Goal: Task Accomplishment & Management: Use online tool/utility

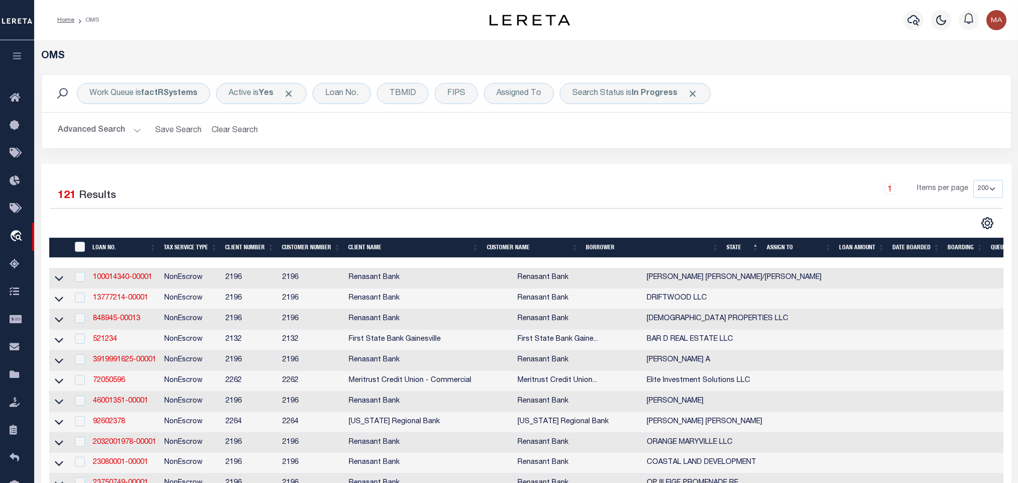
select select "200"
click at [132, 278] on link "100014340-00001" at bounding box center [122, 277] width 59 height 7
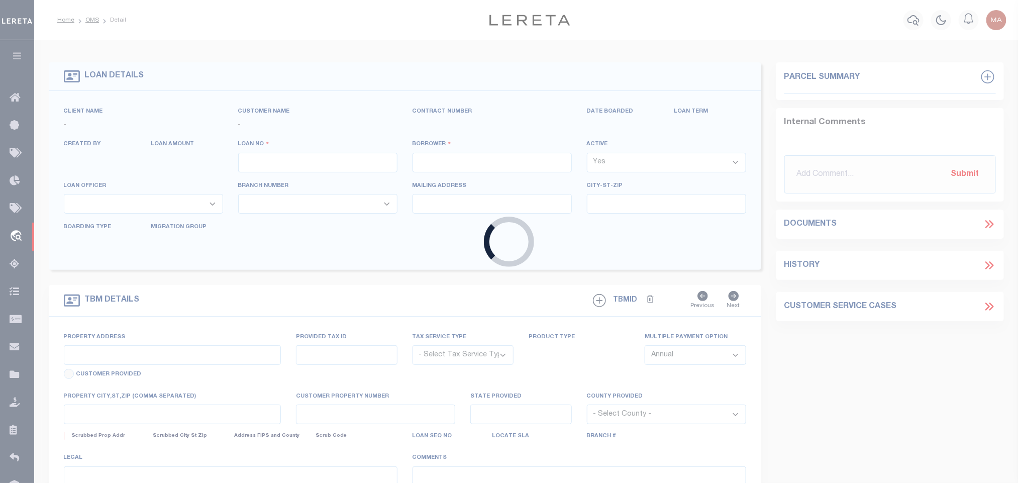
type input "100014340-00001"
type input "[PERSON_NAME] [PERSON_NAME]/[PERSON_NAME]"
select select
select select "100"
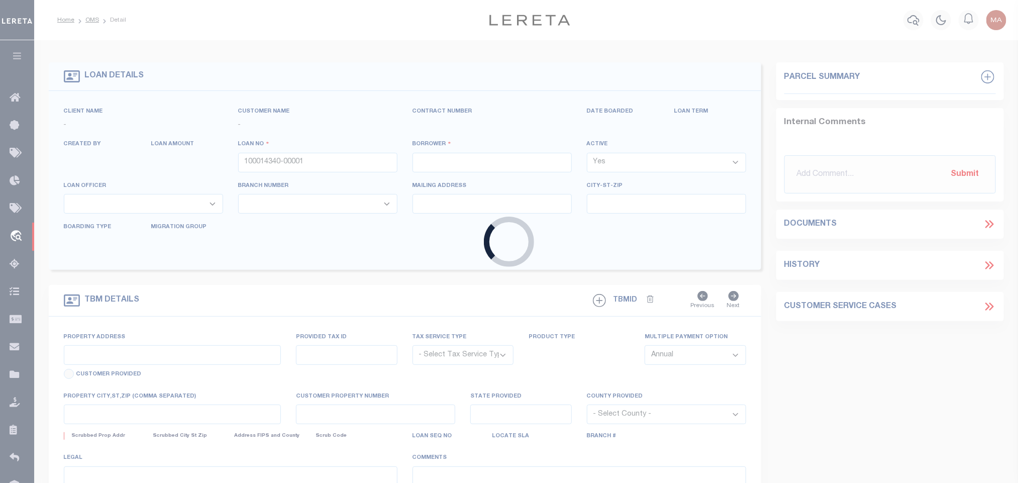
select select "NonEscrow"
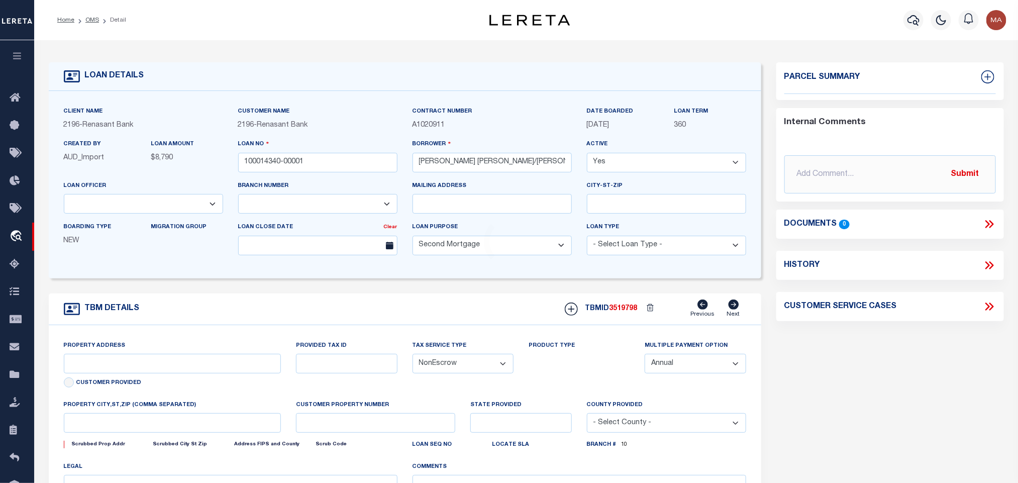
select select "164191"
select select "5065"
type input "[PERSON_NAME][GEOGRAPHIC_DATA]"
select select
type input "ABERDEEN MS 39730"
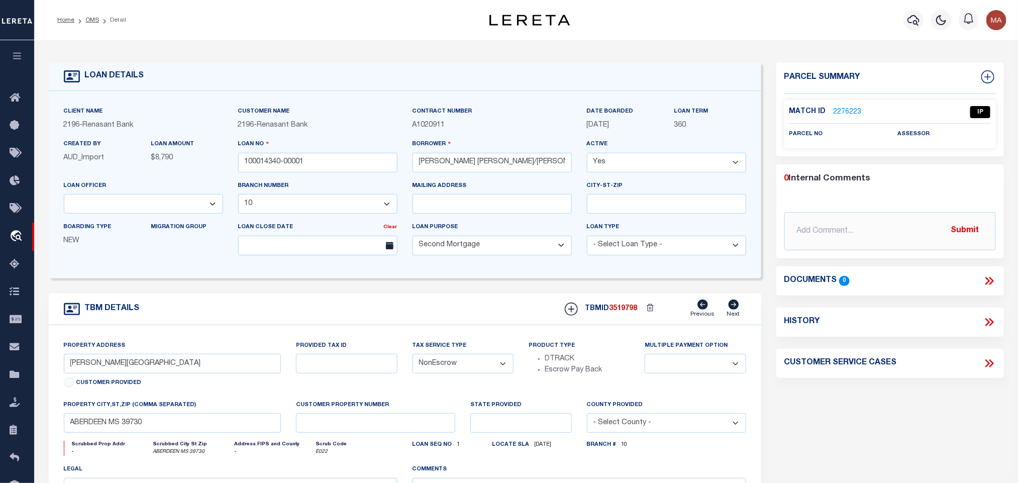
click at [828, 115] on label "Match ID" at bounding box center [811, 111] width 44 height 11
click at [840, 112] on link "2276223" at bounding box center [847, 112] width 28 height 11
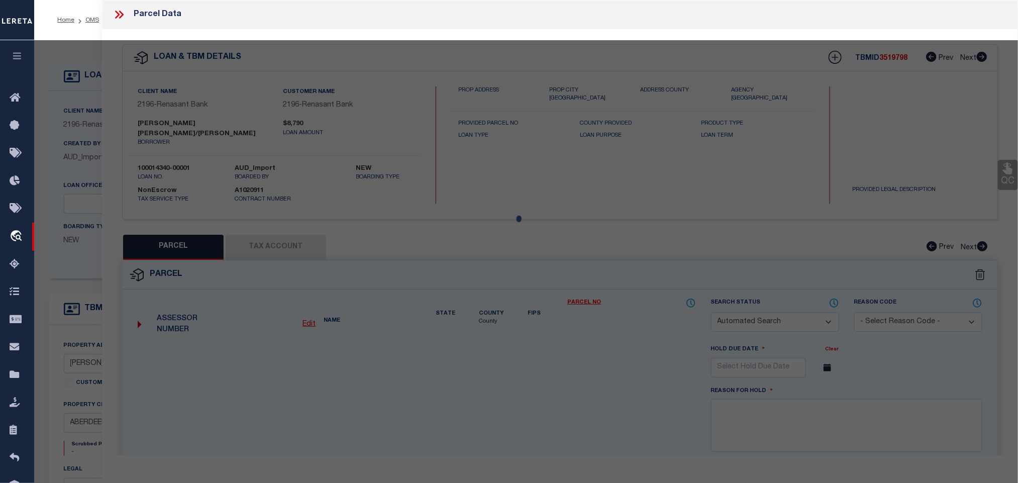
checkbox input "false"
select select "IP"
checkbox input "false"
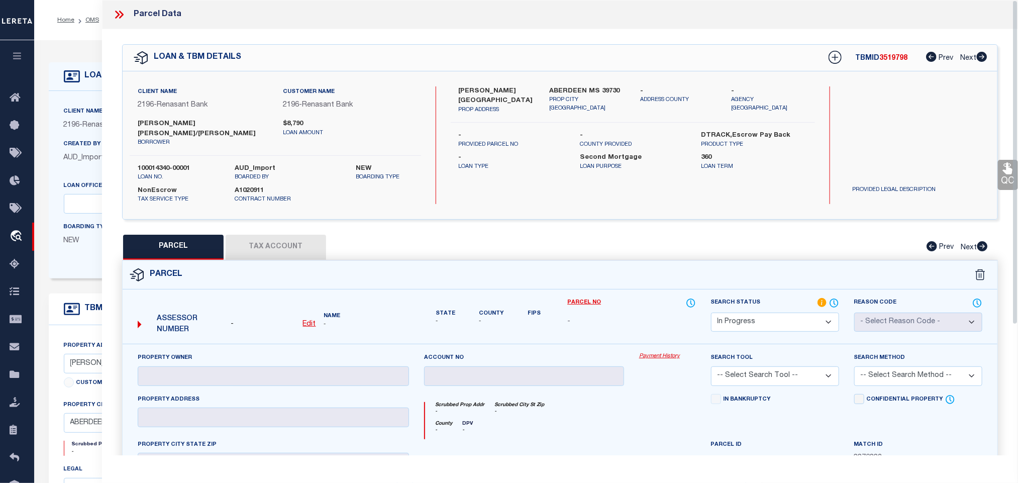
click at [764, 321] on select "Automated Search Bad Parcel Complete Duplicate Parcel High Dollar Reporting In …" at bounding box center [775, 322] width 128 height 20
select select "ND"
click at [764, 321] on select "Automated Search Bad Parcel Complete Duplicate Parcel High Dollar Reporting In …" at bounding box center [775, 322] width 128 height 20
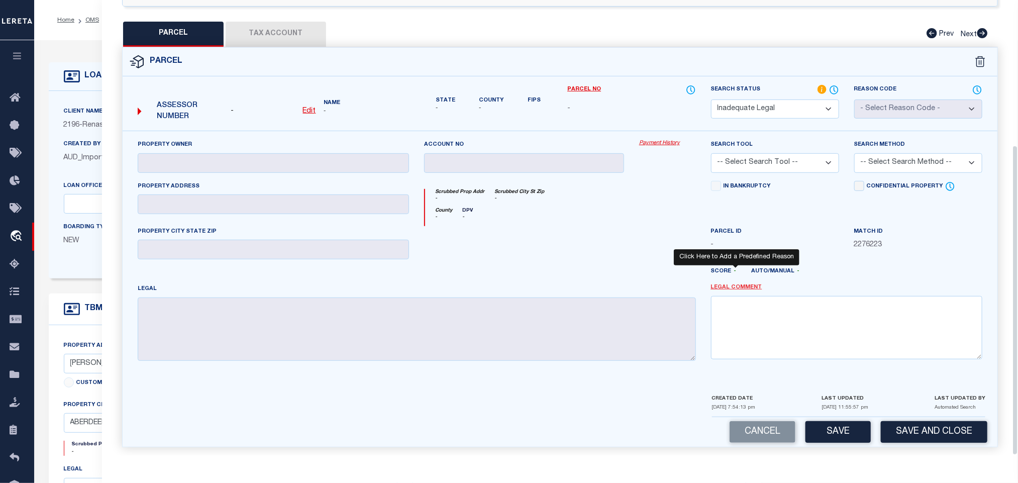
click at [735, 283] on link "Legal Comment" at bounding box center [736, 287] width 51 height 9
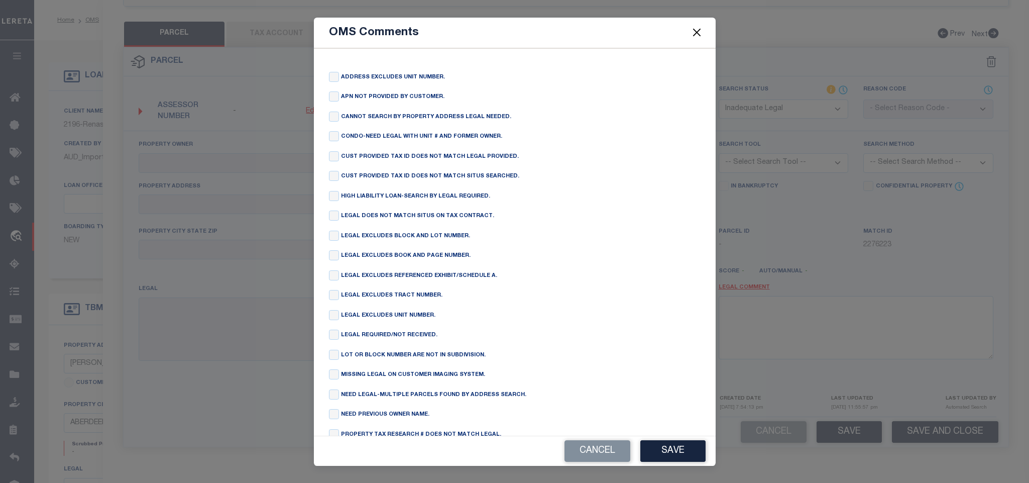
click at [333, 124] on div "CANNOT SEARCH BY PROPERTY ADDRESS LEGAL NEEDED." at bounding box center [515, 118] width 372 height 12
click at [333, 120] on input "checkbox" at bounding box center [334, 117] width 10 height 10
checkbox input "true"
click at [666, 451] on button "Save" at bounding box center [672, 451] width 65 height 22
type textarea "CANNOT SEARCH BY PROPERTY ADDRESS LEGAL NEEDED."
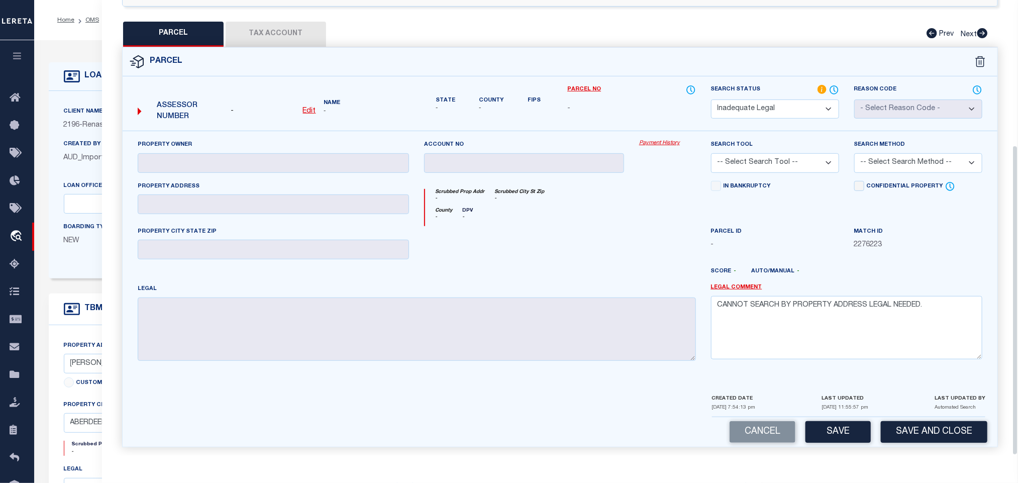
click at [914, 417] on div "Cancel Save Save and Close" at bounding box center [560, 432] width 874 height 30
click at [917, 424] on button "Save and Close" at bounding box center [933, 432] width 106 height 22
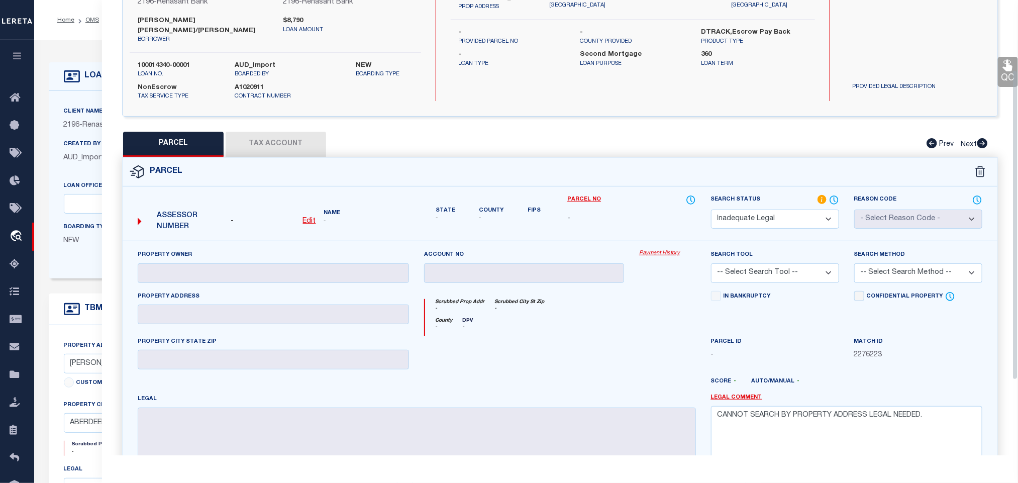
scroll to position [0, 0]
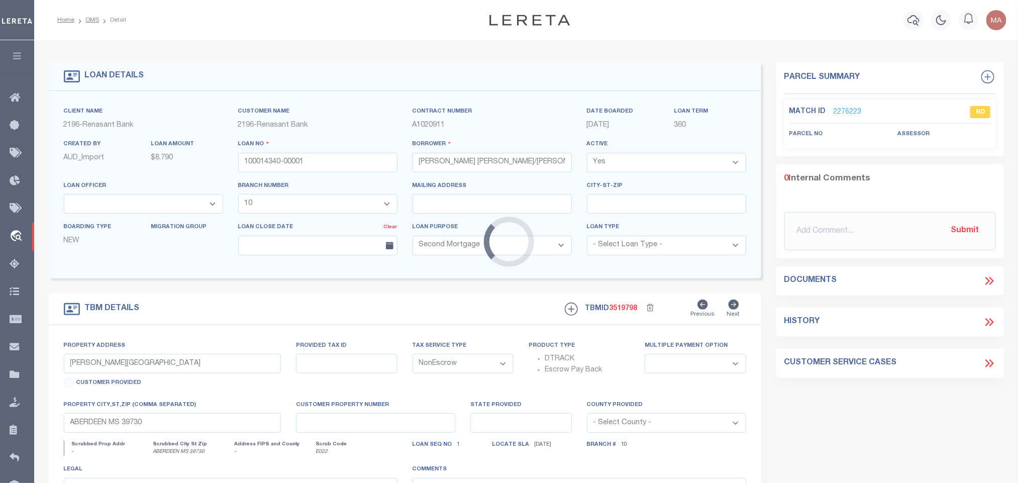
select select
select select "5065"
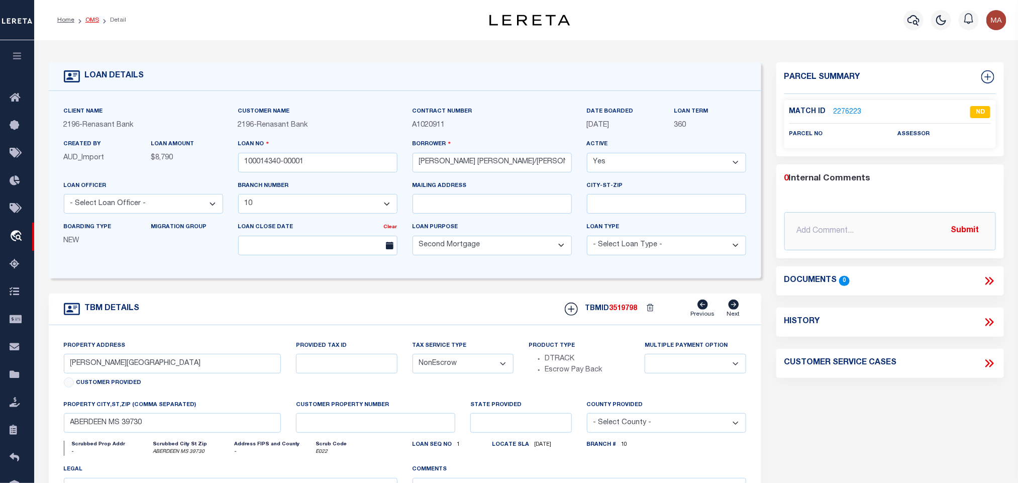
click at [92, 19] on link "OMS" at bounding box center [92, 20] width 14 height 6
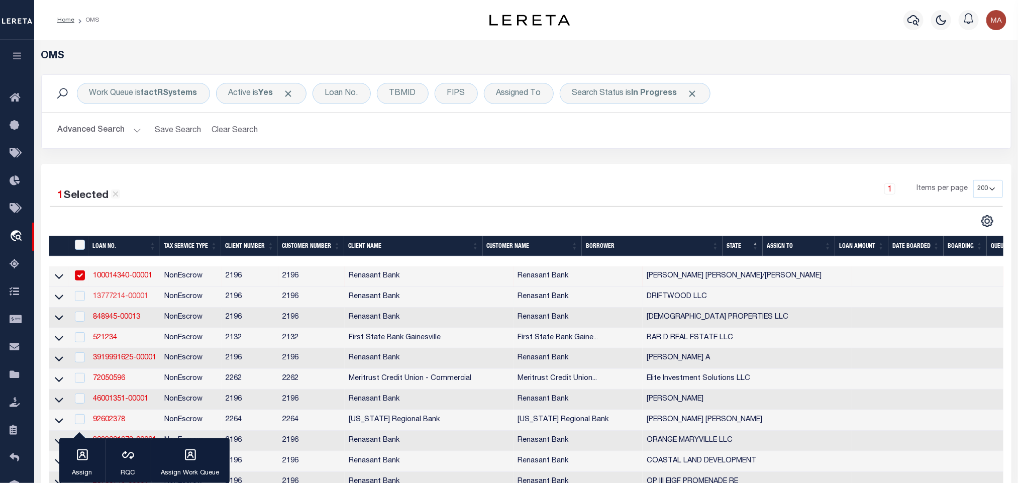
click at [138, 294] on link "13777214-00001" at bounding box center [120, 296] width 55 height 7
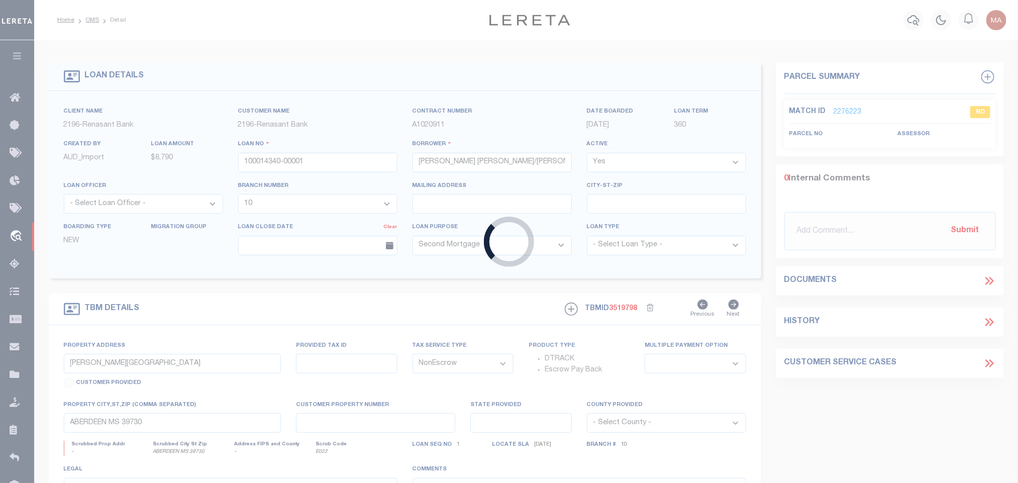
type input "13777214-00001"
type input "DRIFTWOOD LLC"
select select "5104"
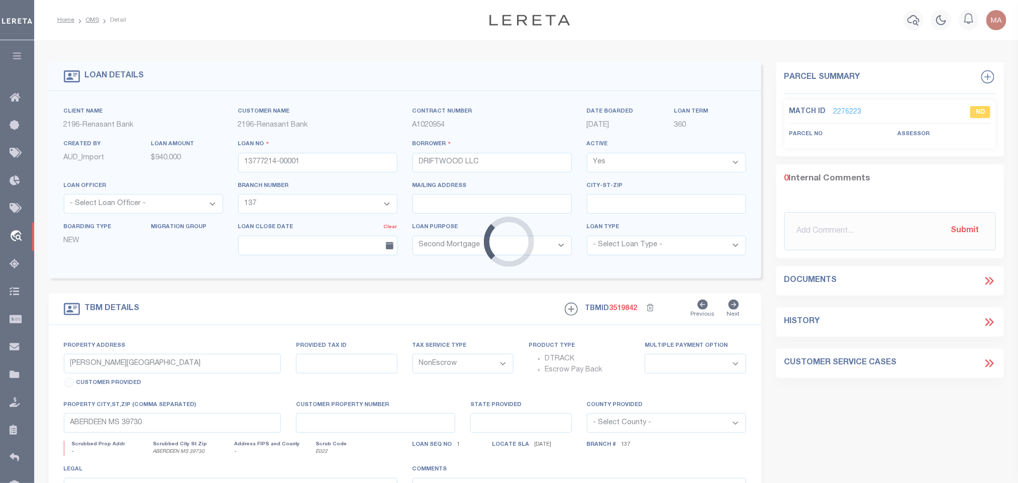
type input "116 [PERSON_NAME] ROADS"
select select
type input "[GEOGRAPHIC_DATA]"
select select "5104"
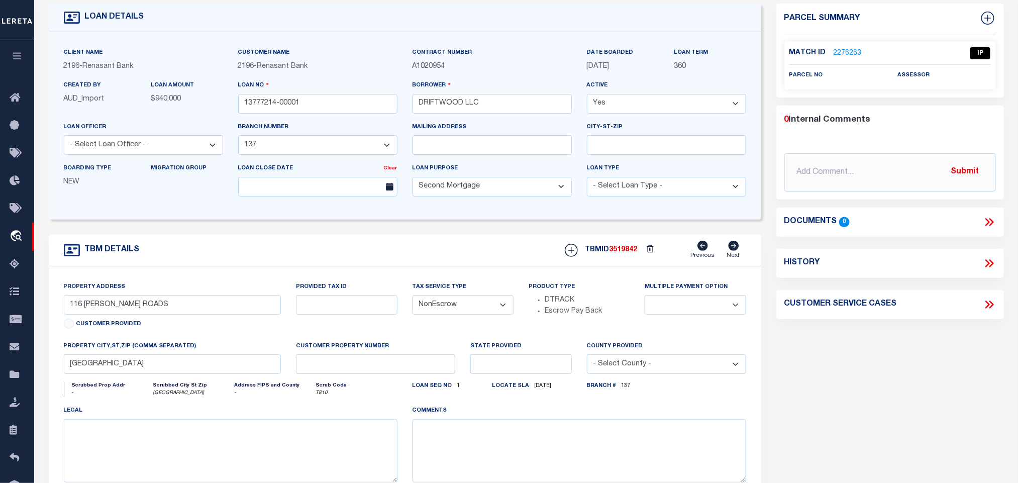
scroll to position [75, 0]
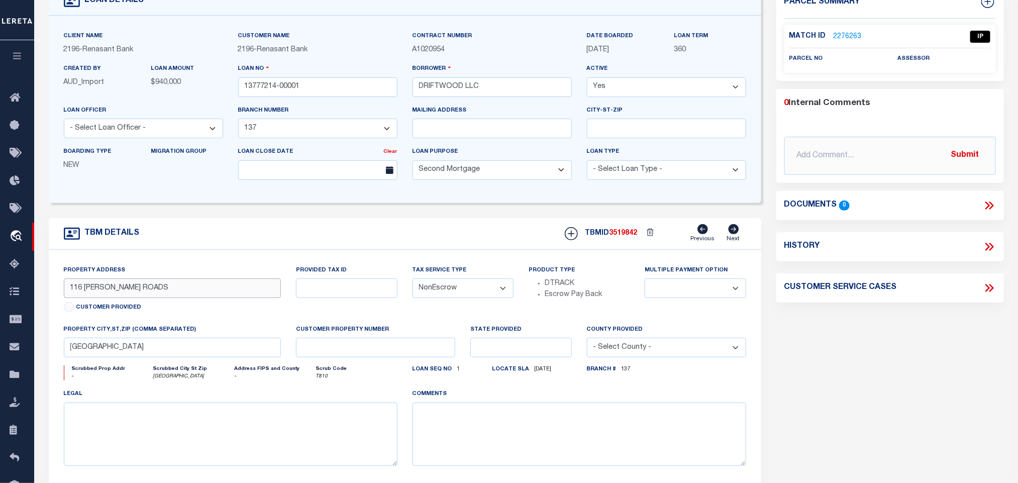
click at [121, 292] on input "116 [PERSON_NAME] ROADS" at bounding box center [172, 288] width 217 height 20
click at [179, 352] on input "[GEOGRAPHIC_DATA]" at bounding box center [172, 348] width 217 height 20
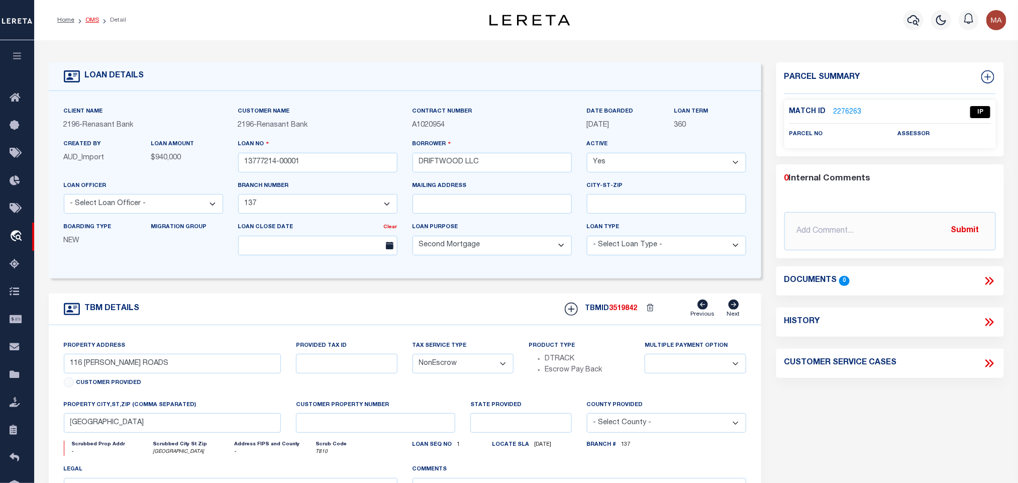
click at [91, 20] on link "OMS" at bounding box center [92, 20] width 14 height 6
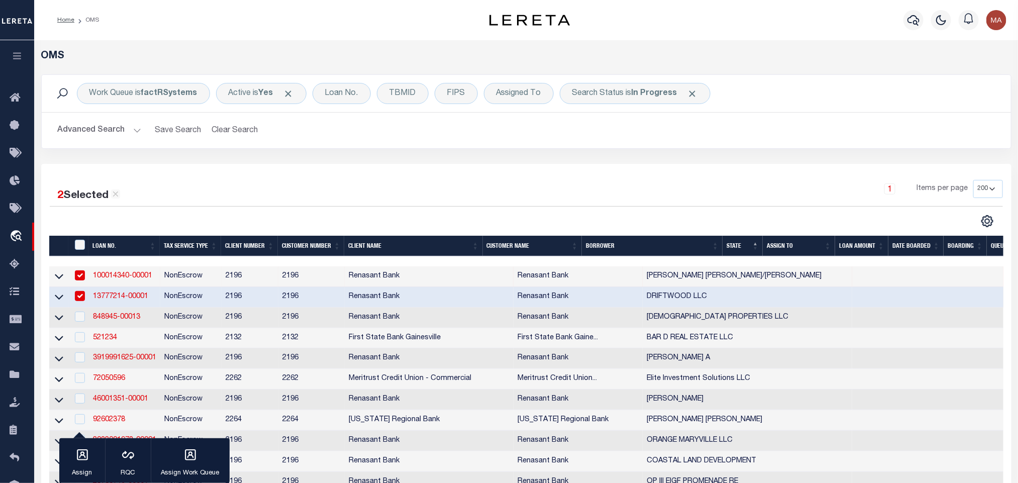
click at [112, 128] on button "Advanced Search" at bounding box center [99, 131] width 83 height 20
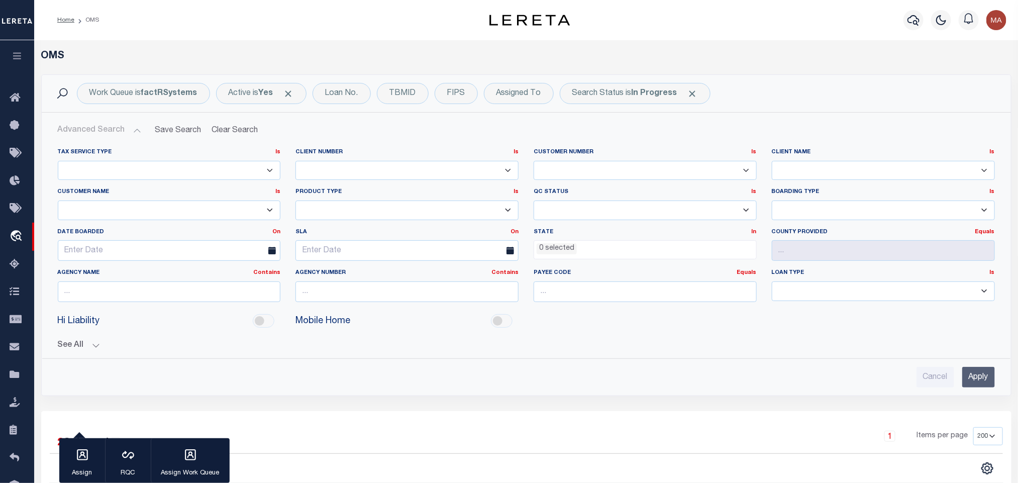
click at [547, 257] on span "0 selected" at bounding box center [644, 249] width 223 height 19
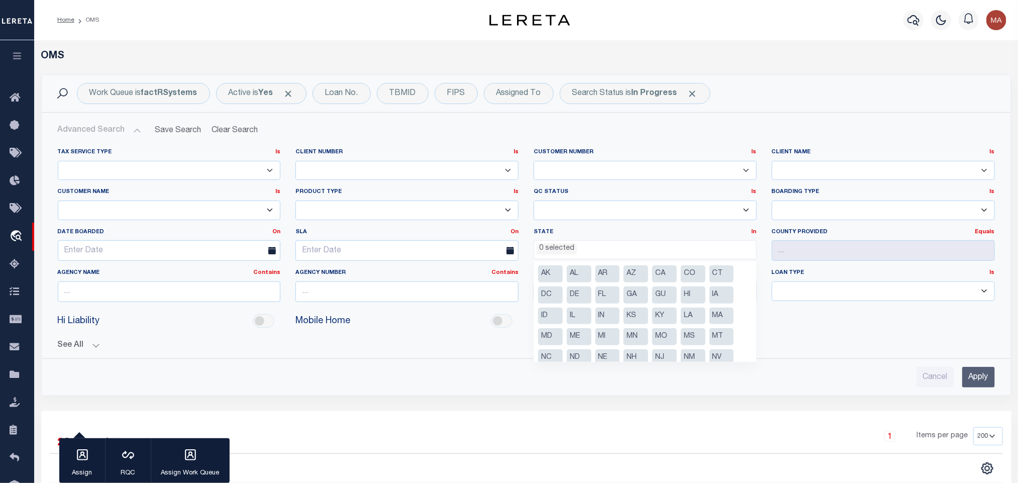
click at [572, 272] on li "AL" at bounding box center [579, 273] width 25 height 17
select select "AL"
click at [610, 276] on li "AR" at bounding box center [607, 273] width 25 height 17
click at [976, 378] on input "Apply" at bounding box center [978, 377] width 33 height 21
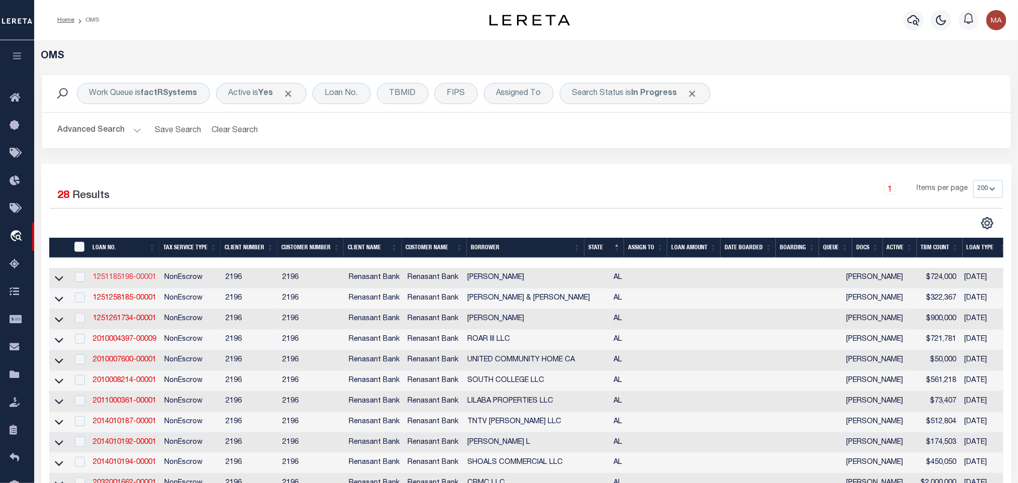
click at [113, 278] on link "1251185198-00001" at bounding box center [124, 277] width 63 height 7
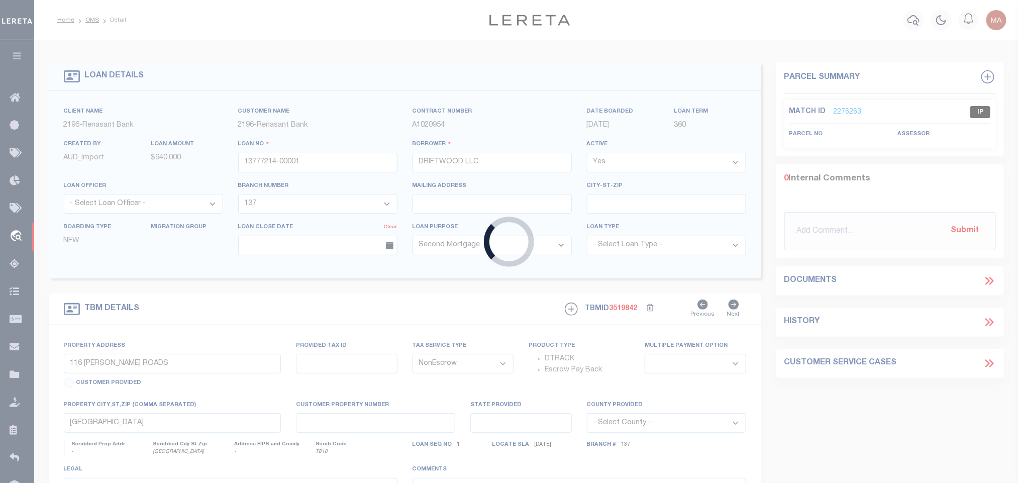
type input "1251185198-00001"
type input "[PERSON_NAME]"
select select "5188"
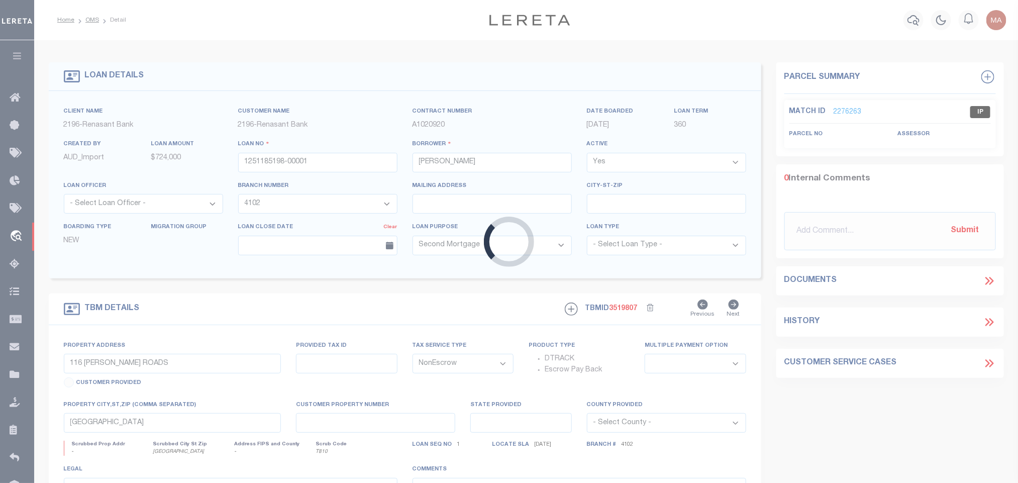
type input "[STREET_ADDRESS][PERSON_NAME]"
select select
type input "[GEOGRAPHIC_DATA] AL 36561-4379"
type input "AL"
select select
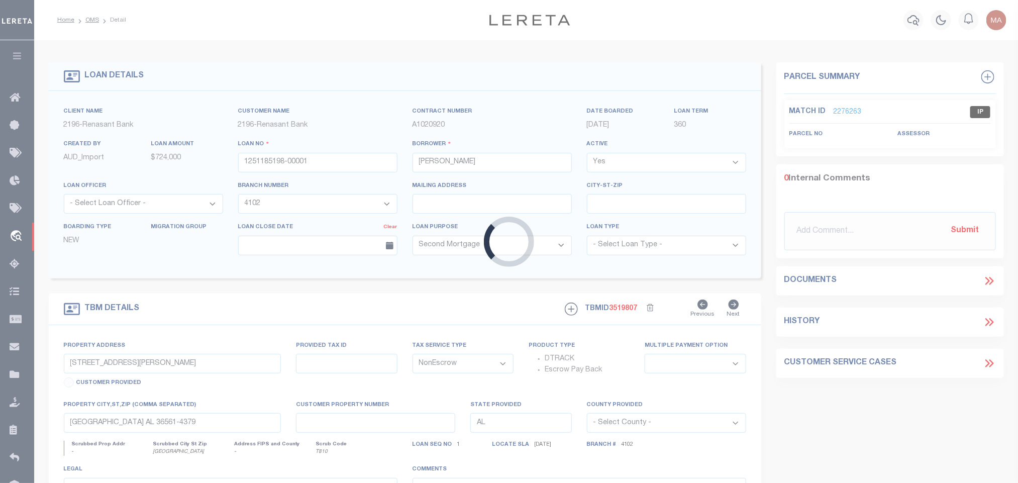
select select "5188"
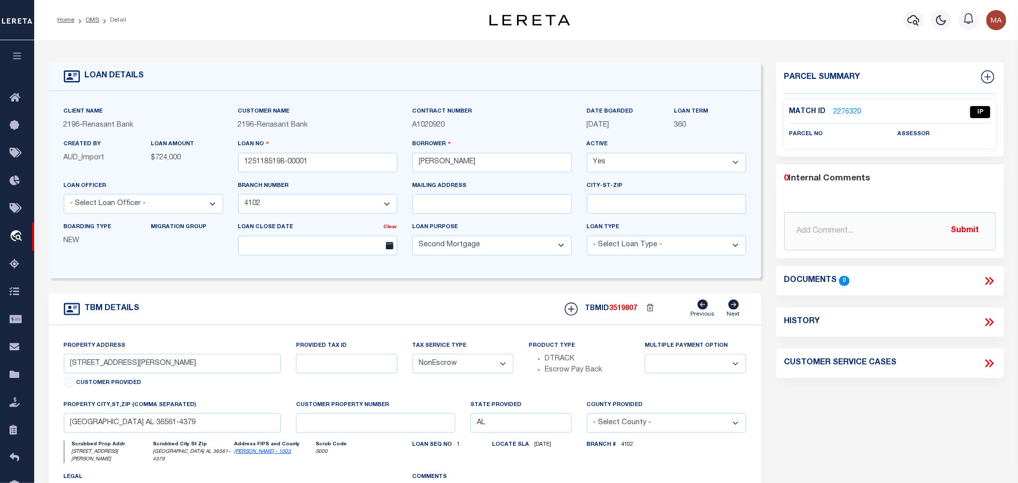
click at [252, 454] on link "[PERSON_NAME] - 1003" at bounding box center [263, 451] width 57 height 5
drag, startPoint x: 66, startPoint y: 365, endPoint x: 115, endPoint y: 379, distance: 50.1
click at [115, 373] on input "[STREET_ADDRESS][PERSON_NAME]" at bounding box center [172, 364] width 217 height 20
click at [856, 107] on link "2276320" at bounding box center [847, 112] width 28 height 11
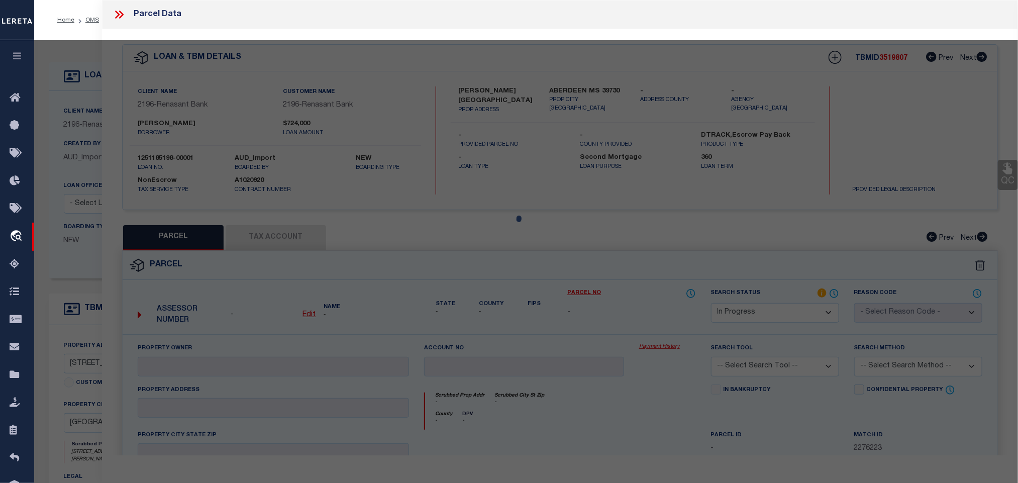
select select "AS"
checkbox input "false"
select select "IP"
checkbox input "false"
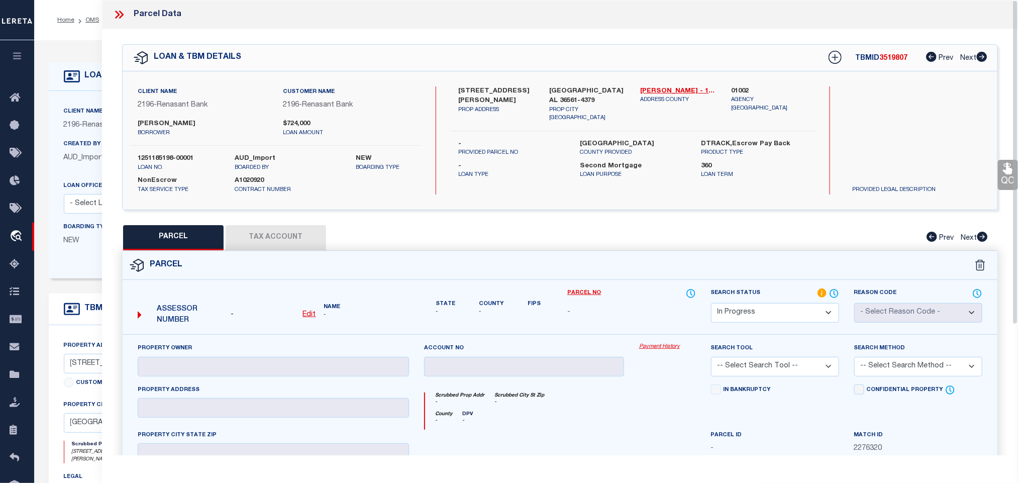
click at [309, 318] on u "Edit" at bounding box center [309, 314] width 13 height 7
select select "IP"
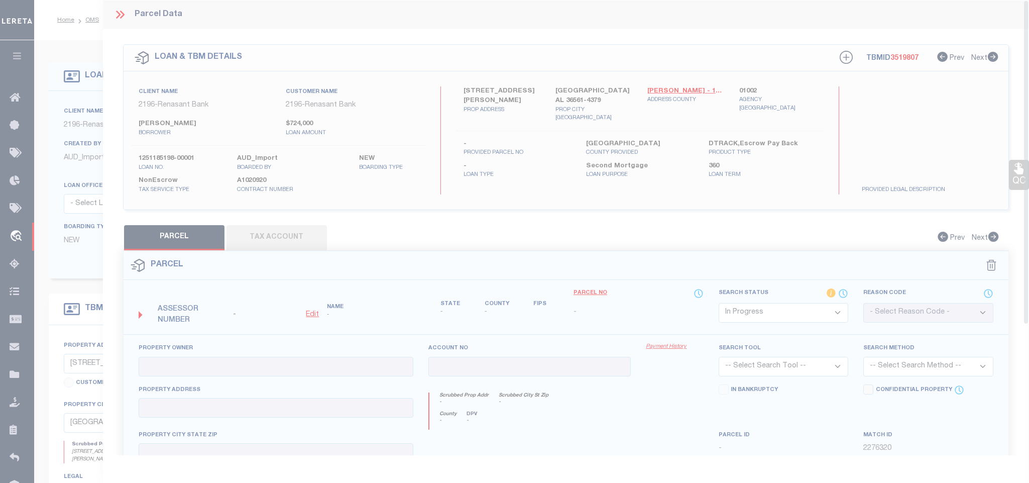
type textarea "-"
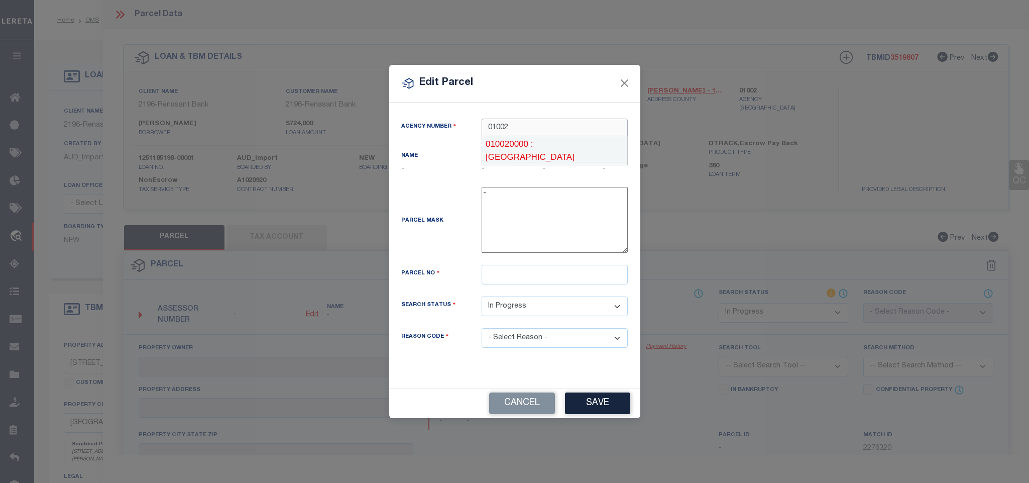
click at [532, 144] on div "010020000 : [GEOGRAPHIC_DATA]" at bounding box center [554, 150] width 145 height 29
type input "010020000"
click at [539, 281] on div "Agency Number 010020000 Name [GEOGRAPHIC_DATA] State AL County FIPS 1003 -" at bounding box center [515, 241] width 242 height 245
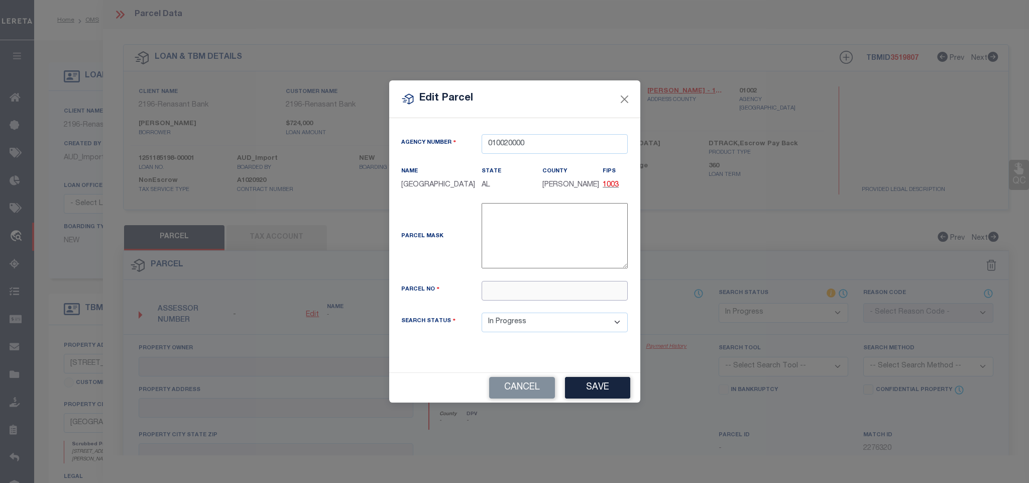
paste input "62-07-37-0-006-080.005"
type input "62-07-37-0-006-080.005"
click at [603, 395] on button "Save" at bounding box center [597, 388] width 65 height 22
select select "IP"
checkbox input "false"
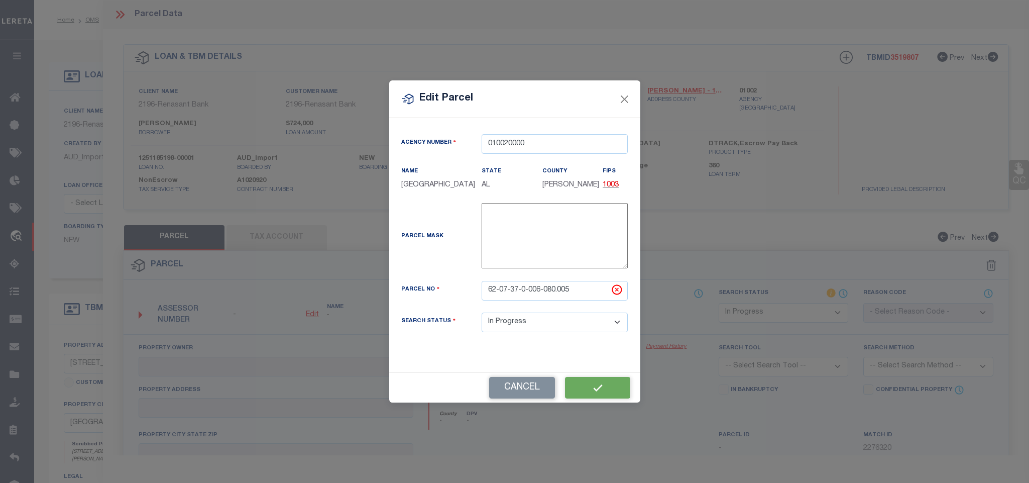
checkbox input "false"
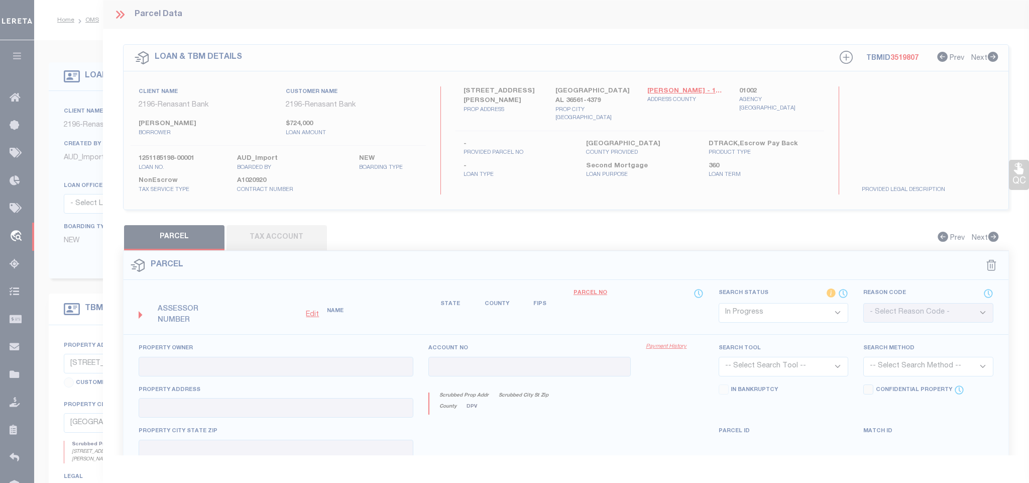
checkbox input "false"
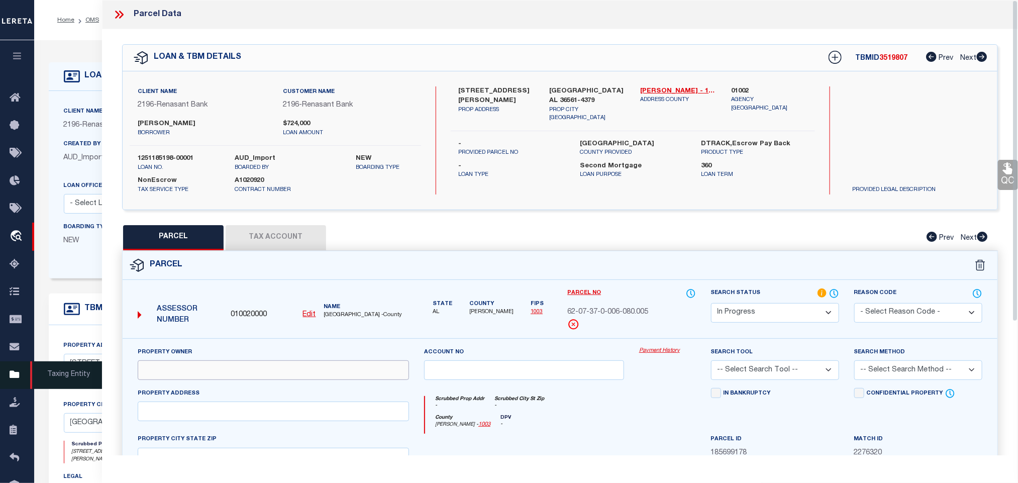
drag, startPoint x: 196, startPoint y: 368, endPoint x: 34, endPoint y: 376, distance: 162.4
click at [196, 368] on input "text" at bounding box center [273, 370] width 271 height 20
paste input "[PERSON_NAME] AND [PERSON_NAME]"
type input "[PERSON_NAME] AND [PERSON_NAME]"
click at [270, 418] on input "text" at bounding box center [273, 411] width 271 height 20
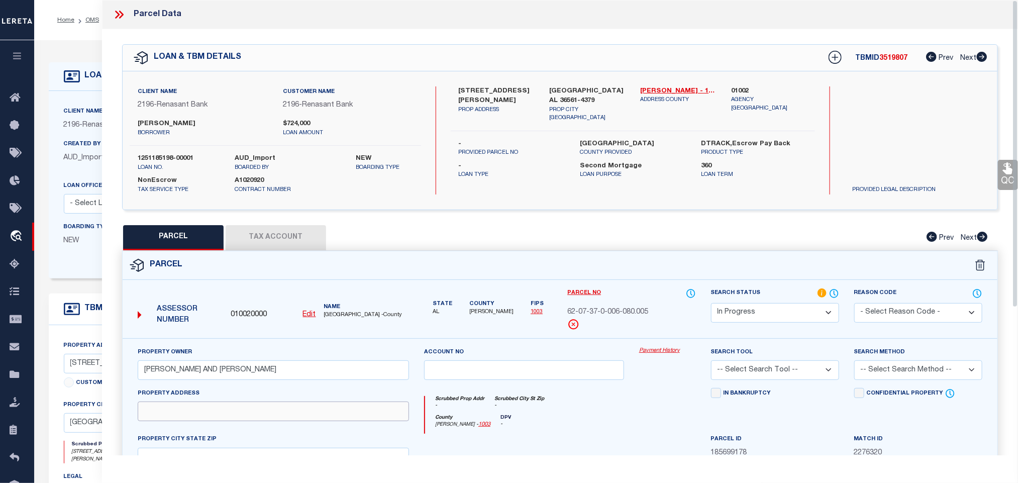
paste input "[STREET_ADDRESS][PERSON_NAME]"
type input "[STREET_ADDRESS][PERSON_NAME]"
click at [566, 86] on label "[GEOGRAPHIC_DATA] AL 36561-4379" at bounding box center [587, 96] width 76 height 20
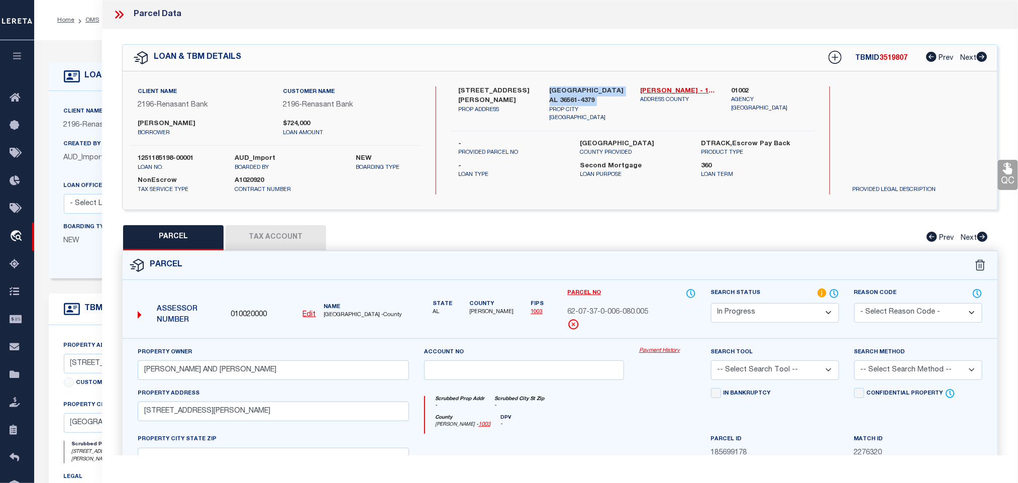
copy div "[GEOGRAPHIC_DATA] AL 36561-4379"
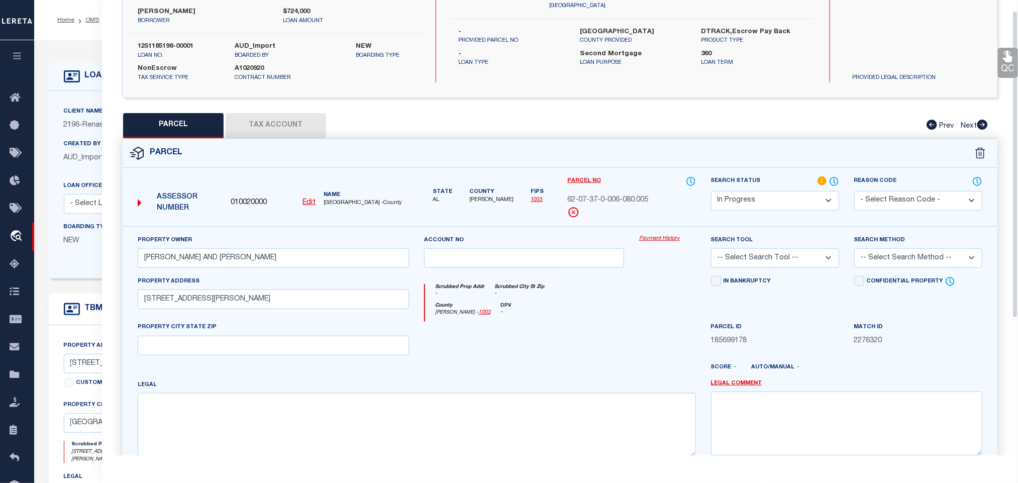
scroll to position [218, 0]
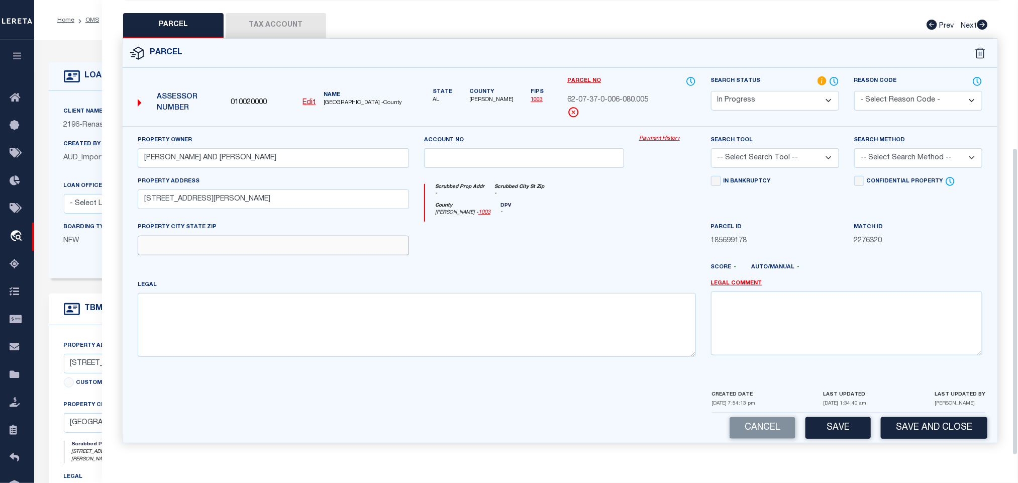
click at [333, 241] on input "text" at bounding box center [273, 246] width 271 height 20
paste input "[GEOGRAPHIC_DATA] AL 36561-4379"
click at [355, 243] on input "[GEOGRAPHIC_DATA] AL 36561-4379" at bounding box center [273, 246] width 271 height 20
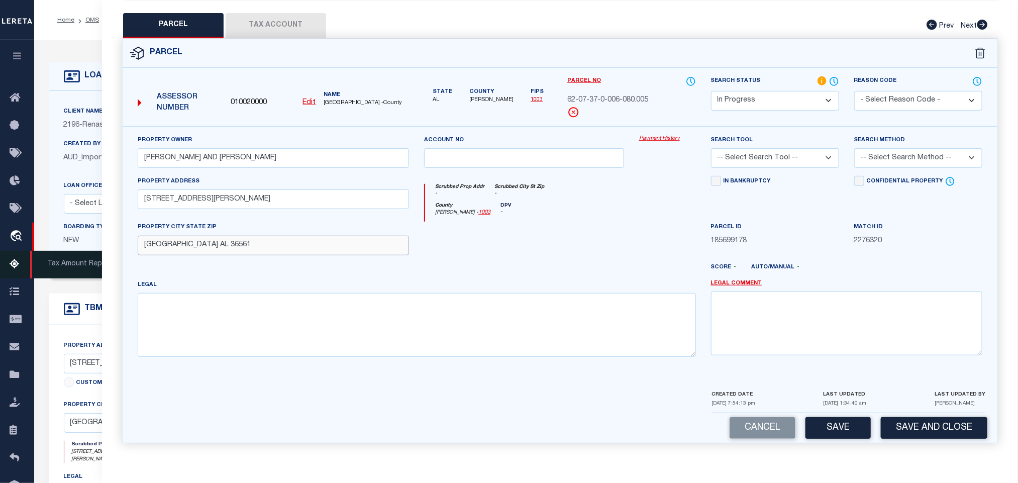
type input "[GEOGRAPHIC_DATA] AL 36561"
click at [262, 344] on textarea at bounding box center [417, 324] width 558 height 63
paste textarea "IRR LOT 6 RESUDIVISION OF PARCEL S BEAR POINT ESTATES SLIDE 2714-F"
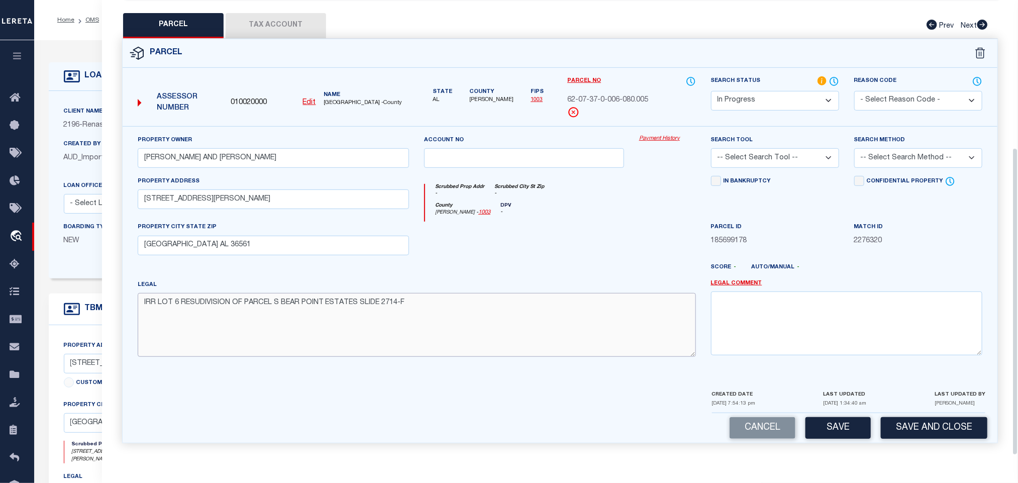
type textarea "IRR LOT 6 RESUDIVISION OF PARCEL S BEAR POINT ESTATES SLIDE 2714-F"
click at [798, 161] on select "-- Select Search Tool -- 3rd Party Website Agency File Agency Website ATLS CNV-…" at bounding box center [775, 158] width 128 height 20
select select "AGW"
click at [711, 148] on select "-- Select Search Tool -- 3rd Party Website Agency File Agency Website ATLS CNV-…" at bounding box center [775, 158] width 128 height 20
drag, startPoint x: 894, startPoint y: 154, endPoint x: 893, endPoint y: 163, distance: 8.7
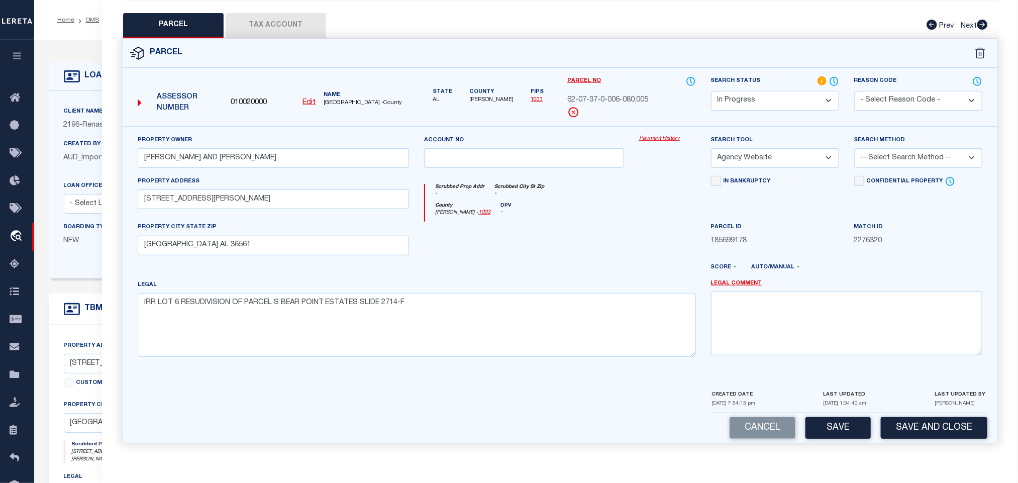
click at [894, 154] on select "-- Select Search Method -- Property Address Legal Liability Info Provided" at bounding box center [918, 158] width 128 height 20
select select "ADD"
click at [854, 148] on select "-- Select Search Method -- Property Address Legal Liability Info Provided" at bounding box center [918, 158] width 128 height 20
click at [843, 422] on button "Save" at bounding box center [837, 428] width 65 height 22
click at [288, 14] on button "Tax Account" at bounding box center [276, 25] width 100 height 25
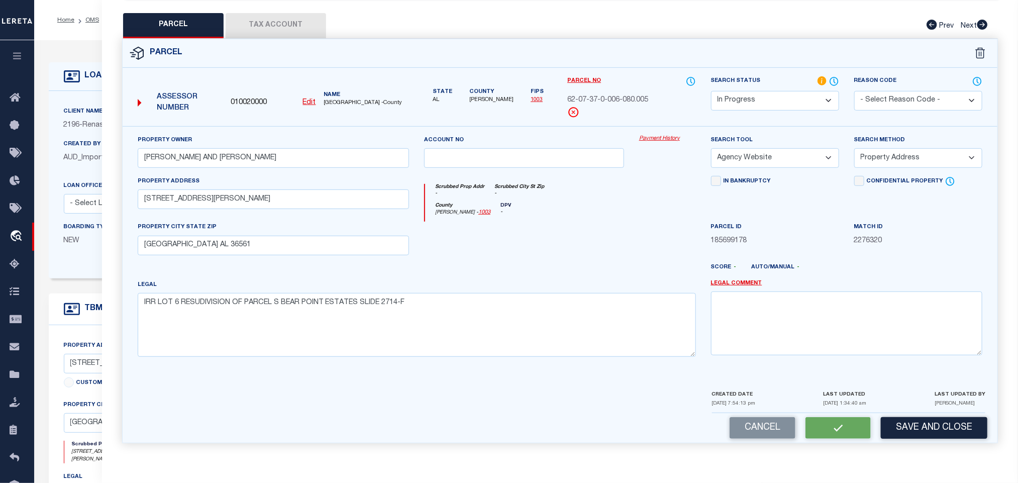
scroll to position [0, 0]
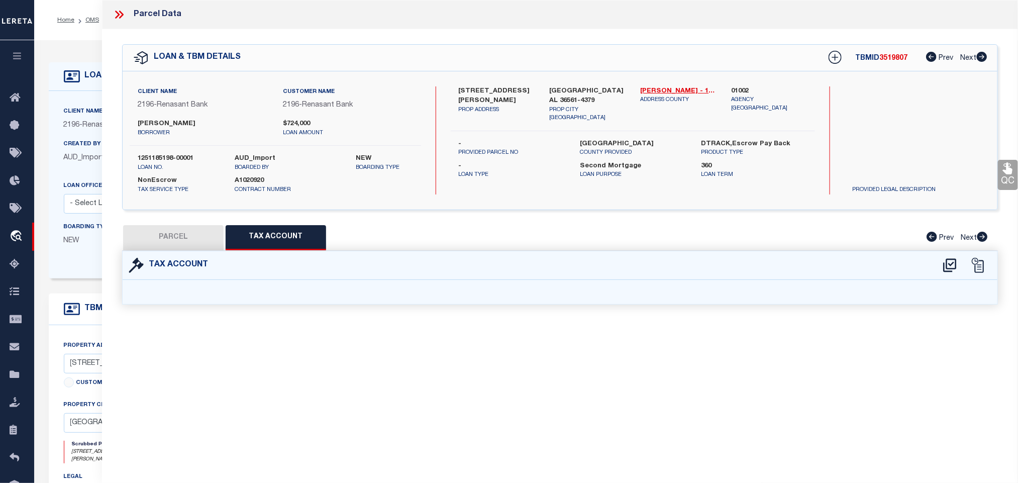
select select "100"
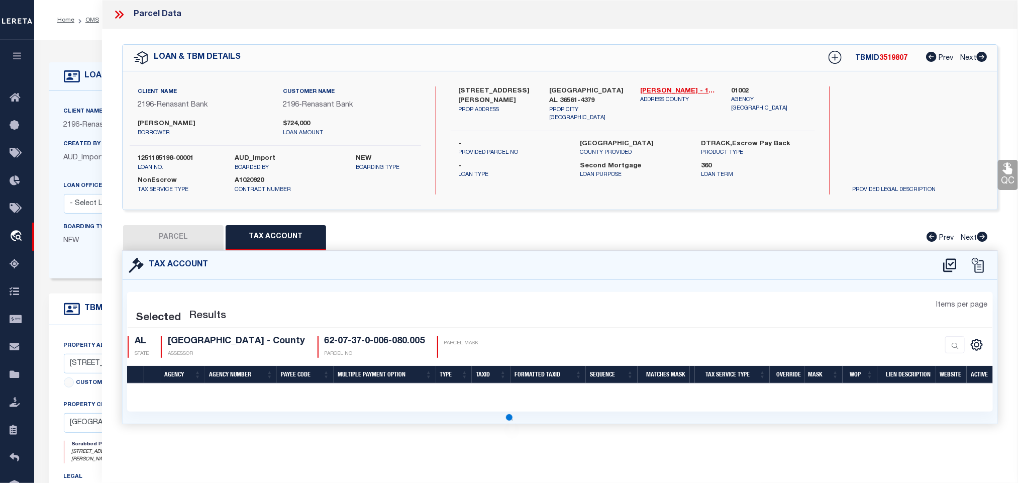
select select "100"
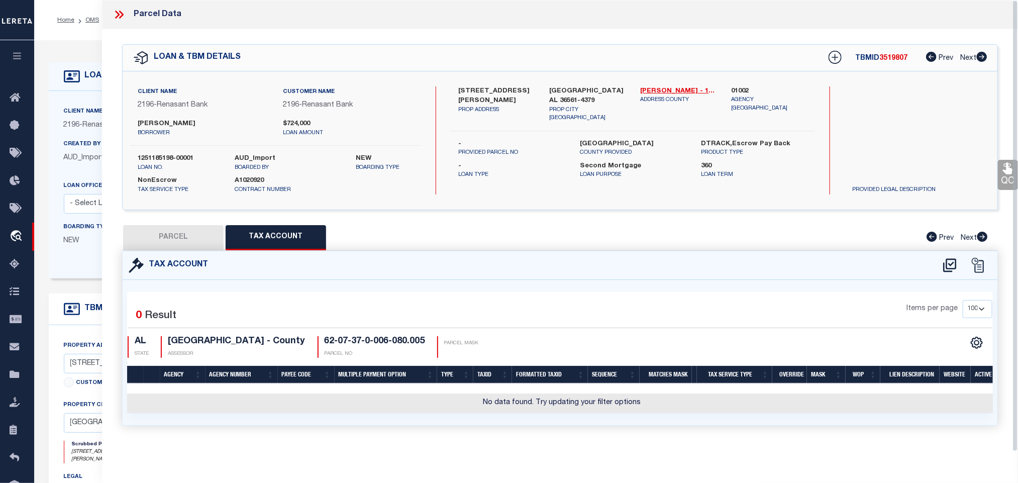
click at [951, 273] on icon at bounding box center [949, 265] width 17 height 16
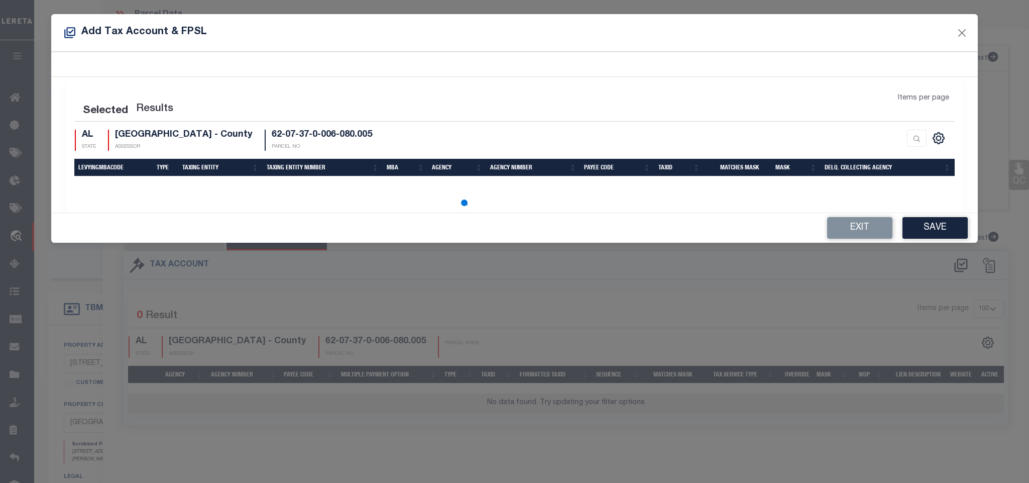
select select "100"
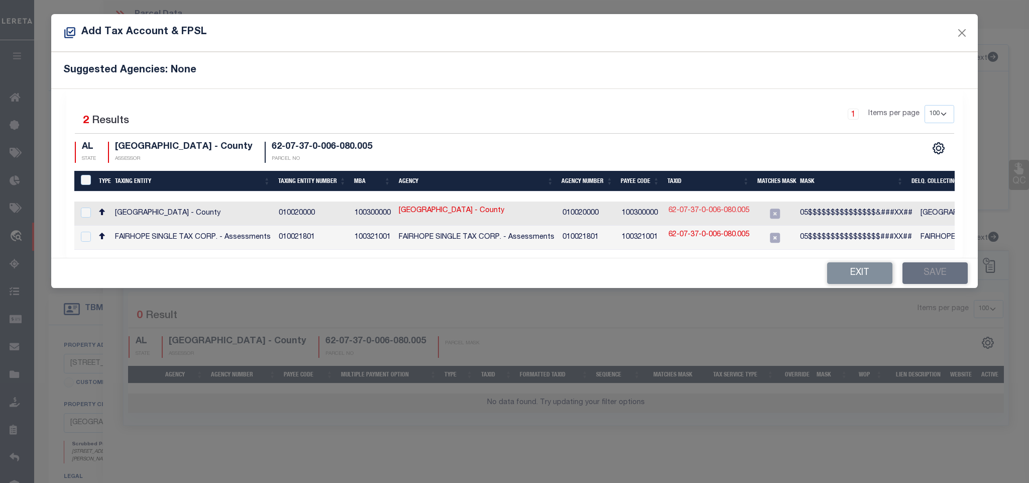
click at [729, 211] on link "62-07-37-0-006-080.005" at bounding box center [709, 210] width 81 height 11
type input "62-07-37-0-006-080.005"
type textarea "05$$$$$$$$$$$$$$$&###XX##"
checkbox input "true"
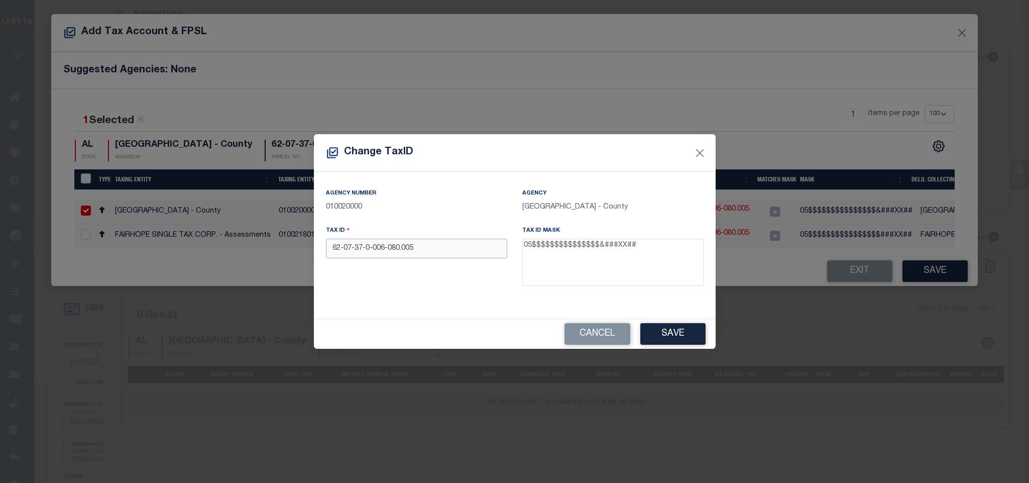
click at [433, 250] on input "62-07-37-0-006-080.005" at bounding box center [416, 249] width 181 height 20
click at [658, 330] on button "Save" at bounding box center [672, 334] width 65 height 22
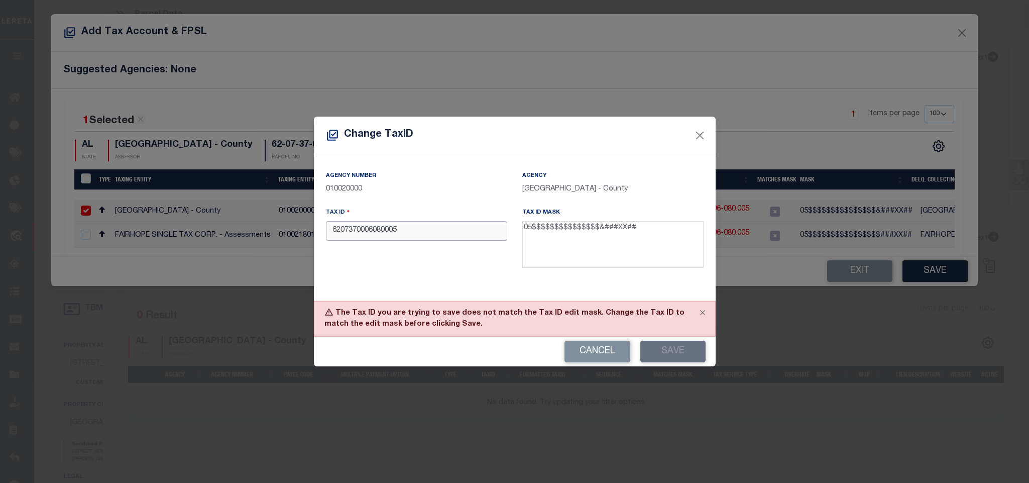
click at [424, 236] on input "6207370006080005" at bounding box center [416, 231] width 181 height 20
click at [579, 349] on button "Cancel" at bounding box center [598, 352] width 66 height 22
type input "62-07-37-0-006-080.005"
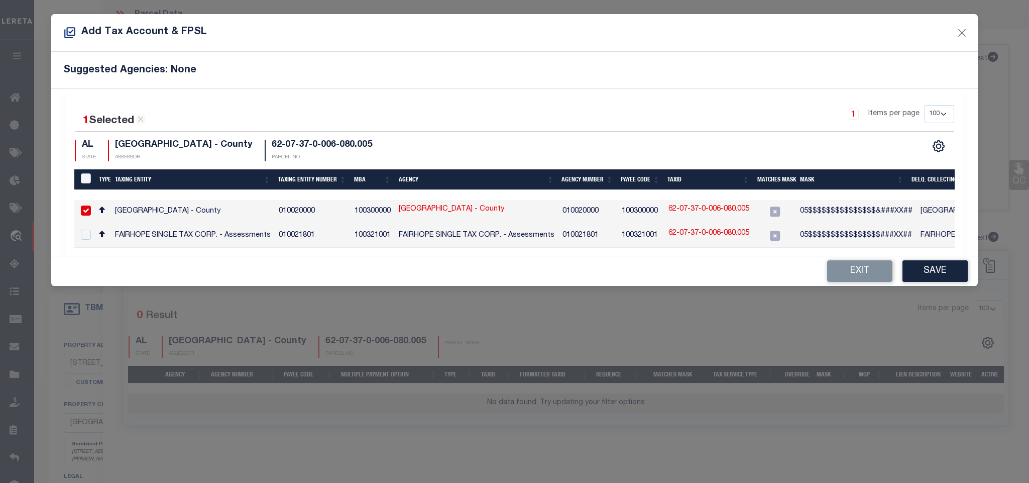
click at [754, 208] on td at bounding box center [774, 212] width 43 height 24
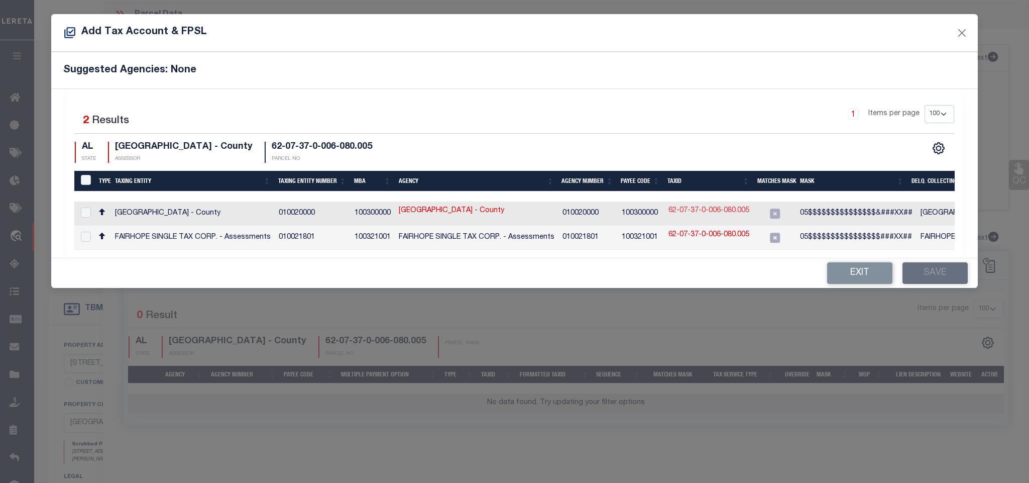
click at [717, 208] on link "62-07-37-0-006-080.005" at bounding box center [709, 210] width 81 height 11
checkbox input "true"
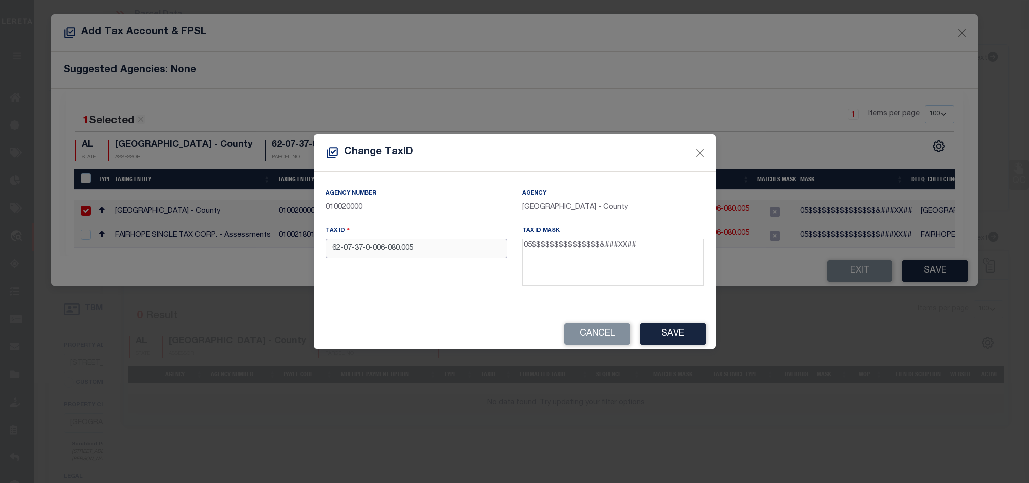
drag, startPoint x: 443, startPoint y: 247, endPoint x: 456, endPoint y: 244, distance: 12.9
click at [454, 244] on input "62-07-37-0-006-080.005" at bounding box center [416, 249] width 181 height 20
type input "056207370006080005"
click at [682, 333] on button "Save" at bounding box center [672, 334] width 65 height 22
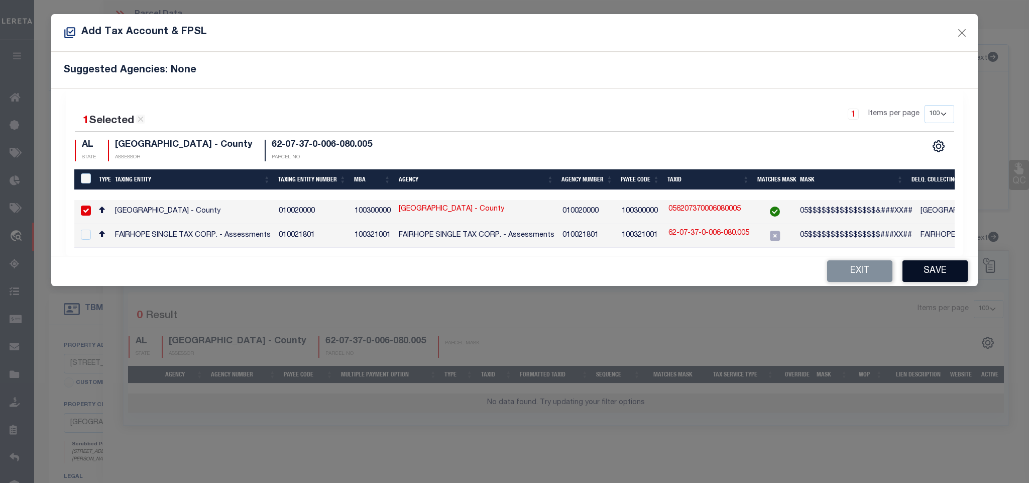
click at [931, 279] on button "Save" at bounding box center [935, 271] width 65 height 22
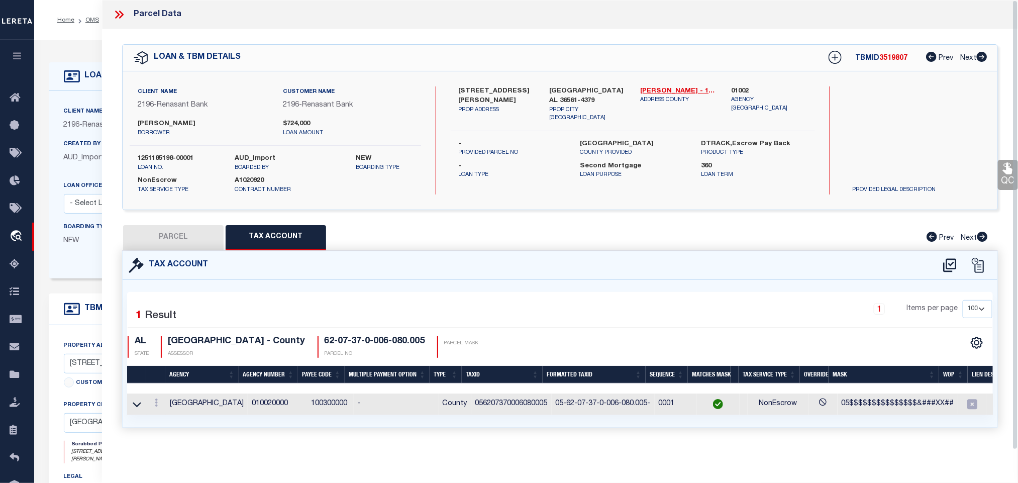
click at [184, 240] on button "PARCEL" at bounding box center [173, 237] width 100 height 25
select select "AS"
select select
checkbox input "false"
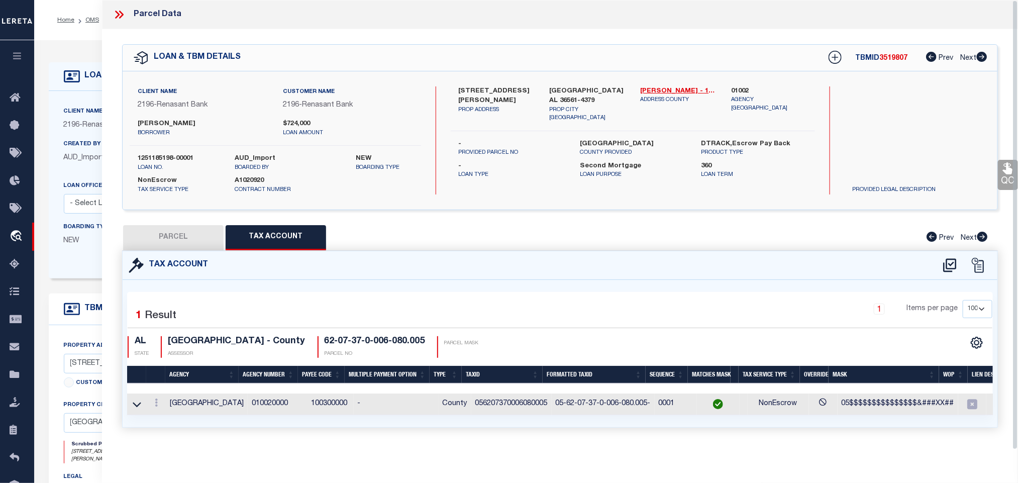
checkbox input "false"
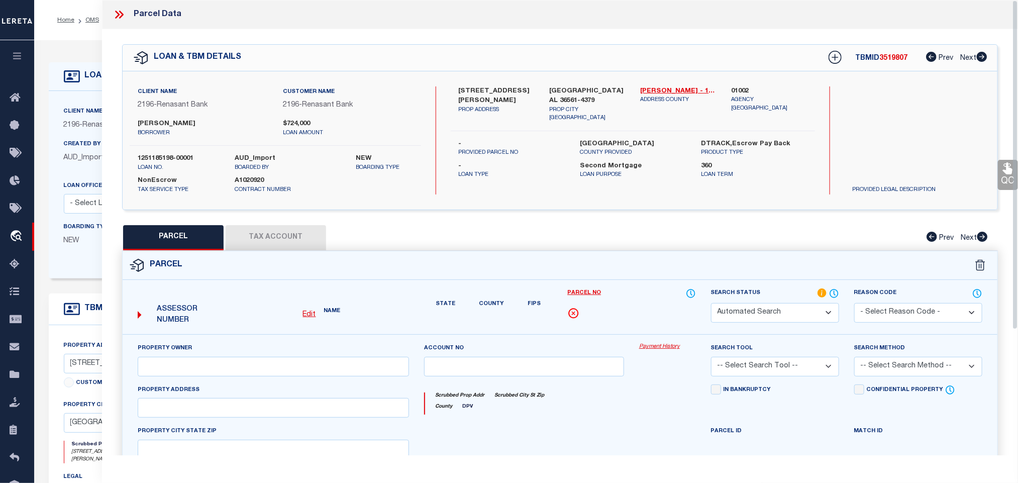
select select "IP"
type input "[PERSON_NAME] AND [PERSON_NAME]"
select select "AGW"
select select "ADD"
type input "[STREET_ADDRESS][PERSON_NAME]"
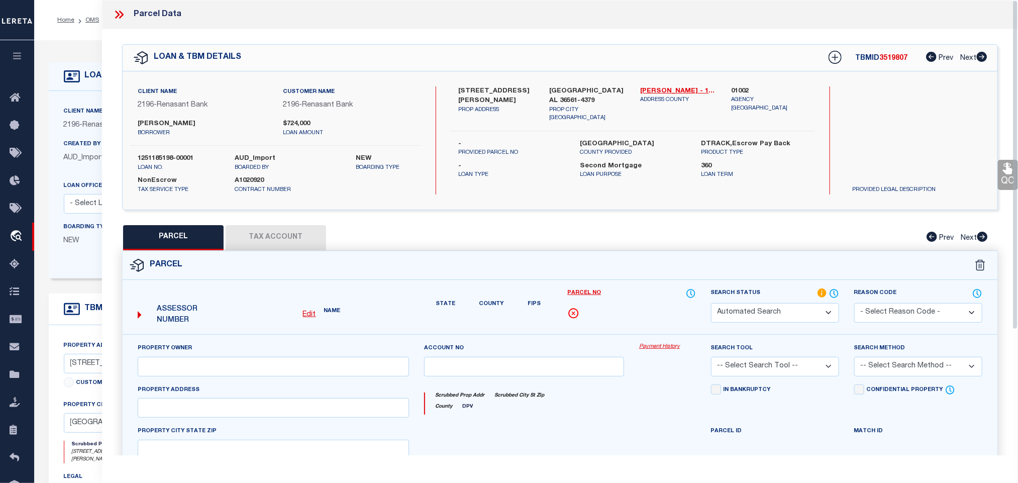
type input "[GEOGRAPHIC_DATA] AL 36561"
type textarea "IRR LOT 6 RESUDIVISION OF PARCEL S BEAR POINT ESTATES SLIDE 2714-F"
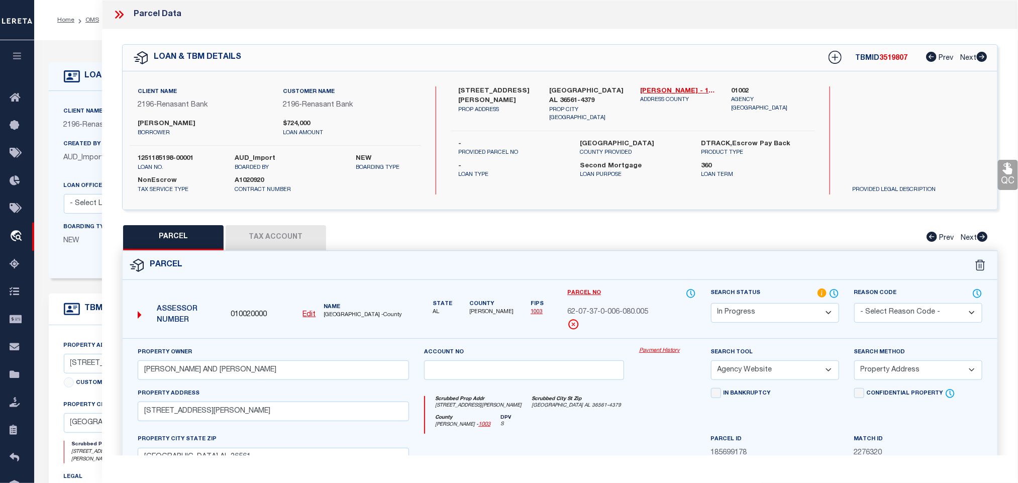
drag, startPoint x: 761, startPoint y: 311, endPoint x: 761, endPoint y: 305, distance: 6.0
click at [761, 311] on select "Automated Search Bad Parcel Complete Duplicate Parcel High Dollar Reporting In …" at bounding box center [775, 313] width 128 height 20
select select "PC"
click at [711, 304] on select "Automated Search Bad Parcel Complete Duplicate Parcel High Dollar Reporting In …" at bounding box center [775, 313] width 128 height 20
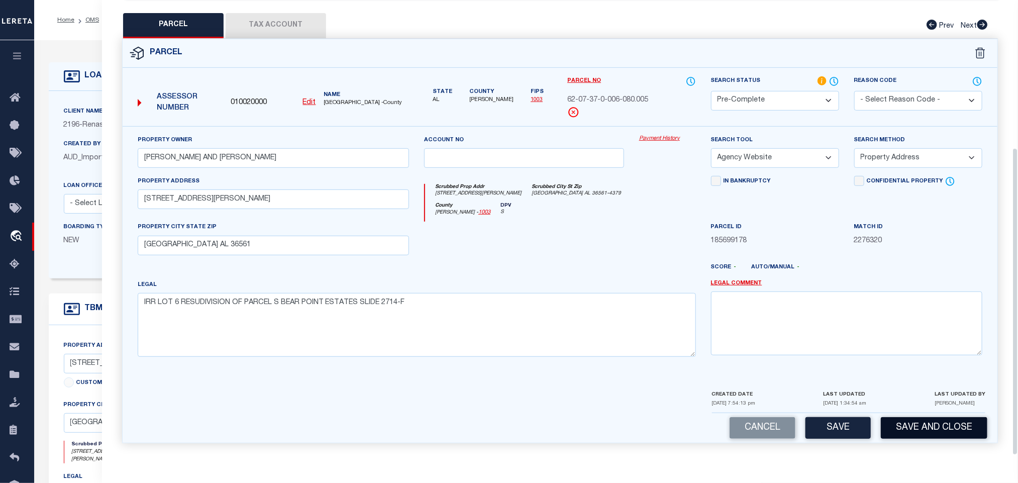
click at [892, 422] on button "Save and Close" at bounding box center [933, 428] width 106 height 22
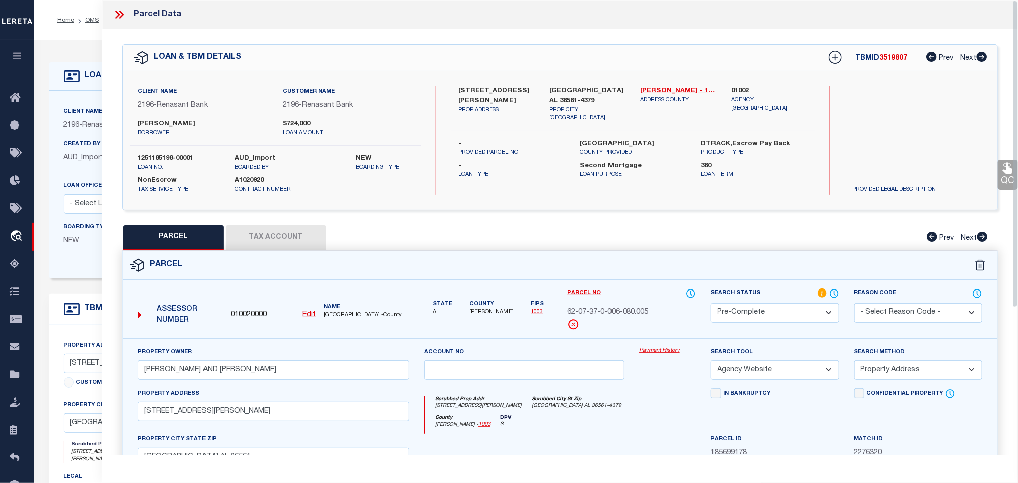
click at [154, 154] on label "1251185198-00001" at bounding box center [179, 159] width 82 height 10
copy div "1251185198-00001"
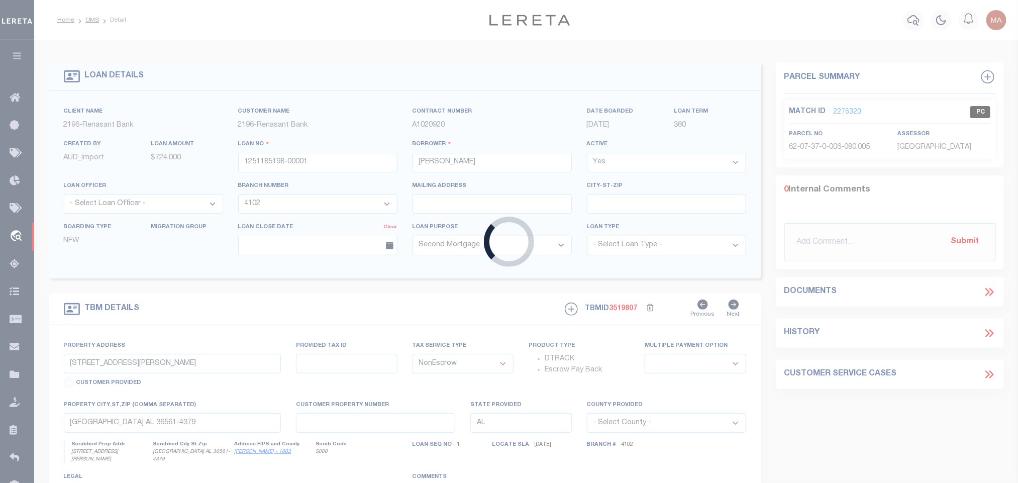
select select
select select "5188"
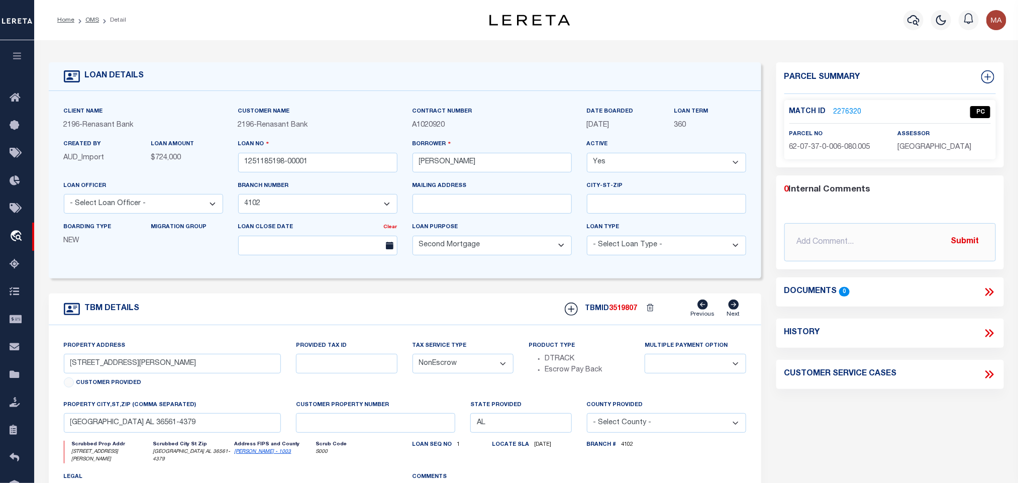
click at [617, 307] on div "TBMID 3519807 Previous Next" at bounding box center [651, 308] width 189 height 19
copy span "3519807"
click at [946, 150] on span "[GEOGRAPHIC_DATA]" at bounding box center [934, 147] width 74 height 7
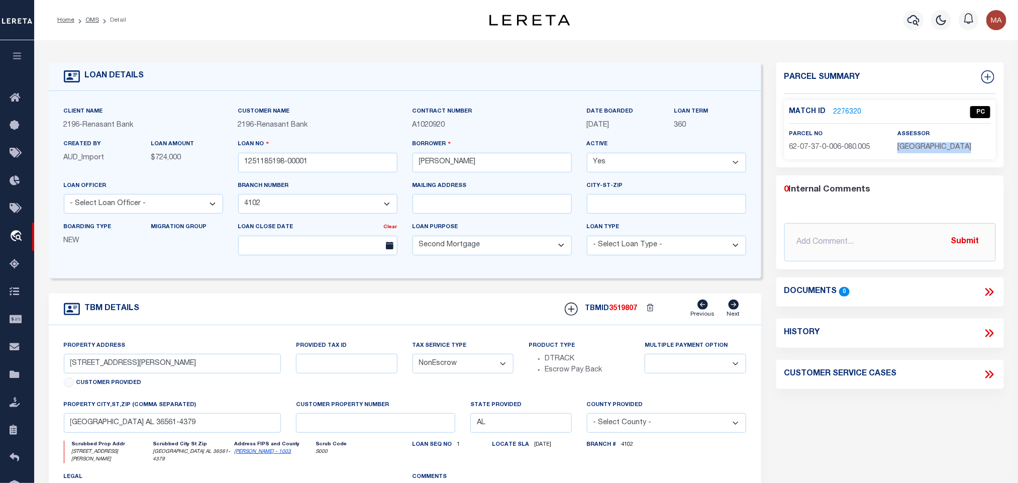
click at [946, 150] on span "[GEOGRAPHIC_DATA]" at bounding box center [934, 147] width 74 height 7
copy div "[GEOGRAPHIC_DATA]"
click at [835, 151] on span "62-07-37-0-006-080.005" at bounding box center [829, 147] width 81 height 7
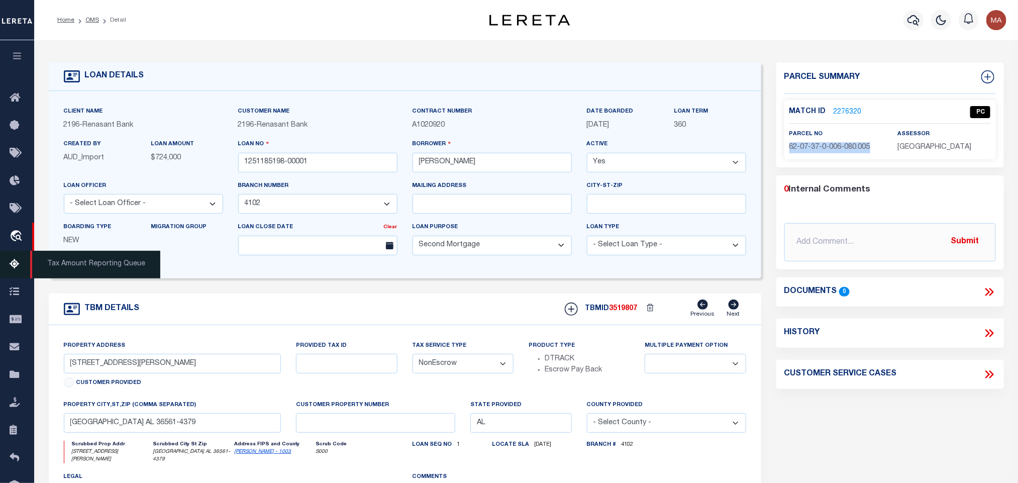
copy div "62-07-37-0-006-080.005"
click at [90, 21] on link "OMS" at bounding box center [92, 20] width 14 height 6
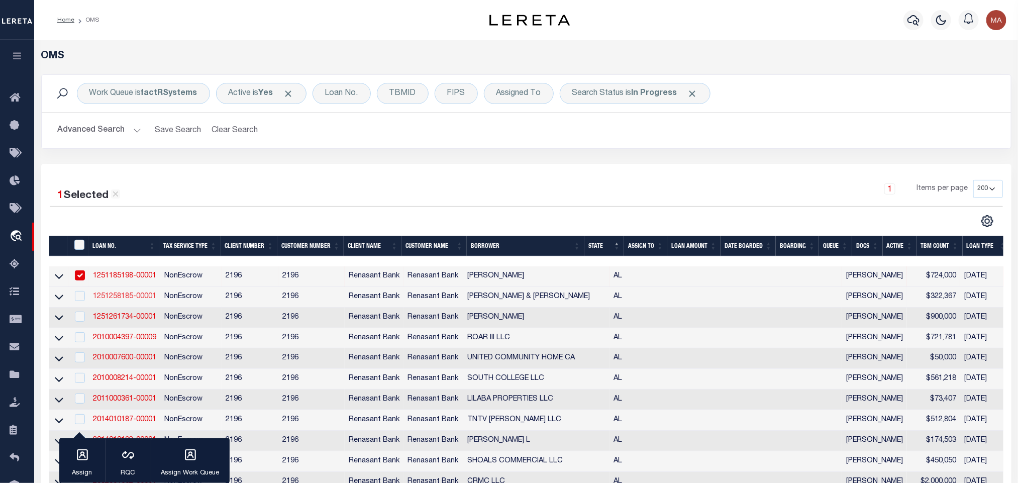
click at [125, 298] on link "1251258185-00001" at bounding box center [124, 296] width 63 height 7
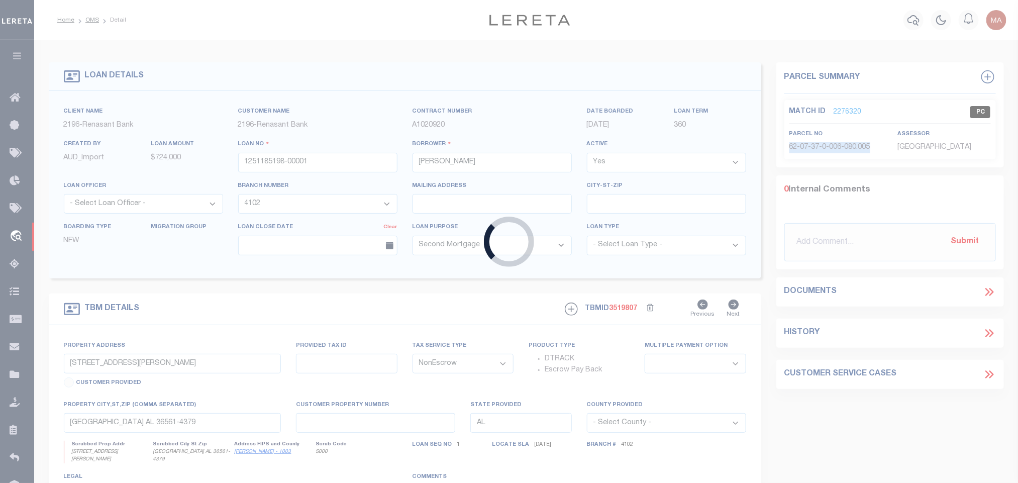
type input "1251258185-00001"
type input "[PERSON_NAME] & [PERSON_NAME]"
select select "5186"
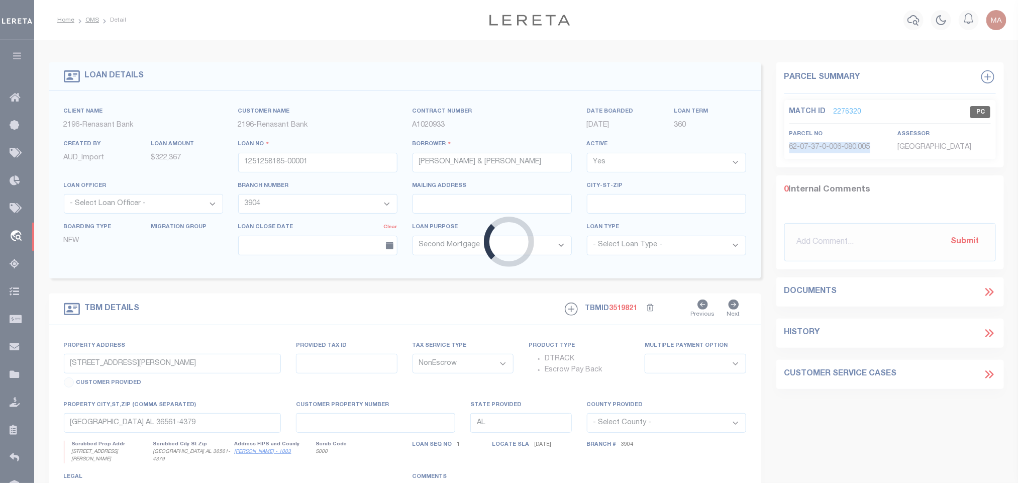
type input "[STREET_ADDRESS]"
select select
type input "HUNTSVILLE AL 35803"
select select
select select "5186"
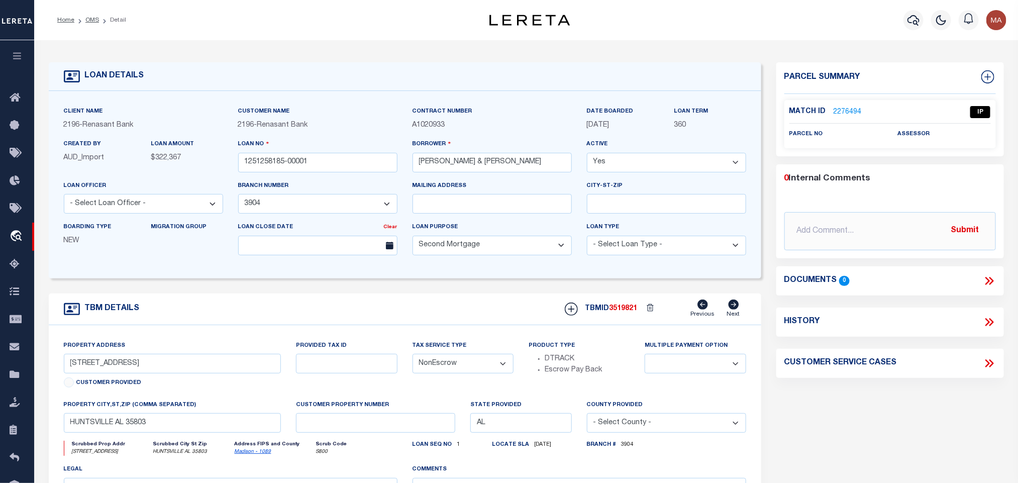
scroll to position [75, 0]
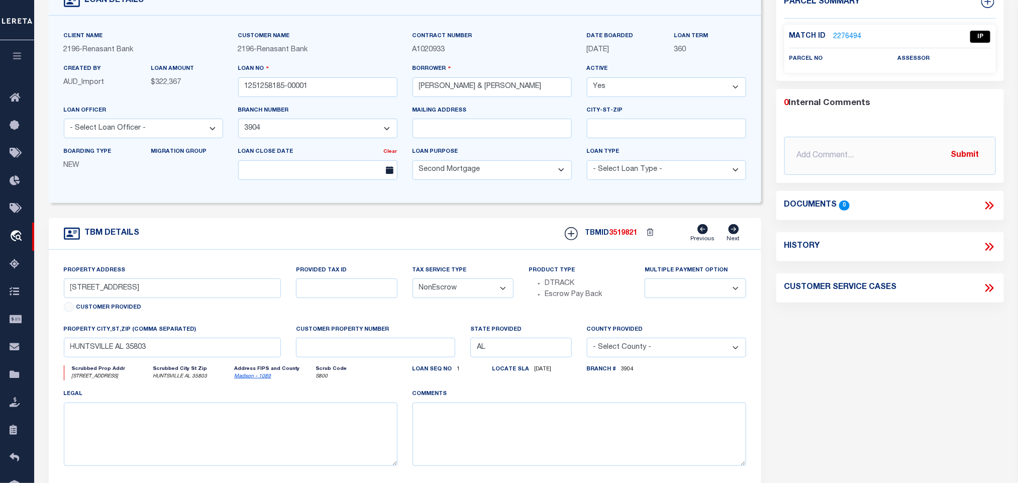
click at [244, 379] on link "Madison - 1089" at bounding box center [253, 376] width 37 height 5
drag, startPoint x: 89, startPoint y: 293, endPoint x: 142, endPoint y: 305, distance: 54.6
click at [142, 305] on div "Property Address [STREET_ADDRESS] Customer Provided" at bounding box center [172, 290] width 217 height 51
click at [202, 292] on input "[STREET_ADDRESS]" at bounding box center [172, 288] width 217 height 20
drag, startPoint x: 215, startPoint y: 354, endPoint x: 146, endPoint y: 357, distance: 69.4
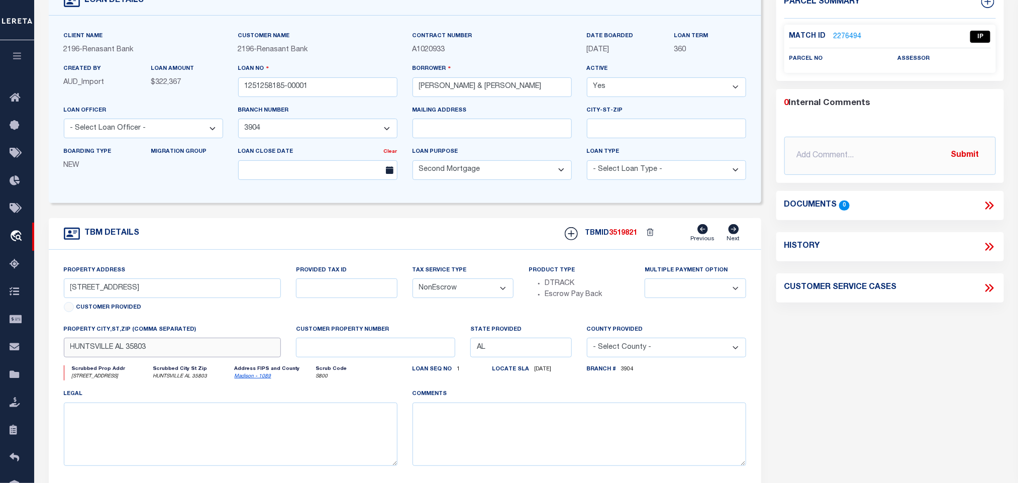
click at [215, 354] on input "HUNTSVILLE AL 35803" at bounding box center [172, 348] width 217 height 20
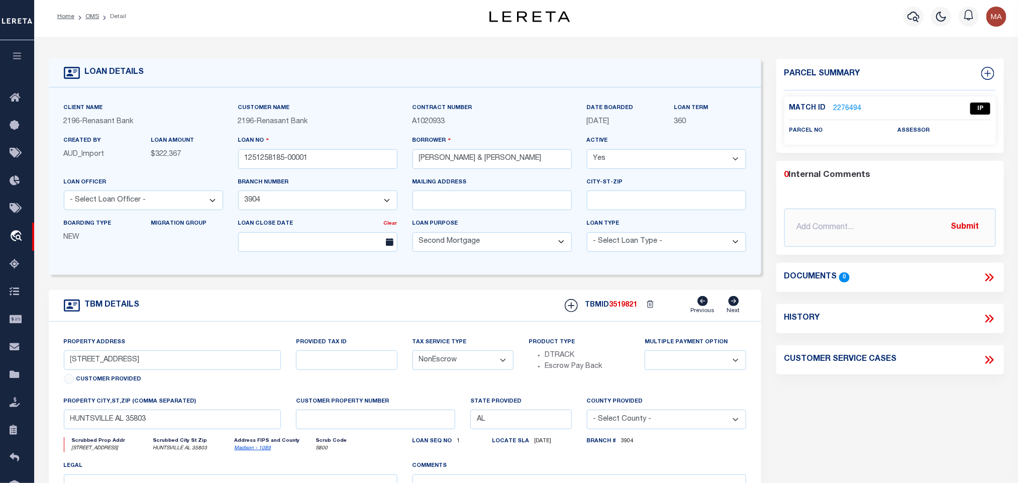
scroll to position [0, 0]
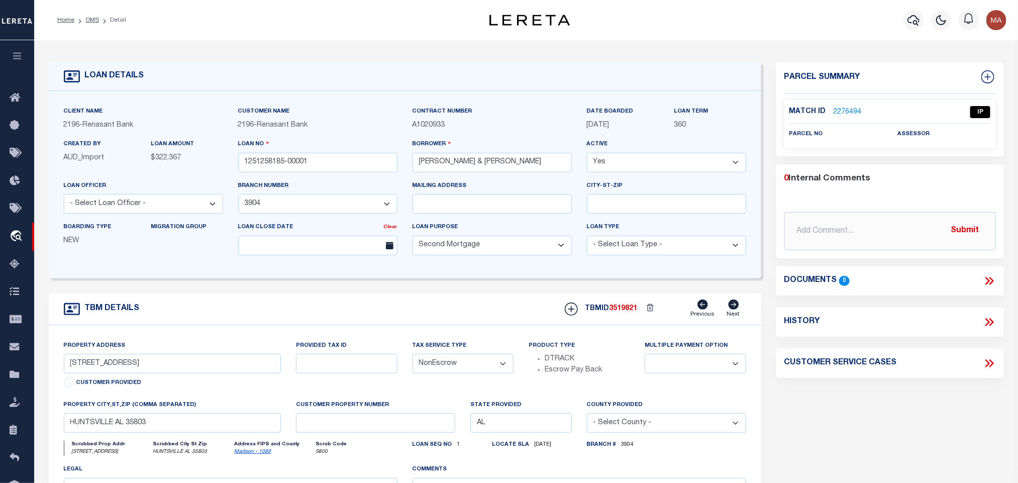
click at [845, 112] on link "2276494" at bounding box center [847, 112] width 28 height 11
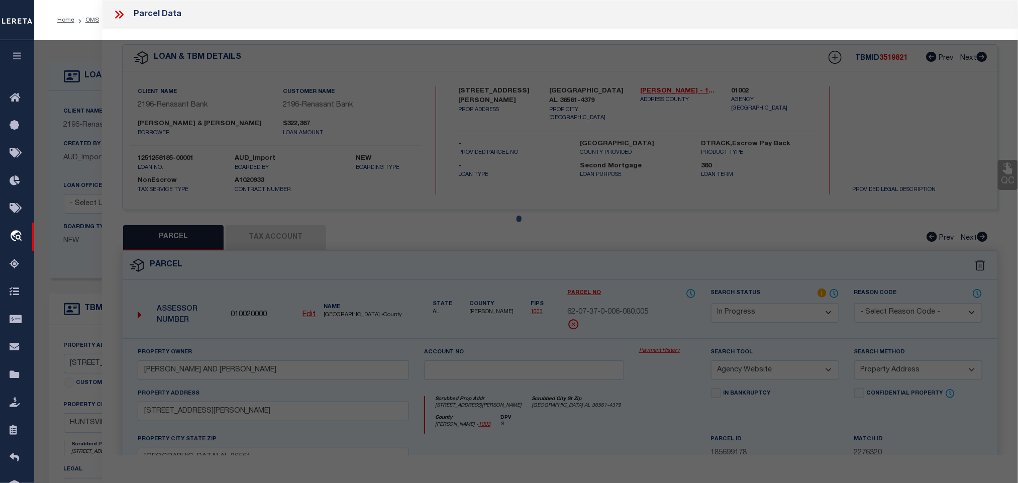
select select "AS"
select select
checkbox input "false"
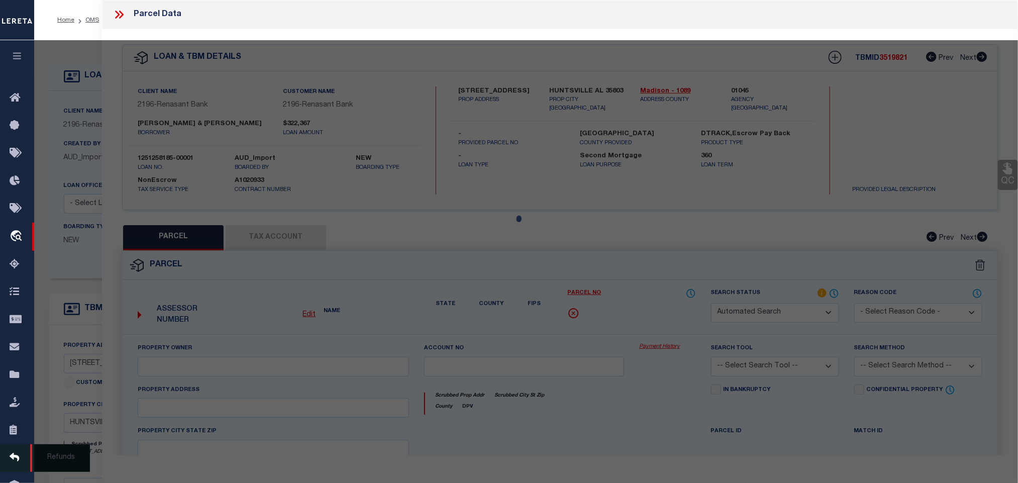
select select "IP"
checkbox input "false"
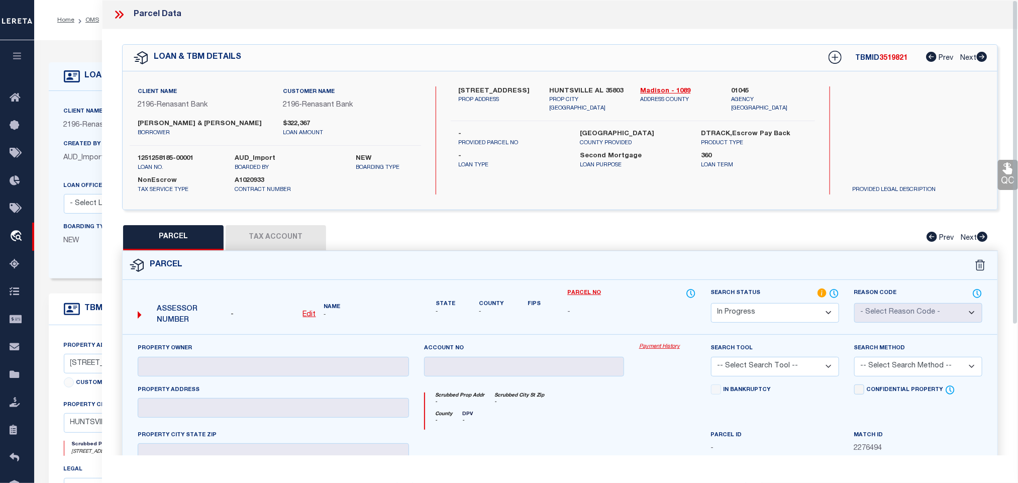
click at [784, 312] on select "Automated Search Bad Parcel Complete Duplicate Parcel High Dollar Reporting In …" at bounding box center [775, 313] width 128 height 20
select select "ND"
click at [784, 312] on select "Automated Search Bad Parcel Complete Duplicate Parcel High Dollar Reporting In …" at bounding box center [775, 313] width 128 height 20
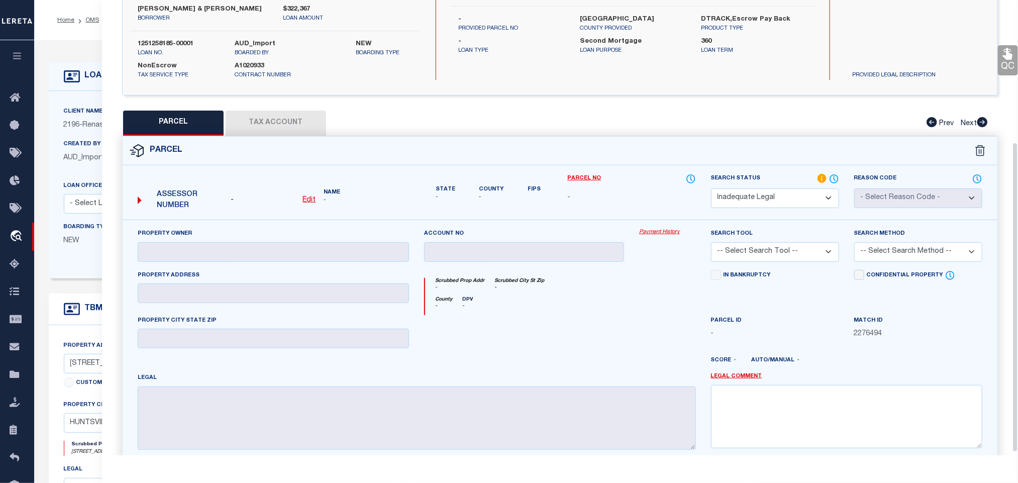
scroll to position [213, 0]
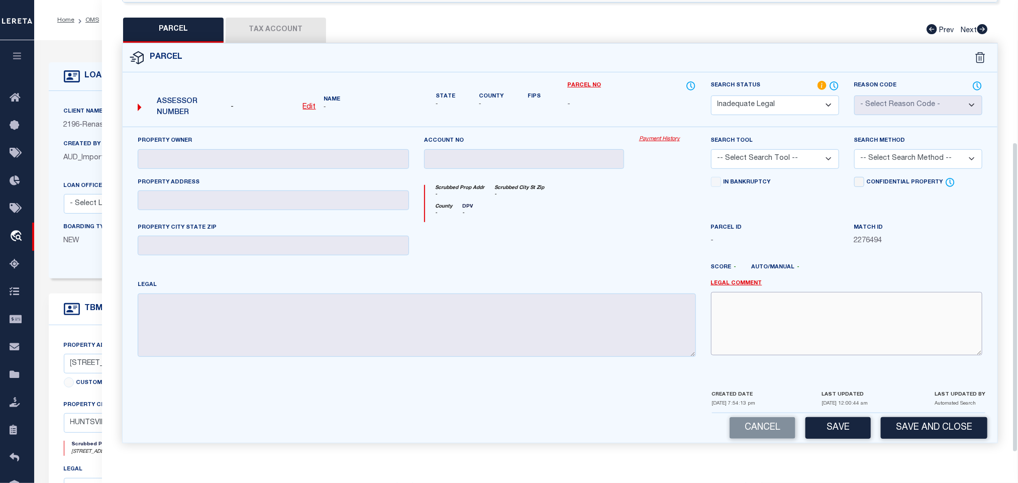
click at [861, 327] on textarea at bounding box center [846, 323] width 271 height 63
paste textarea "No match found for the situs address. Please provide legal to proceed."
type textarea "No match found for the situs address. Please provide legal to proceed."
click at [909, 434] on button "Save and Close" at bounding box center [933, 428] width 106 height 22
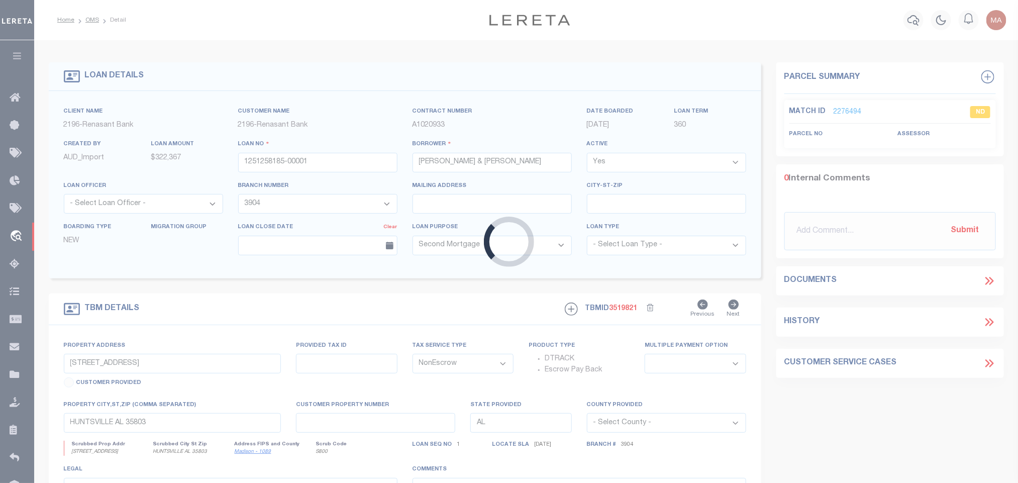
select select
select select "5186"
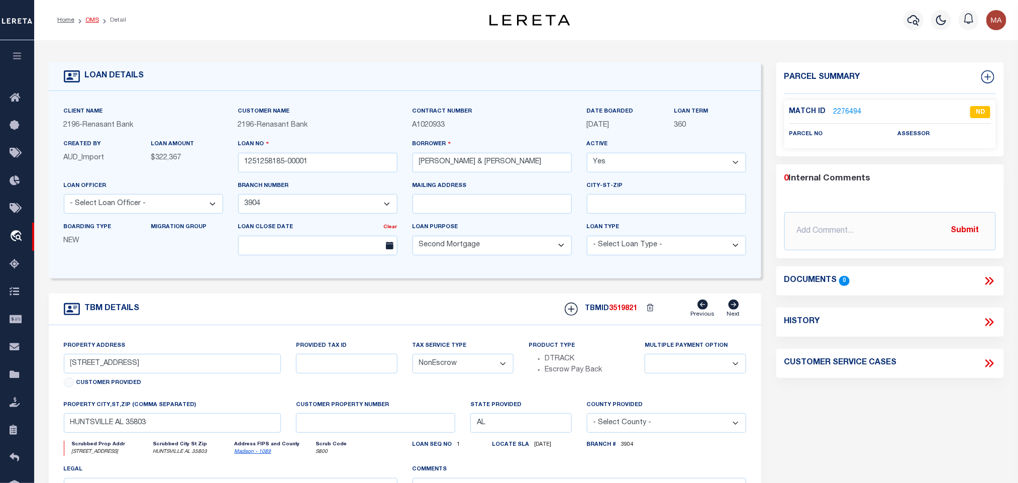
click at [92, 19] on link "OMS" at bounding box center [92, 20] width 14 height 6
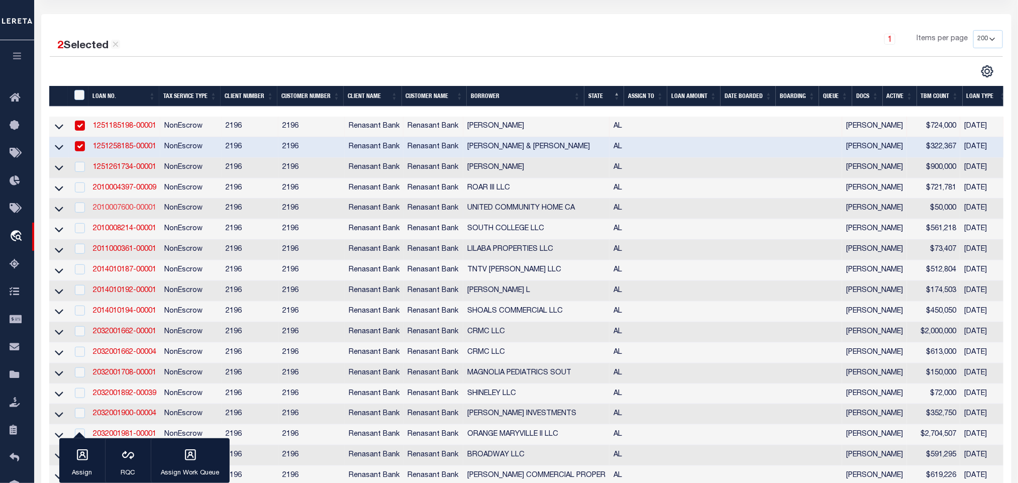
scroll to position [151, 0]
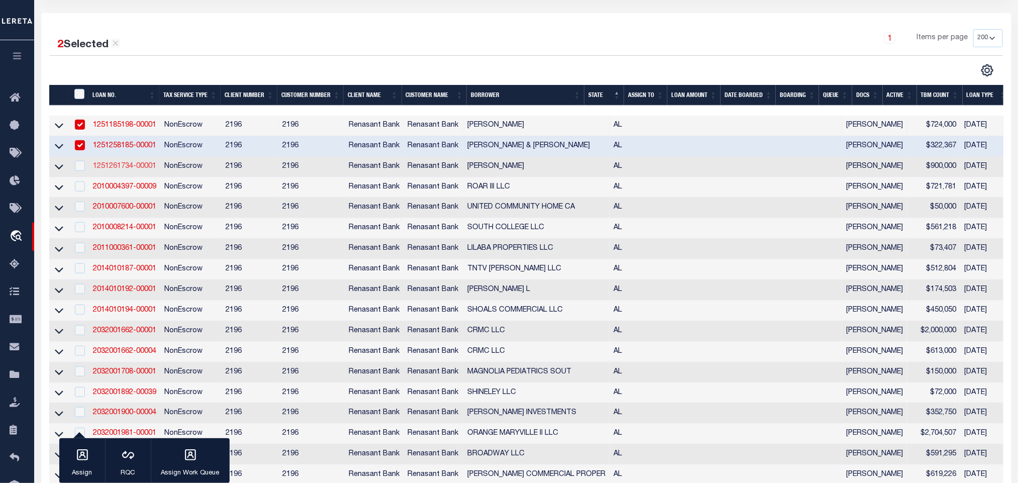
click at [145, 167] on link "1251261734-00001" at bounding box center [124, 166] width 63 height 7
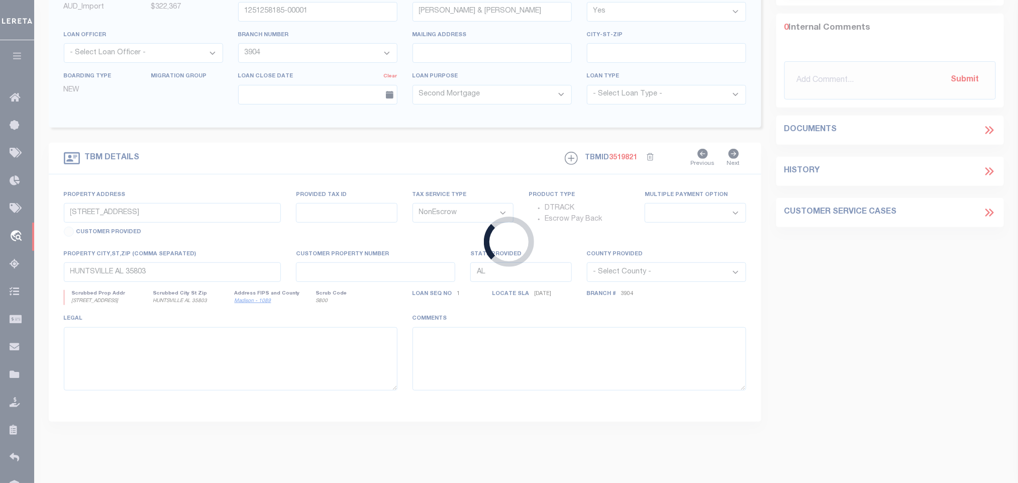
type input "1251261734-00001"
type input "[PERSON_NAME]"
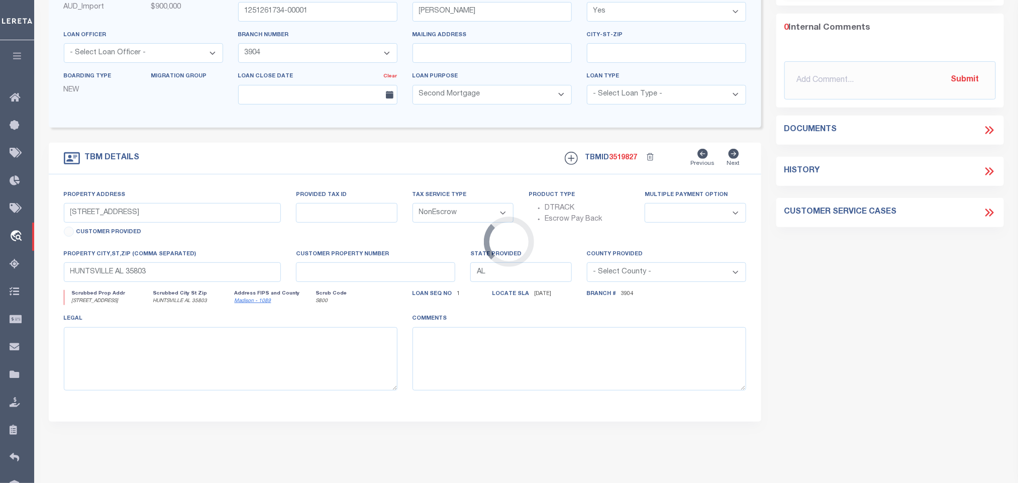
scroll to position [69, 0]
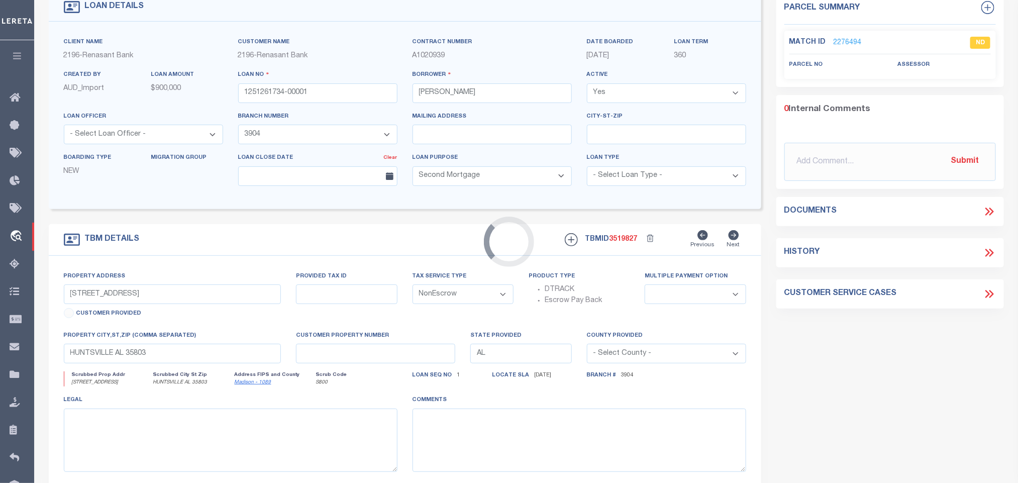
type input "[STREET_ADDRESS][PERSON_NAME]"
select select
type input "AUBURN AL 36879-4938"
select select
select select "5186"
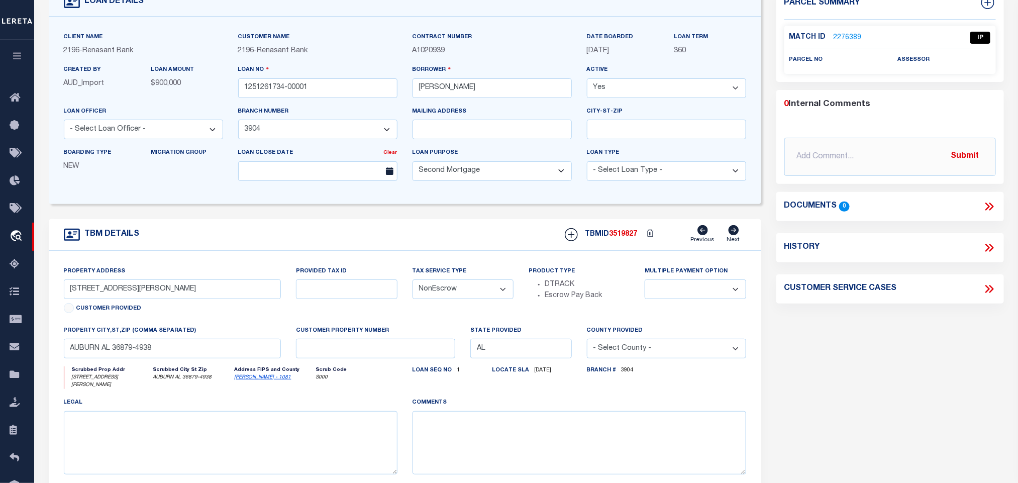
scroll to position [75, 0]
click at [248, 379] on link "[PERSON_NAME] - 1081" at bounding box center [263, 376] width 57 height 5
click at [89, 294] on input "[STREET_ADDRESS][PERSON_NAME]" at bounding box center [172, 288] width 217 height 20
click at [145, 298] on input "[STREET_ADDRESS][PERSON_NAME]" at bounding box center [172, 288] width 217 height 20
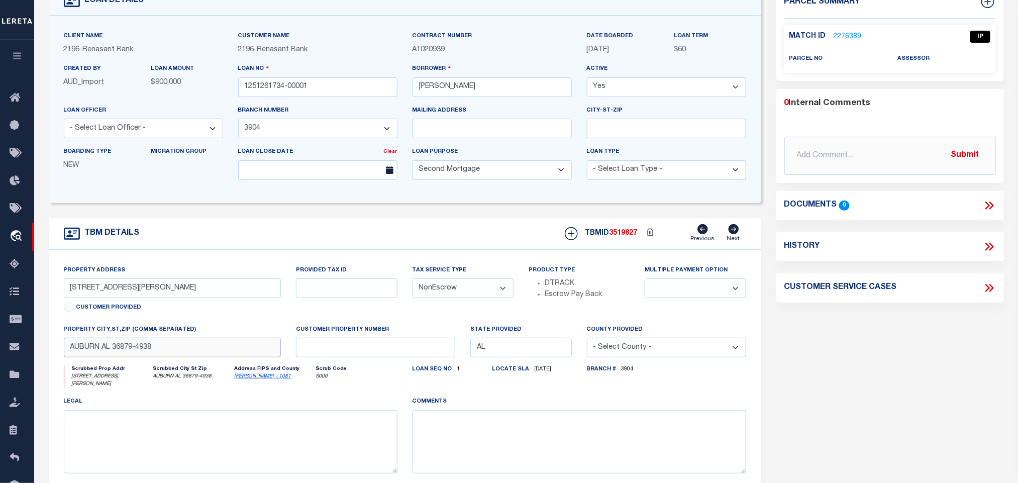
click at [193, 353] on input "AUBURN AL 36879-4938" at bounding box center [172, 348] width 217 height 20
click at [853, 40] on link "2276389" at bounding box center [847, 37] width 28 height 11
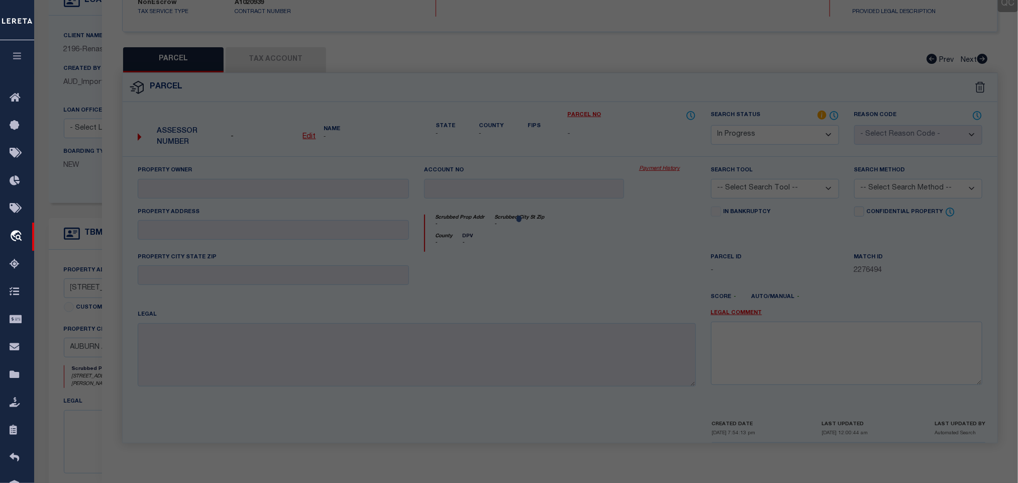
scroll to position [184, 0]
select select "AS"
checkbox input "false"
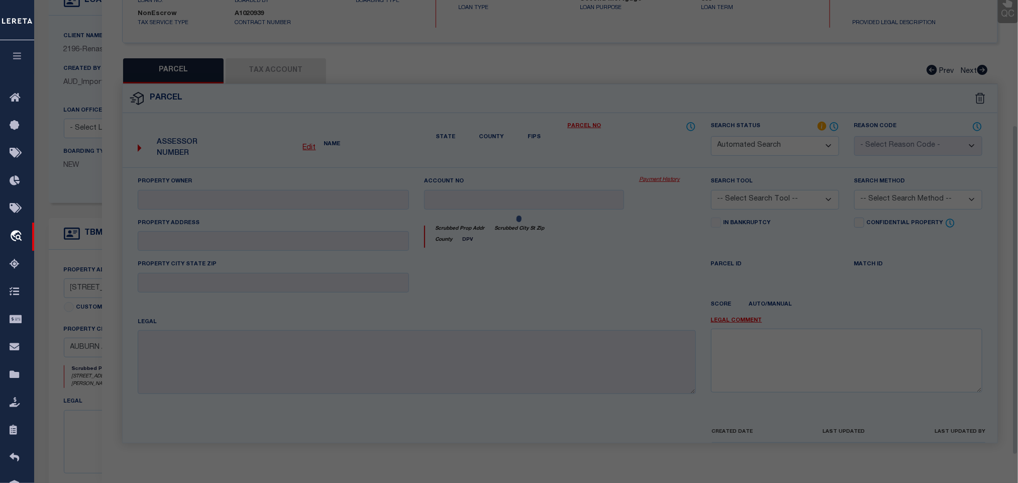
select select "IP"
checkbox input "false"
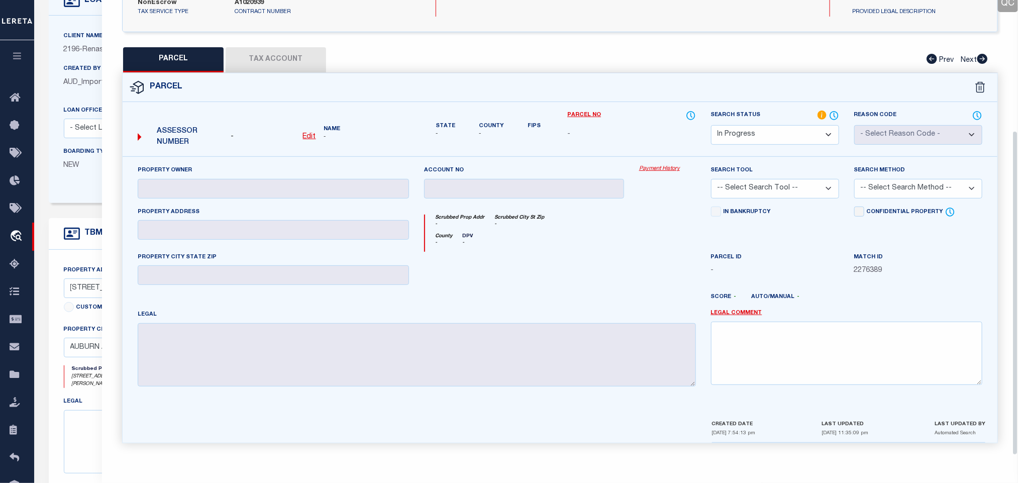
click at [788, 133] on select "Automated Search Bad Parcel Complete Duplicate Parcel High Dollar Reporting In …" at bounding box center [775, 135] width 128 height 20
select select "ND"
drag, startPoint x: 788, startPoint y: 133, endPoint x: 786, endPoint y: 174, distance: 41.3
click at [788, 133] on select "Automated Search Bad Parcel Complete Duplicate Parcel High Dollar Reporting In …" at bounding box center [775, 135] width 128 height 20
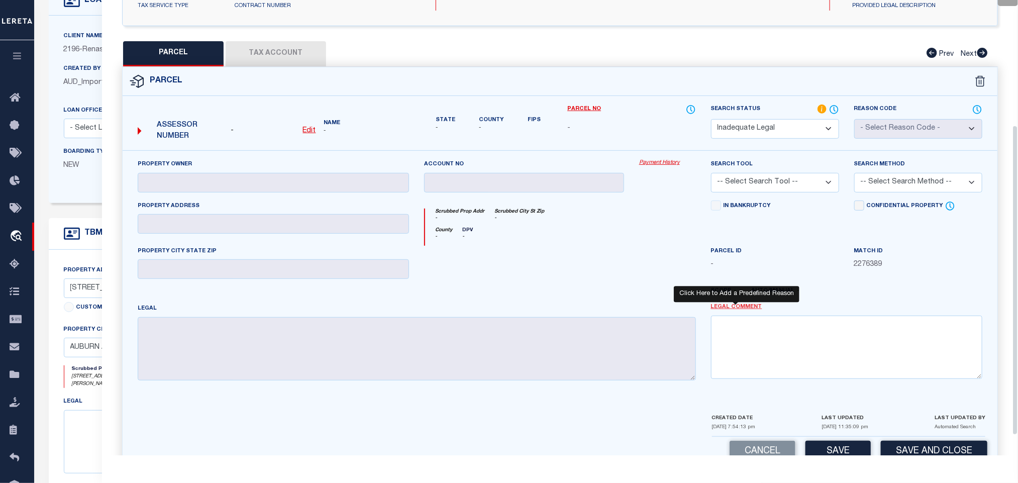
click at [735, 311] on link "Legal Comment" at bounding box center [736, 307] width 51 height 9
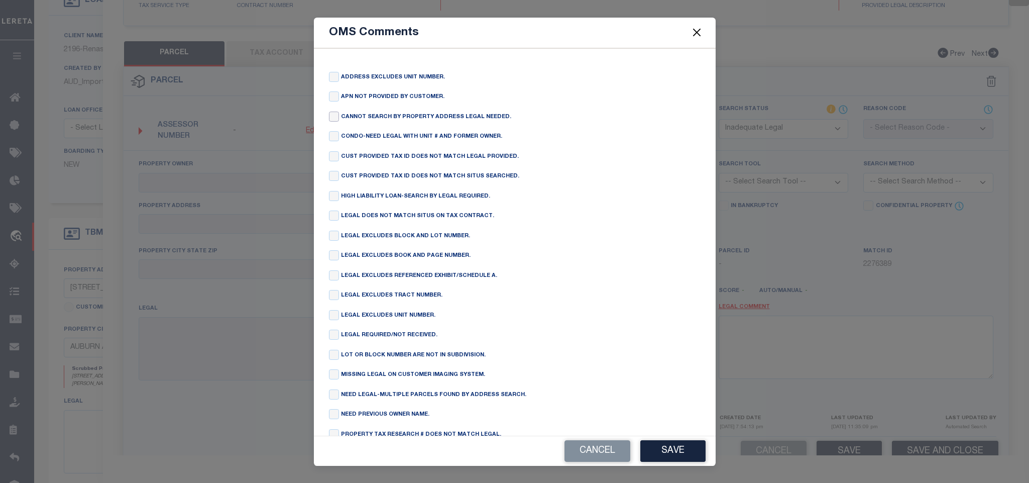
click at [333, 121] on input "checkbox" at bounding box center [334, 117] width 10 height 10
checkbox input "true"
click at [661, 450] on button "Save" at bounding box center [672, 451] width 65 height 22
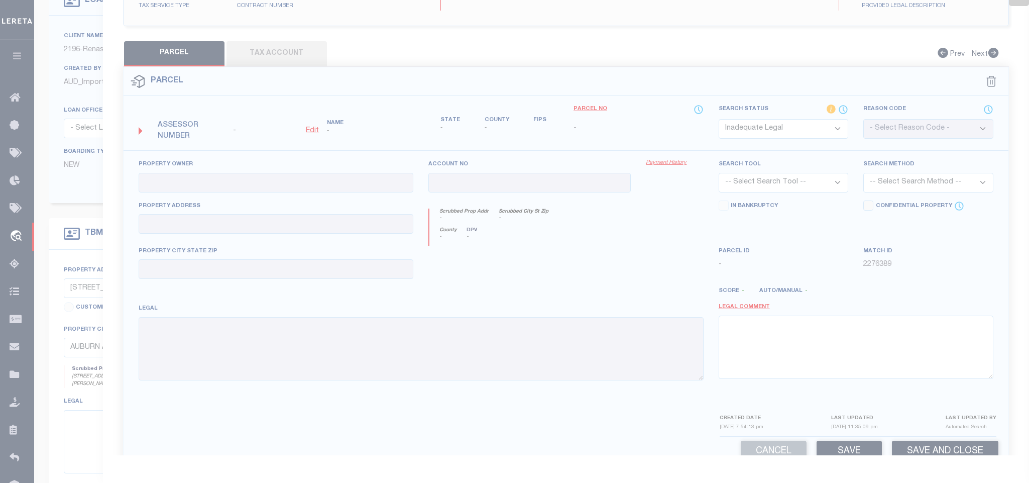
type textarea "CANNOT SEARCH BY PROPERTY ADDRESS LEGAL NEEDED."
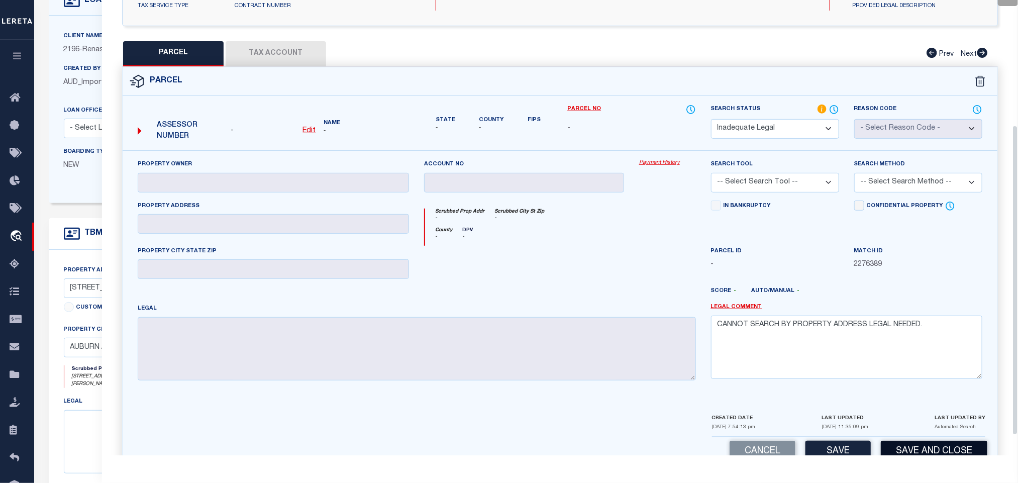
click at [928, 455] on button "Save and Close" at bounding box center [933, 451] width 106 height 22
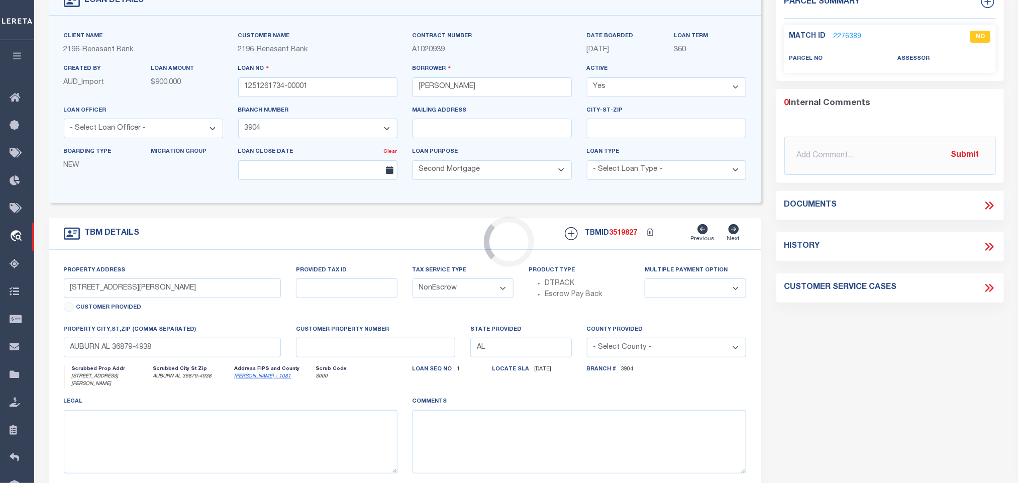
select select "5186"
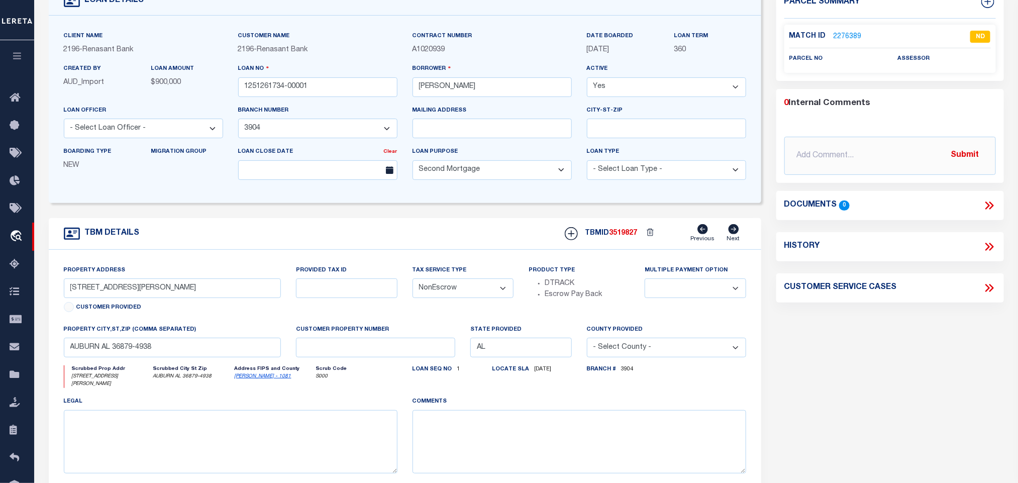
select select
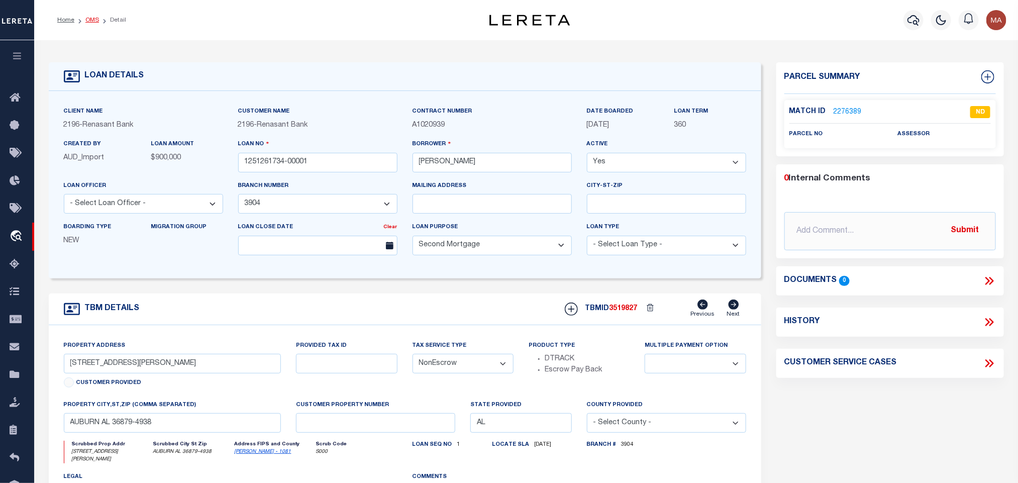
click at [89, 17] on link "OMS" at bounding box center [92, 20] width 14 height 6
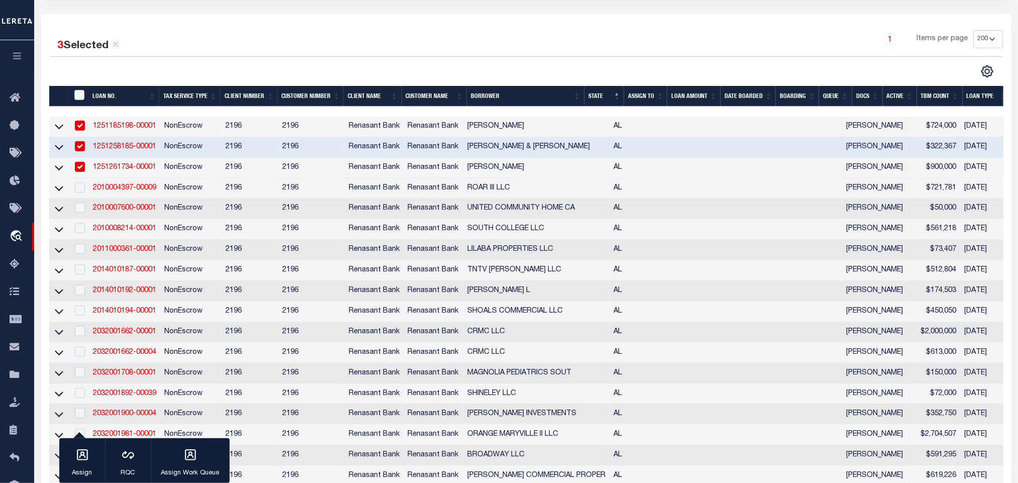
scroll to position [151, 0]
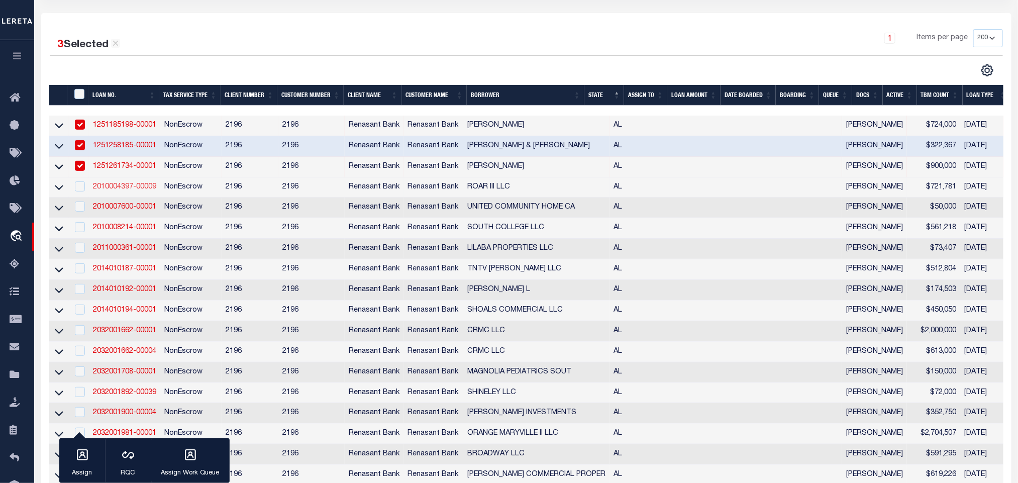
click at [139, 188] on link "2010004397-00009" at bounding box center [124, 186] width 63 height 7
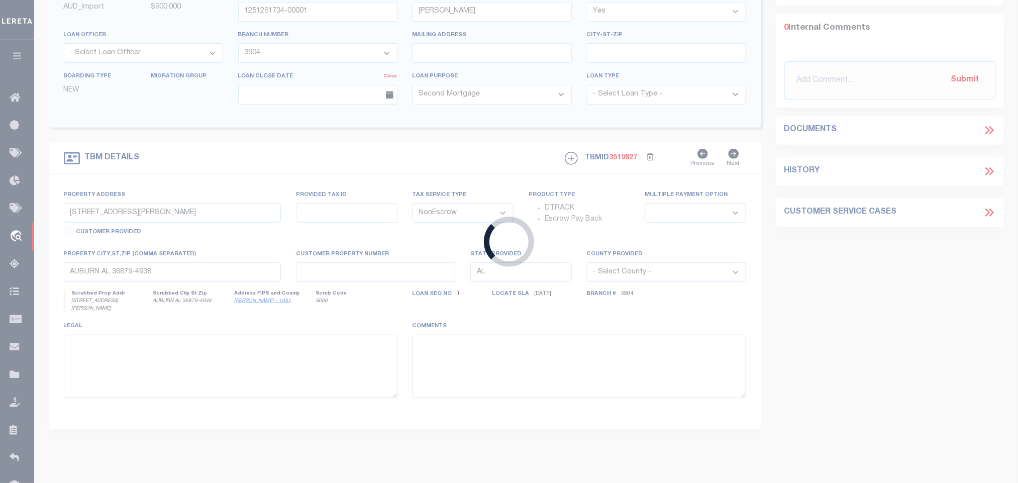
type input "2010004397-00009"
type input "ROAR III LLC"
select select "5170"
select select "400"
type input "[STREET_ADDRESS][PERSON_NAME]"
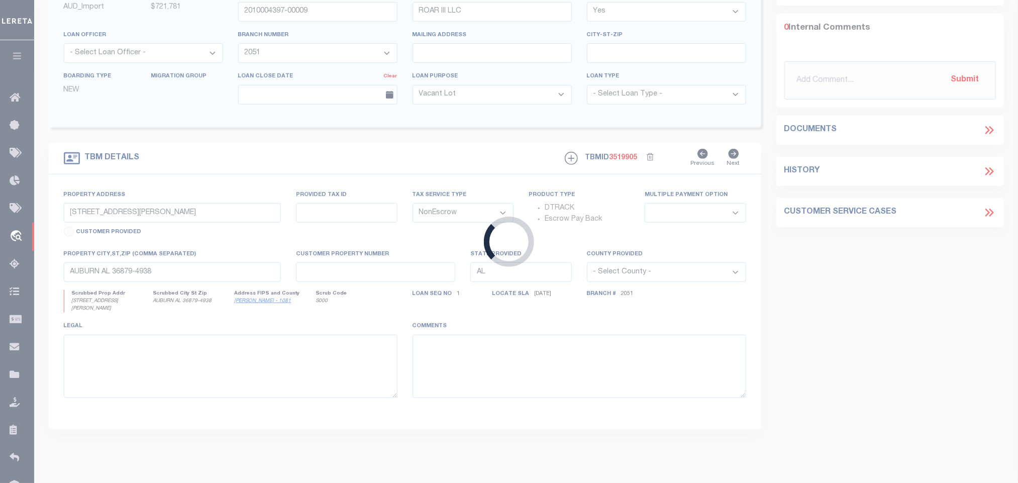
select select
type input "AUBURN AL 36830"
select select
select select "5170"
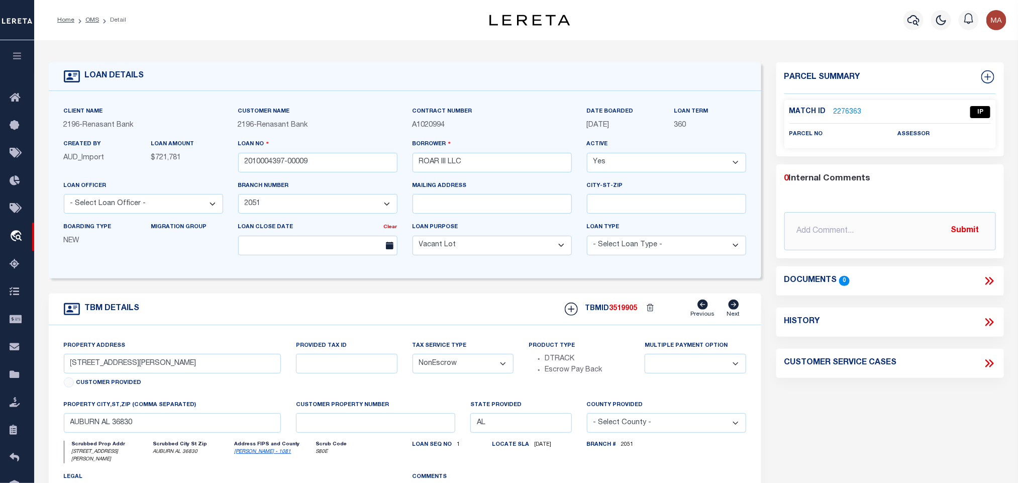
scroll to position [75, 0]
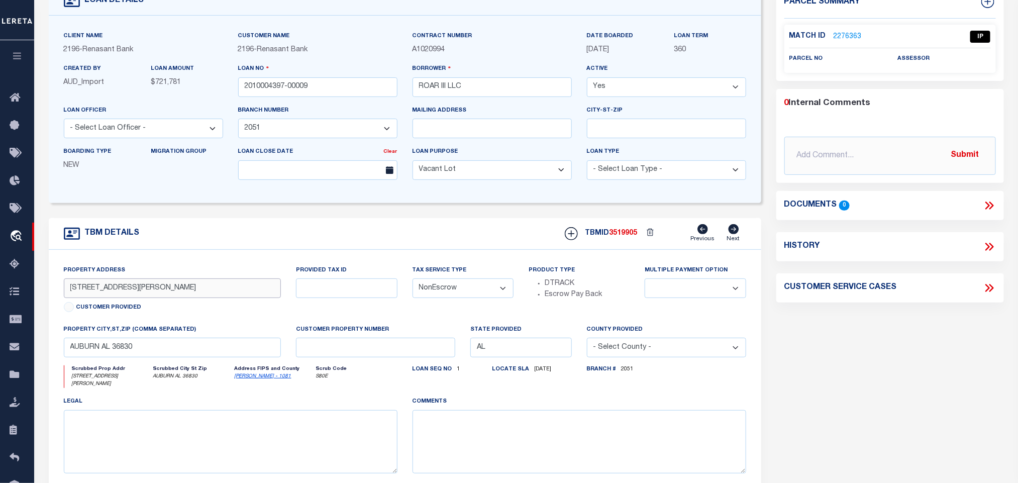
click at [128, 294] on input "[STREET_ADDRESS][PERSON_NAME]" at bounding box center [172, 288] width 217 height 20
click at [116, 291] on input "[STREET_ADDRESS][PERSON_NAME]" at bounding box center [172, 288] width 217 height 20
click at [206, 349] on input "AUBURN AL 36830" at bounding box center [172, 348] width 217 height 20
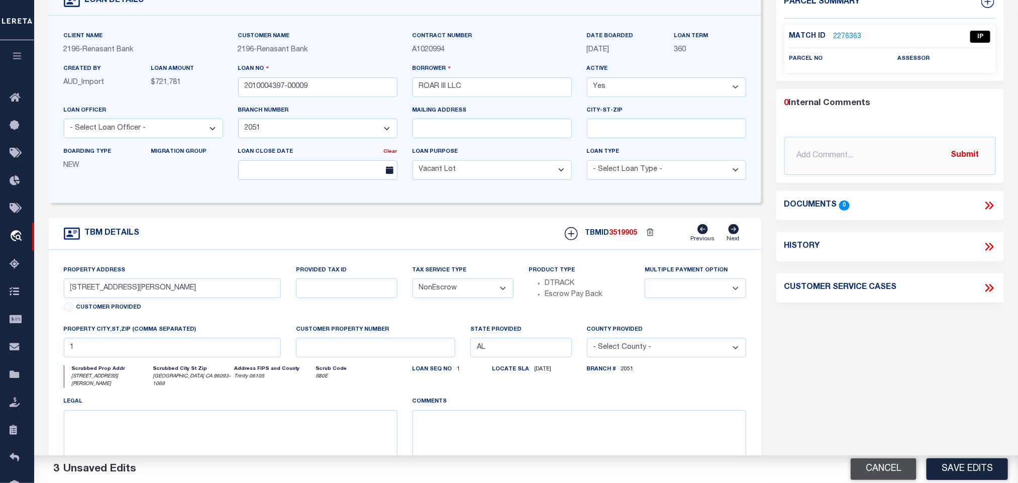
click at [856, 469] on button "Cancel" at bounding box center [883, 469] width 66 height 22
type input "AUBURN AL 36830"
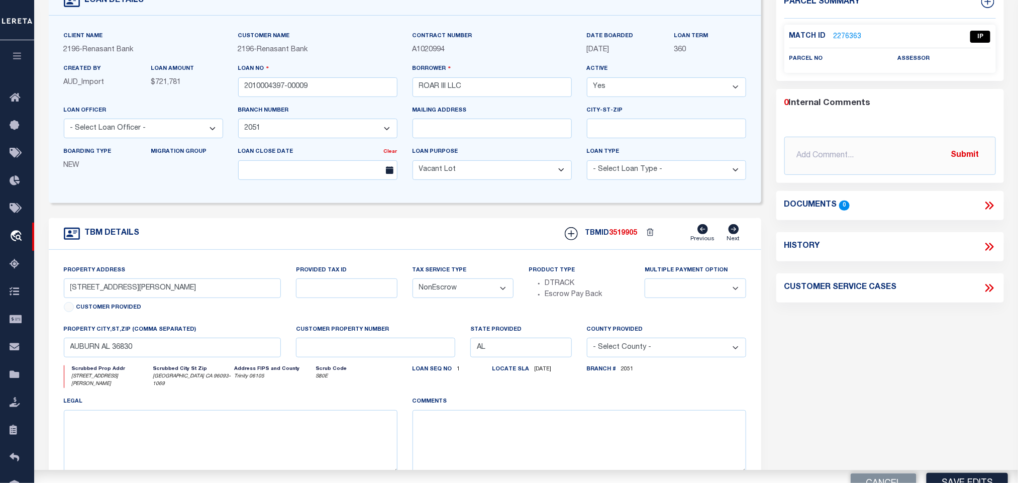
select select
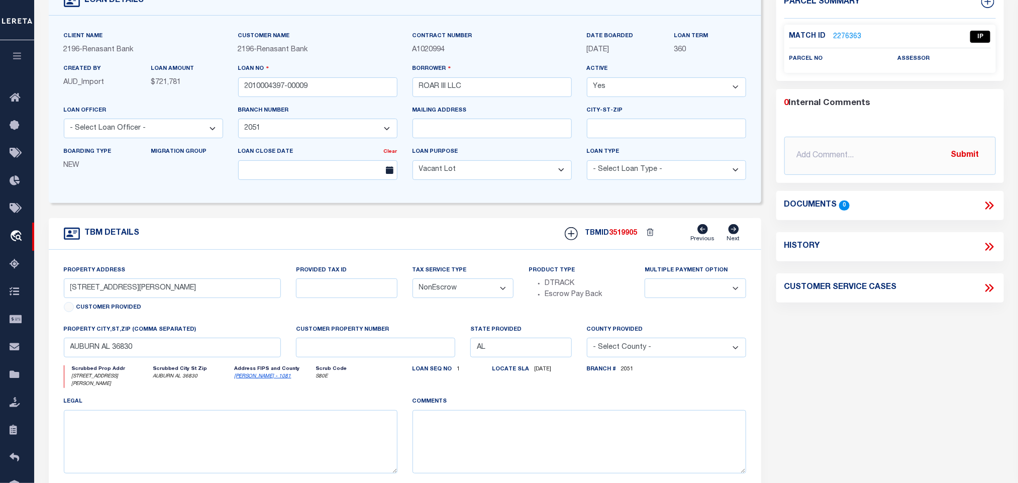
select select
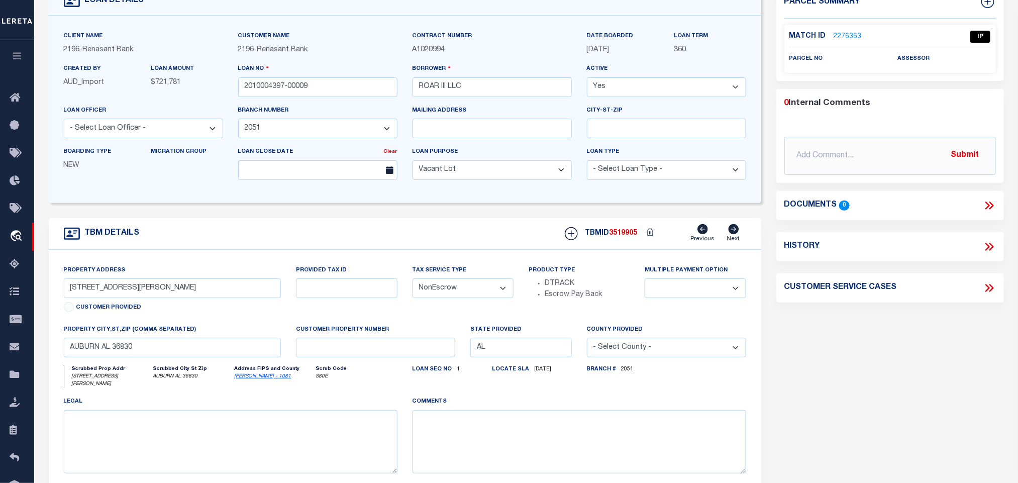
select select
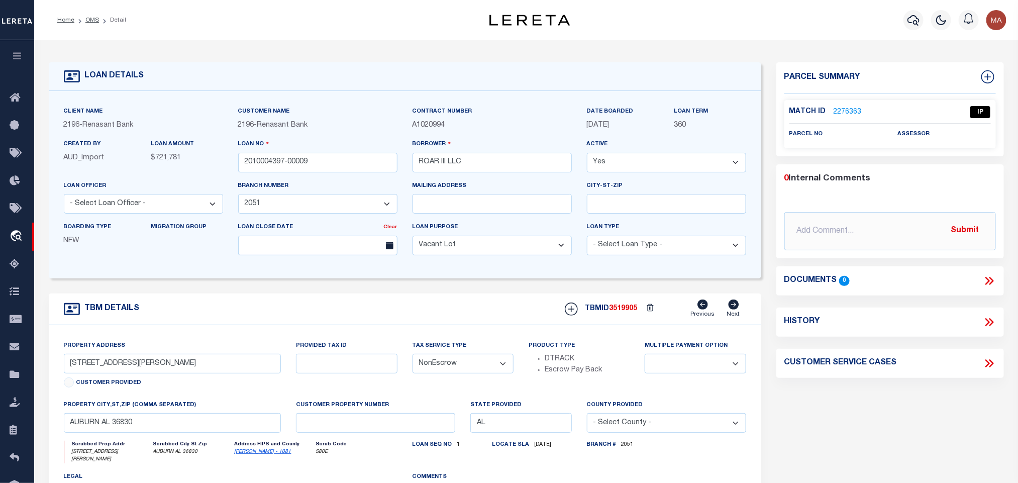
click at [849, 108] on link "2276363" at bounding box center [847, 112] width 28 height 11
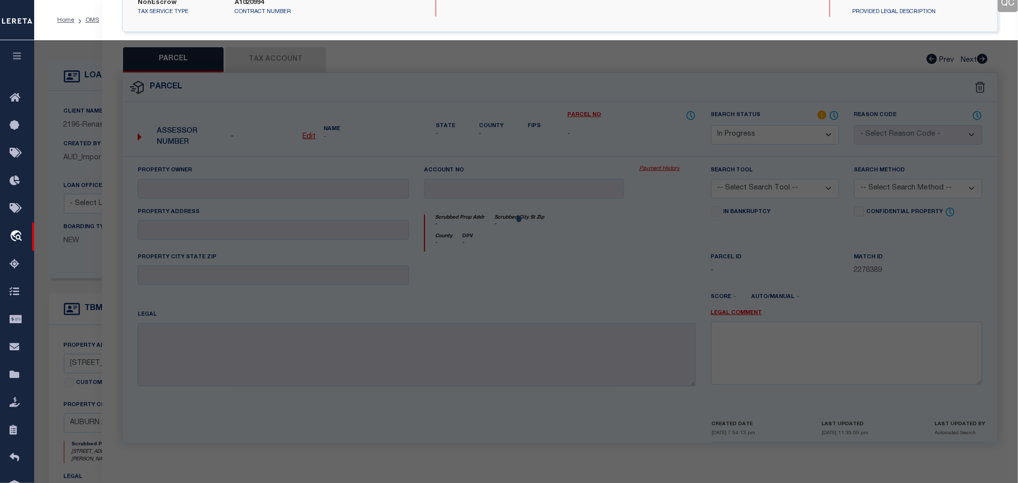
select select "AS"
checkbox input "false"
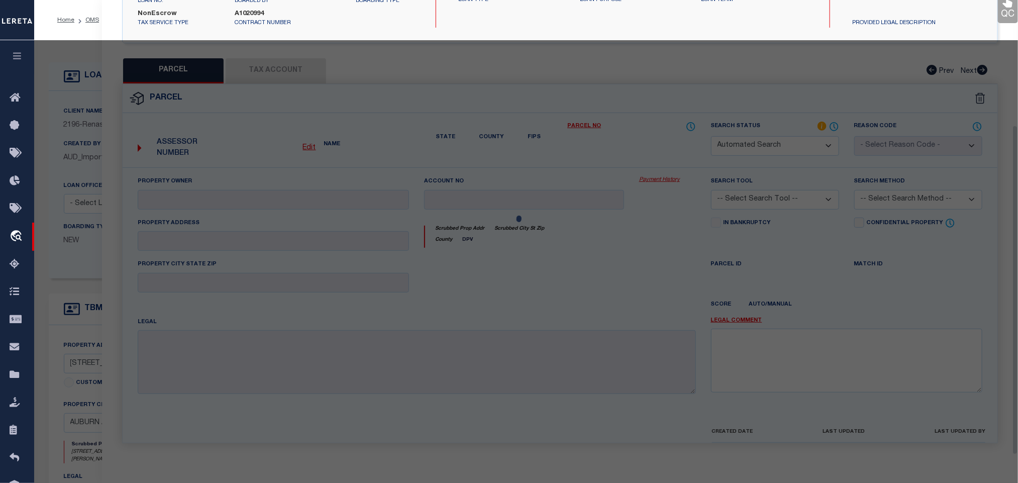
select select "IP"
checkbox input "false"
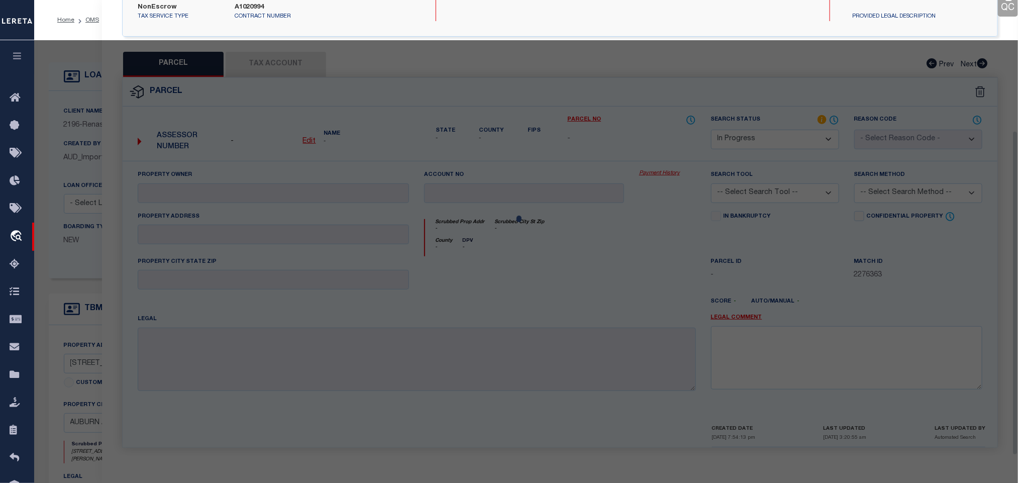
scroll to position [184, 0]
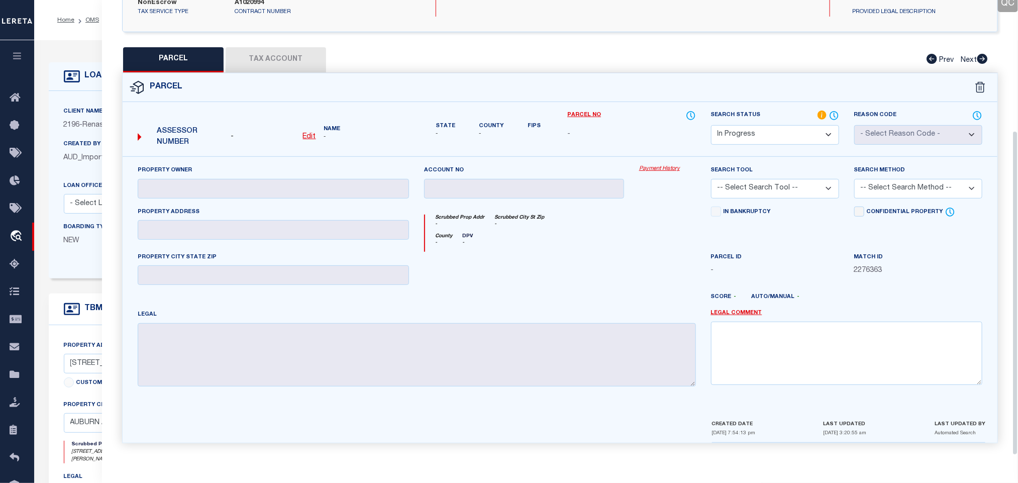
click at [802, 137] on select "Automated Search Bad Parcel Complete Duplicate Parcel High Dollar Reporting In …" at bounding box center [775, 135] width 128 height 20
select select "ND"
click at [802, 137] on select "Automated Search Bad Parcel Complete Duplicate Parcel High Dollar Reporting In …" at bounding box center [775, 135] width 128 height 20
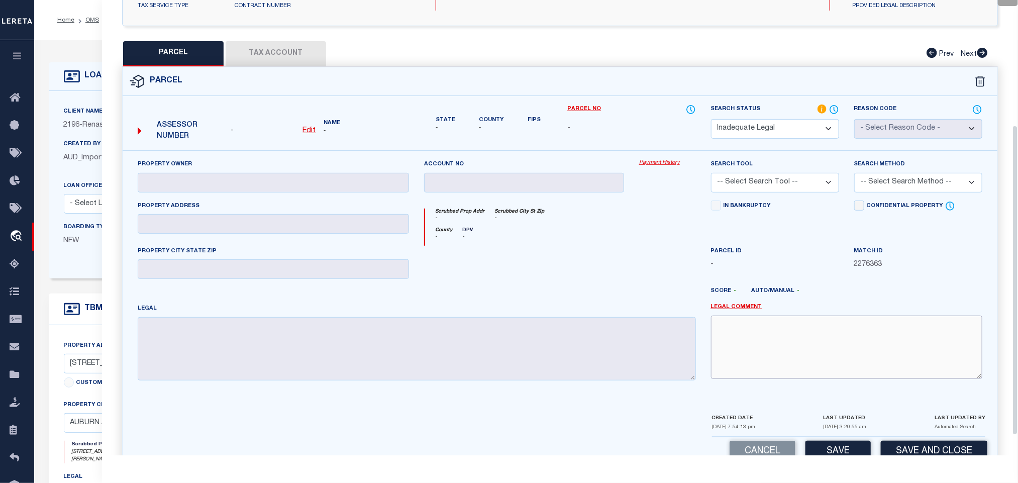
click at [742, 357] on textarea at bounding box center [846, 346] width 271 height 63
paste textarea "No match found for the situs address. Please provide legal to proceed."
type textarea "No match found for the situs address. Please provide legal to proceed."
click at [887, 450] on button "Save and Close" at bounding box center [933, 451] width 106 height 22
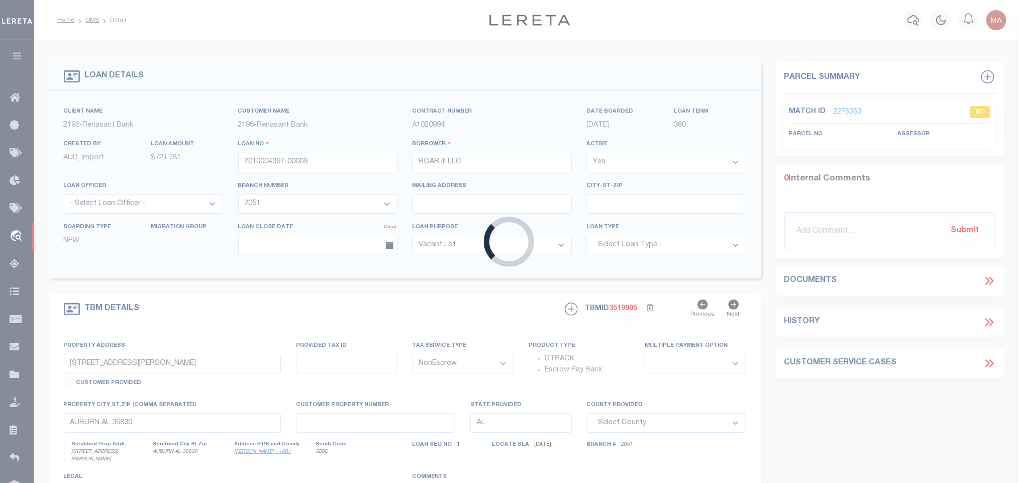
select select
select select "5170"
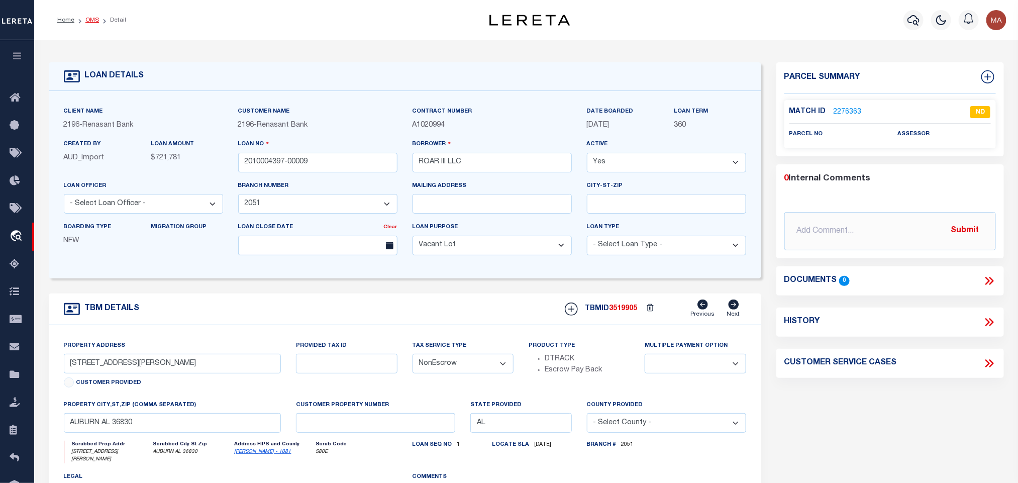
click at [94, 22] on link "OMS" at bounding box center [92, 20] width 14 height 6
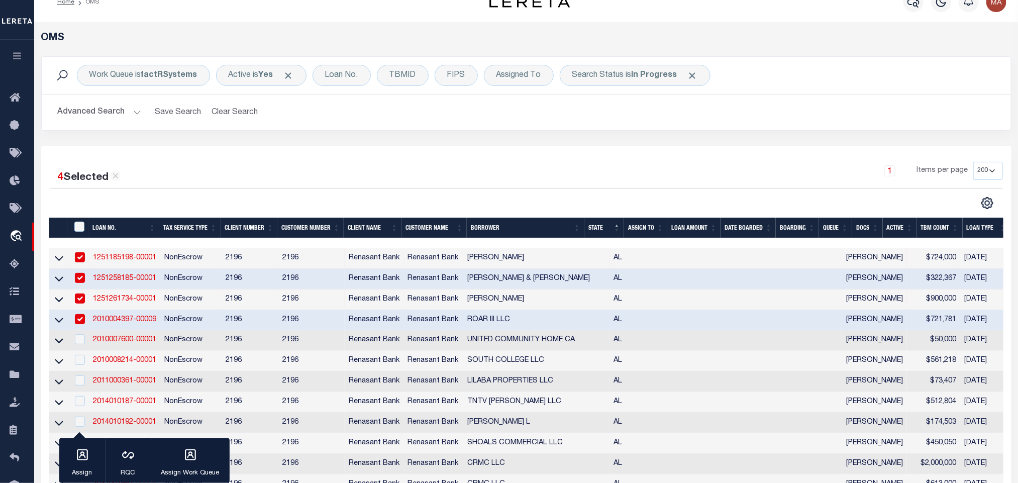
scroll to position [75, 0]
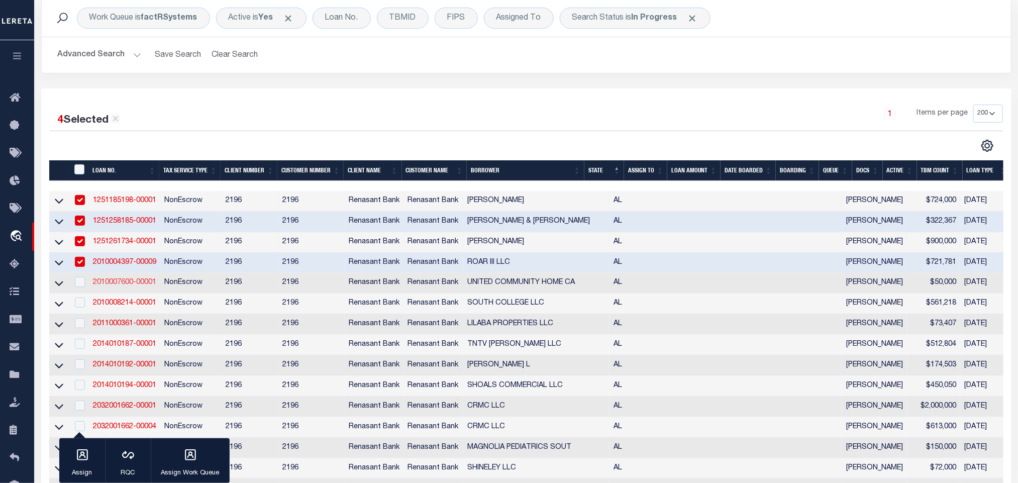
click at [139, 286] on link "2010007600-00001" at bounding box center [124, 282] width 63 height 7
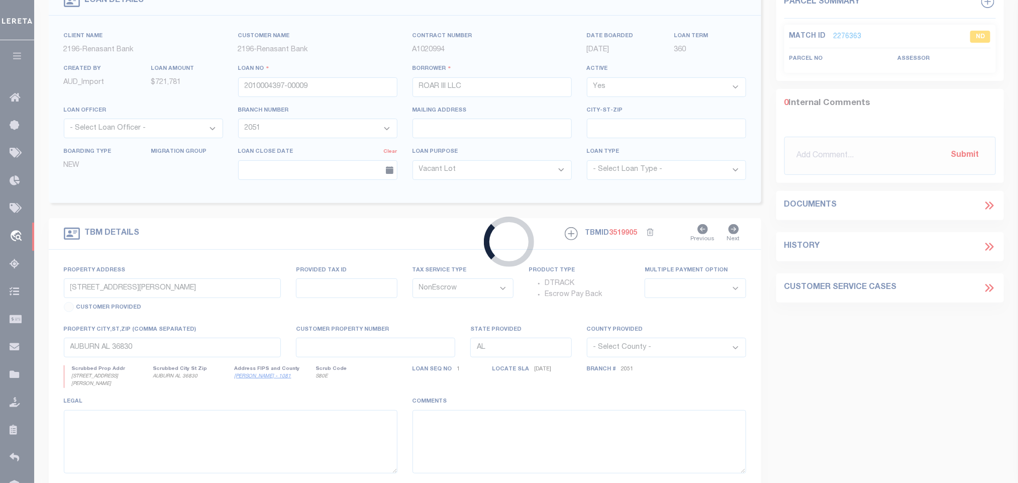
type input "2010007600-00001"
type input "UNITED COMMUNITY HOME CA"
select select "5161"
select select "100"
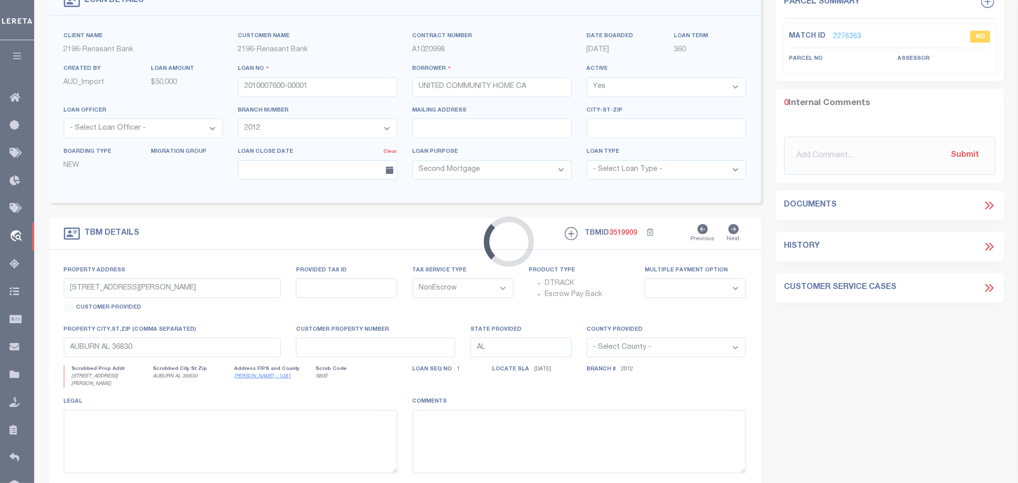
type input "331 AUTUMN LN"
select select
type input "DECATUR AL 35601"
select select
select select "5161"
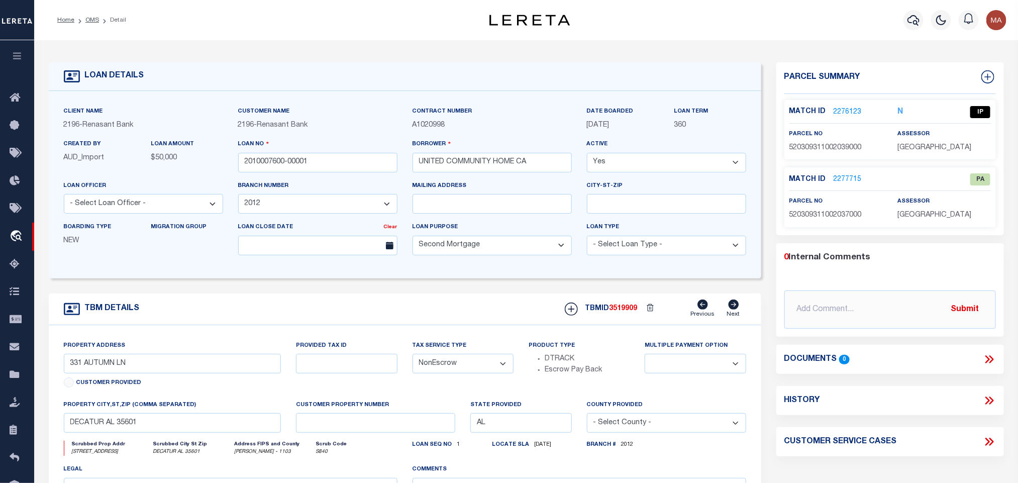
click at [847, 114] on link "2276123" at bounding box center [847, 112] width 28 height 11
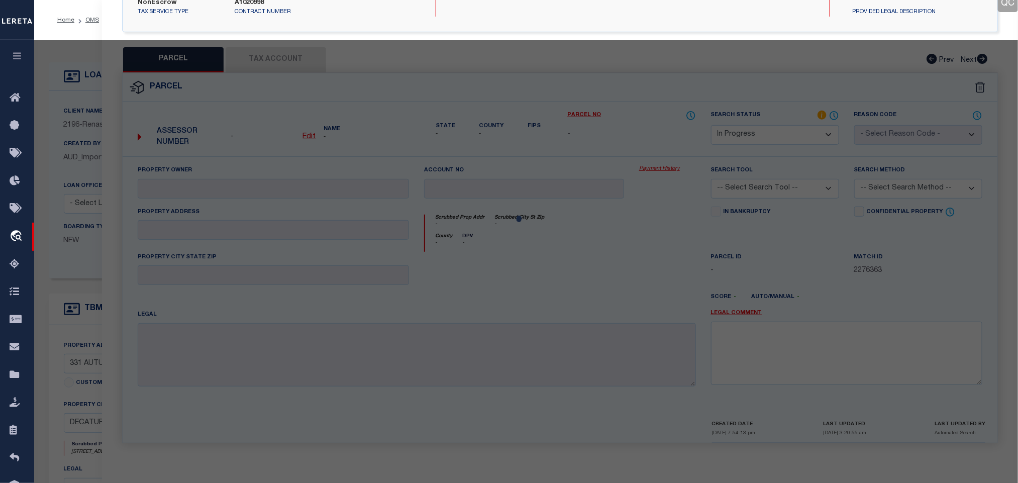
select select "AS"
checkbox input "false"
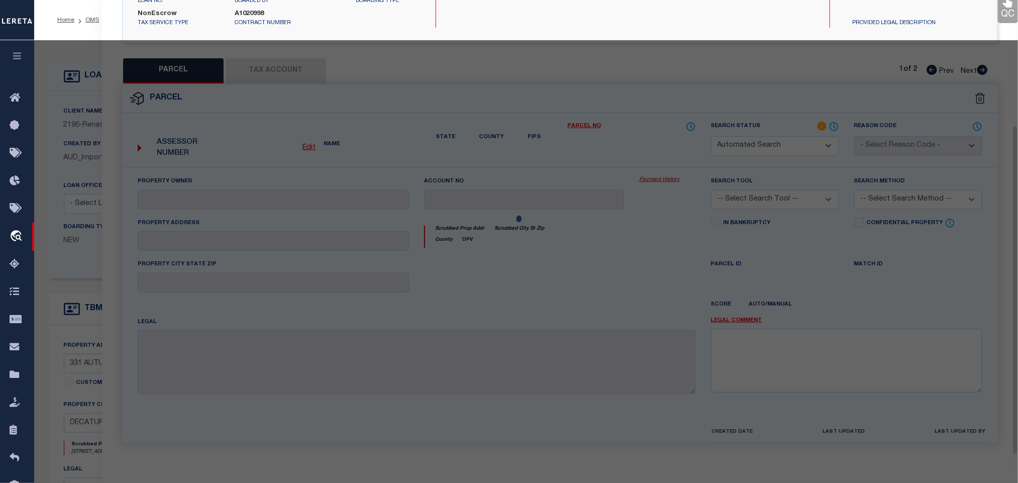
select select "IP"
type input "[PERSON_NAME] L"
select select "ATL"
select select "ADD"
type input "[STREET_ADDRESS]"
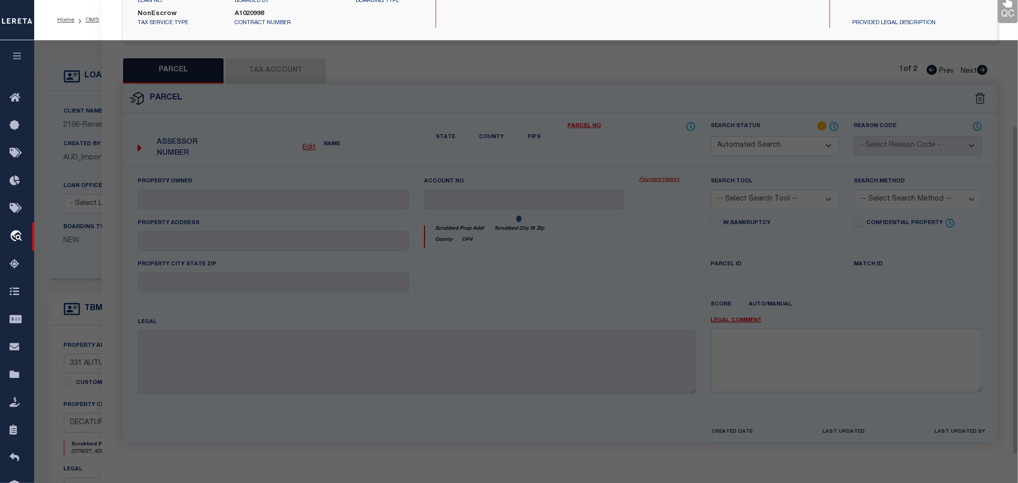
checkbox input "false"
type input "DECATUR, AL 35601"
type textarea "LOT 20 AUTUMNWOOD TOWNHOMES S/D PHASE II, MB 8, PG 65, SEC 31, T5S, R4W"
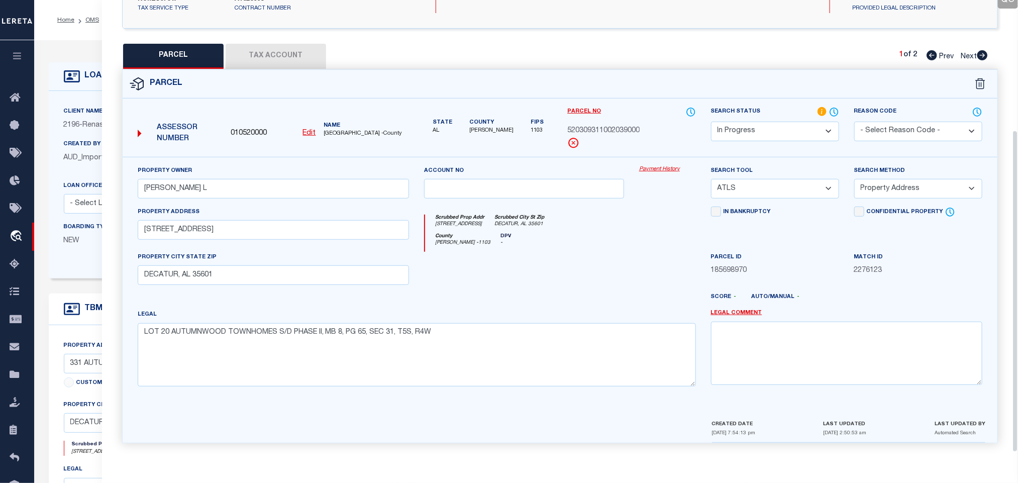
click at [832, 114] on icon at bounding box center [834, 111] width 10 height 11
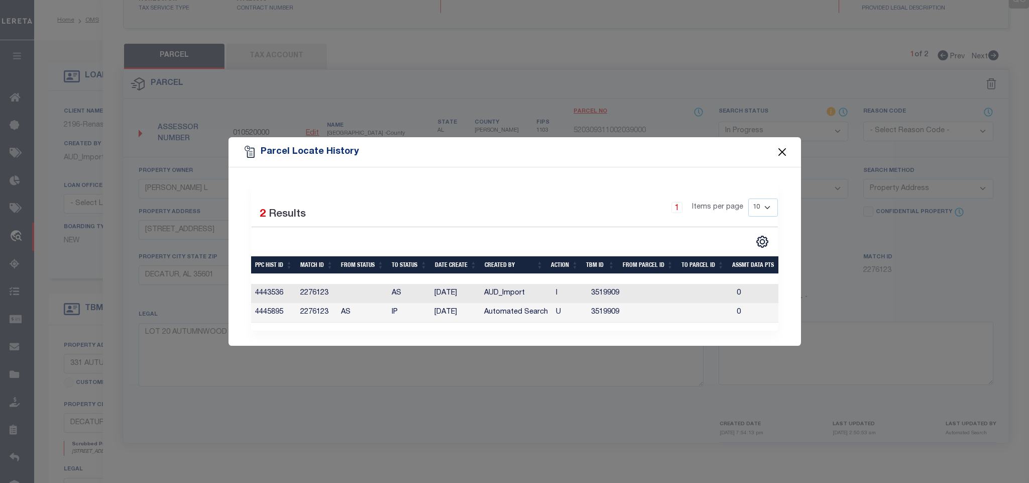
click at [784, 148] on button "Close" at bounding box center [781, 151] width 13 height 13
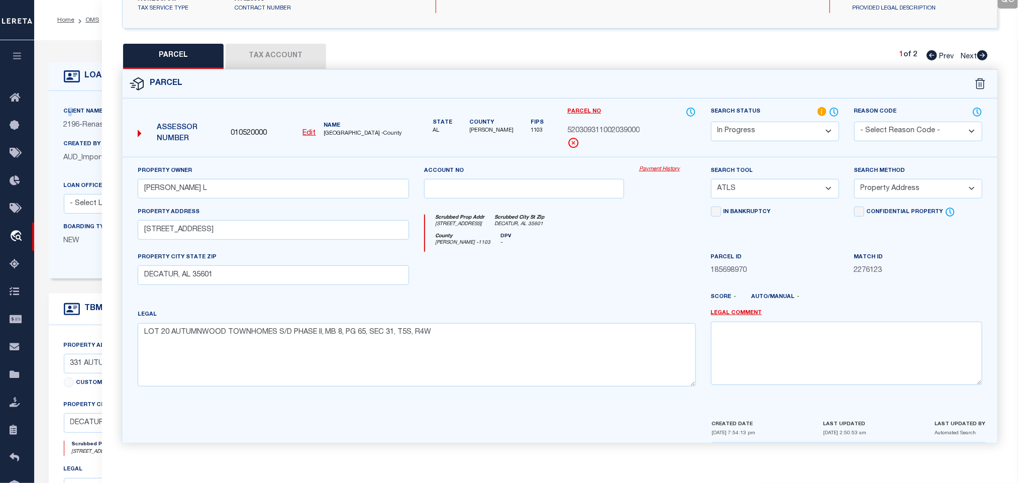
drag, startPoint x: 71, startPoint y: 109, endPoint x: 91, endPoint y: 138, distance: 35.0
click at [71, 110] on label "Client Name" at bounding box center [83, 111] width 39 height 9
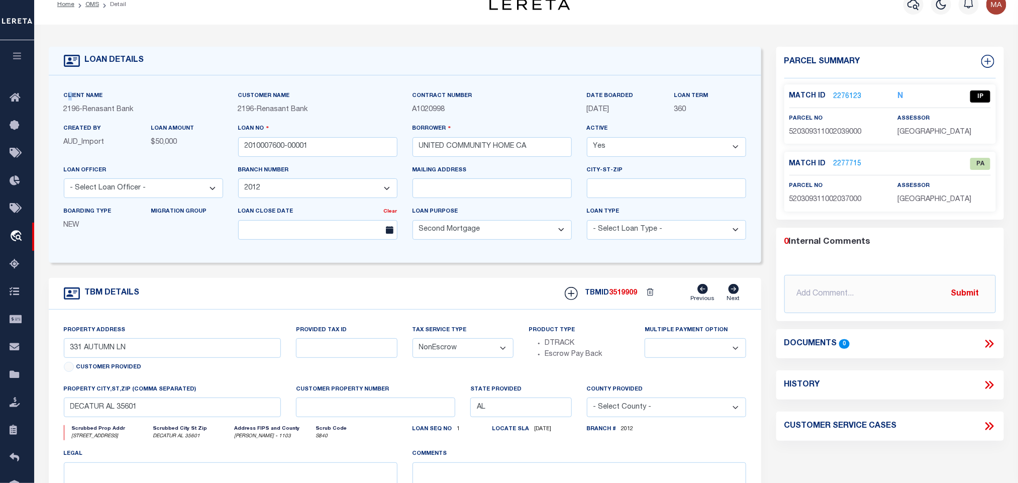
scroll to position [0, 0]
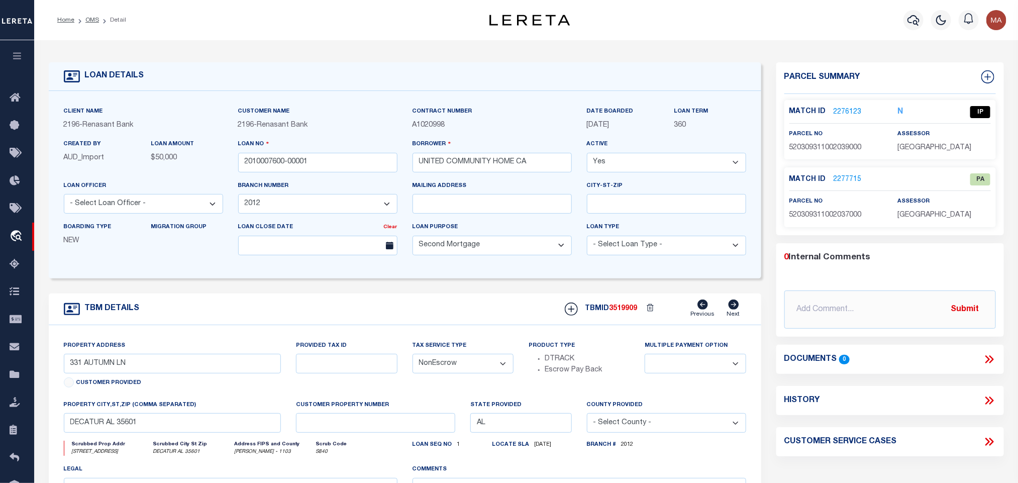
click at [924, 139] on div "assessor [GEOGRAPHIC_DATA]" at bounding box center [943, 141] width 93 height 25
click at [922, 150] on span "[GEOGRAPHIC_DATA]" at bounding box center [934, 147] width 74 height 7
copy div "[GEOGRAPHIC_DATA]"
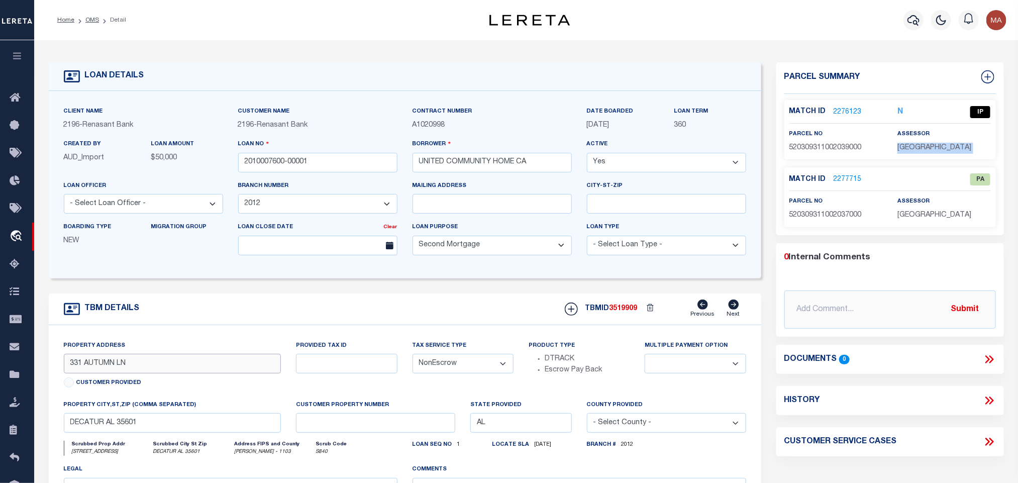
click at [104, 370] on input "331 AUTUMN LN" at bounding box center [172, 364] width 217 height 20
click at [838, 107] on link "2276123" at bounding box center [847, 112] width 28 height 11
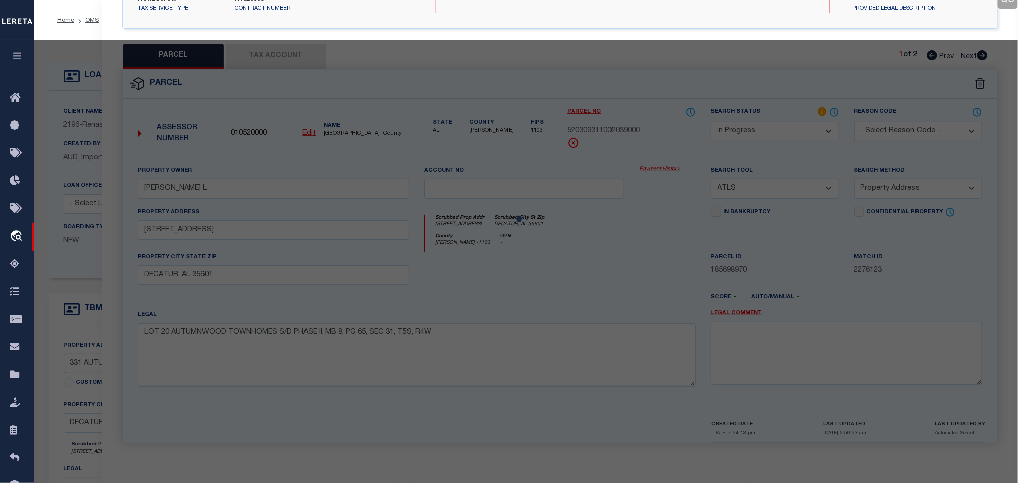
select select "AS"
select select
checkbox input "false"
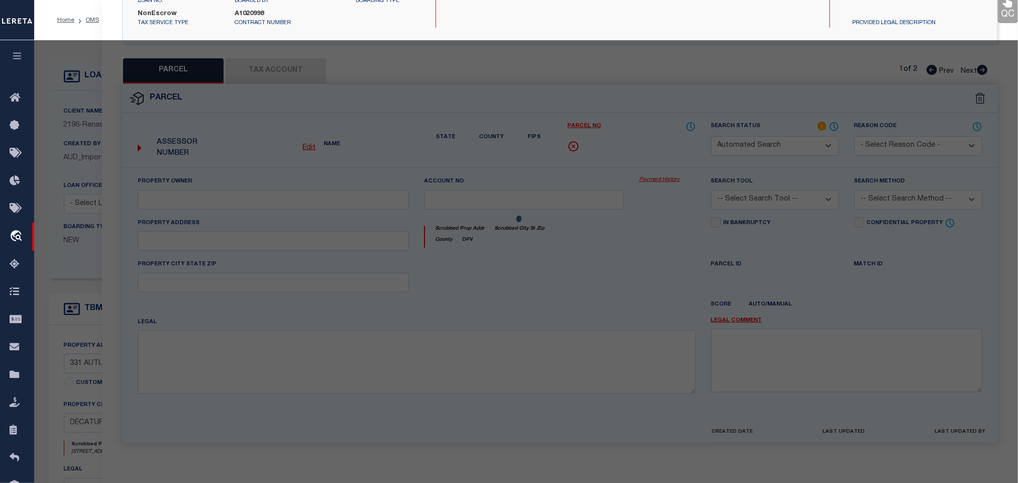
select select "IP"
type input "[PERSON_NAME] L"
select select "ATL"
select select "ADD"
type input "[STREET_ADDRESS]"
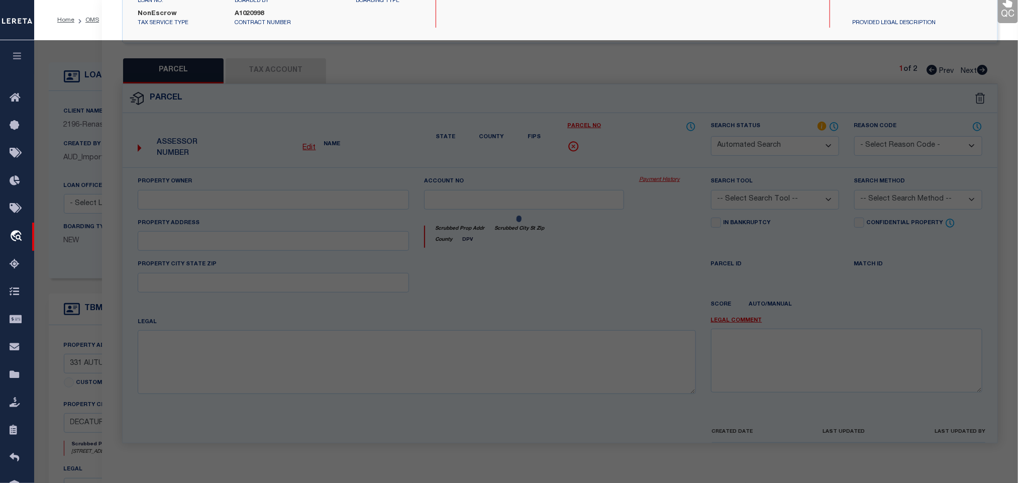
checkbox input "false"
type input "DECATUR, AL 35601"
type textarea "LOT 20 AUTUMNWOOD TOWNHOMES S/D PHASE II, MB 8, PG 65, SEC 31, T5S, R4W"
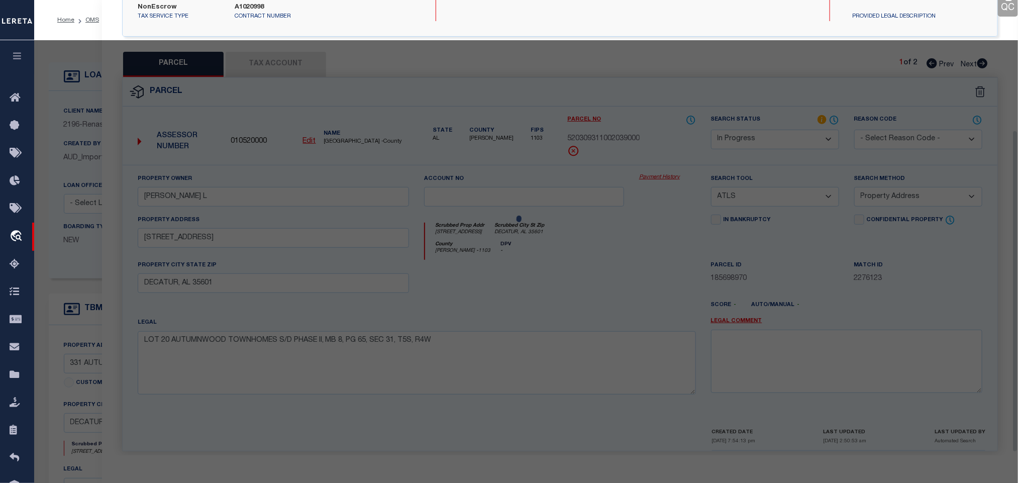
scroll to position [184, 0]
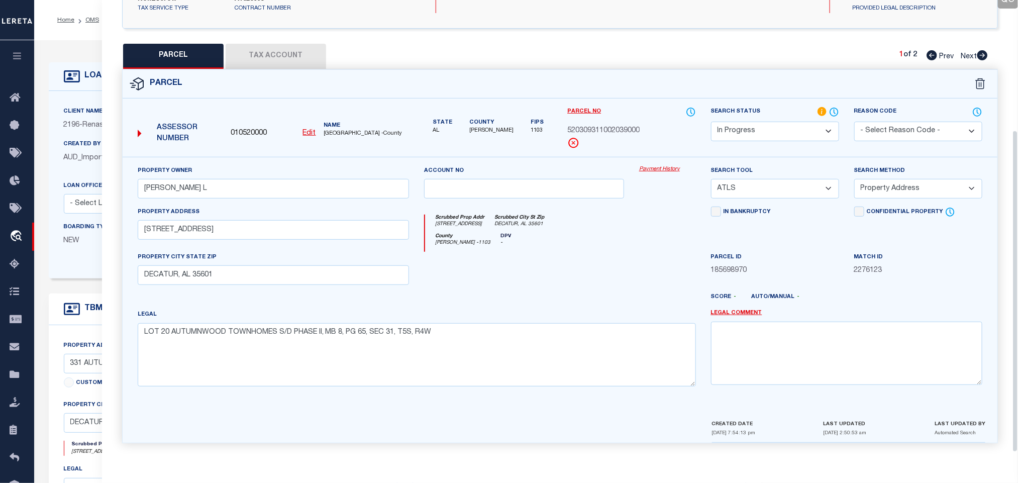
click at [762, 181] on select "-- Select Search Tool -- 3rd Party Website Agency File Agency Website ATLS CNV-…" at bounding box center [775, 189] width 128 height 20
select select "AGW"
click at [711, 179] on select "-- Select Search Tool -- 3rd Party Website Agency File Agency Website ATLS CNV-…" at bounding box center [775, 189] width 128 height 20
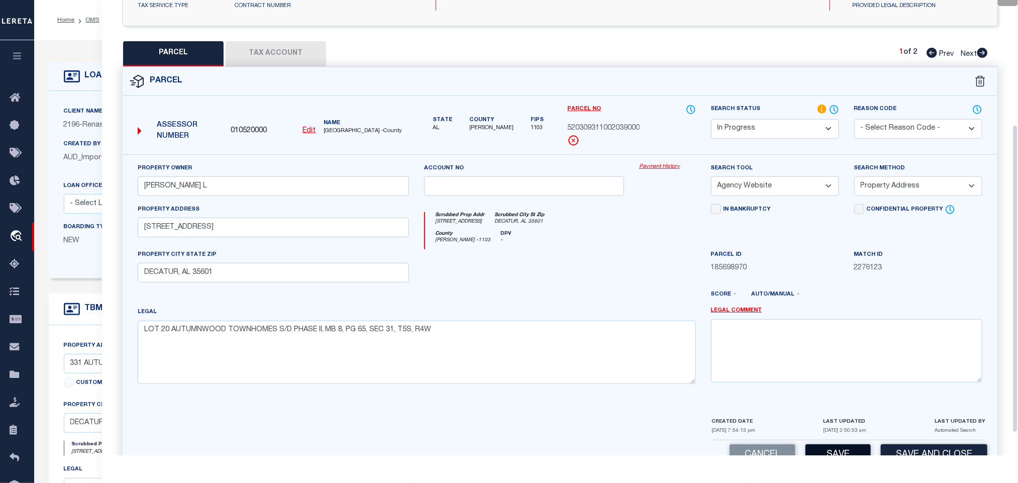
click at [833, 454] on button "Save" at bounding box center [837, 455] width 65 height 22
click at [295, 46] on button "Tax Account" at bounding box center [276, 53] width 100 height 25
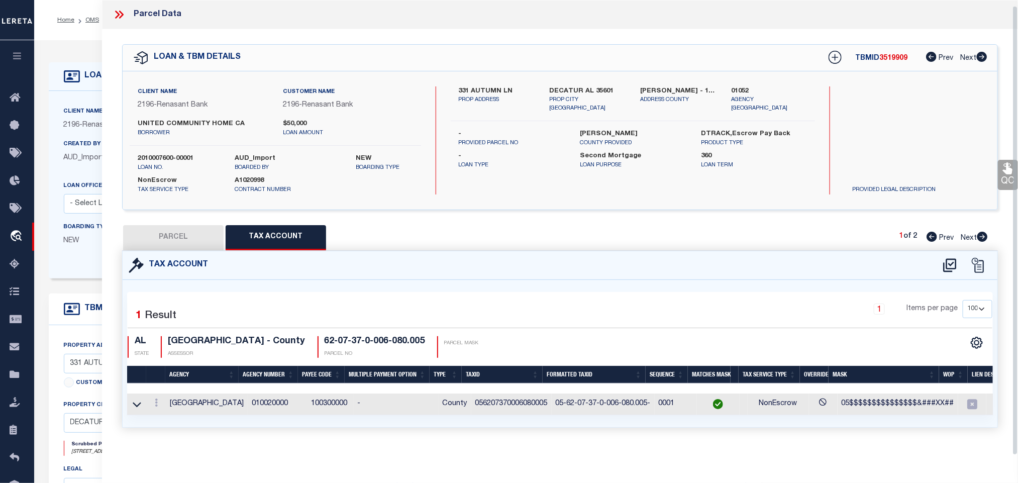
scroll to position [0, 0]
select select "100"
click at [166, 240] on button "PARCEL" at bounding box center [173, 237] width 100 height 25
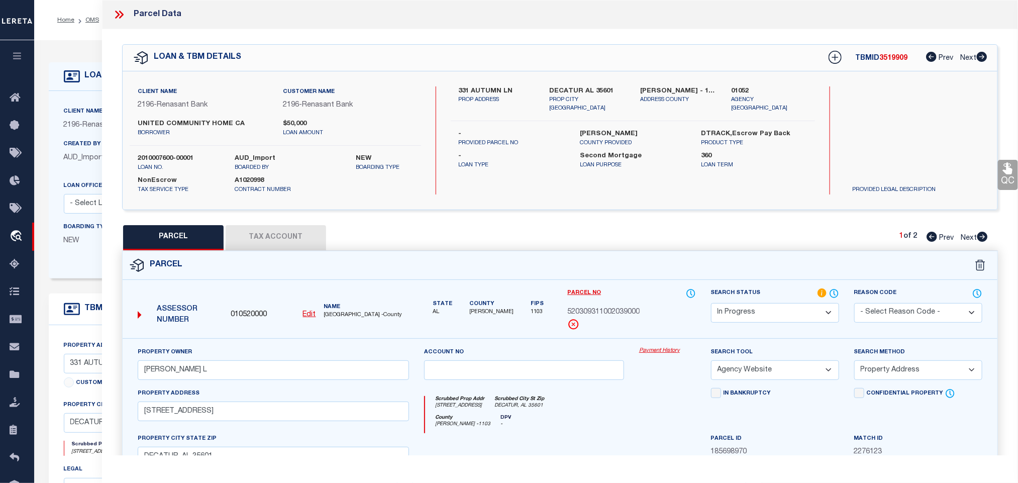
click at [749, 309] on select "Automated Search Bad Parcel Complete Duplicate Parcel High Dollar Reporting In …" at bounding box center [775, 313] width 128 height 20
click at [711, 304] on select "Automated Search Bad Parcel Complete Duplicate Parcel High Dollar Reporting In …" at bounding box center [775, 313] width 128 height 20
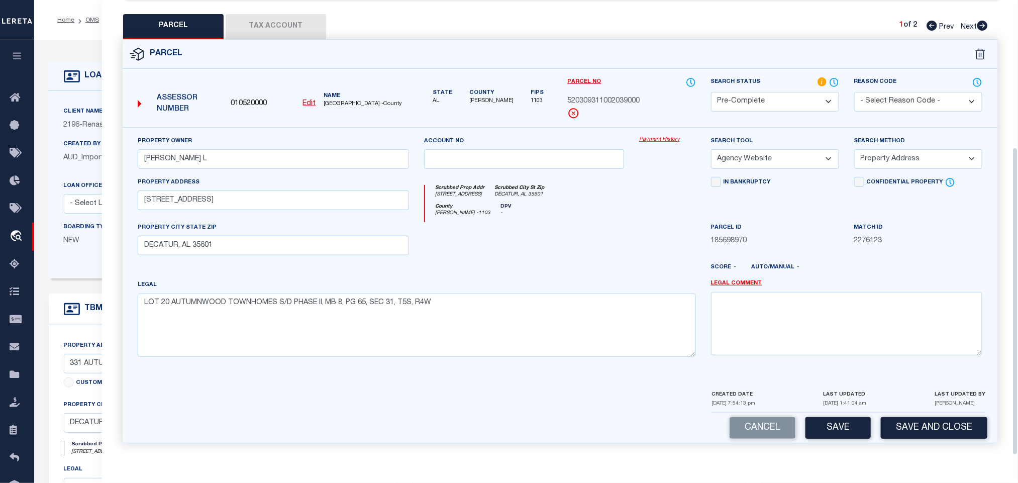
click at [893, 415] on div "Cancel Save Save and Close" at bounding box center [560, 428] width 874 height 30
click at [898, 428] on button "Save and Close" at bounding box center [933, 428] width 106 height 22
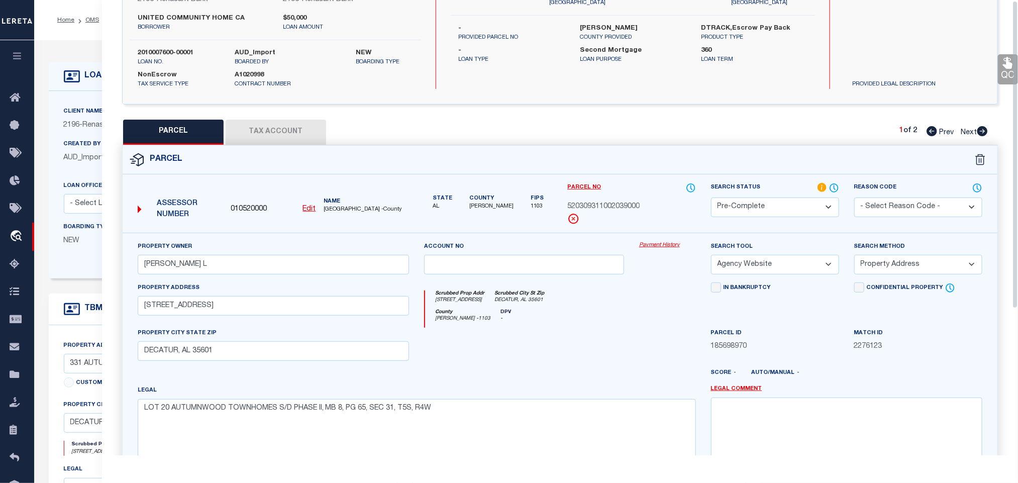
scroll to position [0, 0]
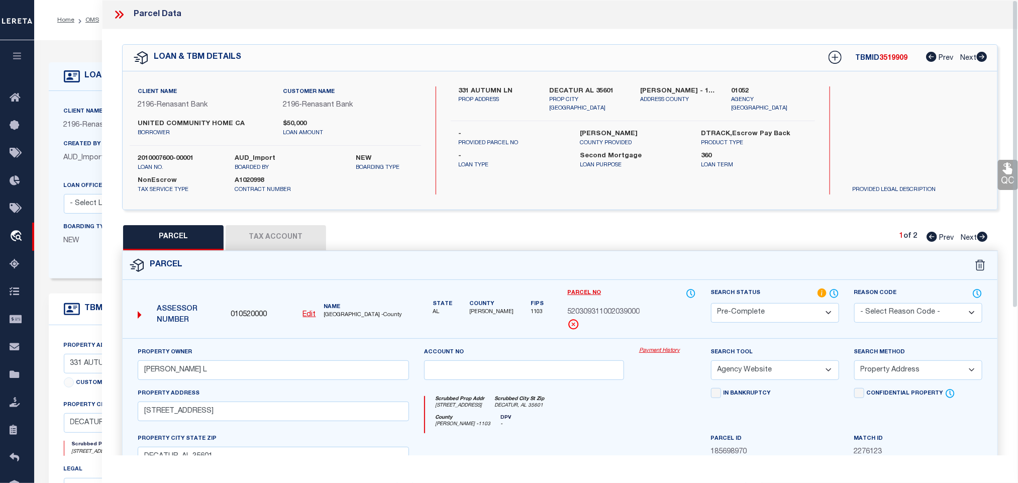
click at [172, 157] on label "2010007600-00001" at bounding box center [179, 159] width 82 height 10
copy div "2010007600-00001"
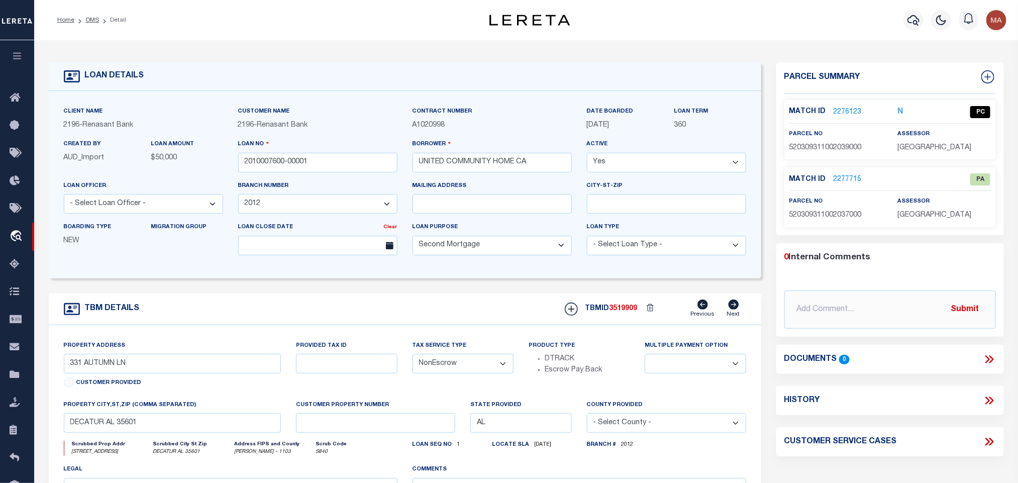
click at [624, 312] on span "3519909" at bounding box center [623, 308] width 28 height 7
copy span "3519909"
click at [936, 151] on span "[GEOGRAPHIC_DATA]" at bounding box center [934, 147] width 74 height 7
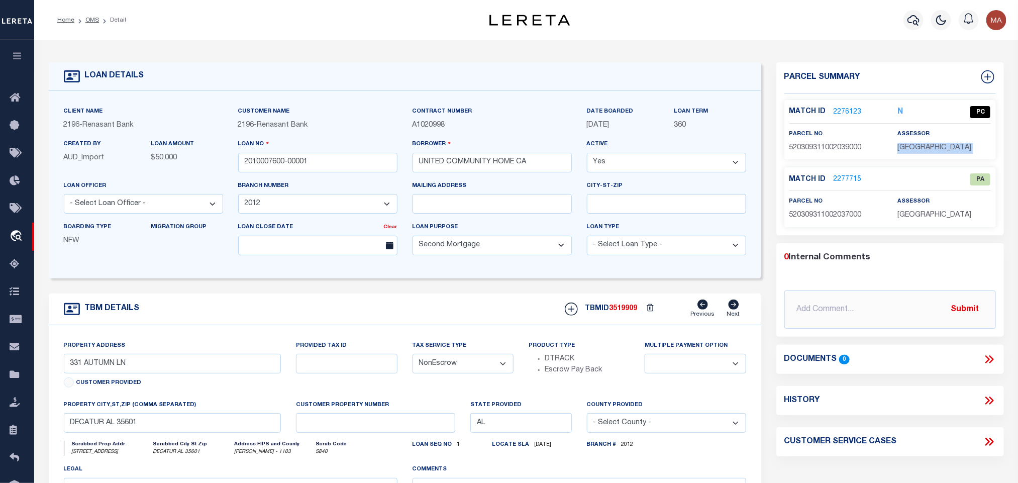
click at [936, 151] on span "[GEOGRAPHIC_DATA]" at bounding box center [934, 147] width 74 height 7
copy div "[GEOGRAPHIC_DATA]"
click at [805, 218] on span "520309311002037000" at bounding box center [825, 214] width 72 height 7
click at [820, 147] on span "520309311002039000" at bounding box center [825, 147] width 72 height 7
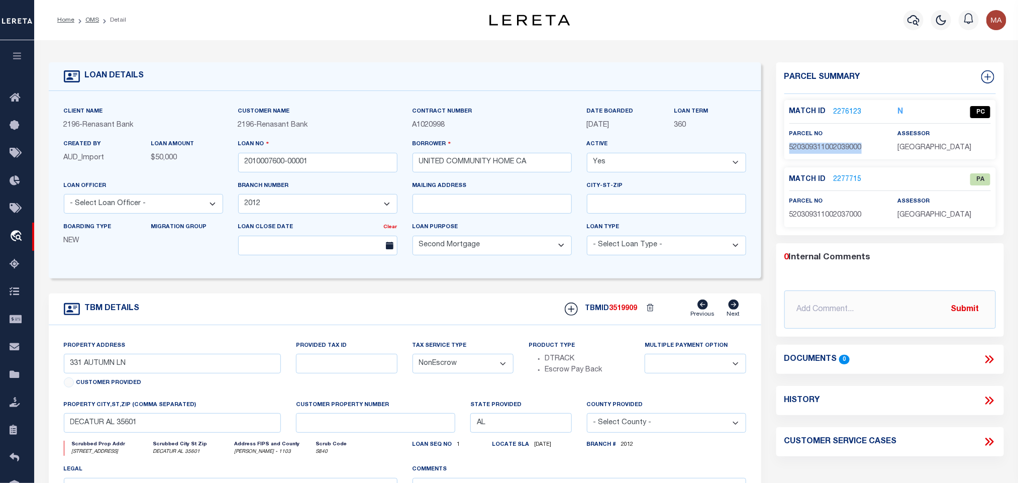
click at [820, 147] on span "520309311002039000" at bounding box center [825, 147] width 72 height 7
copy span "520309311002039000"
click at [847, 177] on link "2277715" at bounding box center [847, 179] width 28 height 11
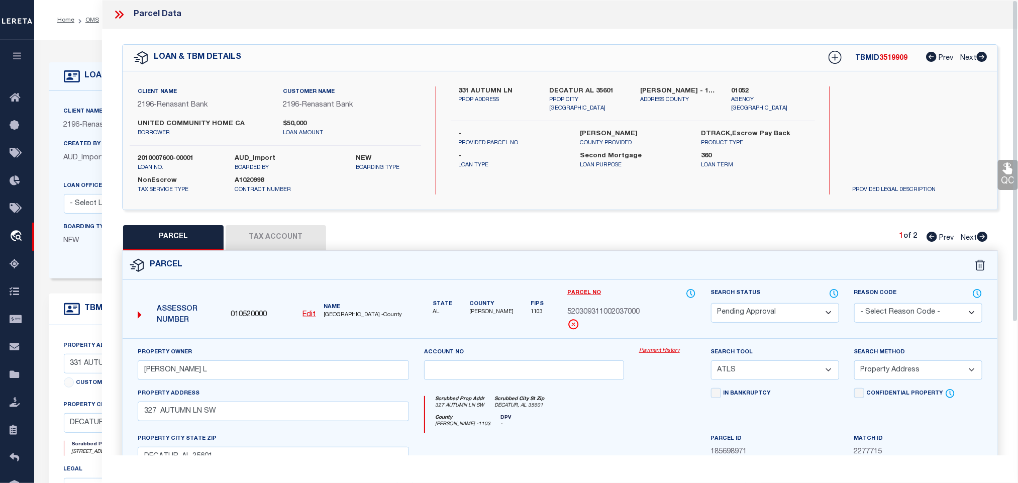
scroll to position [75, 0]
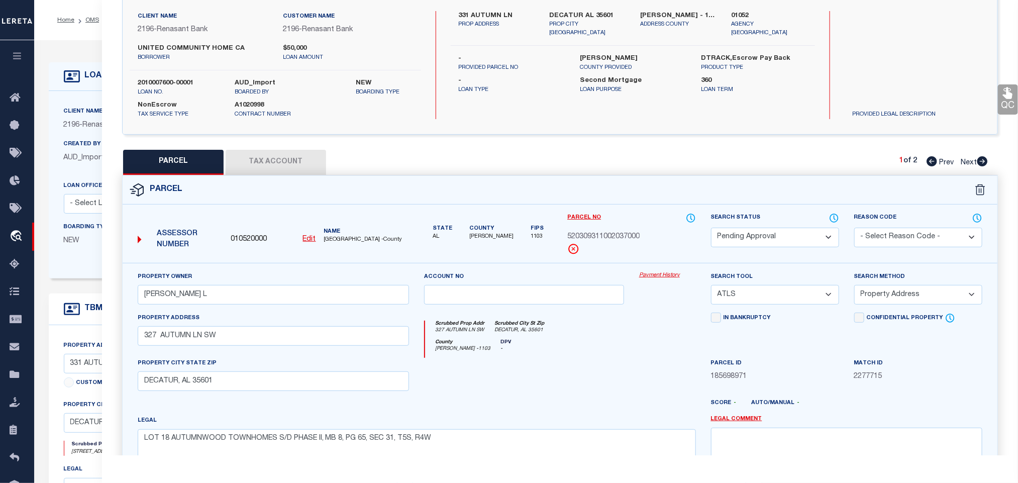
click at [83, 147] on label "Created By" at bounding box center [82, 144] width 37 height 9
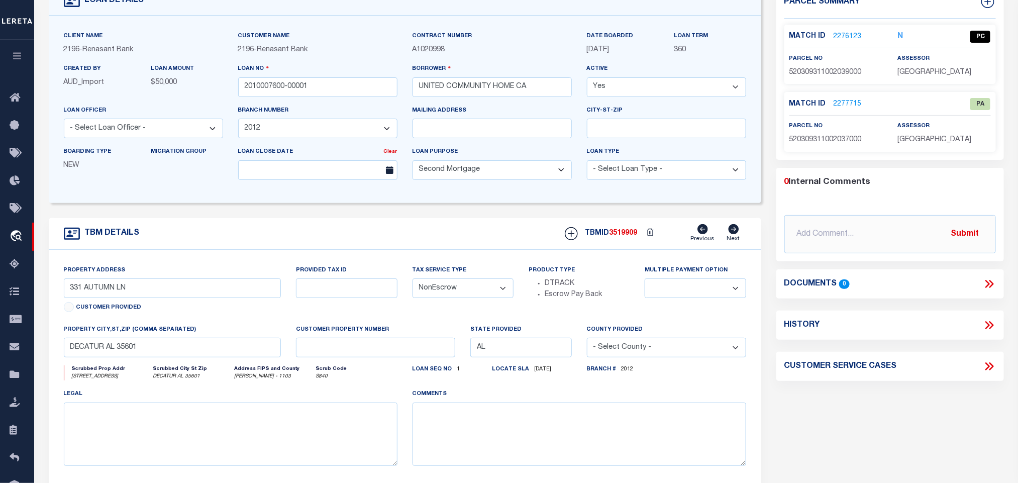
scroll to position [0, 0]
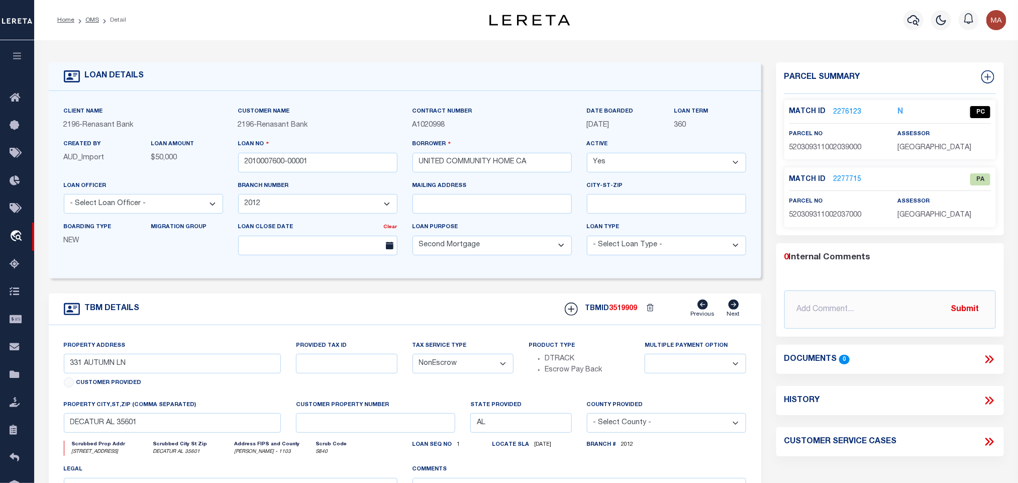
click at [850, 180] on link "2277715" at bounding box center [847, 179] width 28 height 11
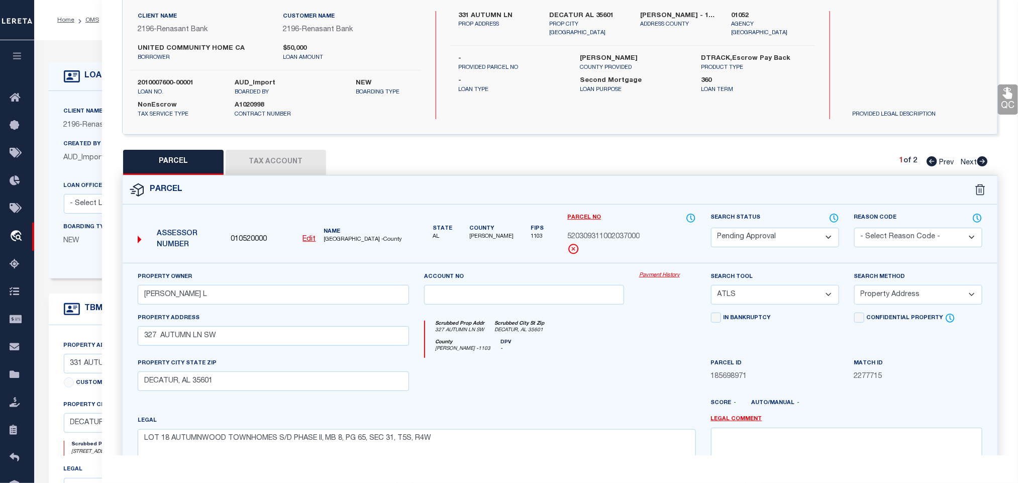
click at [767, 239] on select "Automated Search Bad Parcel Complete Duplicate Parcel High Dollar Reporting In …" at bounding box center [775, 238] width 128 height 20
click at [865, 247] on select "- Select Reason Code - 099 - Other (Provide additional detail) ACT - Agency Cha…" at bounding box center [918, 238] width 128 height 20
click at [868, 244] on select "- Select Reason Code - 099 - Other (Provide additional detail) ACT - Agency Cha…" at bounding box center [918, 238] width 128 height 20
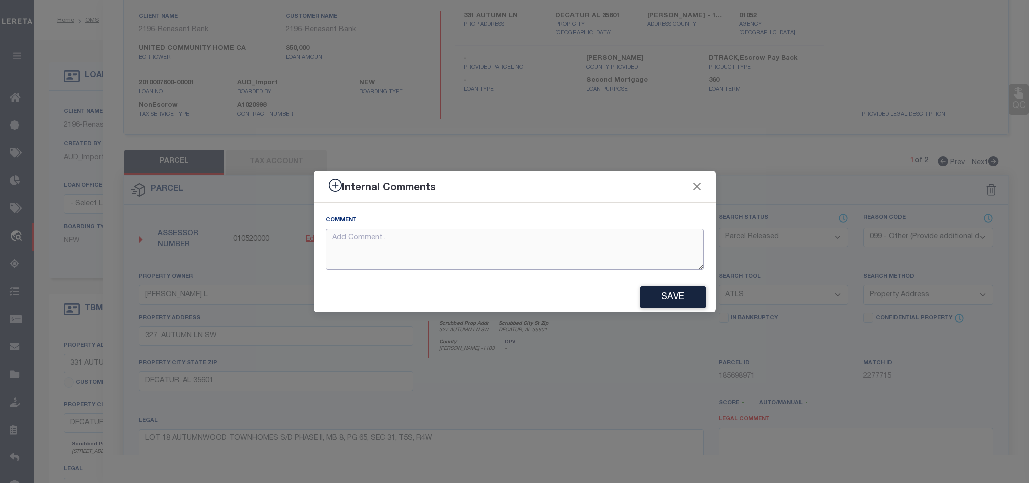
click at [606, 262] on textarea at bounding box center [515, 250] width 378 height 42
paste textarea "Parcel not required"
click at [674, 302] on button "Save" at bounding box center [672, 297] width 65 height 22
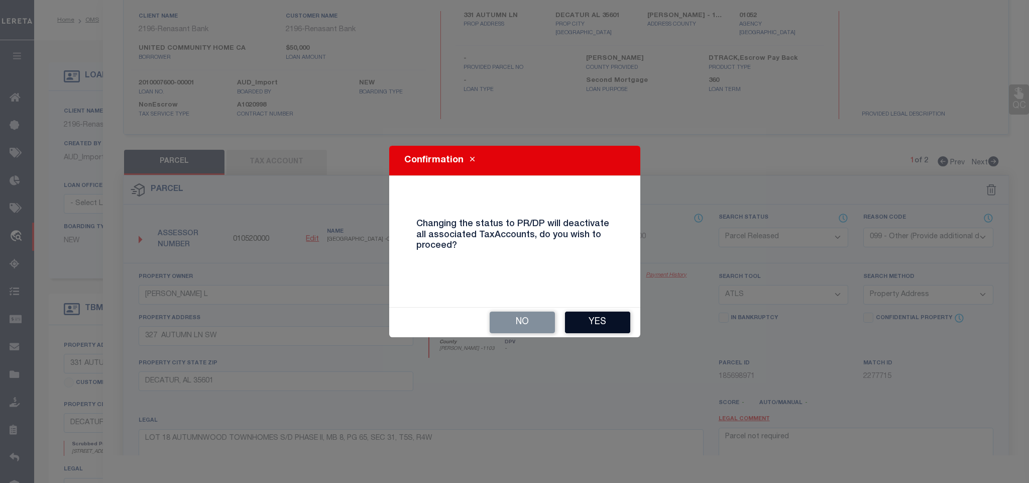
click at [582, 325] on button "Yes" at bounding box center [597, 322] width 65 height 22
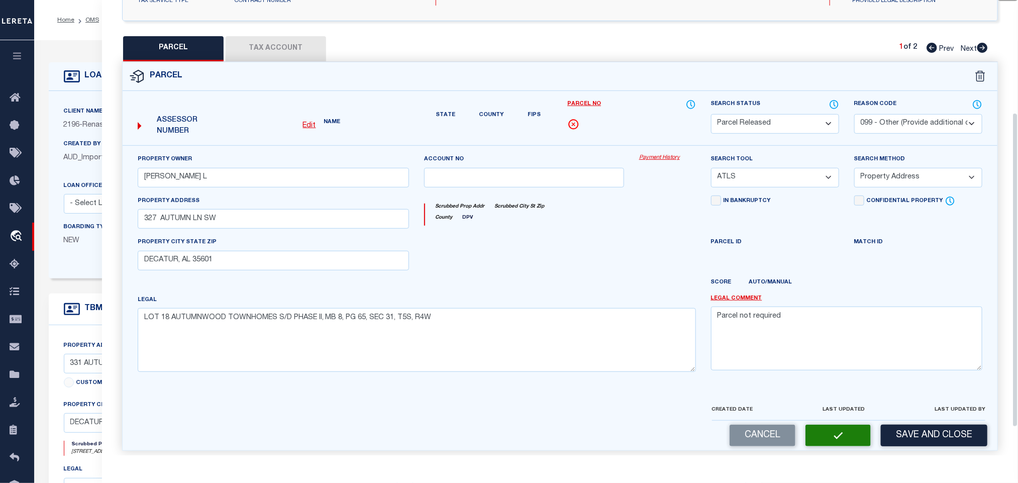
scroll to position [203, 0]
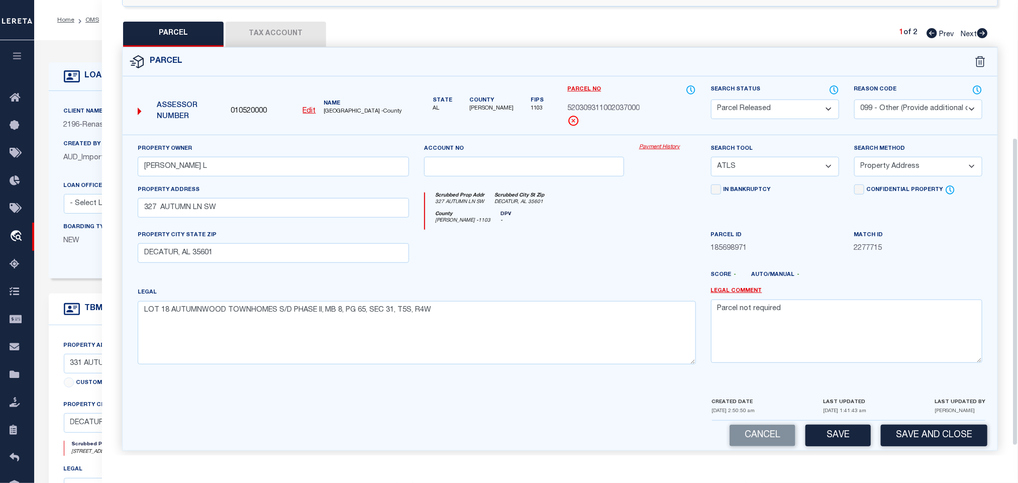
click at [95, 88] on div "LOAN DETAILS" at bounding box center [405, 76] width 712 height 29
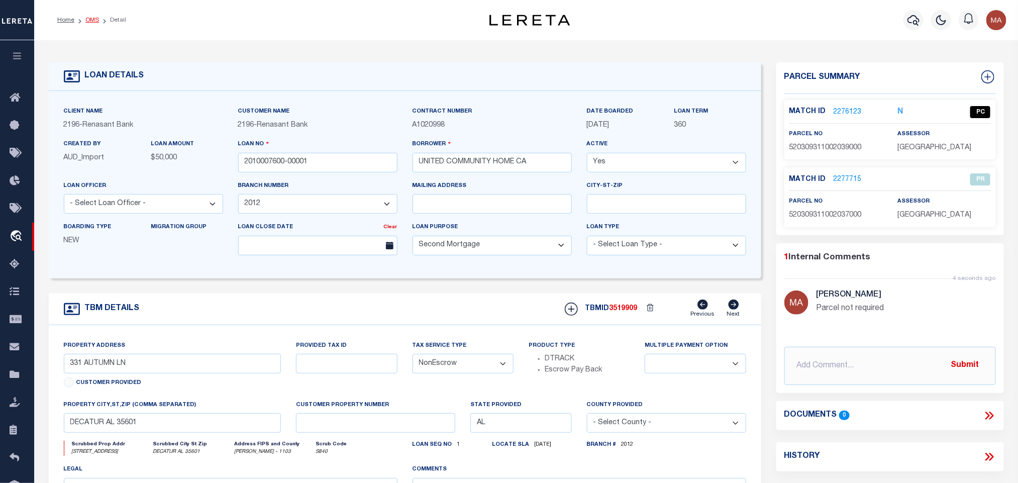
click at [91, 20] on link "OMS" at bounding box center [92, 20] width 14 height 6
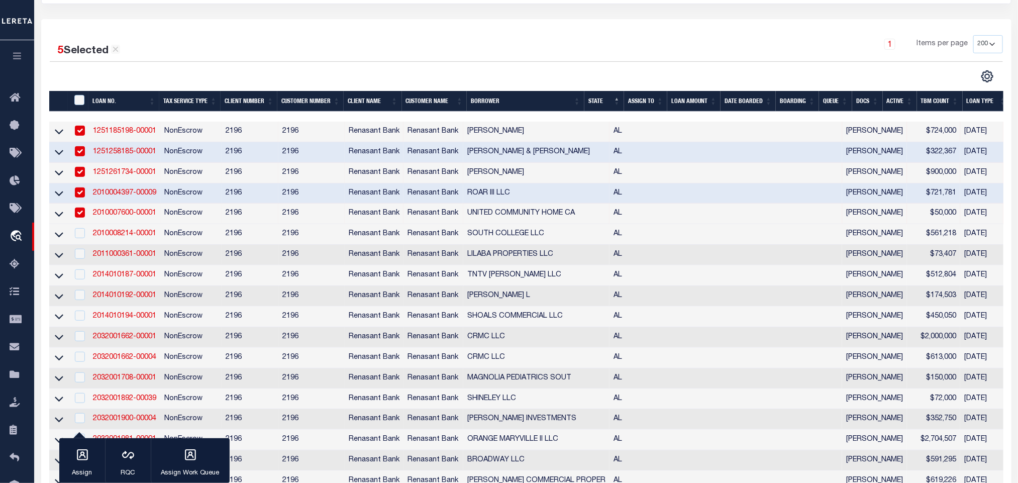
scroll to position [151, 0]
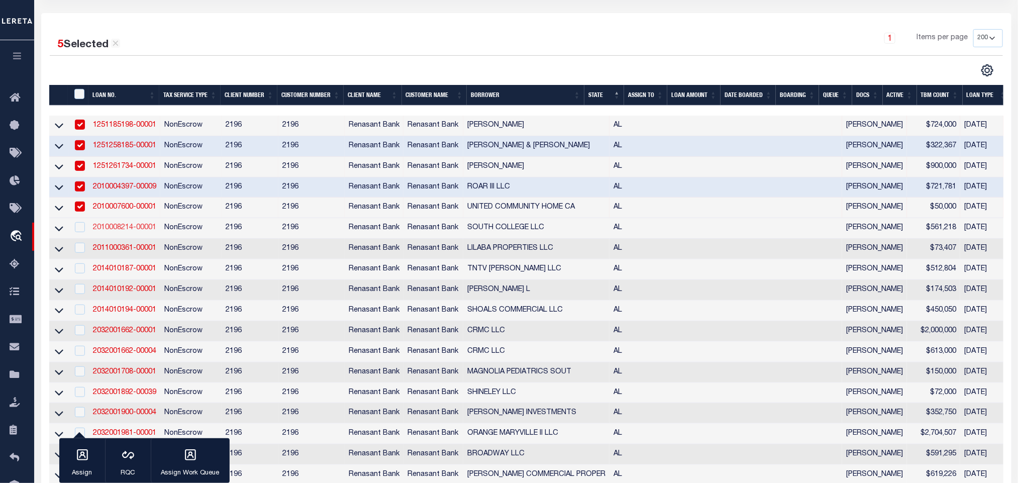
click at [134, 229] on link "2010008214-00001" at bounding box center [124, 227] width 63 height 7
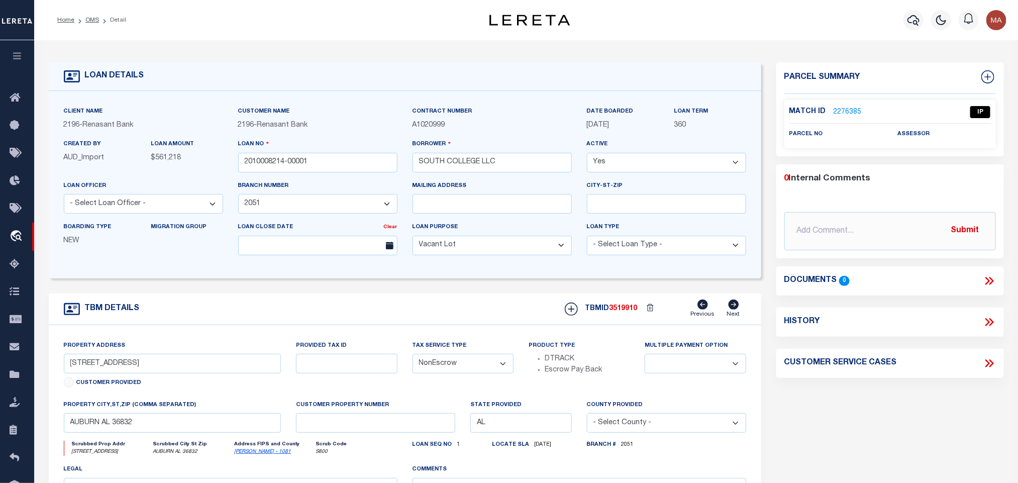
scroll to position [75, 0]
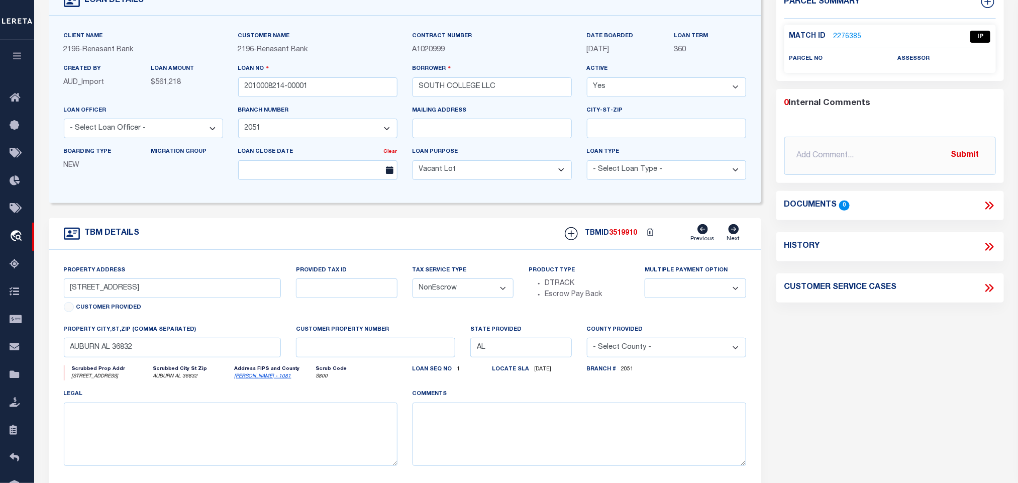
drag, startPoint x: 246, startPoint y: 386, endPoint x: 246, endPoint y: 380, distance: 6.0
click at [246, 379] on link "[PERSON_NAME] - 1081" at bounding box center [263, 376] width 57 height 5
click at [127, 297] on input "[STREET_ADDRESS]" at bounding box center [172, 288] width 217 height 20
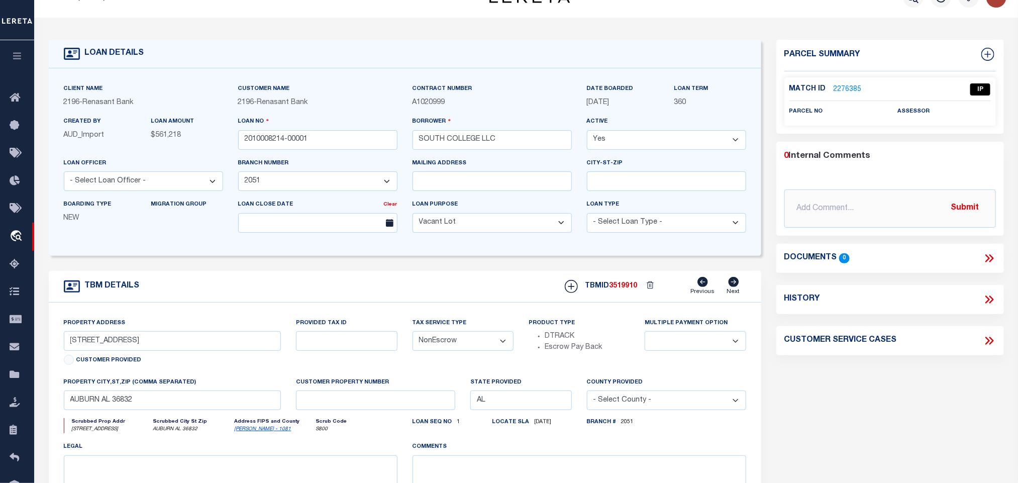
scroll to position [0, 0]
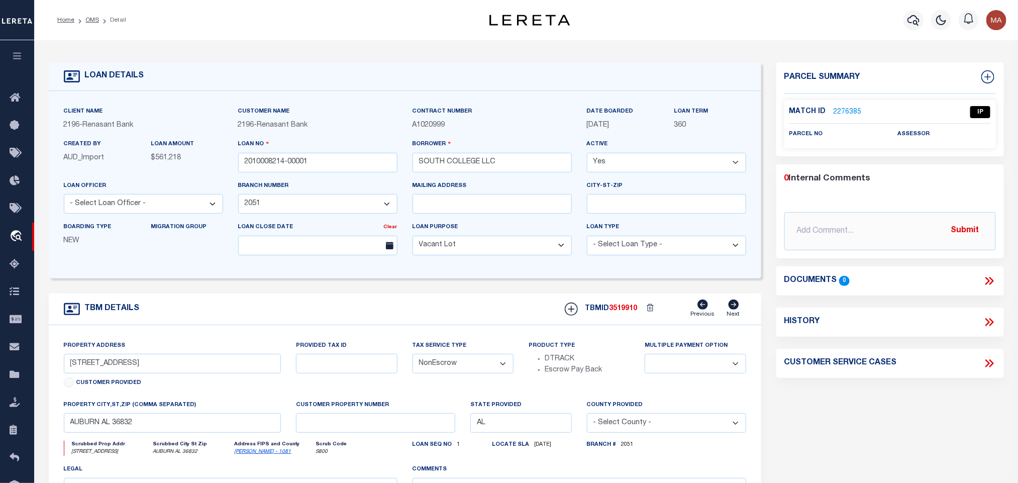
click at [842, 114] on link "2276385" at bounding box center [847, 112] width 28 height 11
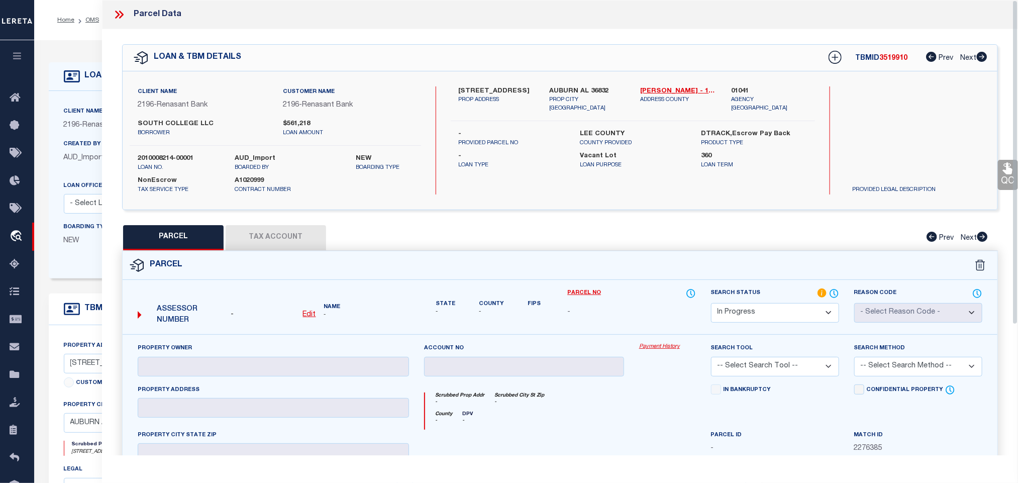
click at [305, 316] on u "Edit" at bounding box center [309, 314] width 13 height 7
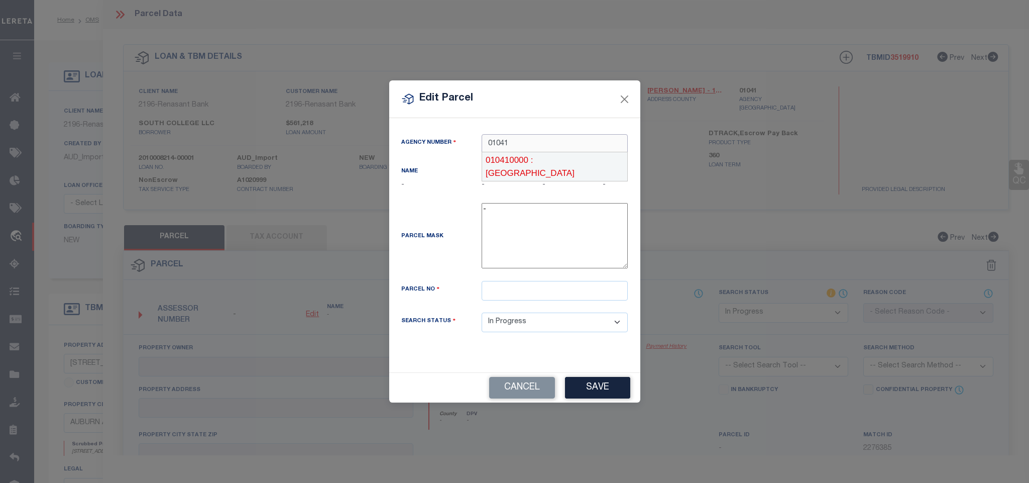
click at [562, 164] on div "010410000 : [GEOGRAPHIC_DATA]" at bounding box center [554, 166] width 145 height 29
click at [570, 294] on input "text" at bounding box center [555, 291] width 146 height 20
paste input "43 19 01 12 0 000 019.005"
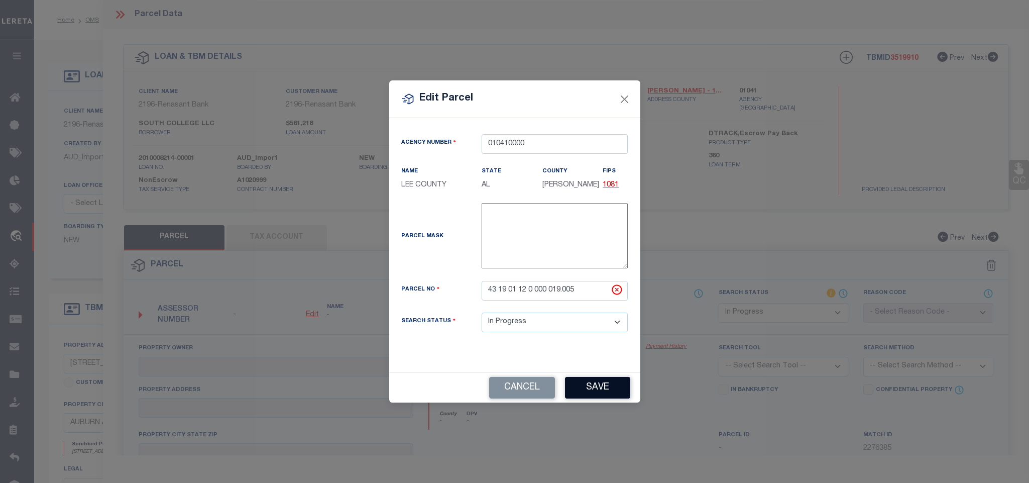
click at [595, 387] on button "Save" at bounding box center [597, 388] width 65 height 22
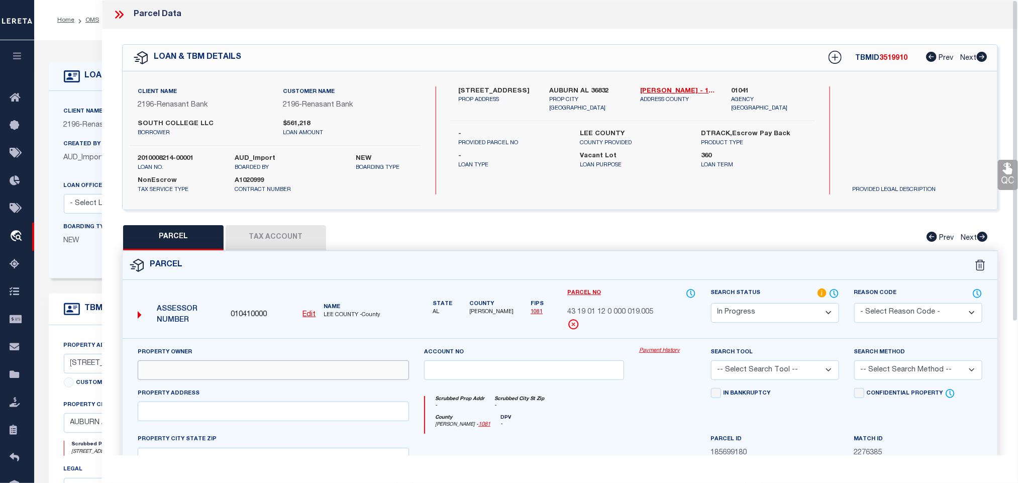
drag, startPoint x: 202, startPoint y: 374, endPoint x: 466, endPoint y: 199, distance: 316.5
click at [202, 374] on input "text" at bounding box center [273, 370] width 271 height 20
paste input "SOUTH COLLEGE LLC"
click at [574, 77] on div "Client Name 2196 - Renasant Bank Customer Name 2196 - Renasant Bank SOUTH COLLE…" at bounding box center [560, 140] width 874 height 138
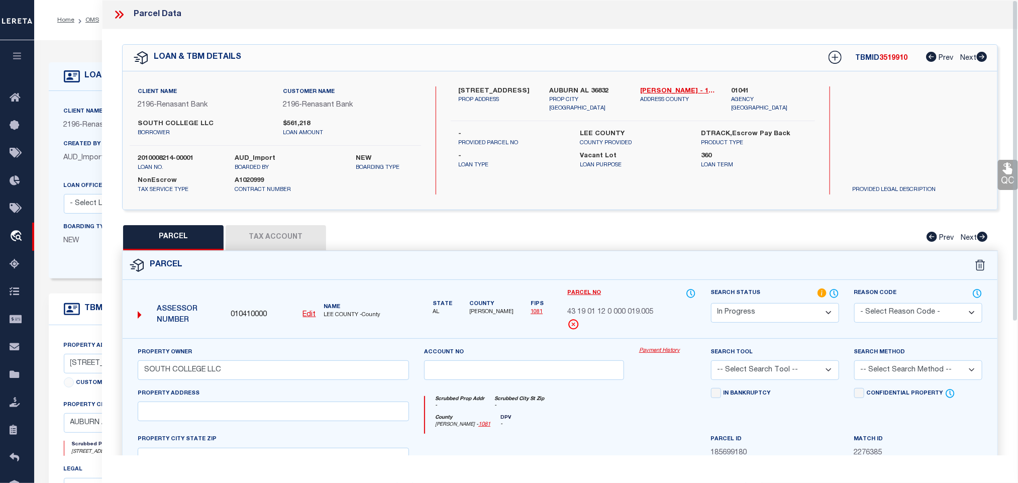
click at [574, 77] on div "Client Name 2196 - Renasant Bank Customer Name 2196 - Renasant Bank SOUTH COLLE…" at bounding box center [560, 140] width 874 height 138
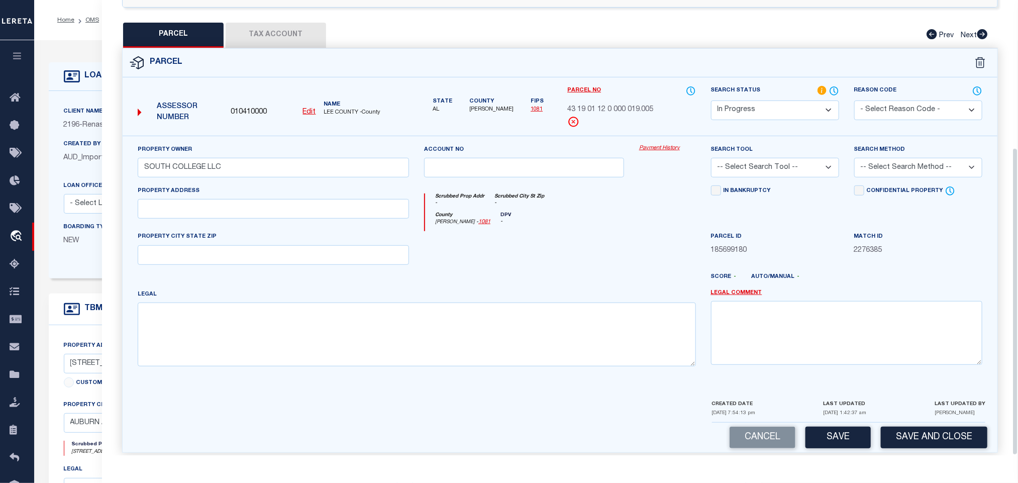
scroll to position [218, 0]
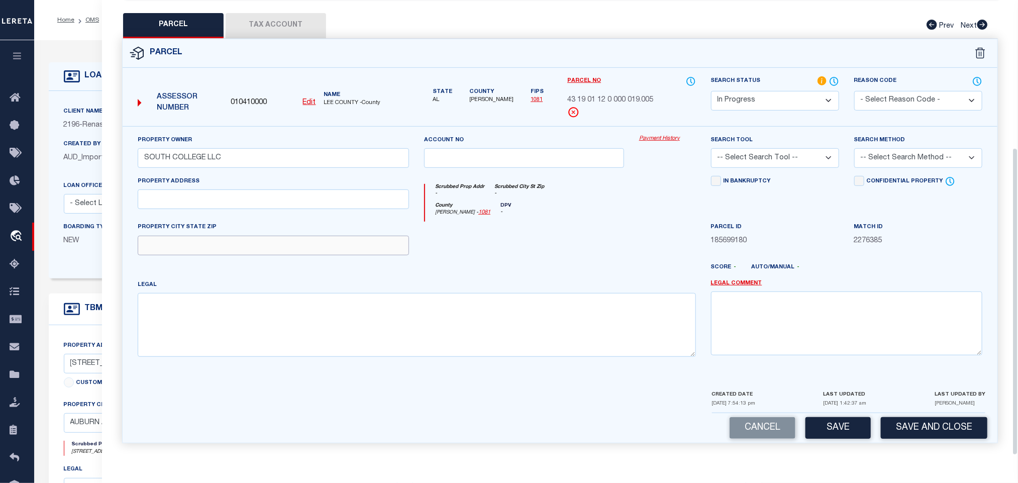
click at [339, 240] on input "text" at bounding box center [273, 246] width 271 height 20
paste input "AUBURN AL 36832"
drag, startPoint x: 231, startPoint y: 199, endPoint x: 218, endPoint y: 199, distance: 12.1
click at [231, 199] on input "text" at bounding box center [273, 199] width 271 height 20
paste input "[STREET_ADDRESS]"
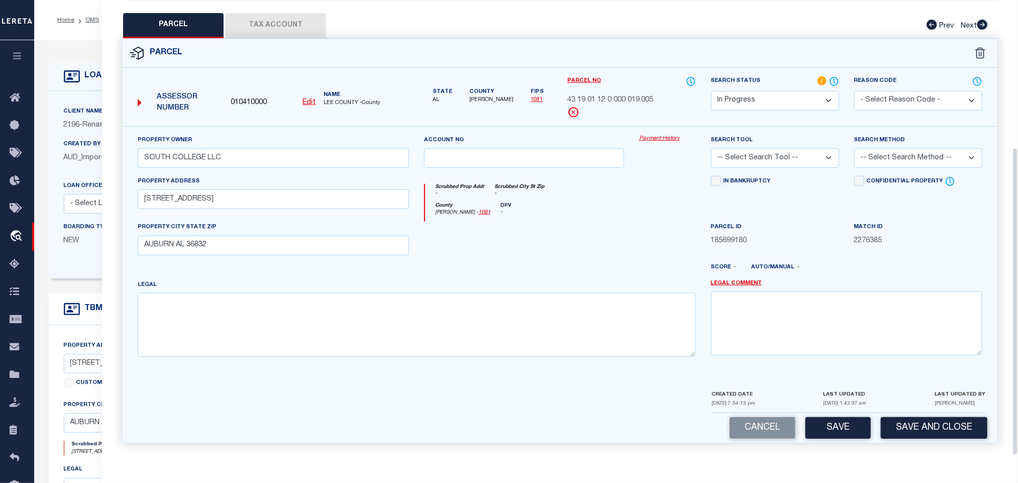
drag, startPoint x: 799, startPoint y: 172, endPoint x: 805, endPoint y: 160, distance: 13.9
click at [799, 176] on div "In Bankruptcy" at bounding box center [775, 182] width 128 height 12
click at [805, 159] on select "-- Select Search Tool -- 3rd Party Website Agency File Agency Website ATLS CNV-…" at bounding box center [775, 158] width 128 height 20
click at [711, 148] on select "-- Select Search Tool -- 3rd Party Website Agency File Agency Website ATLS CNV-…" at bounding box center [775, 158] width 128 height 20
click at [870, 157] on select "-- Select Search Method -- Property Address Legal Liability Info Provided" at bounding box center [918, 158] width 128 height 20
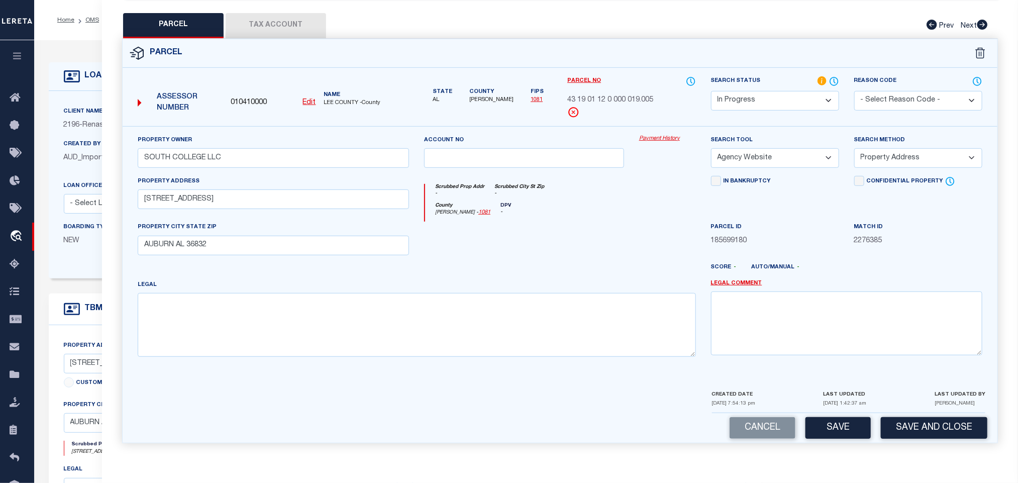
click at [854, 148] on select "-- Select Search Method -- Property Address Legal Liability Info Provided" at bounding box center [918, 158] width 128 height 20
click at [836, 434] on button "Save" at bounding box center [837, 428] width 65 height 22
click at [270, 22] on button "Tax Account" at bounding box center [276, 25] width 100 height 25
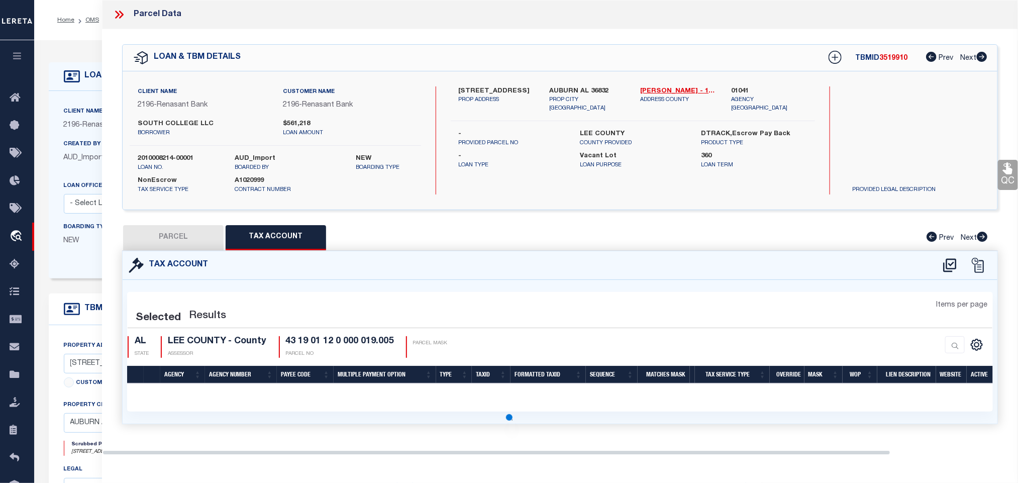
scroll to position [0, 0]
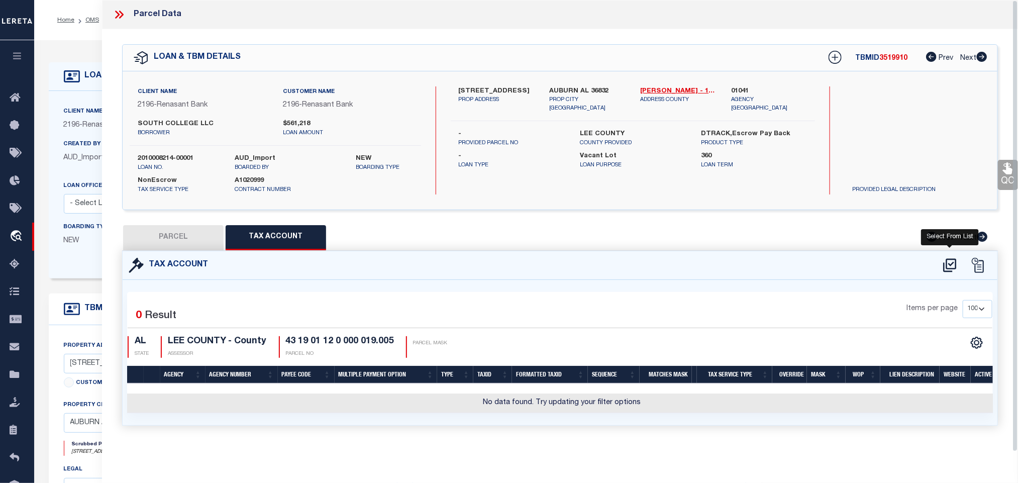
click at [950, 264] on icon at bounding box center [949, 265] width 17 height 16
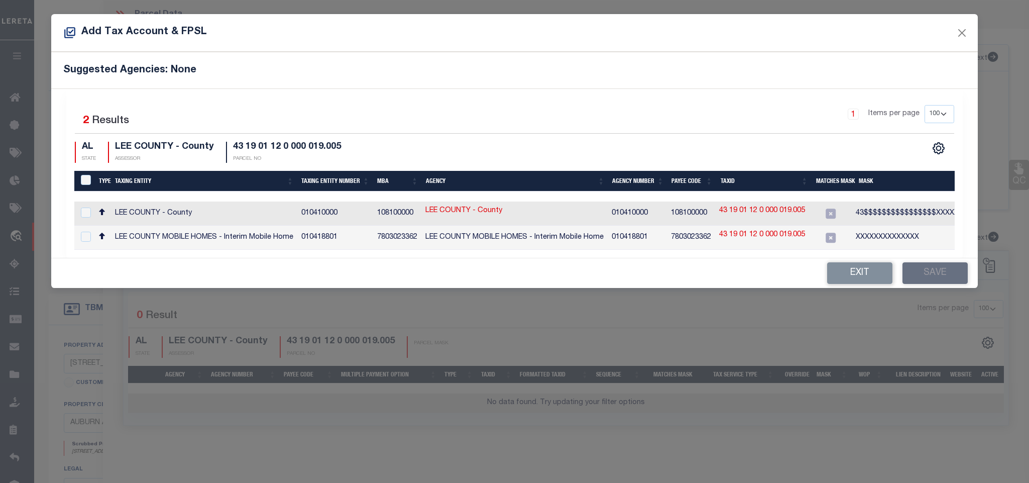
click at [769, 219] on td "43 19 01 12 0 000 019.005" at bounding box center [762, 213] width 94 height 24
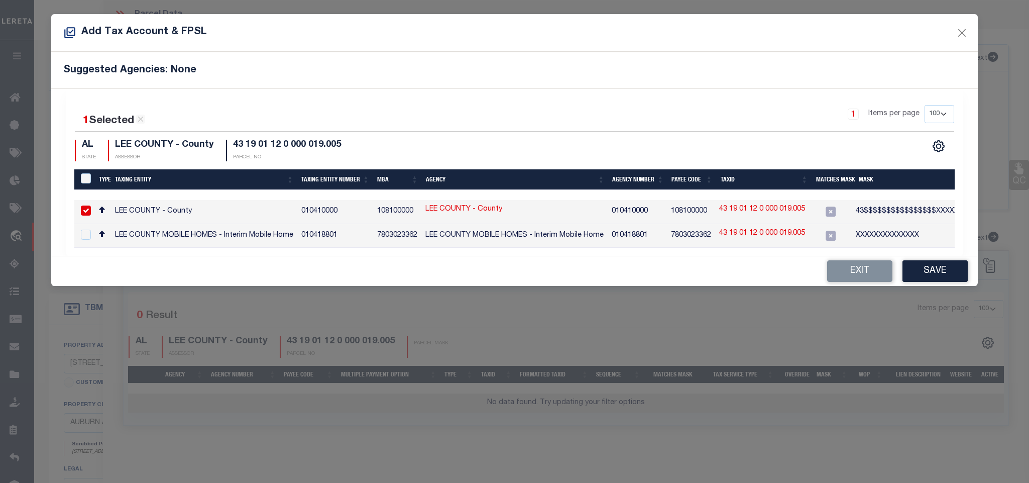
click at [719, 217] on td "43 19 01 12 0 000 019.005" at bounding box center [762, 212] width 94 height 24
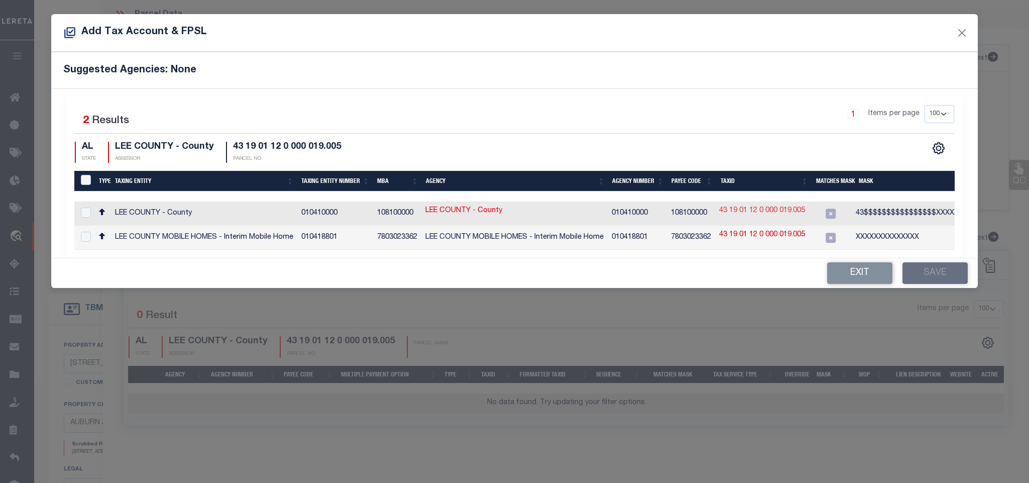
click at [741, 215] on link "43 19 01 12 0 000 019.005" at bounding box center [762, 210] width 86 height 11
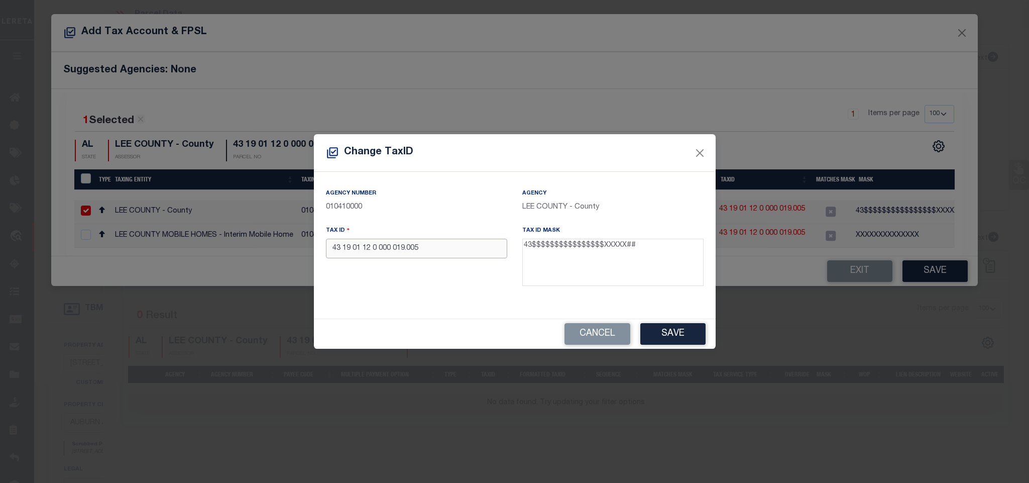
click at [466, 247] on input "43 19 01 12 0 000 019.005" at bounding box center [416, 249] width 181 height 20
click at [651, 335] on button "Save" at bounding box center [672, 334] width 65 height 22
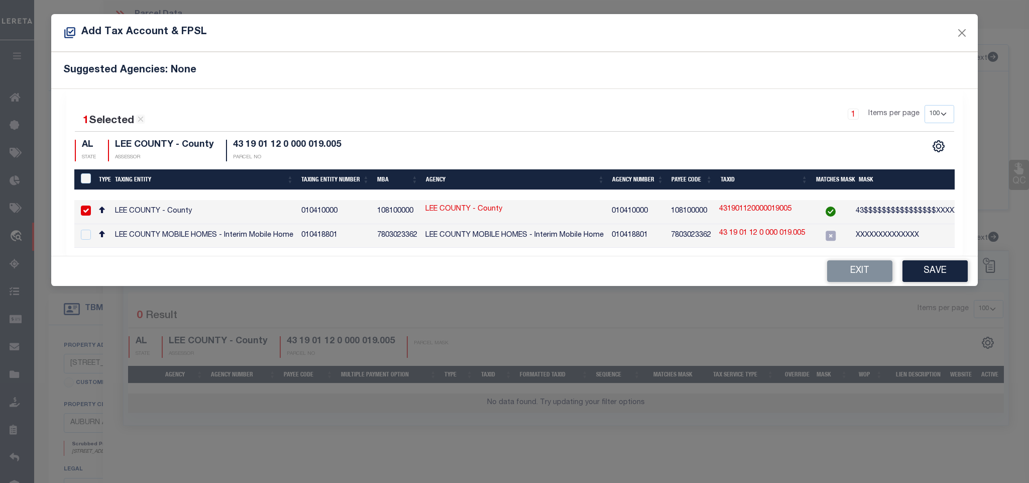
drag, startPoint x: 908, startPoint y: 279, endPoint x: 790, endPoint y: 309, distance: 121.3
click at [908, 279] on button "Save" at bounding box center [935, 271] width 65 height 22
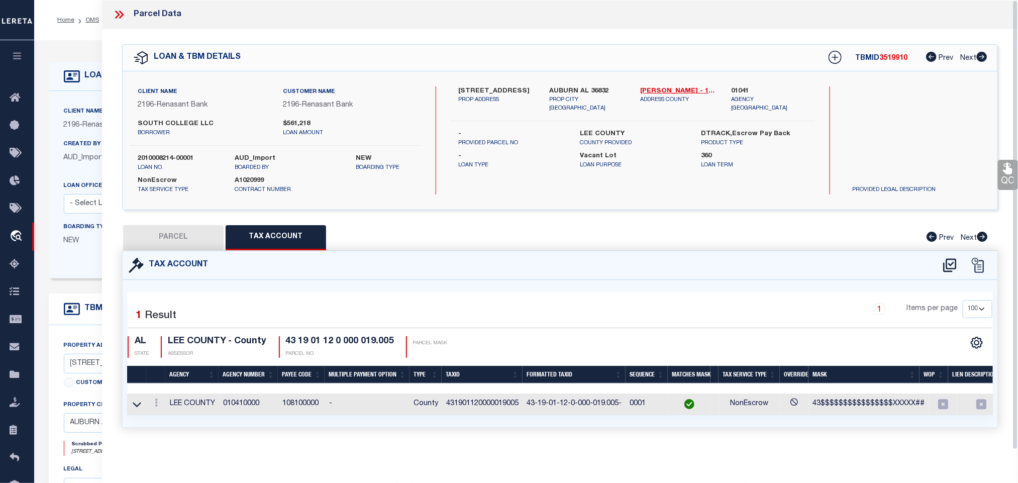
drag, startPoint x: 175, startPoint y: 239, endPoint x: 743, endPoint y: 312, distance: 572.3
click at [175, 239] on button "PARCEL" at bounding box center [173, 237] width 100 height 25
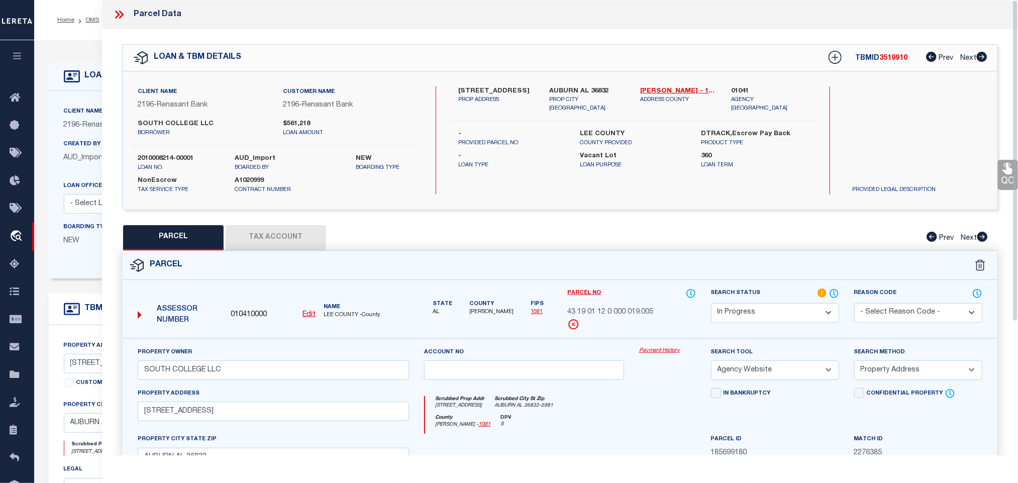
drag, startPoint x: 765, startPoint y: 315, endPoint x: 767, endPoint y: 306, distance: 9.2
click at [765, 315] on select "Automated Search Bad Parcel Complete Duplicate Parcel High Dollar Reporting In …" at bounding box center [775, 313] width 128 height 20
click at [711, 304] on select "Automated Search Bad Parcel Complete Duplicate Parcel High Dollar Reporting In …" at bounding box center [775, 313] width 128 height 20
click at [790, 312] on select "Automated Search Bad Parcel Complete Duplicate Parcel High Dollar Reporting In …" at bounding box center [775, 313] width 128 height 20
click at [711, 304] on select "Automated Search Bad Parcel Complete Duplicate Parcel High Dollar Reporting In …" at bounding box center [775, 313] width 128 height 20
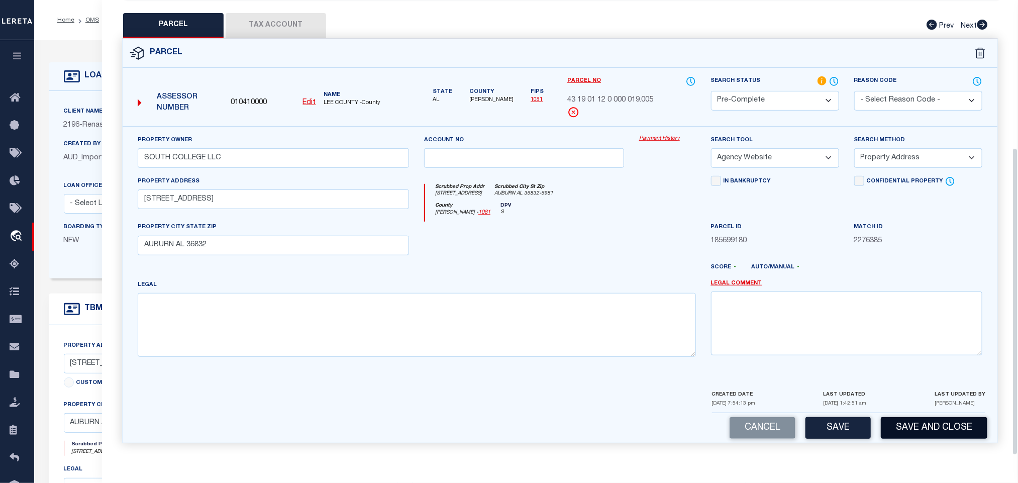
click at [927, 429] on button "Save and Close" at bounding box center [933, 428] width 106 height 22
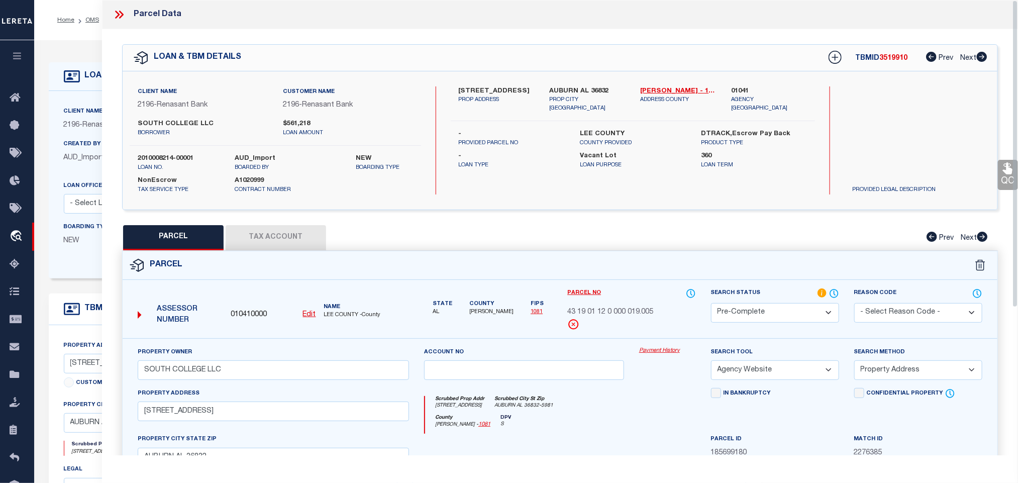
click at [154, 163] on label "2010008214-00001" at bounding box center [179, 159] width 82 height 10
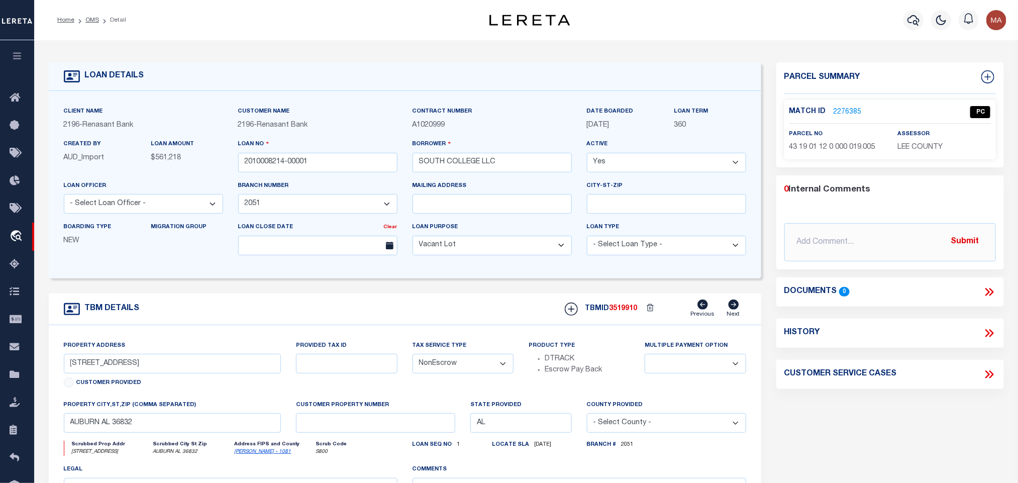
click at [633, 312] on span "3519910" at bounding box center [623, 308] width 28 height 7
click at [924, 153] on p "LEE COUNTY" at bounding box center [943, 147] width 93 height 11
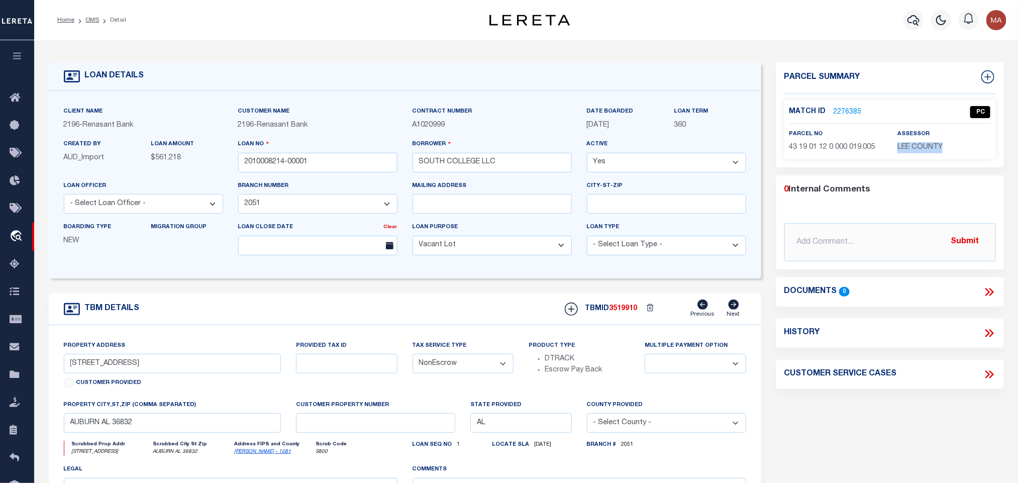
click at [832, 151] on p "43 19 01 12 0 000 019.005" at bounding box center [835, 147] width 93 height 11
drag, startPoint x: 87, startPoint y: 18, endPoint x: 29, endPoint y: 48, distance: 65.6
click at [87, 18] on link "OMS" at bounding box center [92, 20] width 14 height 6
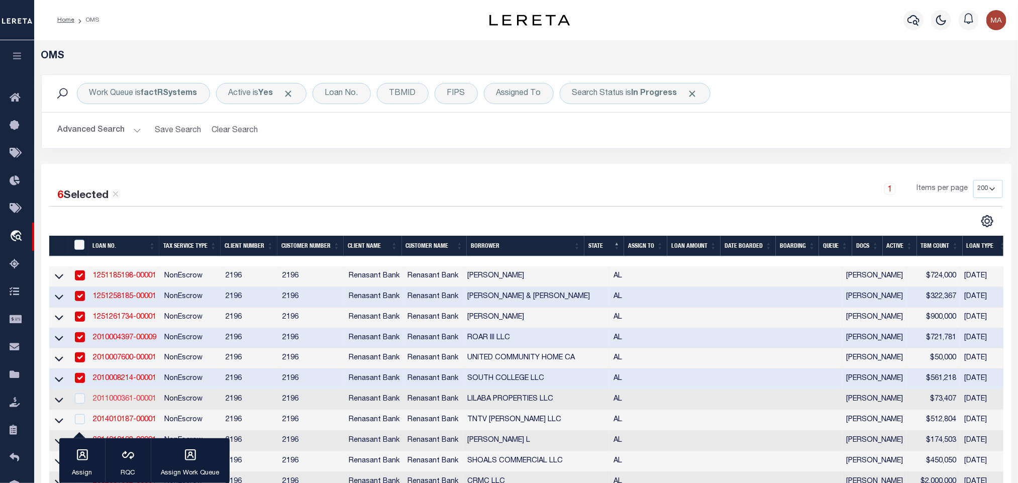
click at [119, 400] on link "2011000361-00001" at bounding box center [124, 398] width 63 height 7
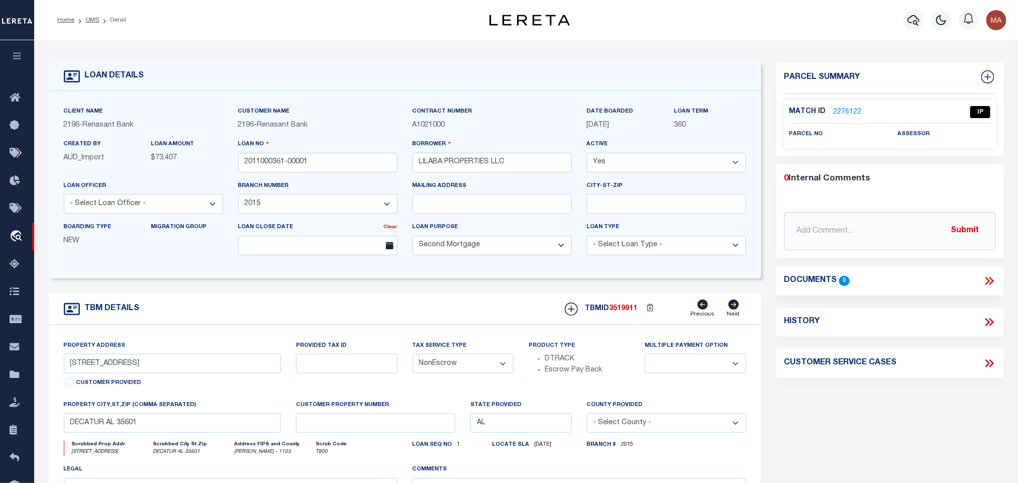
scroll to position [75, 0]
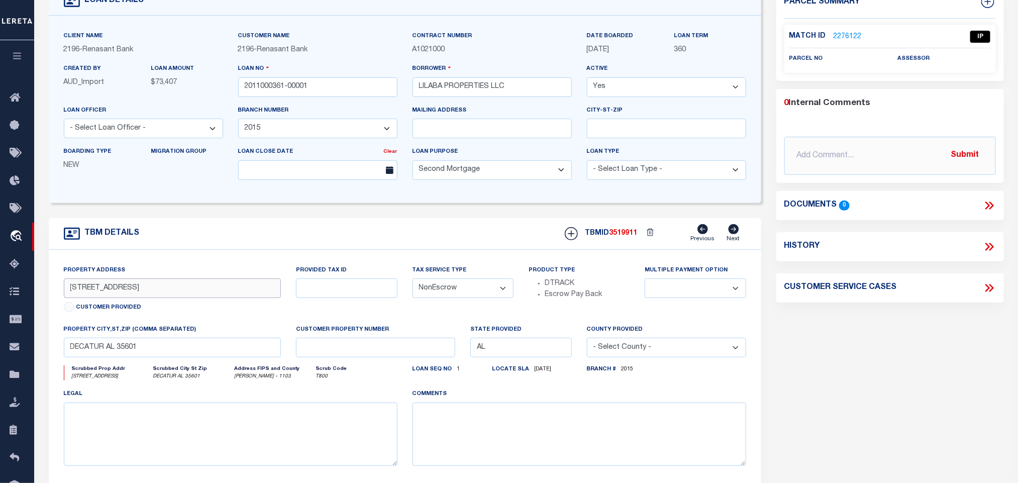
click at [108, 287] on input "[STREET_ADDRESS]" at bounding box center [172, 288] width 217 height 20
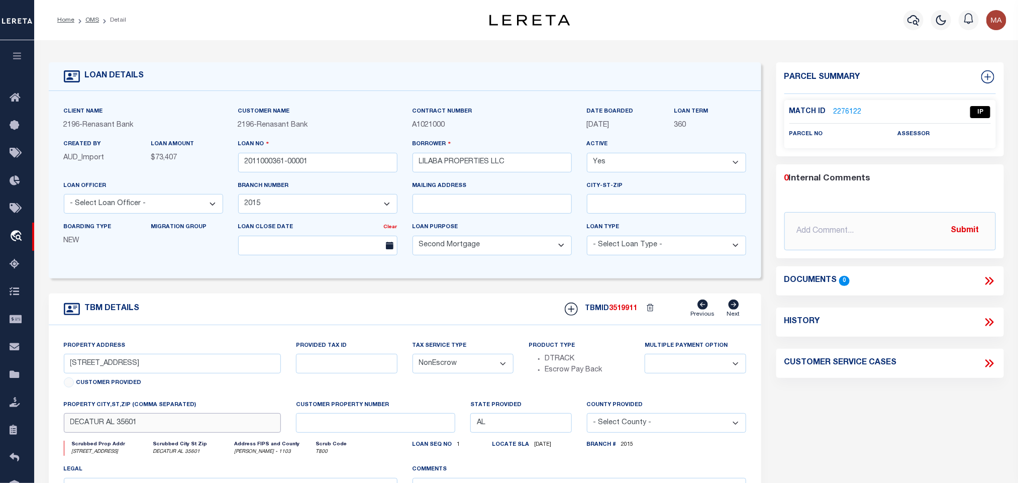
drag, startPoint x: 177, startPoint y: 439, endPoint x: 124, endPoint y: 425, distance: 54.6
click at [177, 432] on input "DECATUR AL 35601" at bounding box center [172, 423] width 217 height 20
click at [841, 115] on link "2276122" at bounding box center [847, 112] width 28 height 11
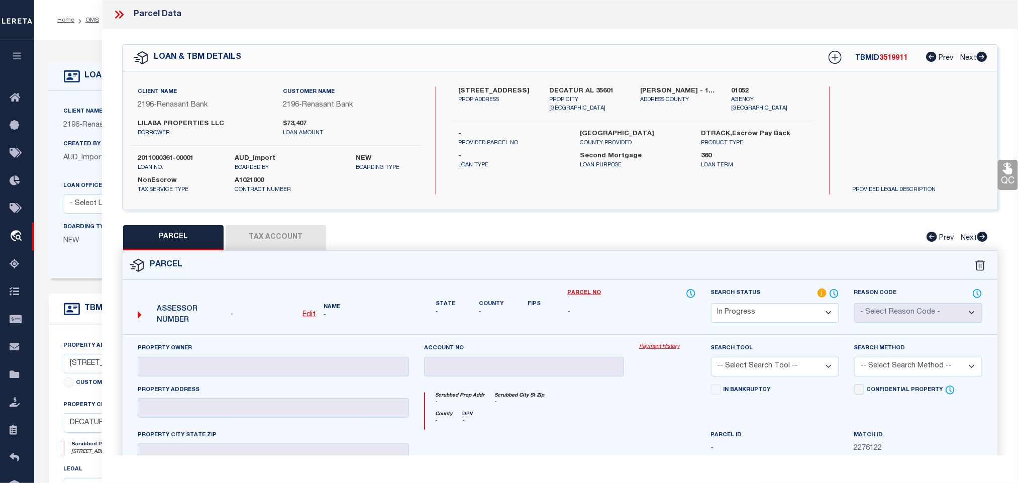
click at [306, 317] on u "Edit" at bounding box center [309, 314] width 13 height 7
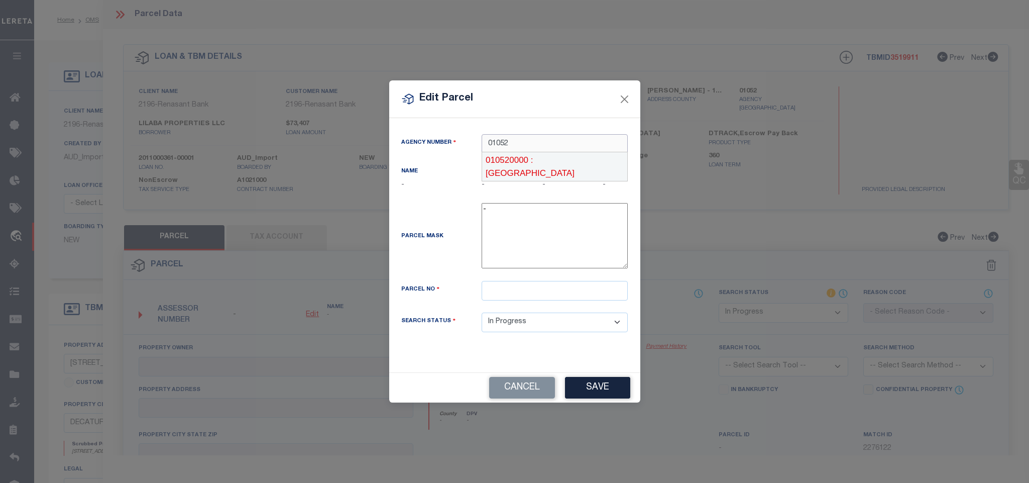
click at [534, 163] on div "010520000 : [GEOGRAPHIC_DATA]" at bounding box center [554, 166] width 145 height 29
click at [541, 292] on input "text" at bounding box center [555, 291] width 146 height 20
paste input "03 05 21 3 008 001.000"
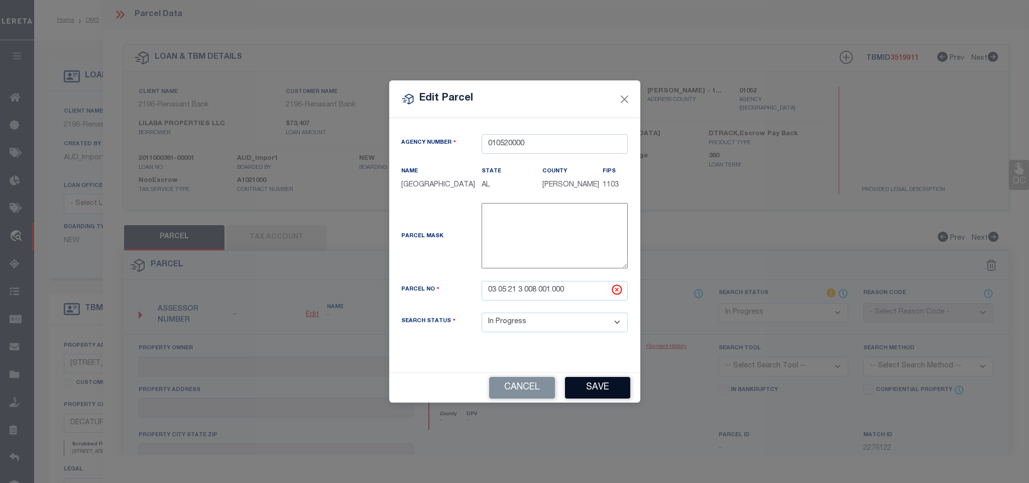
click at [567, 386] on button "Save" at bounding box center [597, 388] width 65 height 22
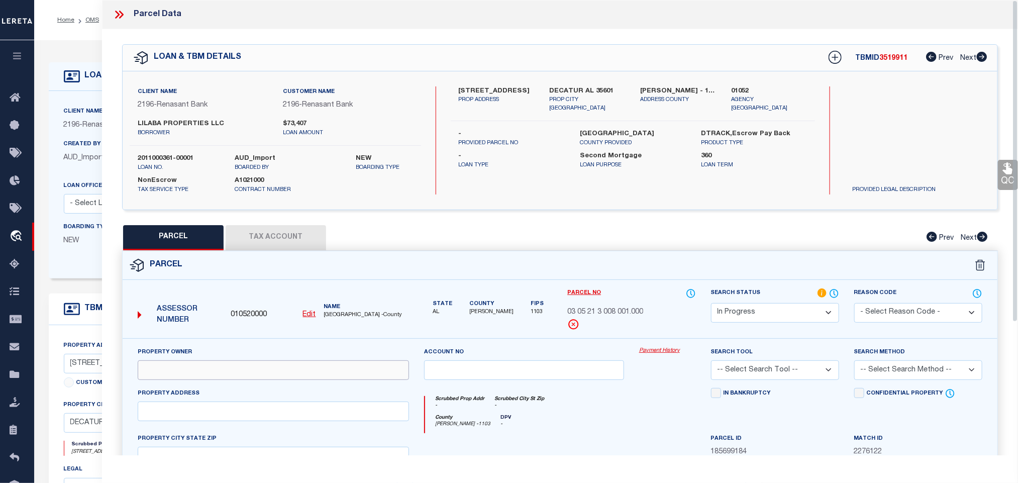
click at [264, 380] on input "text" at bounding box center [273, 370] width 271 height 20
paste input "LILABA PROPERTIES LLC"
click at [270, 416] on input "text" at bounding box center [273, 411] width 271 height 20
paste input "[STREET_ADDRESS]"
click at [585, 81] on div "Client Name 2196 - Renasant Bank Customer Name 2196 - Renasant Bank LILABA PROP…" at bounding box center [560, 140] width 874 height 138
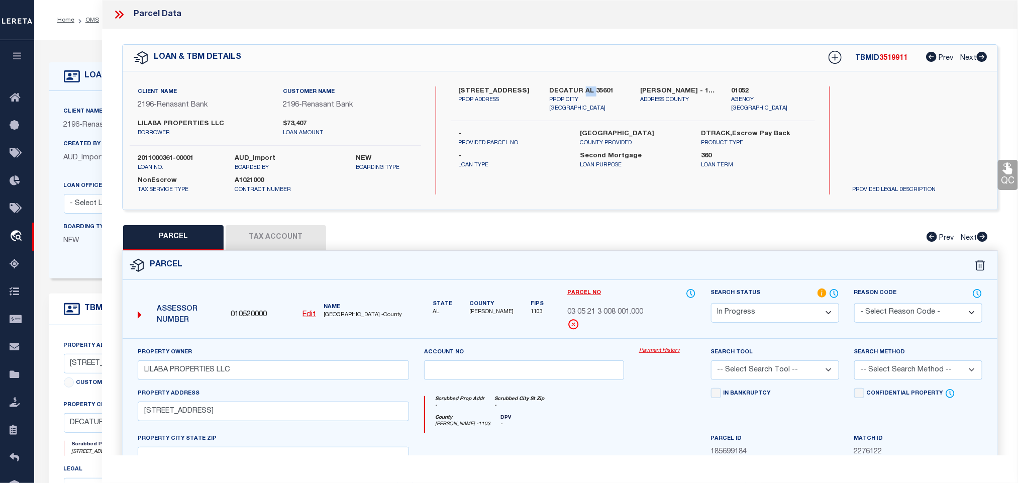
click at [585, 81] on div "Client Name 2196 - Renasant Bank Customer Name 2196 - Renasant Bank LILABA PROP…" at bounding box center [560, 140] width 874 height 138
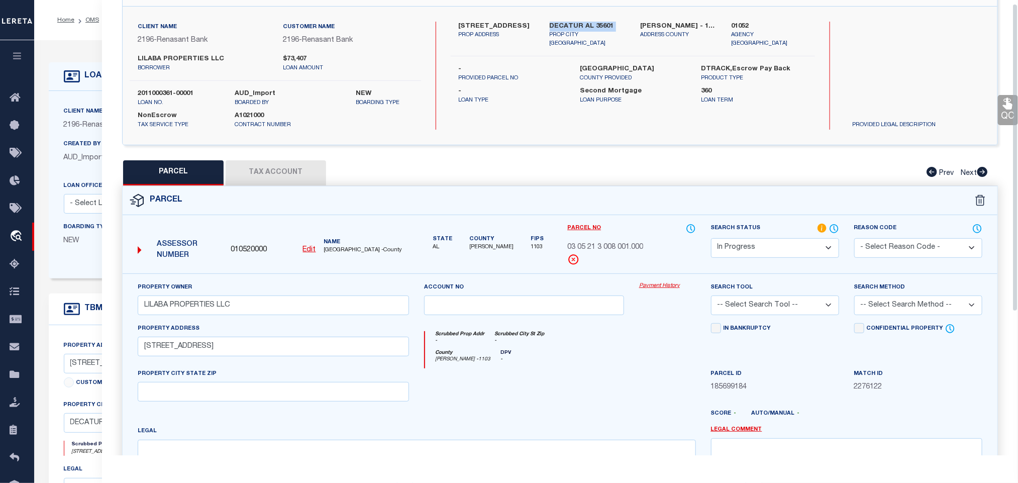
scroll to position [217, 0]
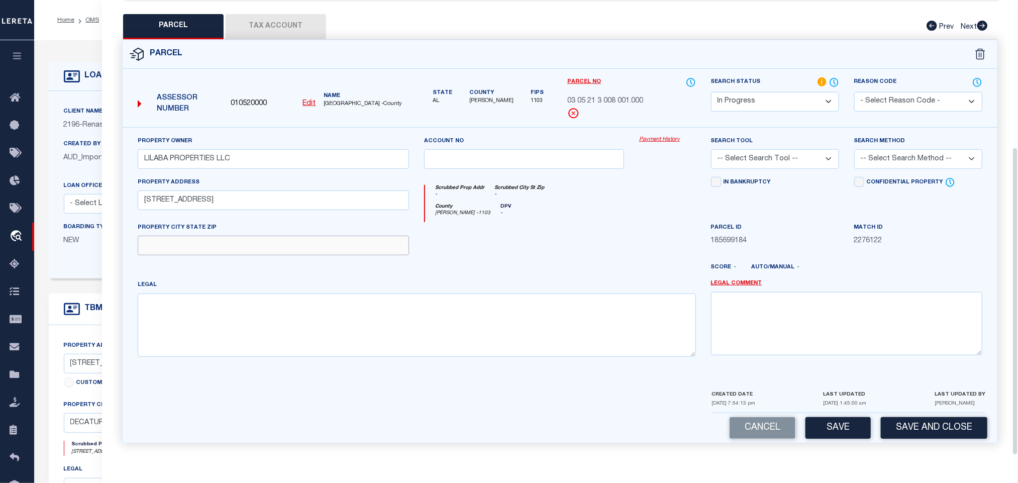
click at [311, 238] on input "text" at bounding box center [273, 246] width 271 height 20
paste input "DECATUR AL 35601"
click at [392, 296] on textarea at bounding box center [417, 324] width 558 height 63
paste textarea "[STREET_ADDRESS]"
drag, startPoint x: 800, startPoint y: 153, endPoint x: 794, endPoint y: 163, distance: 11.7
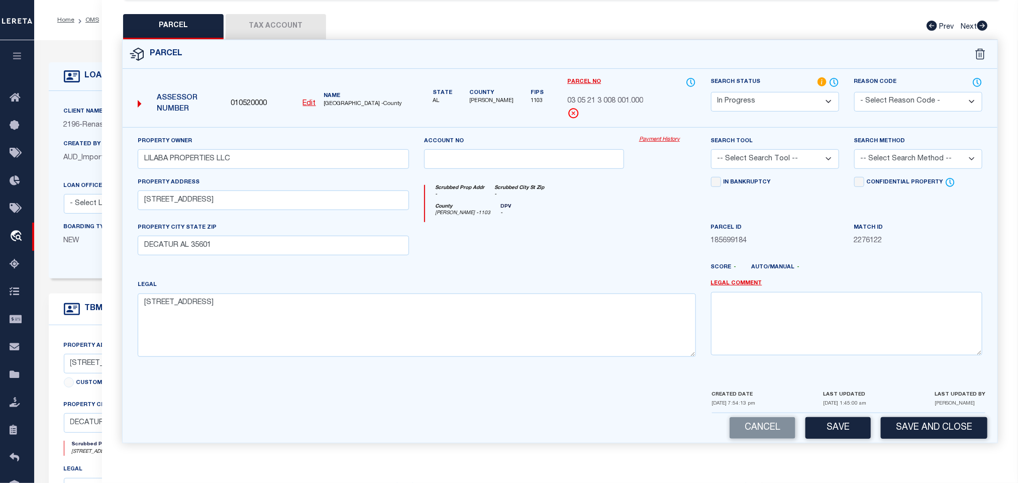
click at [800, 153] on select "-- Select Search Tool -- 3rd Party Website Agency File Agency Website ATLS CNV-…" at bounding box center [775, 159] width 128 height 20
click at [711, 149] on select "-- Select Search Tool -- 3rd Party Website Agency File Agency Website ATLS CNV-…" at bounding box center [775, 159] width 128 height 20
drag, startPoint x: 793, startPoint y: 152, endPoint x: 790, endPoint y: 163, distance: 11.1
click at [793, 152] on select "-- Select Search Tool -- 3rd Party Website Agency File Agency Website ATLS CNV-…" at bounding box center [775, 159] width 128 height 20
click at [711, 149] on select "-- Select Search Tool -- 3rd Party Website Agency File Agency Website ATLS CNV-…" at bounding box center [775, 159] width 128 height 20
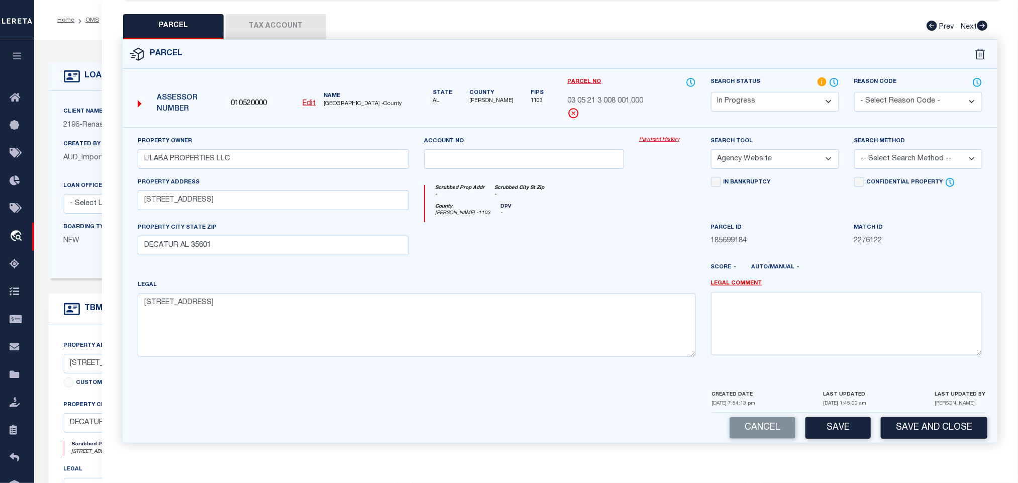
drag, startPoint x: 876, startPoint y: 156, endPoint x: 876, endPoint y: 163, distance: 7.5
click at [876, 156] on select "-- Select Search Method -- Property Address Legal Liability Info Provided" at bounding box center [918, 159] width 128 height 20
click at [854, 149] on select "-- Select Search Method -- Property Address Legal Liability Info Provided" at bounding box center [918, 159] width 128 height 20
click at [846, 429] on button "Save" at bounding box center [837, 428] width 65 height 22
click at [298, 14] on button "Tax Account" at bounding box center [276, 26] width 100 height 25
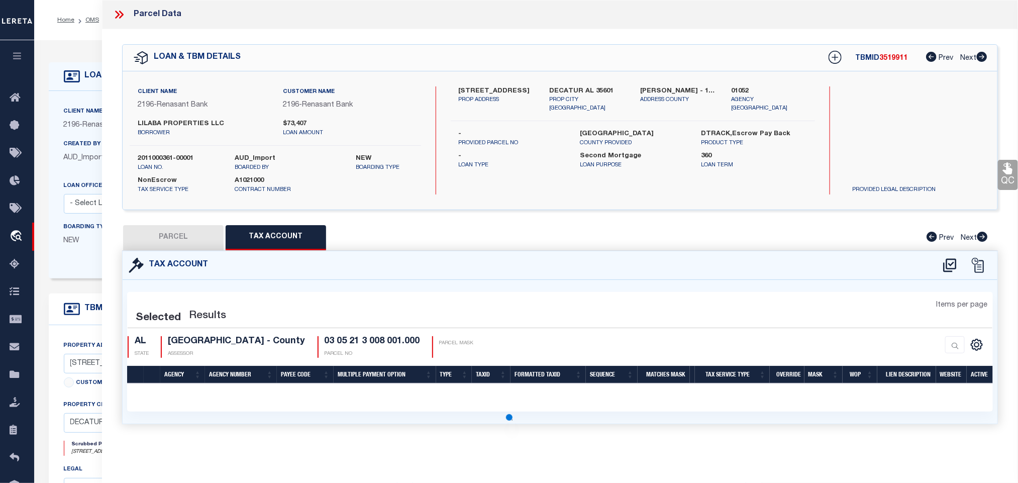
scroll to position [0, 0]
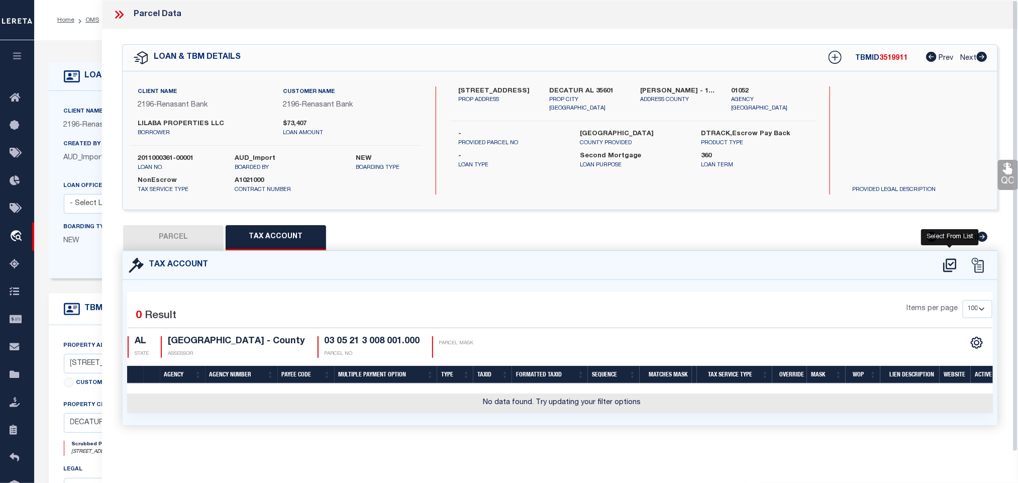
click at [943, 264] on icon at bounding box center [949, 265] width 13 height 14
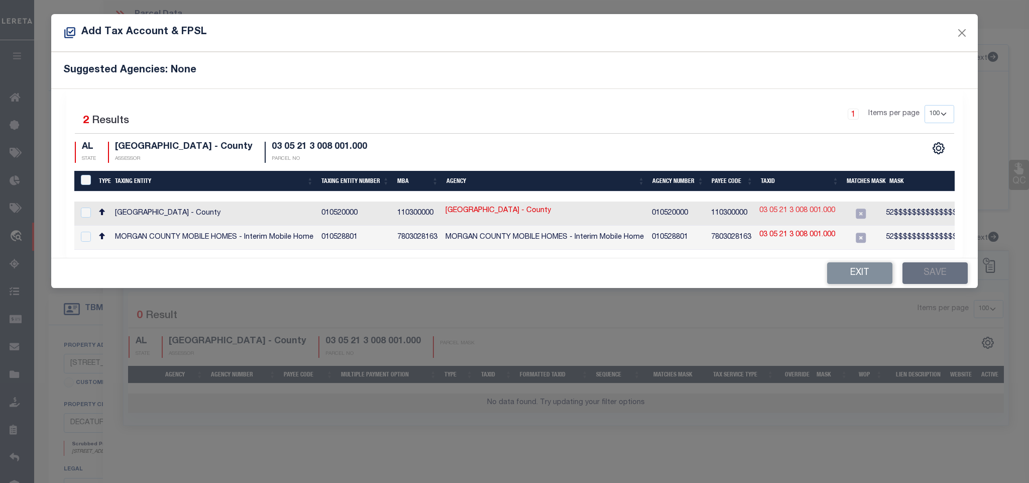
click at [820, 214] on link "03 05 21 3 008 001.000" at bounding box center [797, 210] width 76 height 11
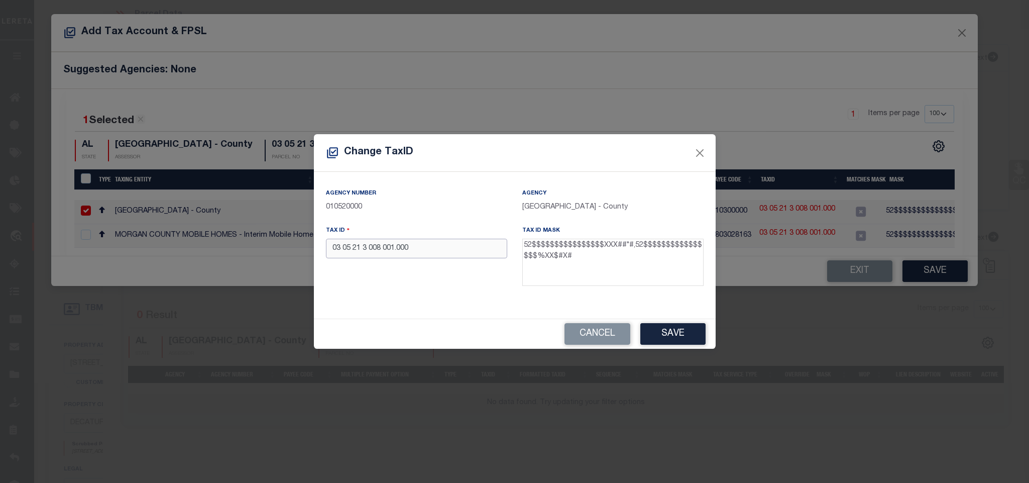
click at [465, 252] on input "03 05 21 3 008 001.000" at bounding box center [416, 249] width 181 height 20
click at [663, 335] on button "Save" at bounding box center [672, 334] width 65 height 22
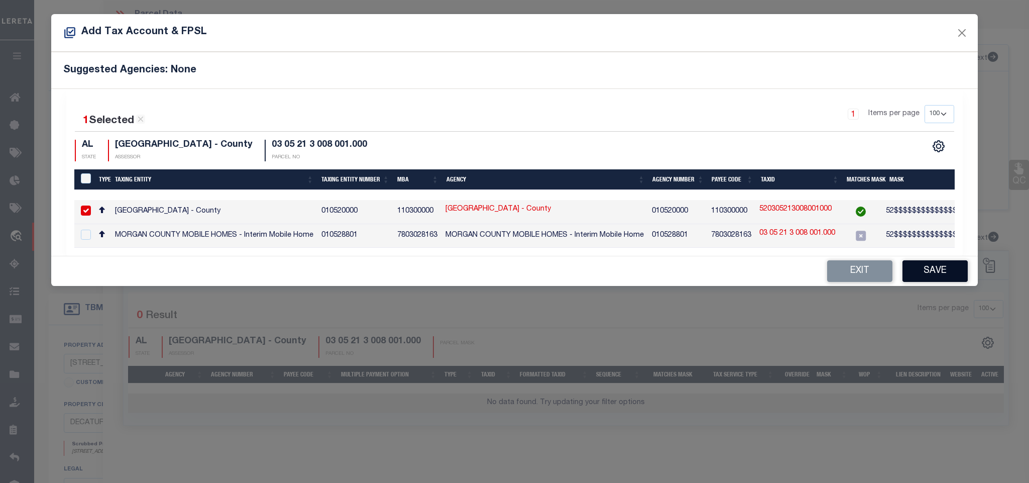
click at [936, 277] on button "Save" at bounding box center [935, 271] width 65 height 22
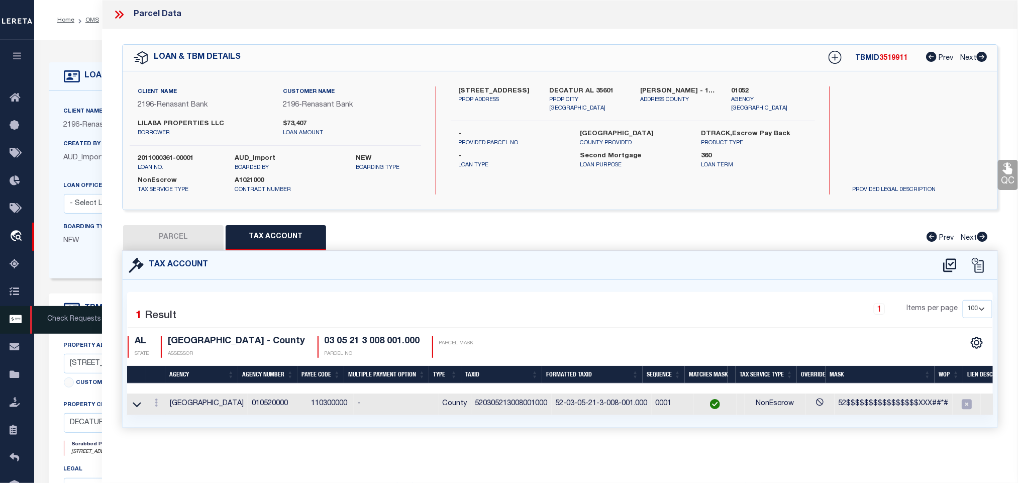
click at [196, 240] on button "PARCEL" at bounding box center [173, 237] width 100 height 25
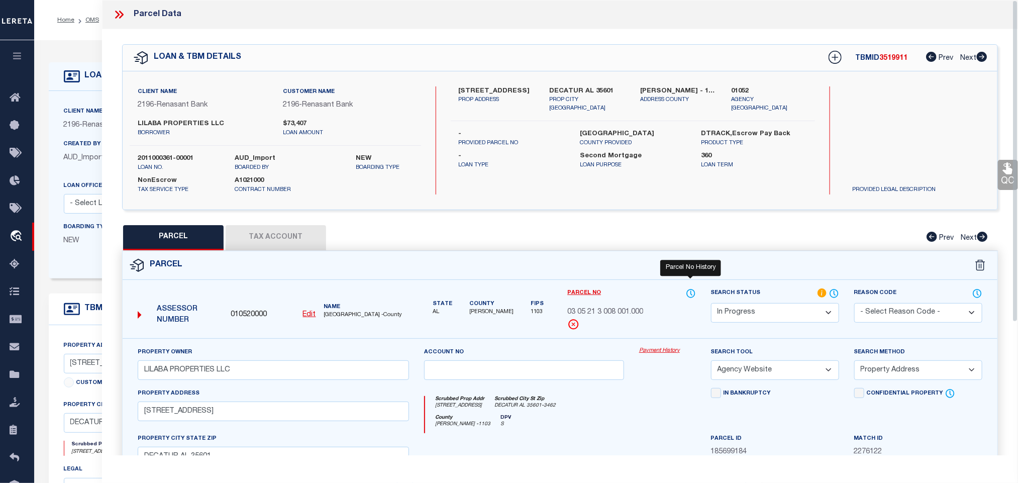
drag, startPoint x: 807, startPoint y: 317, endPoint x: 775, endPoint y: 293, distance: 39.8
click at [807, 317] on select "Automated Search Bad Parcel Complete Duplicate Parcel High Dollar Reporting In …" at bounding box center [775, 313] width 128 height 20
click at [711, 304] on select "Automated Search Bad Parcel Complete Duplicate Parcel High Dollar Reporting In …" at bounding box center [775, 313] width 128 height 20
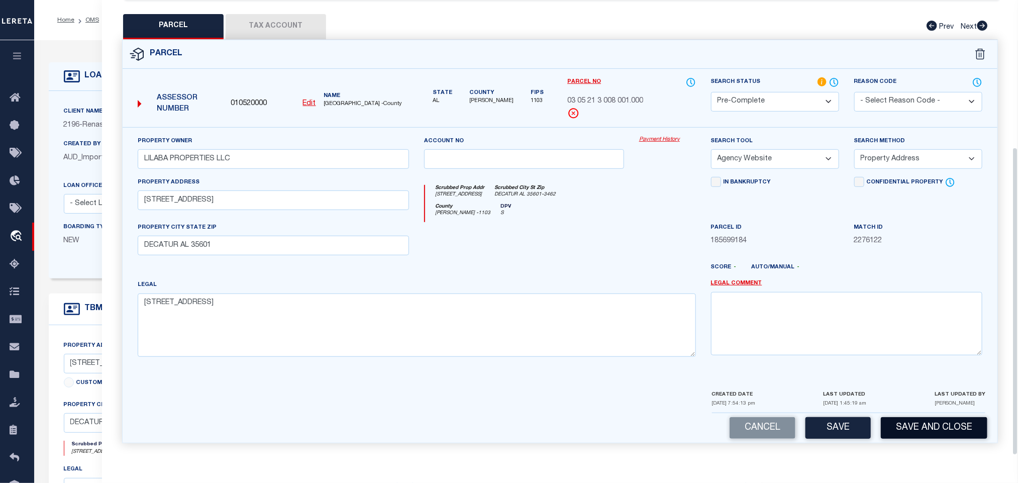
click at [939, 425] on button "Save and Close" at bounding box center [933, 428] width 106 height 22
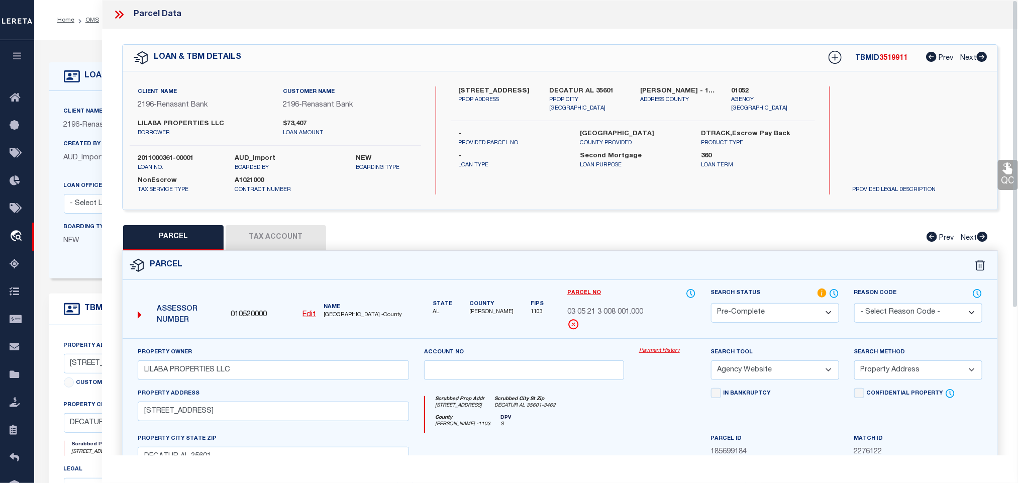
click at [162, 154] on label "2011000361-00001" at bounding box center [179, 159] width 82 height 10
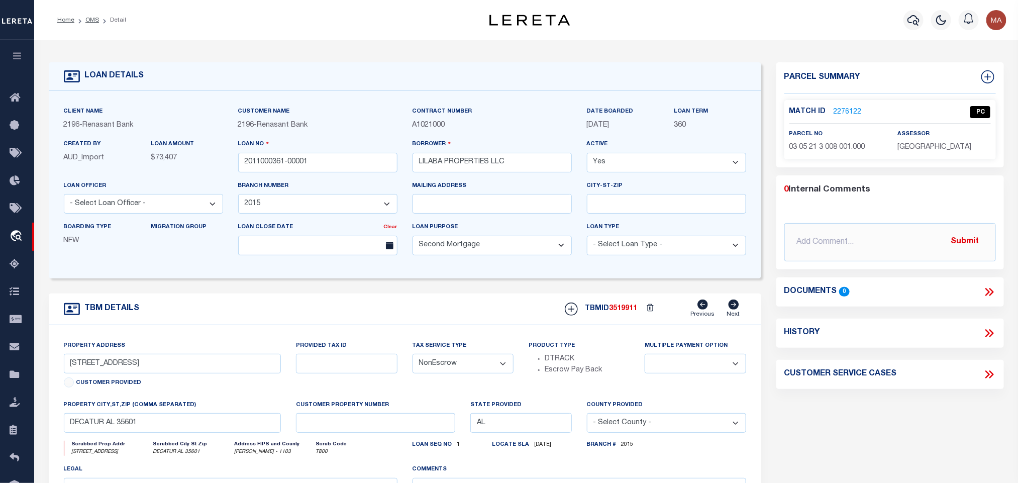
click at [628, 312] on span "3519911" at bounding box center [623, 308] width 28 height 7
click at [931, 146] on span "[GEOGRAPHIC_DATA]" at bounding box center [934, 147] width 74 height 7
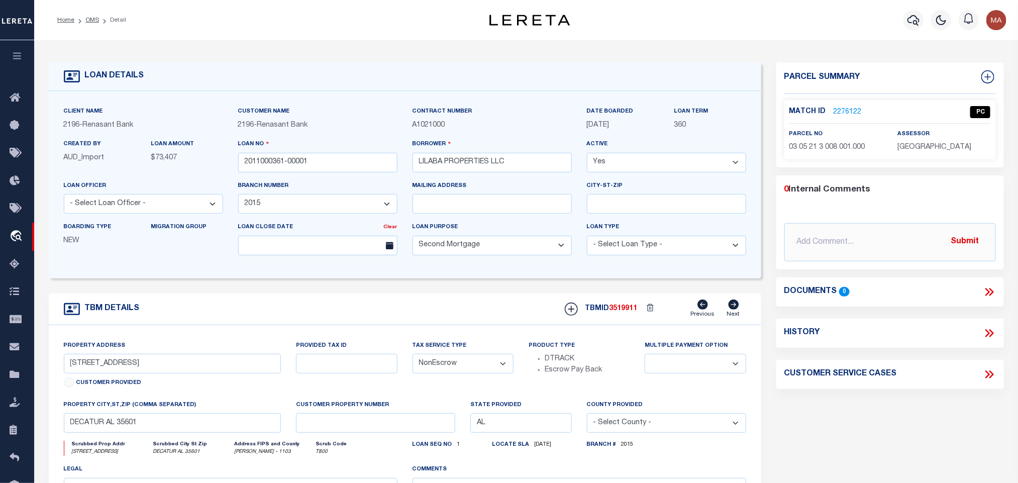
click at [810, 153] on p "03 05 21 3 008 001.000" at bounding box center [835, 147] width 93 height 11
click at [91, 24] on li "OMS" at bounding box center [86, 20] width 25 height 9
click at [90, 22] on link "OMS" at bounding box center [92, 20] width 14 height 6
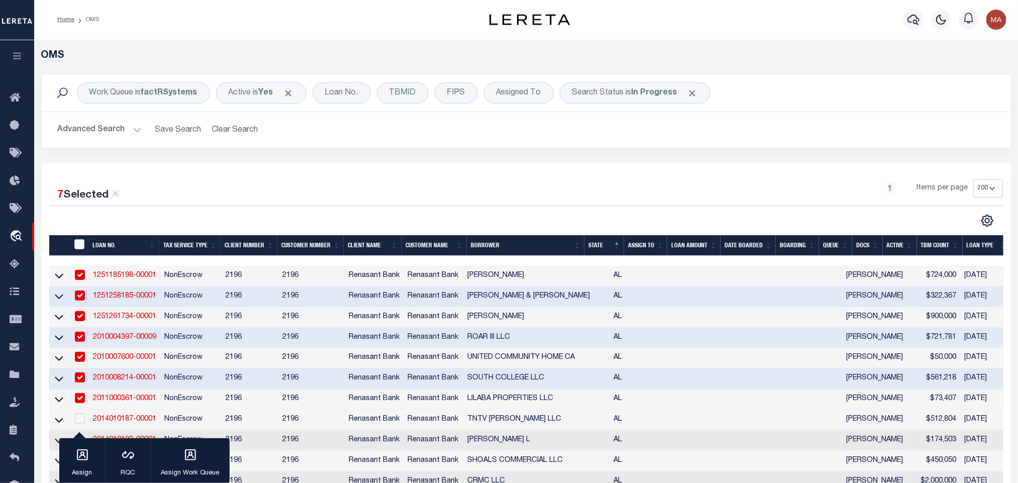
scroll to position [75, 0]
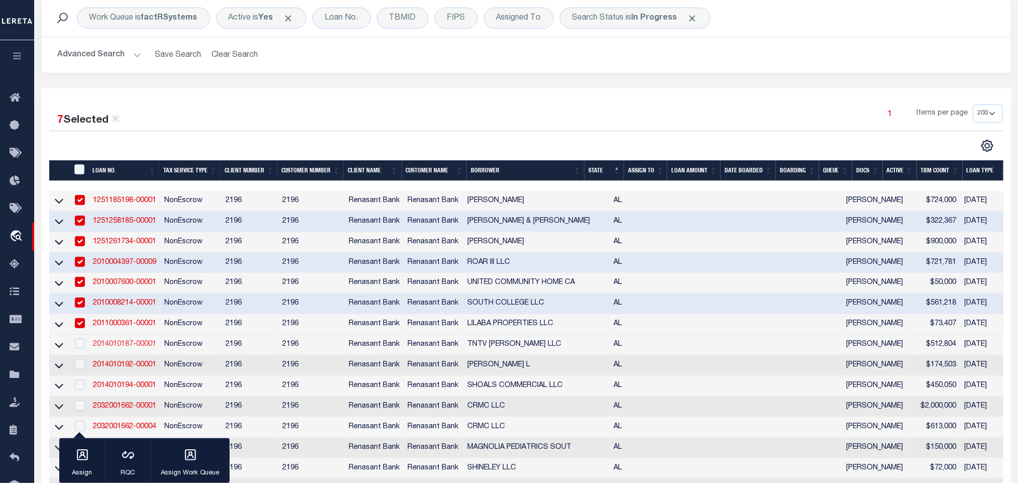
click at [124, 346] on link "2014010187-00001" at bounding box center [124, 344] width 63 height 7
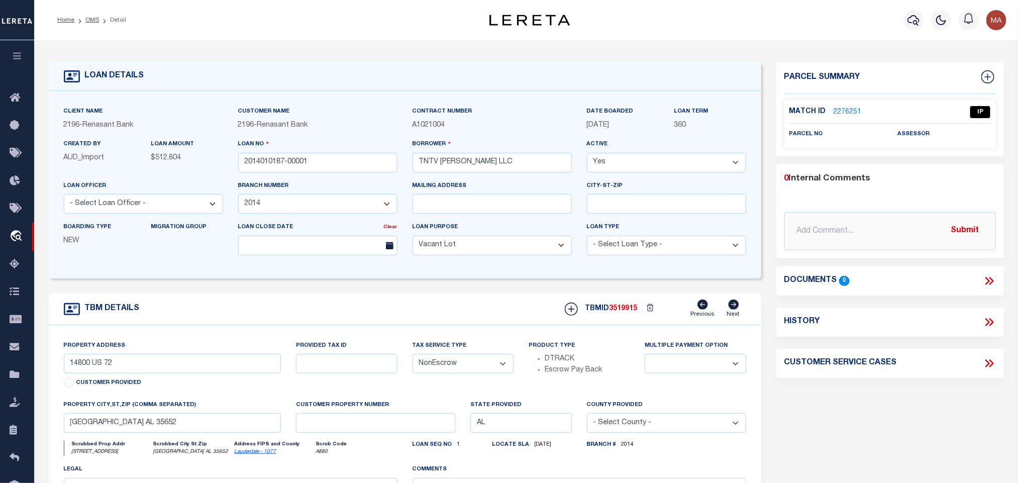
scroll to position [75, 0]
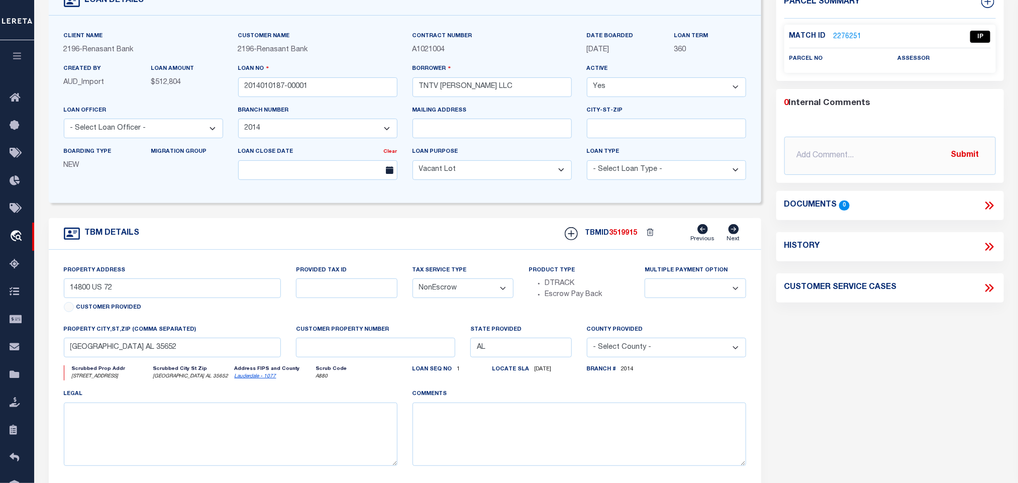
click at [246, 379] on link "Lauderdale - 1077" at bounding box center [256, 376] width 42 height 5
click at [89, 296] on input "14800 US 72" at bounding box center [172, 288] width 217 height 20
drag, startPoint x: 173, startPoint y: 356, endPoint x: 162, endPoint y: 357, distance: 11.6
click at [173, 356] on input "[GEOGRAPHIC_DATA] AL 35652" at bounding box center [172, 348] width 217 height 20
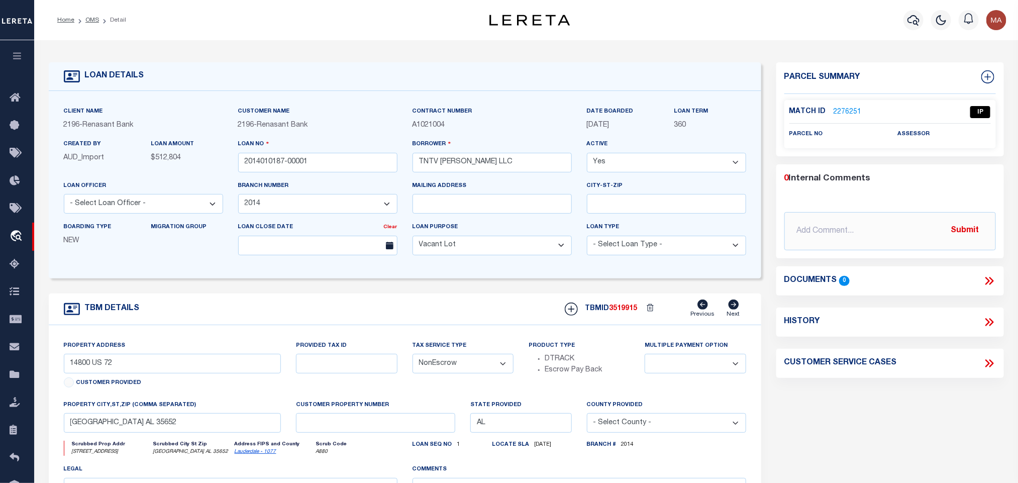
click at [847, 107] on link "2276251" at bounding box center [847, 112] width 28 height 11
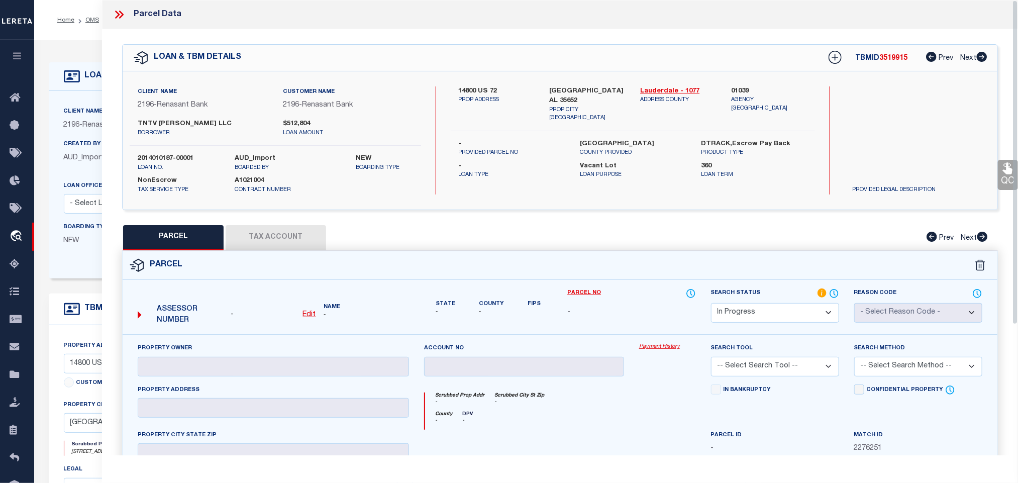
click at [760, 314] on select "Automated Search Bad Parcel Complete Duplicate Parcel High Dollar Reporting In …" at bounding box center [775, 313] width 128 height 20
drag, startPoint x: 760, startPoint y: 314, endPoint x: 745, endPoint y: 323, distance: 17.6
click at [760, 314] on select "Automated Search Bad Parcel Complete Duplicate Parcel High Dollar Reporting In …" at bounding box center [775, 313] width 128 height 20
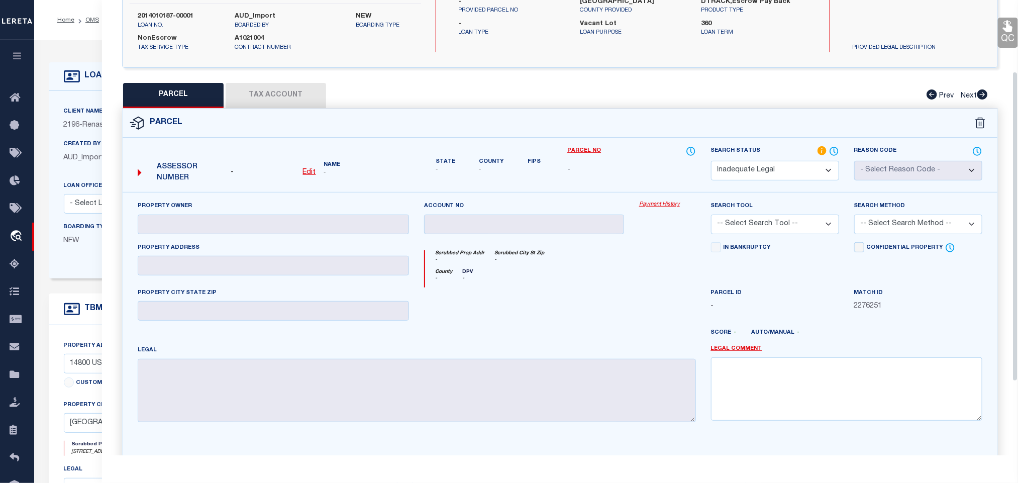
scroll to position [213, 0]
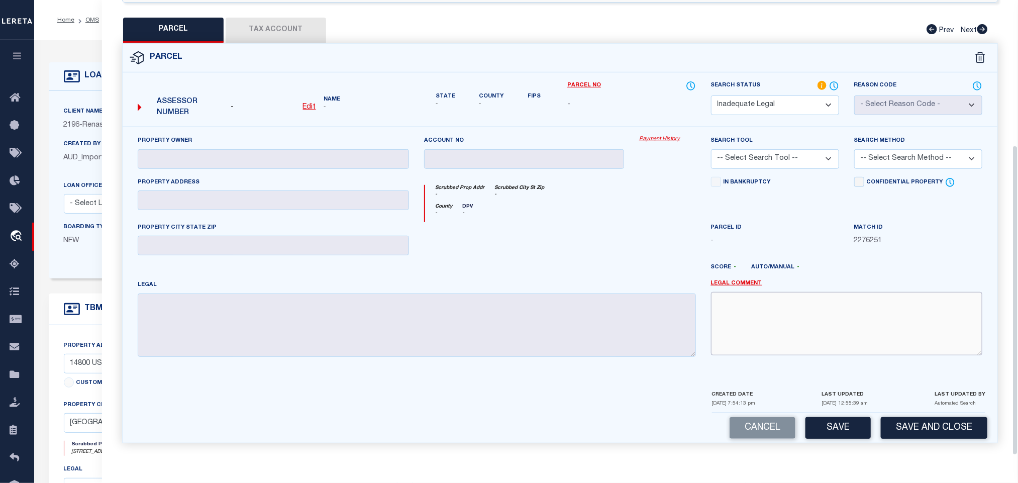
click at [801, 328] on textarea at bounding box center [846, 323] width 271 height 63
paste textarea "No match found for the situs address. Please provide legal to proceed."
click at [900, 433] on button "Save and Close" at bounding box center [933, 428] width 106 height 22
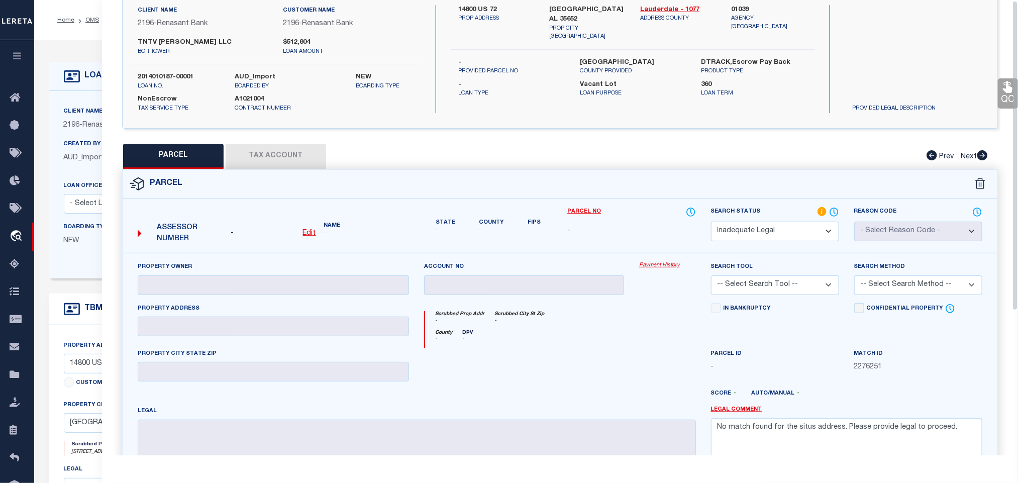
scroll to position [0, 0]
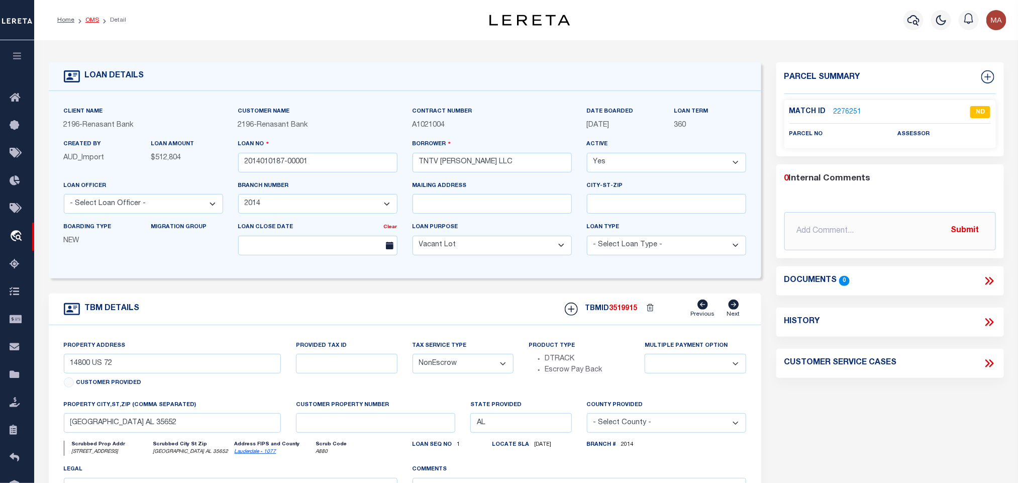
click at [89, 20] on link "OMS" at bounding box center [92, 20] width 14 height 6
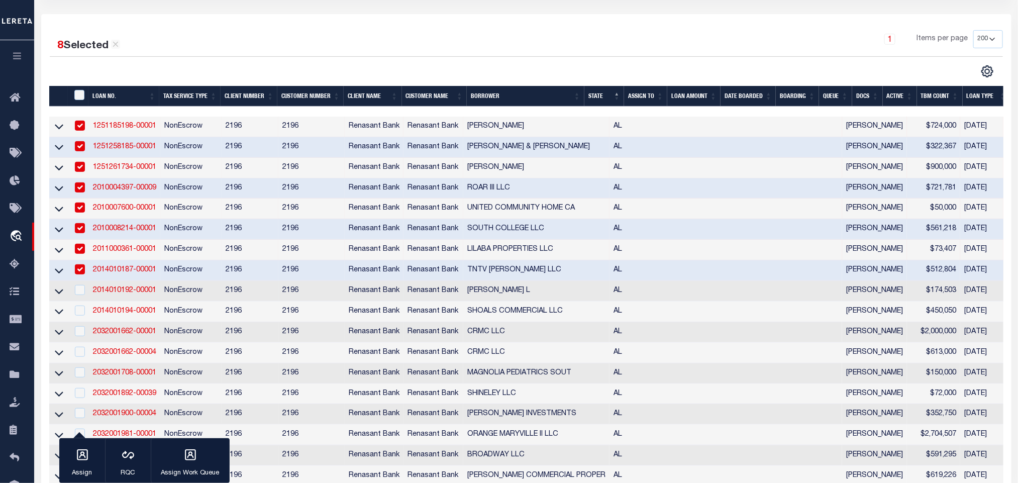
scroll to position [151, 0]
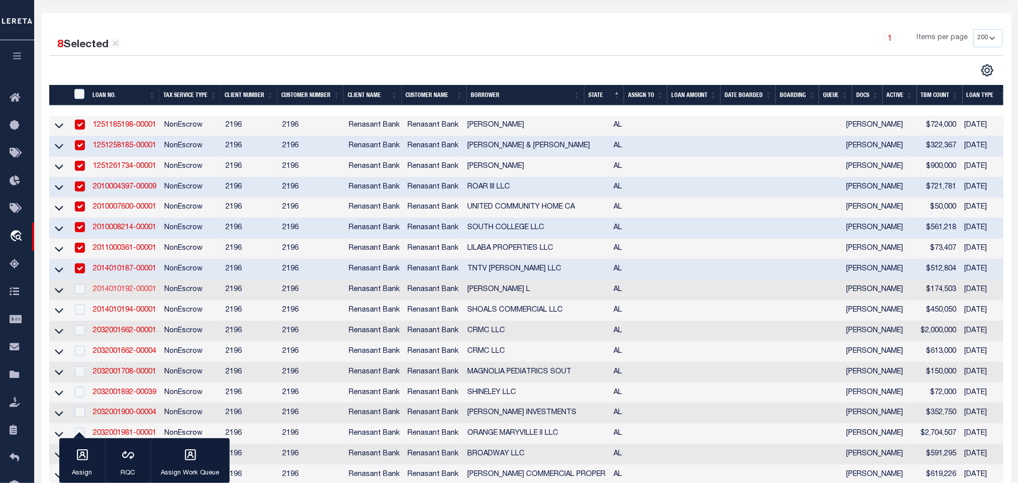
click at [118, 288] on link "2014010192-00001" at bounding box center [124, 289] width 63 height 7
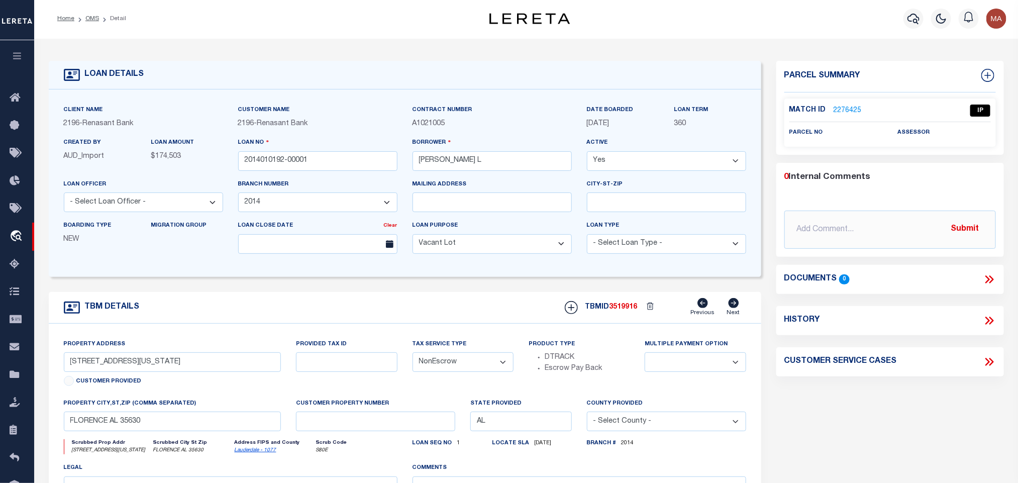
scroll to position [75, 0]
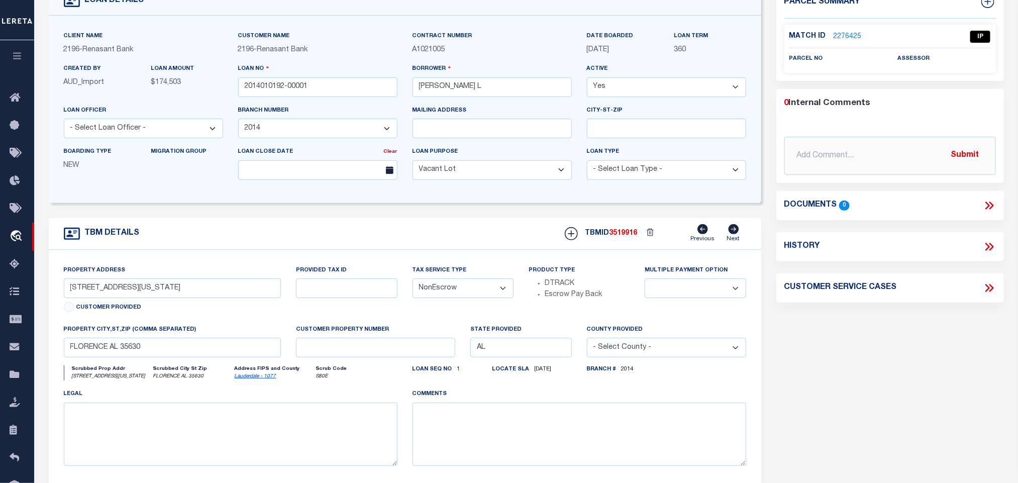
click at [244, 379] on link "Lauderdale - 1077" at bounding box center [256, 376] width 42 height 5
click at [133, 294] on input "[STREET_ADDRESS][US_STATE]" at bounding box center [172, 288] width 217 height 20
drag, startPoint x: 86, startPoint y: 295, endPoint x: 205, endPoint y: 303, distance: 119.3
click at [205, 298] on input "[STREET_ADDRESS][US_STATE]" at bounding box center [172, 288] width 217 height 20
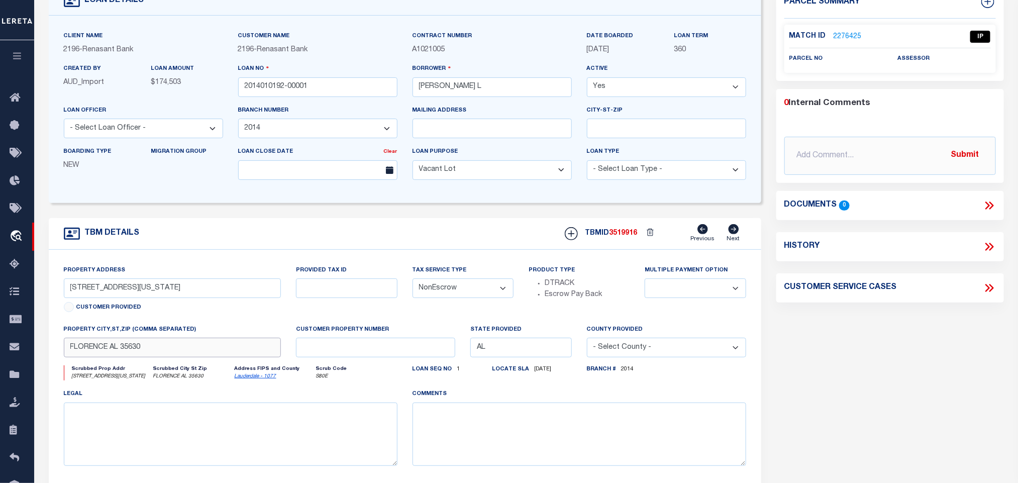
drag, startPoint x: 167, startPoint y: 353, endPoint x: 110, endPoint y: 355, distance: 57.3
click at [167, 353] on input "FLORENCE AL 35630" at bounding box center [172, 348] width 217 height 20
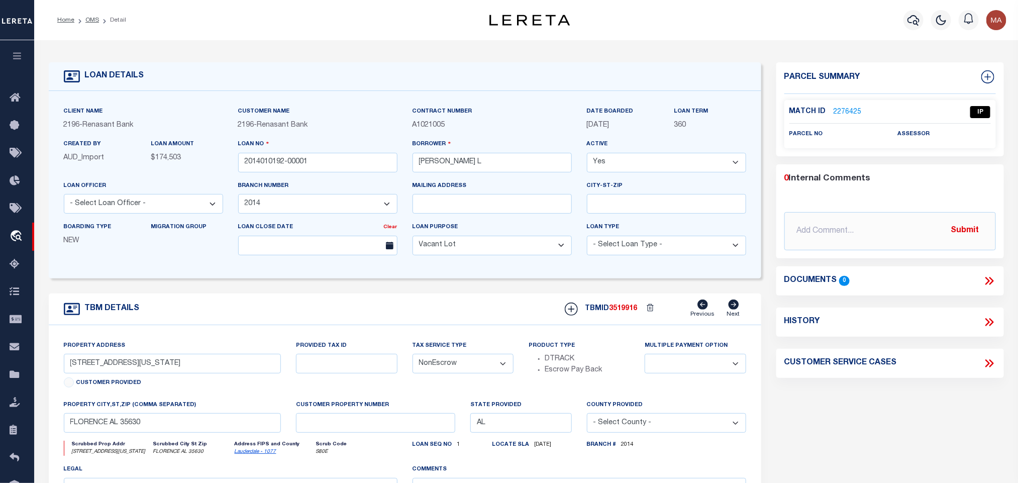
click at [847, 109] on link "2276425" at bounding box center [847, 112] width 28 height 11
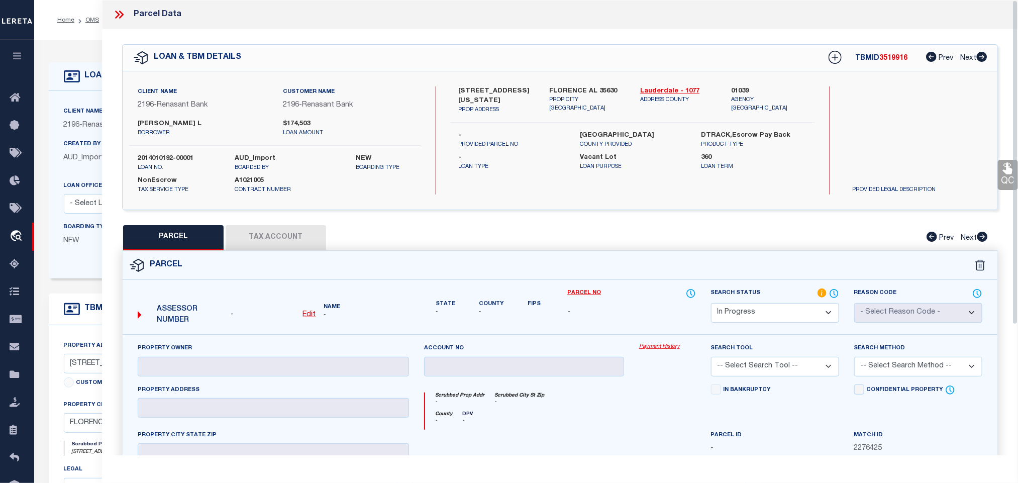
click at [312, 317] on u "Edit" at bounding box center [309, 314] width 13 height 7
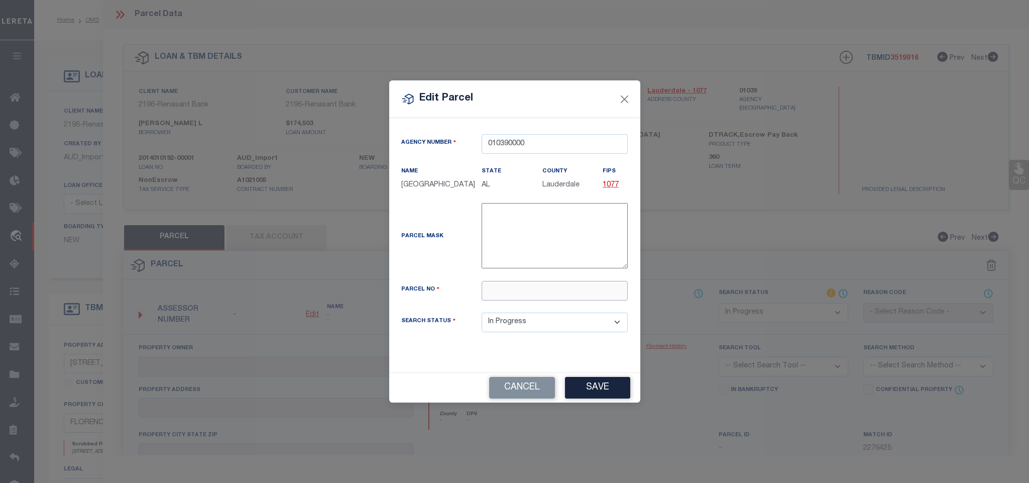
click at [560, 292] on input "text" at bounding box center [555, 291] width 146 height 20
paste input "24-01-11-3-009-010.000"
drag, startPoint x: 571, startPoint y: 301, endPoint x: 602, endPoint y: 306, distance: 31.0
click at [602, 300] on input "24-01-11-3-009-010.000" at bounding box center [555, 291] width 146 height 20
click at [593, 394] on button "Save" at bounding box center [597, 388] width 65 height 22
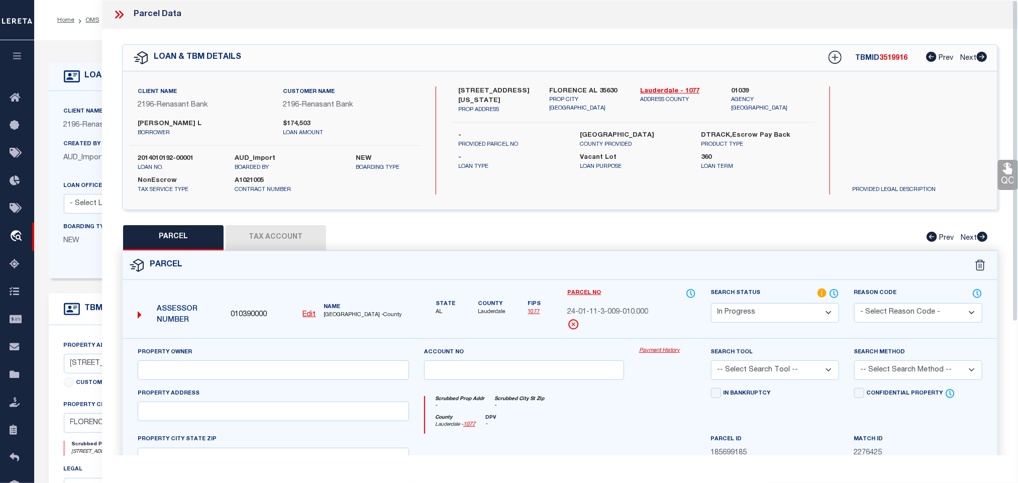
click at [232, 359] on div "Property Owner" at bounding box center [273, 363] width 271 height 33
click at [233, 377] on input "text" at bounding box center [273, 370] width 271 height 20
paste input "[PERSON_NAME]"
click at [614, 94] on label "FLORENCE AL 35630" at bounding box center [587, 91] width 76 height 10
click at [606, 91] on label "FLORENCE AL 35630" at bounding box center [587, 91] width 76 height 10
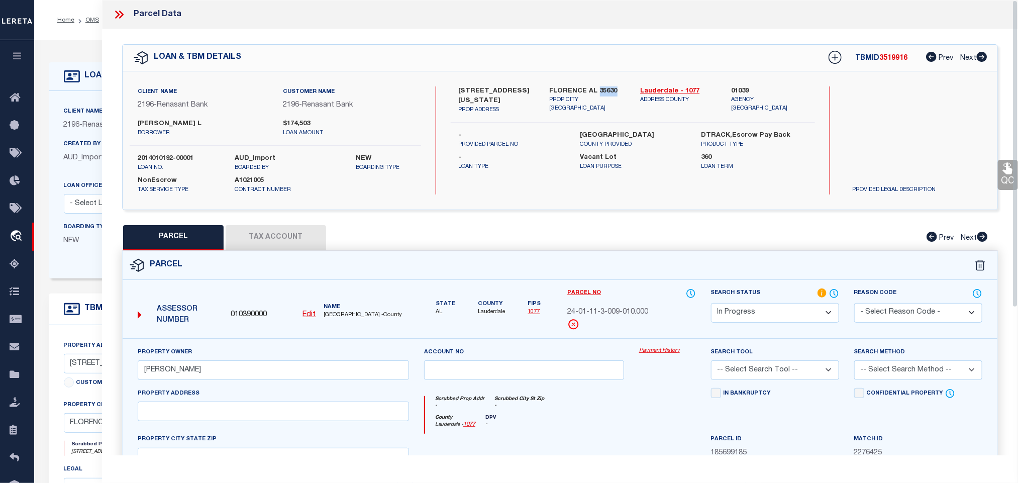
click at [606, 91] on label "FLORENCE AL 35630" at bounding box center [587, 91] width 76 height 10
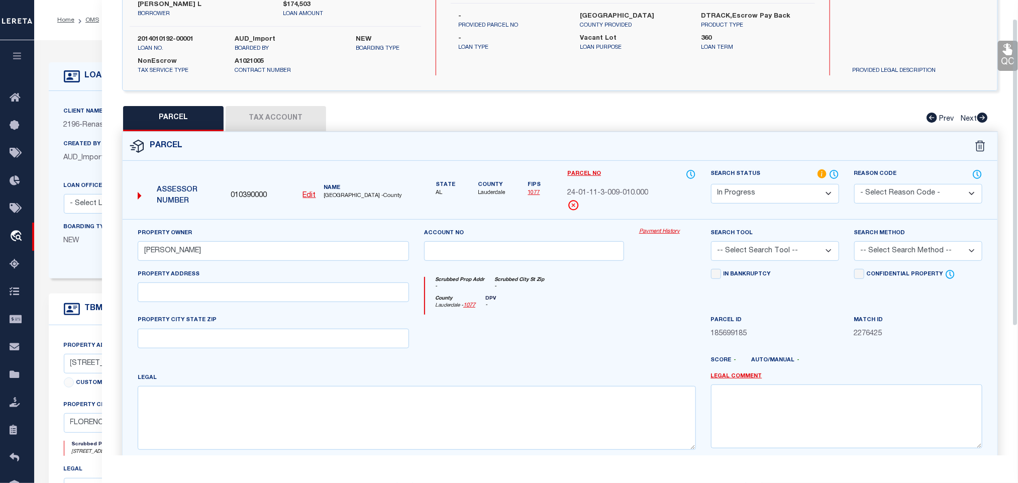
scroll to position [218, 0]
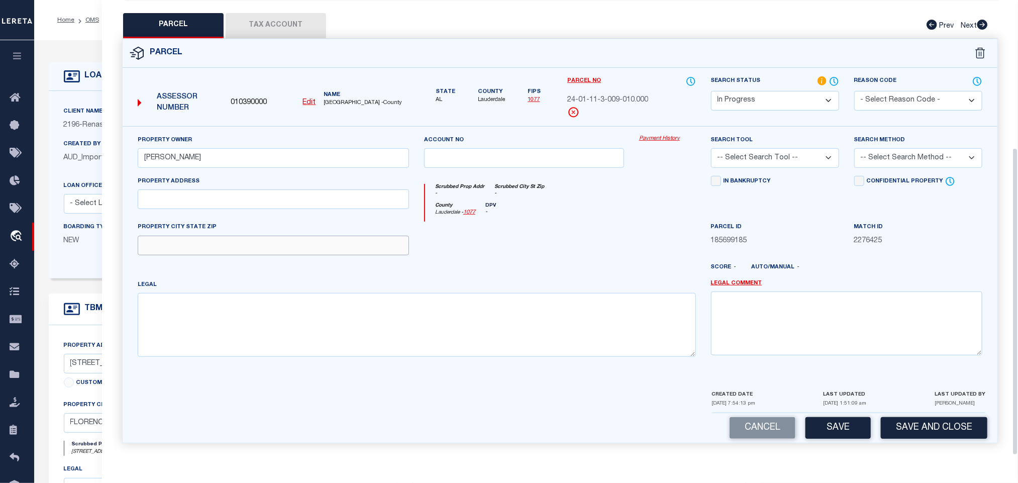
click at [307, 246] on input "text" at bounding box center [273, 246] width 271 height 20
paste input "FLORENCE AL 35630"
click at [321, 318] on textarea at bounding box center [417, 324] width 558 height 63
paste textarea "40' X 132' LOT .12 AC/C PART BLK 90 CITY OF [GEOGRAPHIC_DATA]"
click at [448, 312] on textarea "40' X 132' LOT .12 AC/C PART BLK 90 CITY OF [GEOGRAPHIC_DATA]" at bounding box center [417, 324] width 558 height 63
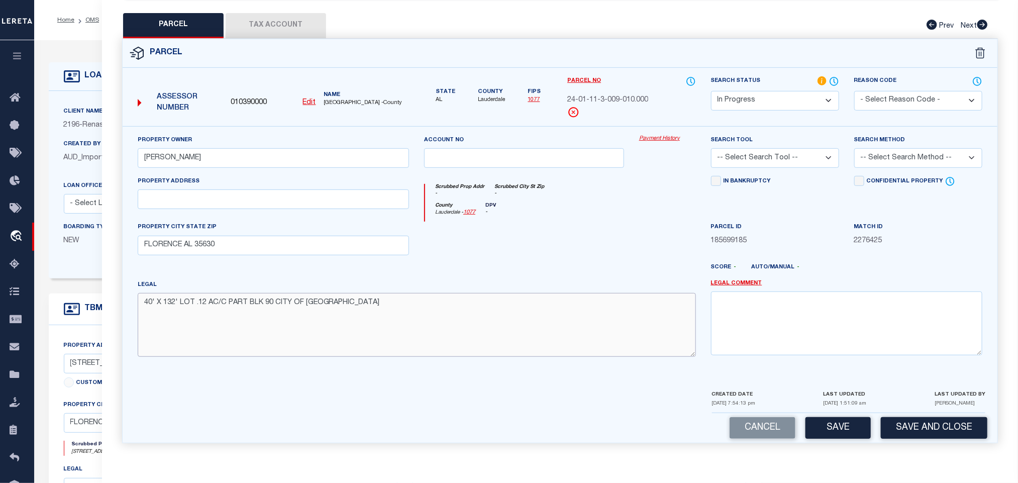
paste textarea "BEG 100'NE OF IN OF WALNUT & [US_STATE] STS TH NE 40' NW 132'"
click at [286, 330] on textarea "40' X 132' LOT .12 AC/C PART BLK 90 CITY OF [GEOGRAPHIC_DATA] BEG 100'NE OF IN …" at bounding box center [417, 324] width 558 height 63
paste textarea "SW 40' & SE 132' TO POB IN SEC 11 T3S R11W PB 1 PG 50"
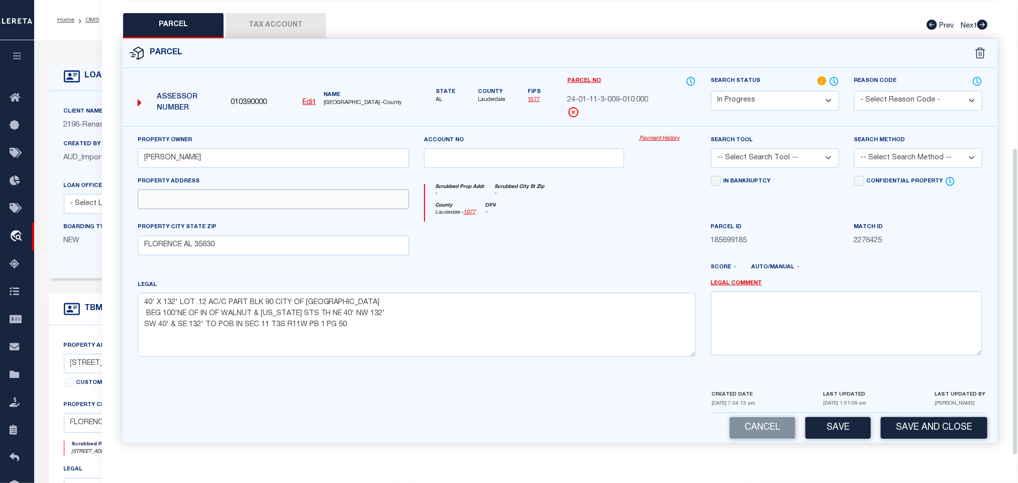
drag, startPoint x: 284, startPoint y: 199, endPoint x: 355, endPoint y: 197, distance: 70.8
click at [284, 199] on input "text" at bounding box center [273, 199] width 271 height 20
paste input "[STREET_ADDRESS][US_STATE]"
drag, startPoint x: 801, startPoint y: 152, endPoint x: 799, endPoint y: 160, distance: 8.2
click at [801, 152] on select "-- Select Search Tool -- 3rd Party Website Agency File Agency Website ATLS CNV-…" at bounding box center [775, 158] width 128 height 20
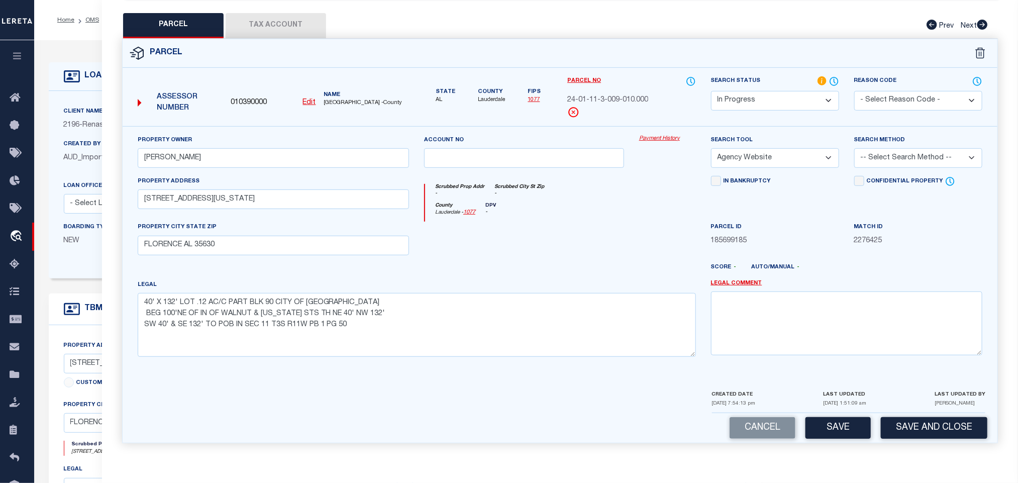
click at [711, 148] on select "-- Select Search Tool -- 3rd Party Website Agency File Agency Website ATLS CNV-…" at bounding box center [775, 158] width 128 height 20
click at [917, 159] on select "-- Select Search Method -- Property Address Legal Liability Info Provided" at bounding box center [918, 158] width 128 height 20
click at [854, 148] on select "-- Select Search Method -- Property Address Legal Liability Info Provided" at bounding box center [918, 158] width 128 height 20
click at [832, 422] on button "Save" at bounding box center [837, 428] width 65 height 22
click at [286, 20] on button "Tax Account" at bounding box center [276, 25] width 100 height 25
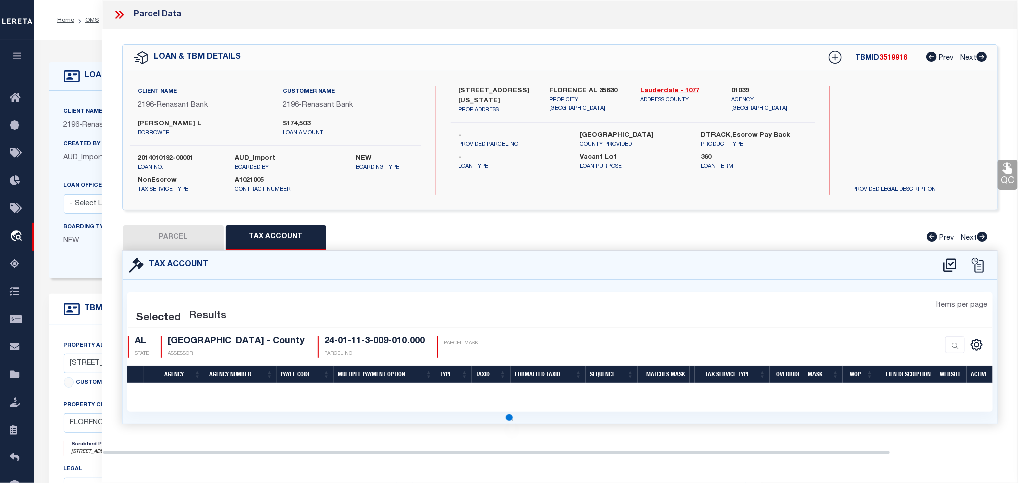
scroll to position [0, 0]
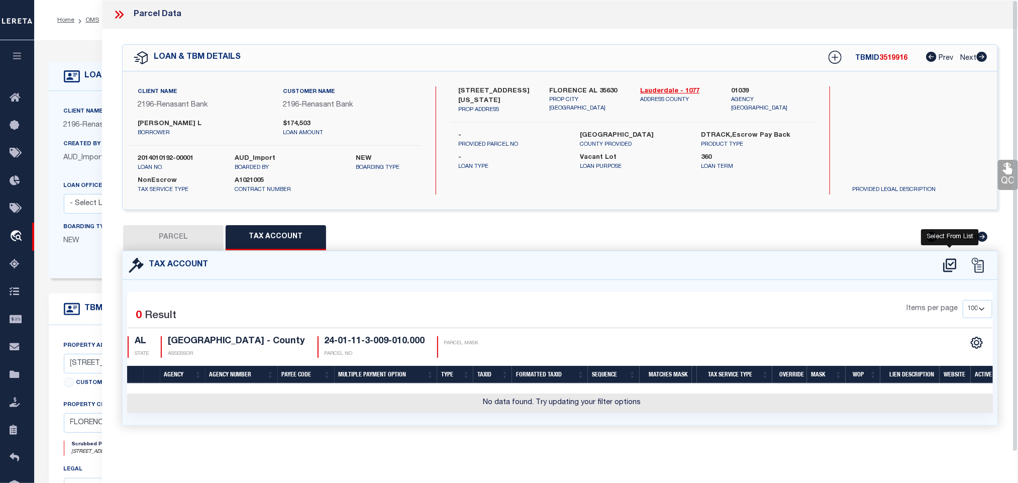
click at [947, 268] on icon at bounding box center [949, 265] width 17 height 16
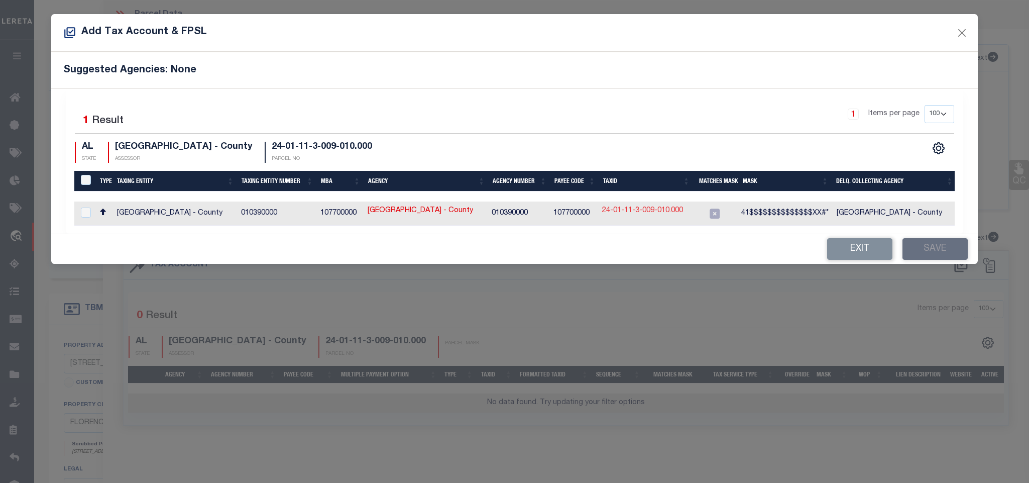
click at [668, 211] on link "24-01-11-3-009-010.000" at bounding box center [642, 210] width 81 height 11
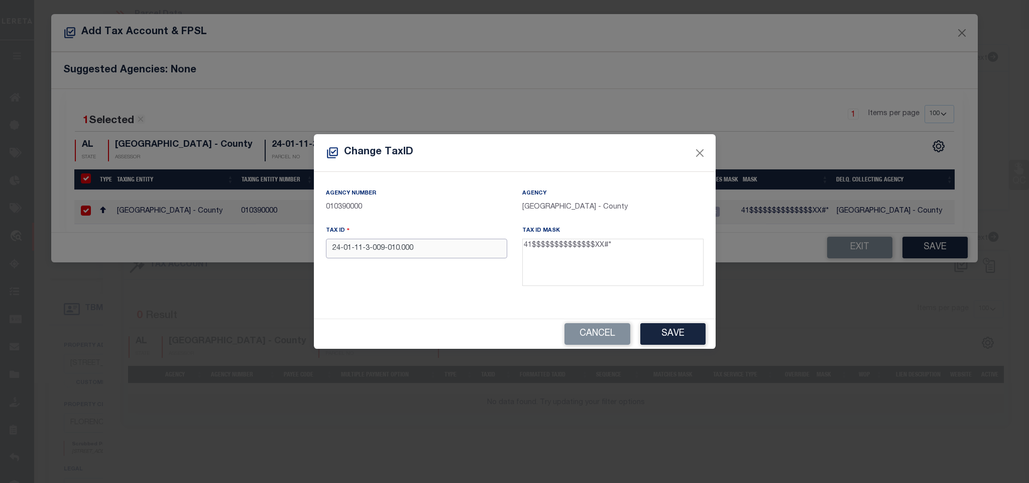
click at [446, 249] on input "24-01-11-3-009-010.000" at bounding box center [416, 249] width 181 height 20
click at [684, 338] on button "Save" at bounding box center [672, 334] width 65 height 22
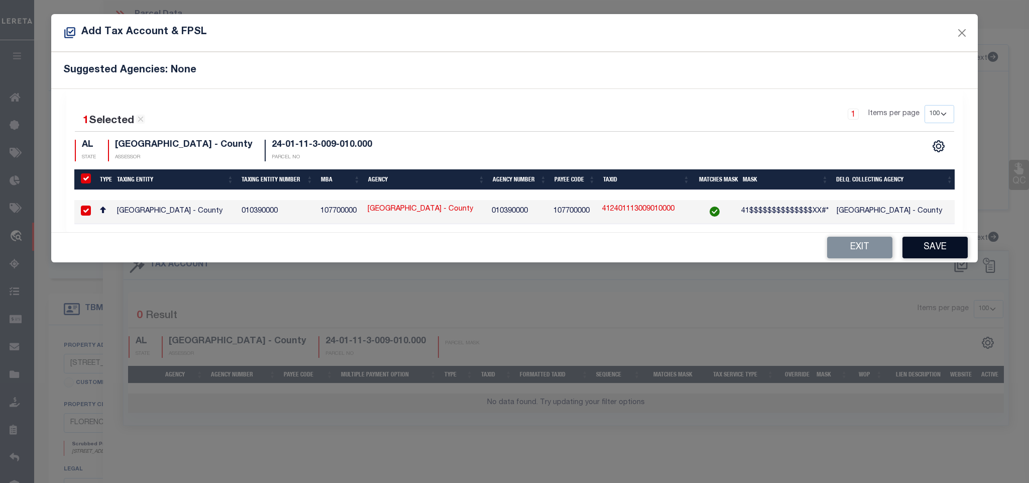
click at [924, 253] on button "Save" at bounding box center [935, 248] width 65 height 22
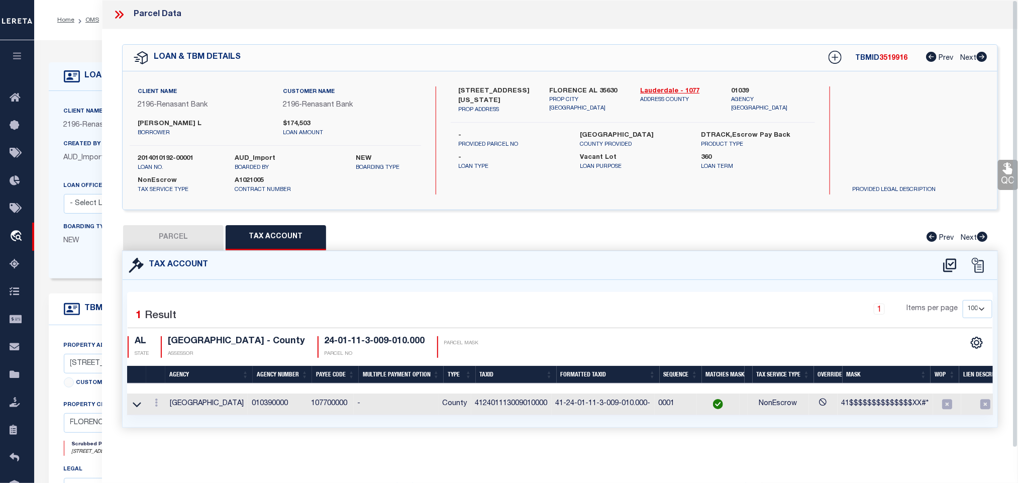
click at [198, 246] on button "PARCEL" at bounding box center [173, 237] width 100 height 25
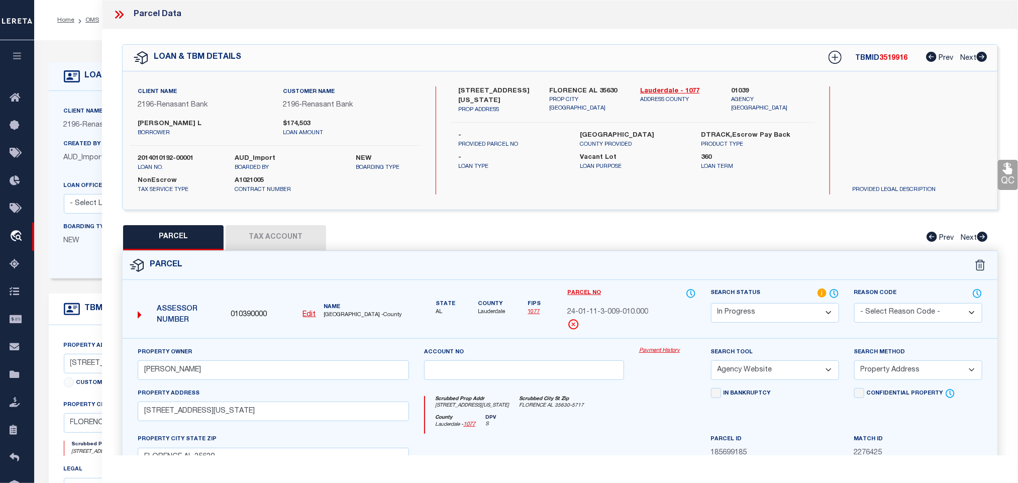
click at [772, 324] on div "Search Status Automated Search Bad Parcel Complete Duplicate Parcel High Dollar…" at bounding box center [774, 313] width 143 height 50
drag, startPoint x: 770, startPoint y: 325, endPoint x: 758, endPoint y: 300, distance: 28.5
click at [765, 321] on div "Search Status Automated Search Bad Parcel Complete Duplicate Parcel High Dollar…" at bounding box center [774, 313] width 143 height 50
click at [758, 299] on label "Search Status" at bounding box center [775, 293] width 128 height 11
drag, startPoint x: 767, startPoint y: 318, endPoint x: 767, endPoint y: 310, distance: 8.1
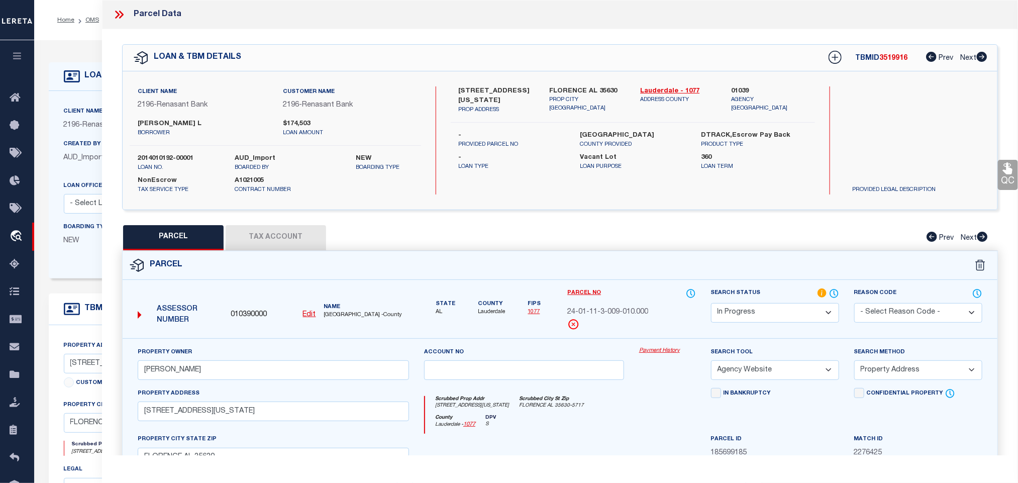
click at [767, 318] on select "Automated Search Bad Parcel Complete Duplicate Parcel High Dollar Reporting In …" at bounding box center [775, 313] width 128 height 20
click at [711, 304] on select "Automated Search Bad Parcel Complete Duplicate Parcel High Dollar Reporting In …" at bounding box center [775, 313] width 128 height 20
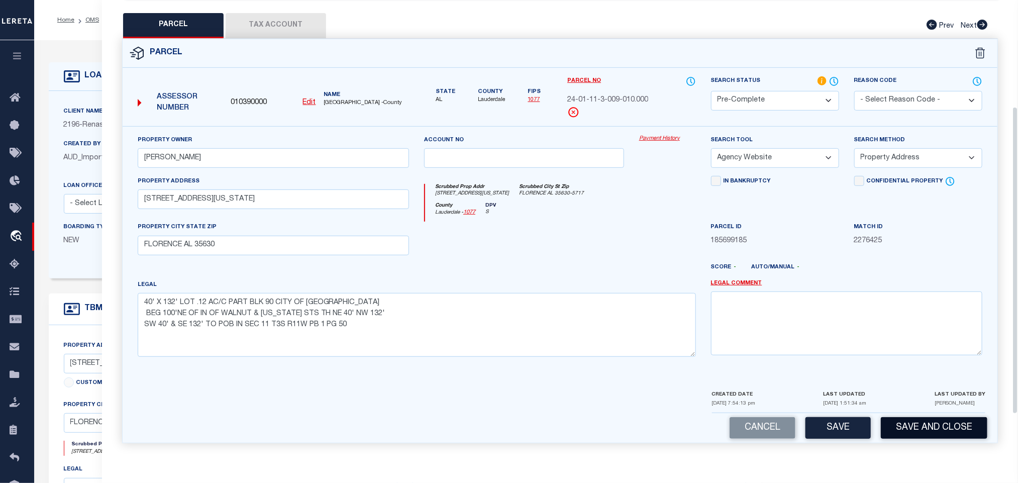
click at [935, 448] on div "Parcel 010390000 Edit" at bounding box center [560, 247] width 891 height 416
click at [930, 425] on button "Save and Close" at bounding box center [933, 428] width 106 height 22
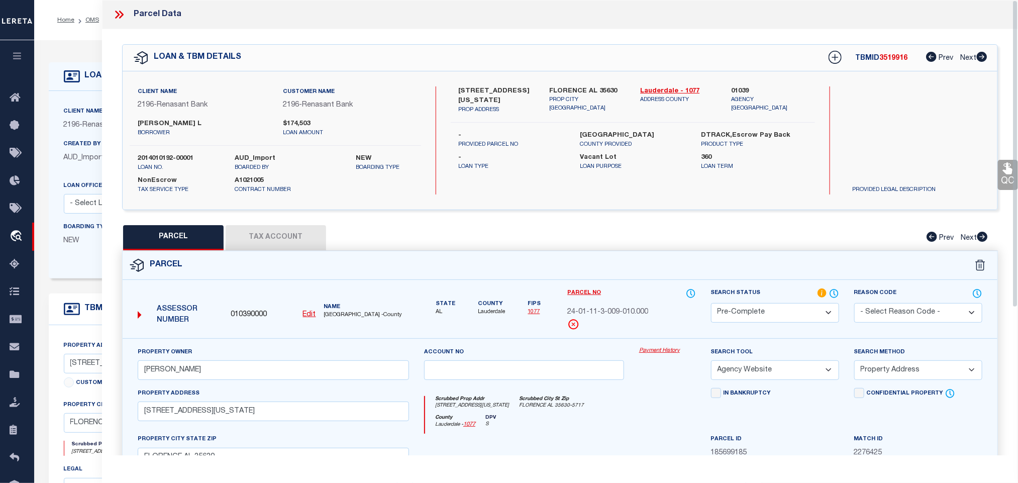
click at [160, 157] on label "2014010192-00001" at bounding box center [179, 159] width 82 height 10
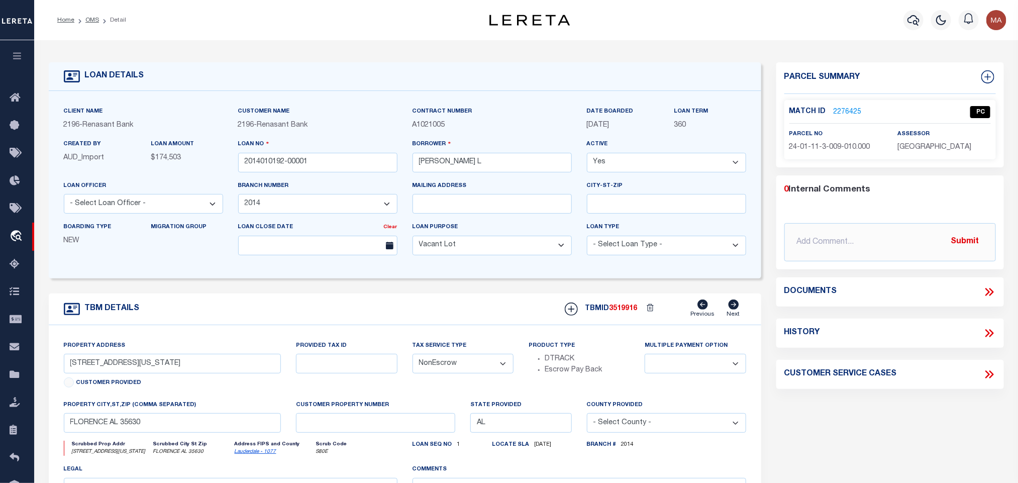
click at [630, 312] on span "3519916" at bounding box center [623, 308] width 28 height 7
click at [938, 150] on span "[GEOGRAPHIC_DATA]" at bounding box center [934, 147] width 74 height 7
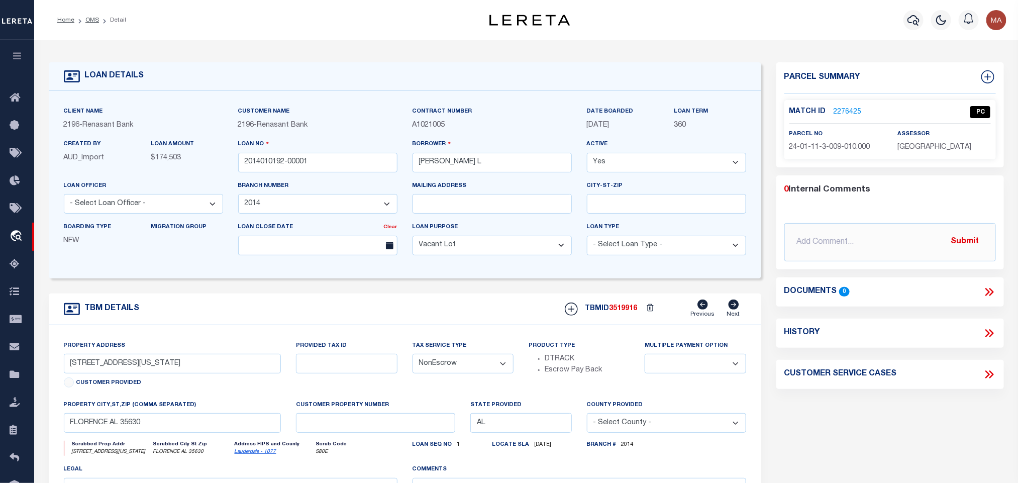
click at [844, 150] on span "24-01-11-3-009-010.000" at bounding box center [829, 147] width 81 height 7
click at [99, 17] on li "Detail" at bounding box center [112, 20] width 27 height 9
click at [95, 17] on link "OMS" at bounding box center [92, 20] width 14 height 6
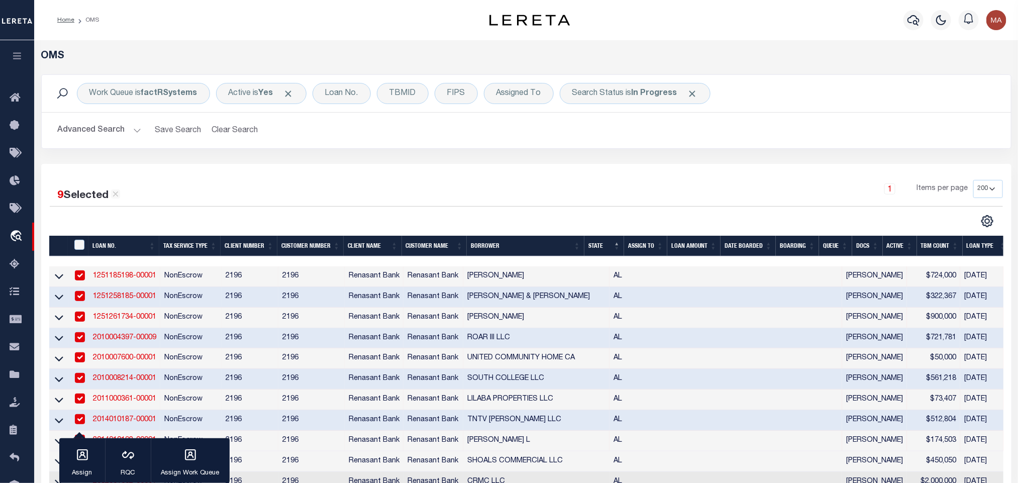
scroll to position [226, 0]
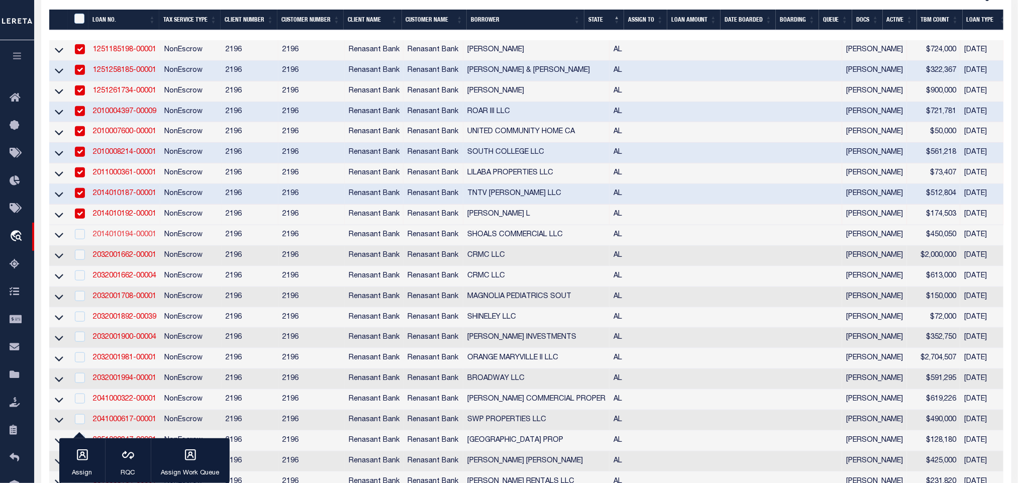
click at [133, 238] on link "2014010194-00001" at bounding box center [124, 234] width 63 height 7
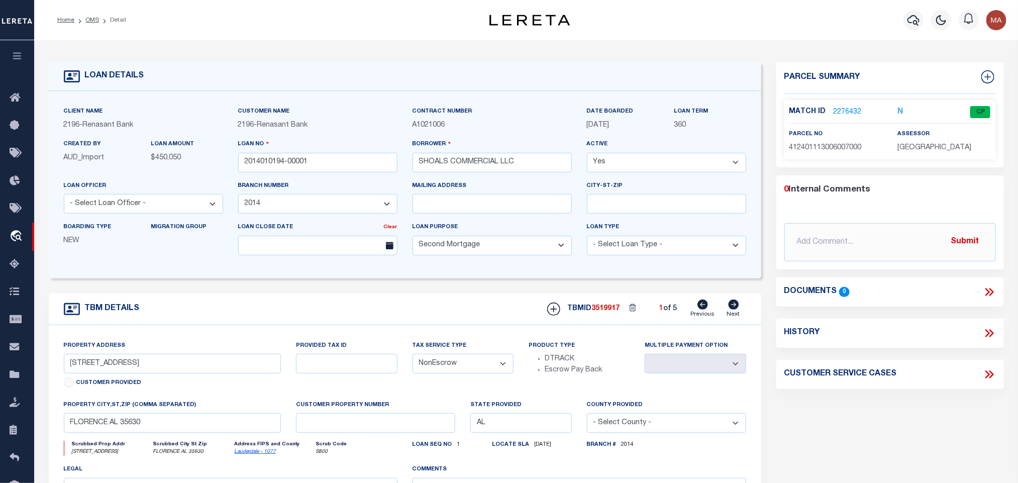
scroll to position [75, 0]
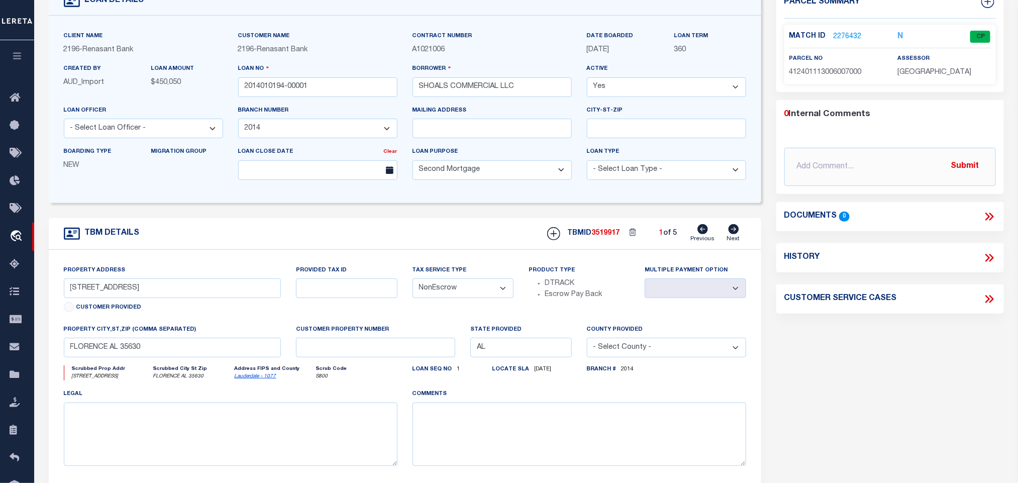
click at [733, 232] on icon at bounding box center [733, 229] width 11 height 10
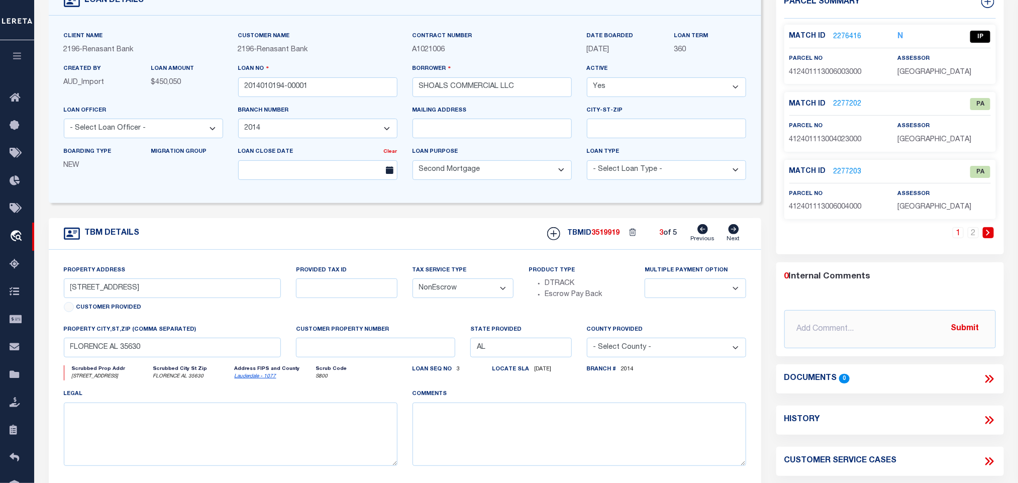
click at [848, 42] on div "Match ID 2276416 N IP" at bounding box center [889, 40] width 201 height 18
click at [848, 36] on link "2276416" at bounding box center [847, 37] width 28 height 11
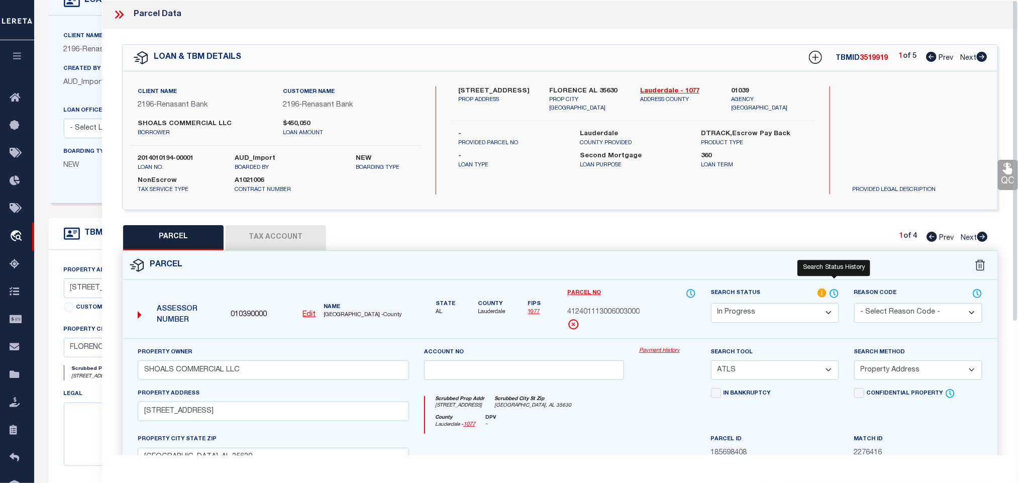
click at [831, 294] on icon at bounding box center [834, 293] width 10 height 11
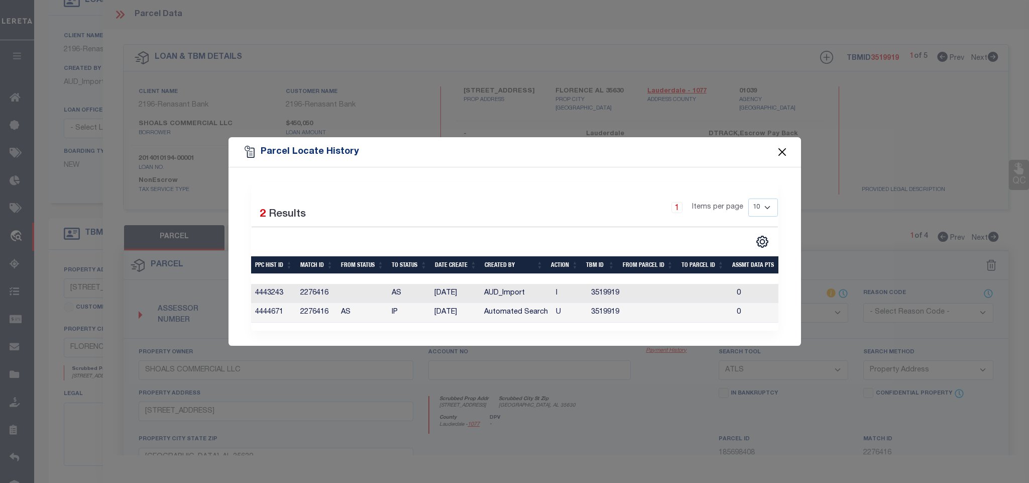
click at [776, 151] on button "Close" at bounding box center [781, 151] width 13 height 13
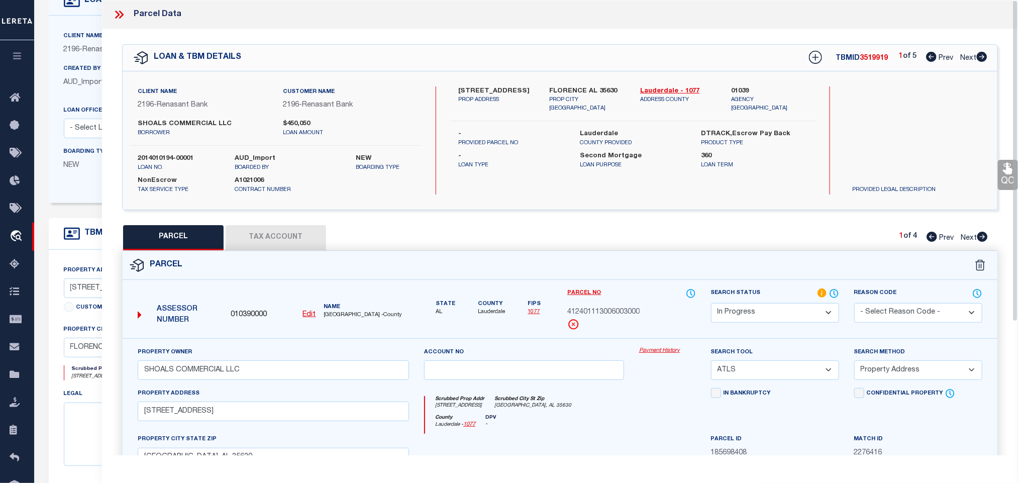
click at [87, 70] on label "Created By" at bounding box center [82, 69] width 37 height 9
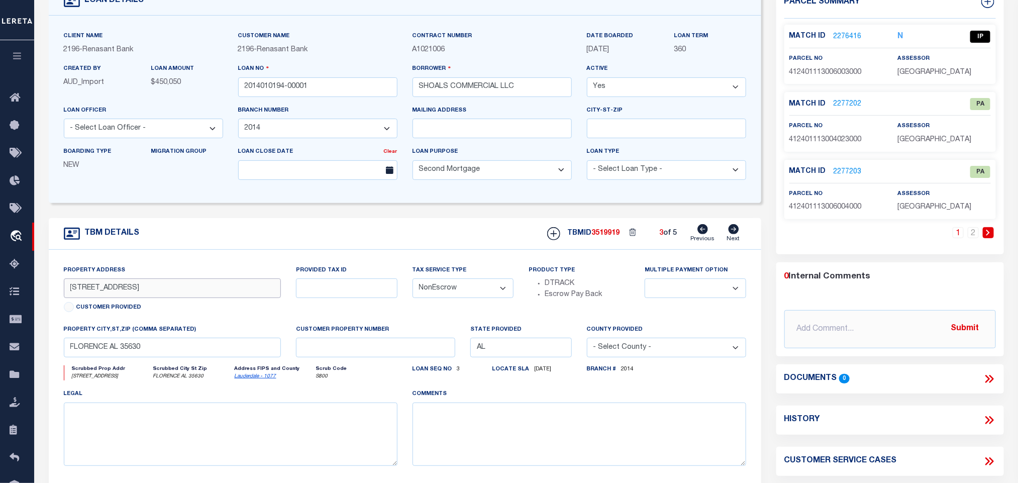
click at [104, 290] on input "[STREET_ADDRESS]" at bounding box center [172, 288] width 217 height 20
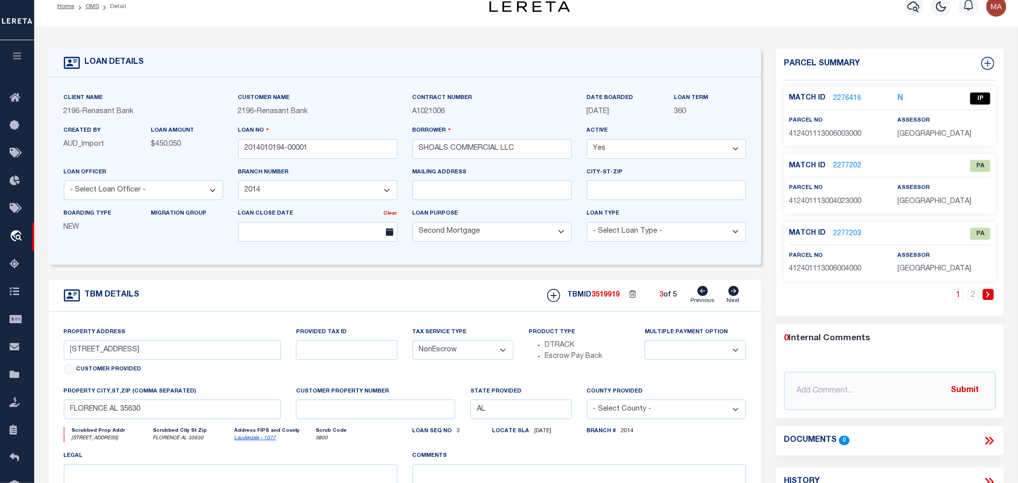
scroll to position [0, 0]
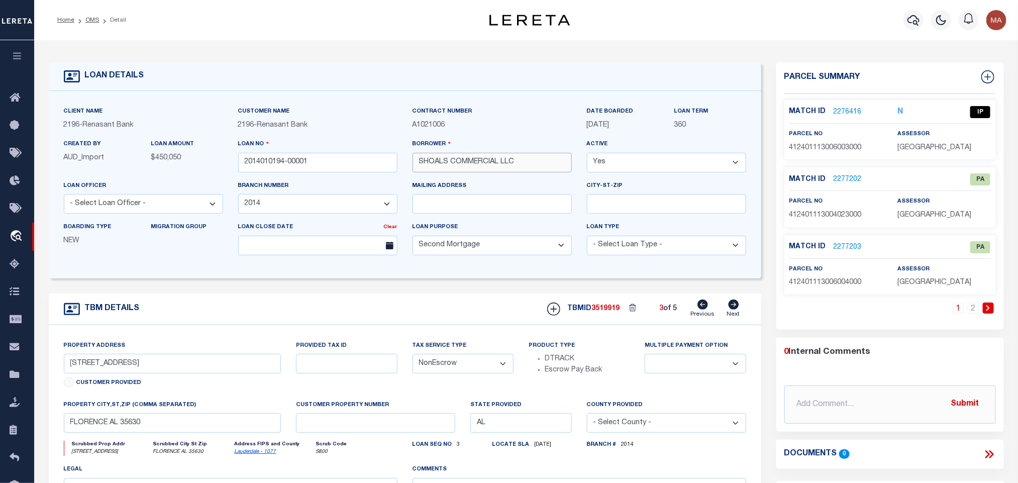
click at [440, 166] on input "SHOALS COMMERCIAL LLC" at bounding box center [491, 163] width 159 height 20
click at [823, 144] on span "412401113006003000" at bounding box center [825, 147] width 72 height 7
click at [246, 77] on div "LOAN DETAILS" at bounding box center [405, 76] width 712 height 29
click at [440, 285] on form "LOAN DETAILS Client Name 2196 - Renasant Bank" at bounding box center [405, 332] width 712 height 541
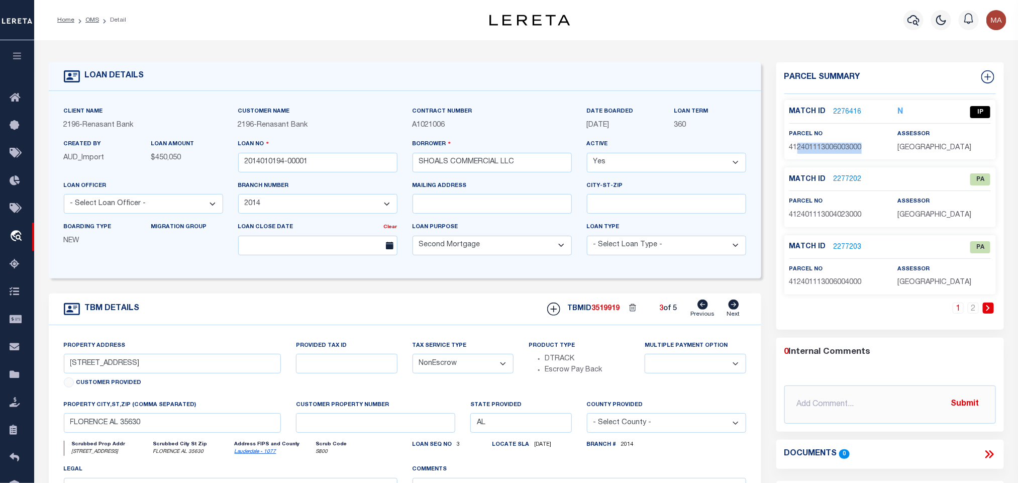
click at [851, 110] on link "2276416" at bounding box center [847, 112] width 28 height 11
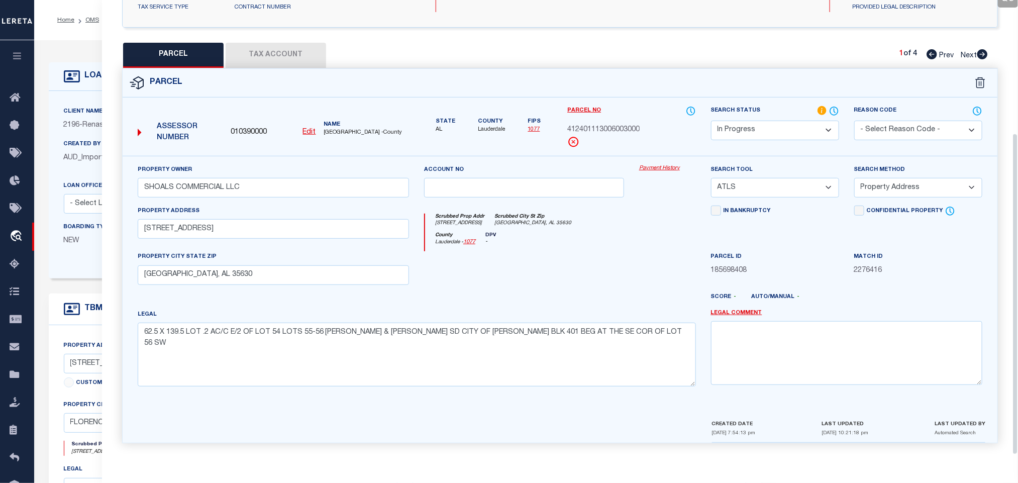
scroll to position [188, 0]
click at [321, 180] on input "SHOALS COMMERCIAL LLC" at bounding box center [273, 188] width 271 height 20
paste input "JH PROPERTIES LLC"
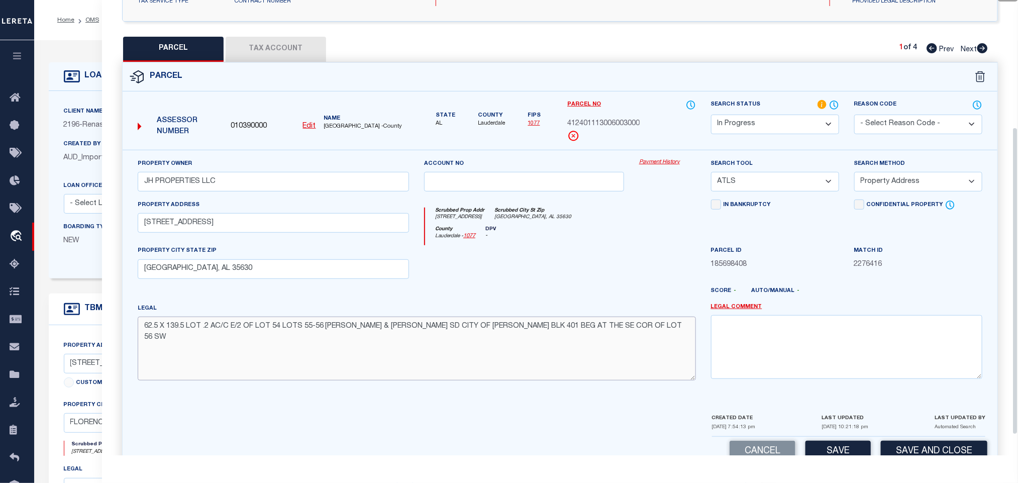
click at [214, 324] on textarea "62.5 X 139.5 LOT .2 AC/C E/2 OF LOT 54 LOTS 55-56 [PERSON_NAME] & [PERSON_NAME]…" at bounding box center [417, 347] width 558 height 63
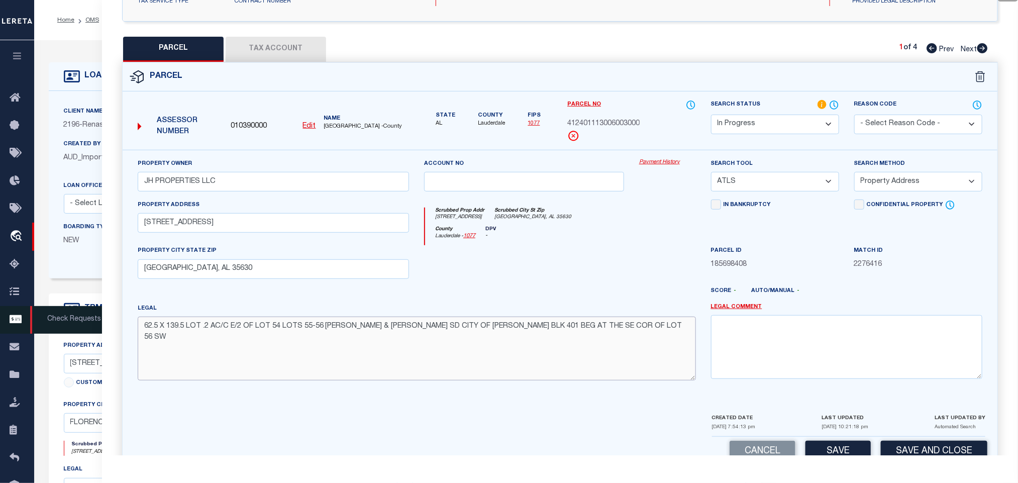
paste textarea "' X 139.5' LOT .2 AC/C E/2 OF LOT 54 LOTS 55-56 [PERSON_NAME]"
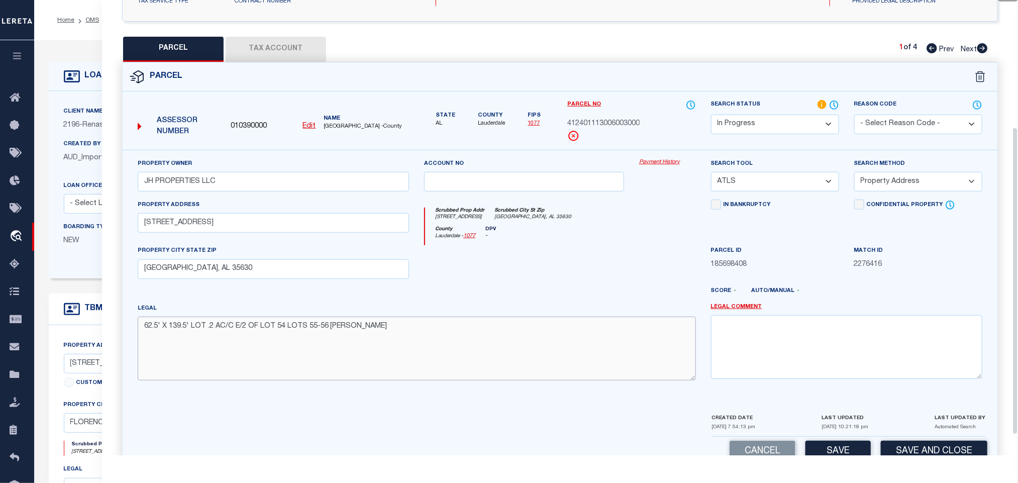
click at [439, 328] on textarea "62.5' X 139.5' LOT .2 AC/C E/2 OF LOT 54 LOTS 55-56 [PERSON_NAME]" at bounding box center [417, 347] width 558 height 63
paste textarea "& [PERSON_NAME] SD CITY OF [PERSON_NAME] BLK 401 BEG AT THE SE COR OF"
click at [659, 331] on textarea "62.5' X 139.5' LOT .2 AC/C E/2 OF LOT 54 LOTS 55-56 [PERSON_NAME] & [PERSON_NAM…" at bounding box center [417, 347] width 558 height 63
paste textarea "LOT 56 SW 62.5' NW 139.5' NE 62.5' SE 139.5' TO POB SEC 11"
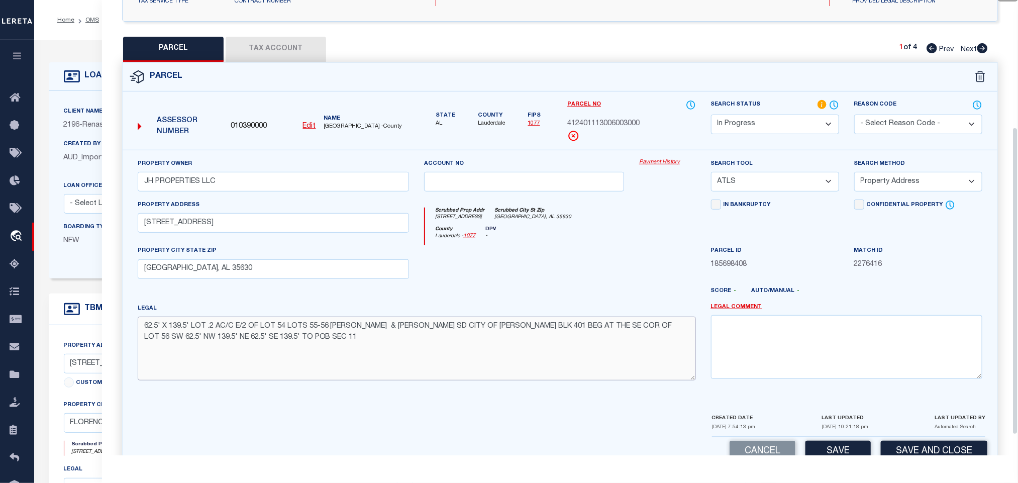
click at [486, 359] on textarea "62.5' X 139.5' LOT .2 AC/C E/2 OF LOT 54 LOTS 55-56 [PERSON_NAME] & [PERSON_NAM…" at bounding box center [417, 347] width 558 height 63
paste textarea "T3S R11W PB 1 PG 155"
drag, startPoint x: 796, startPoint y: 177, endPoint x: 793, endPoint y: 193, distance: 16.8
click at [796, 177] on select "-- Select Search Tool -- 3rd Party Website Agency File Agency Website ATLS CNV-…" at bounding box center [775, 182] width 128 height 20
click at [711, 175] on select "-- Select Search Tool -- 3rd Party Website Agency File Agency Website ATLS CNV-…" at bounding box center [775, 182] width 128 height 20
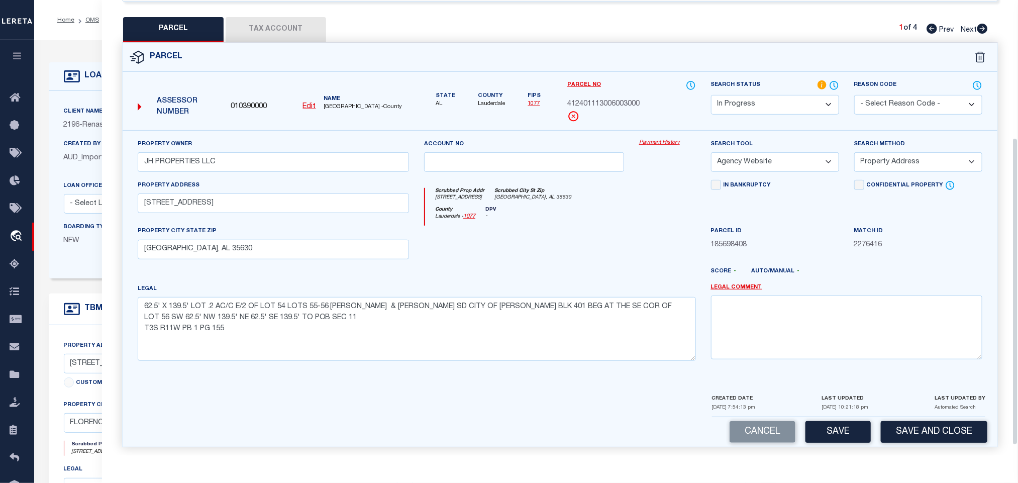
scroll to position [218, 0]
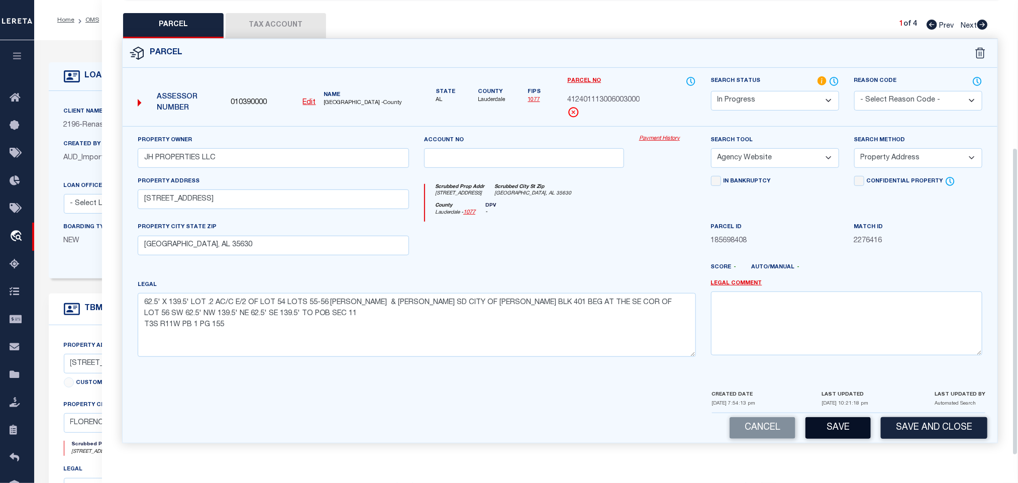
click at [839, 430] on button "Save" at bounding box center [837, 428] width 65 height 22
click at [289, 13] on button "Tax Account" at bounding box center [276, 25] width 100 height 25
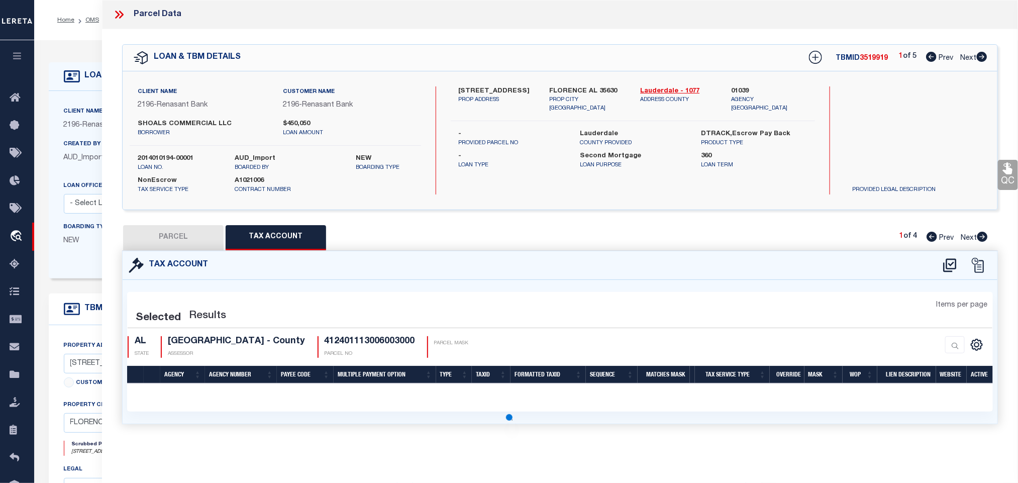
scroll to position [0, 0]
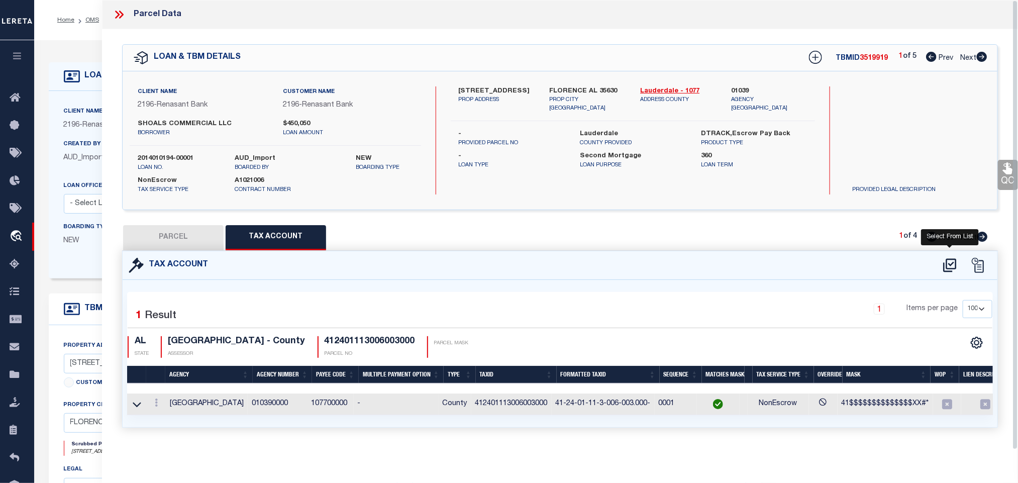
click at [953, 261] on icon at bounding box center [949, 265] width 13 height 14
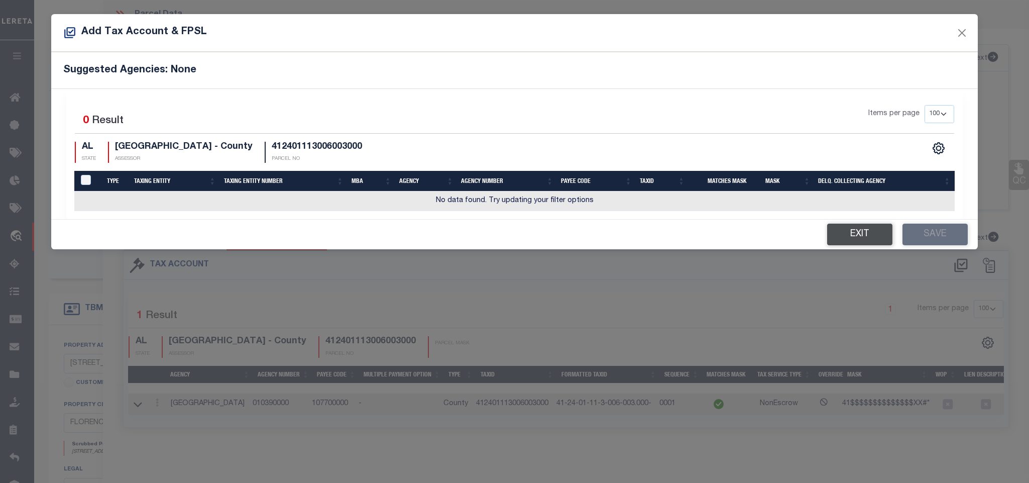
click at [875, 237] on button "Exit" at bounding box center [859, 235] width 65 height 22
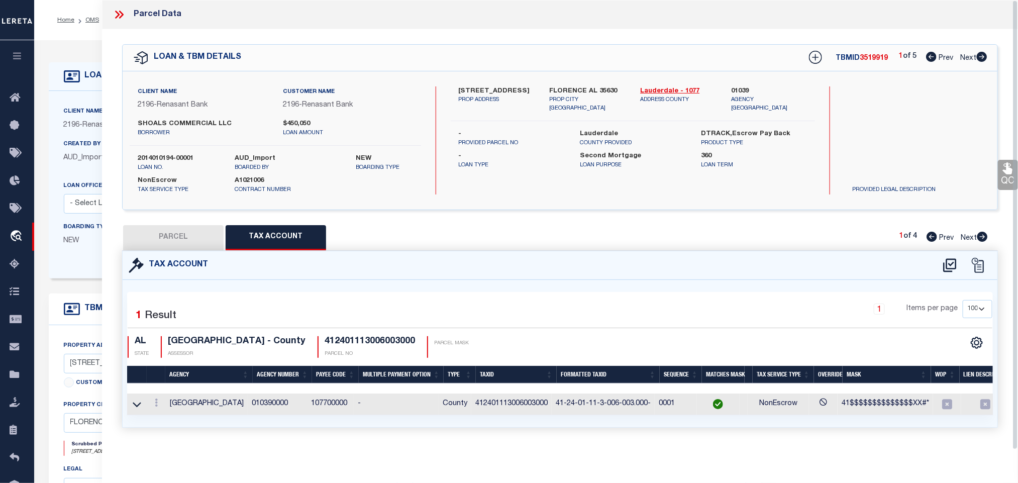
click at [177, 222] on div "QC QC QC" at bounding box center [560, 240] width 916 height 422
click at [184, 227] on button "PARCEL" at bounding box center [173, 237] width 100 height 25
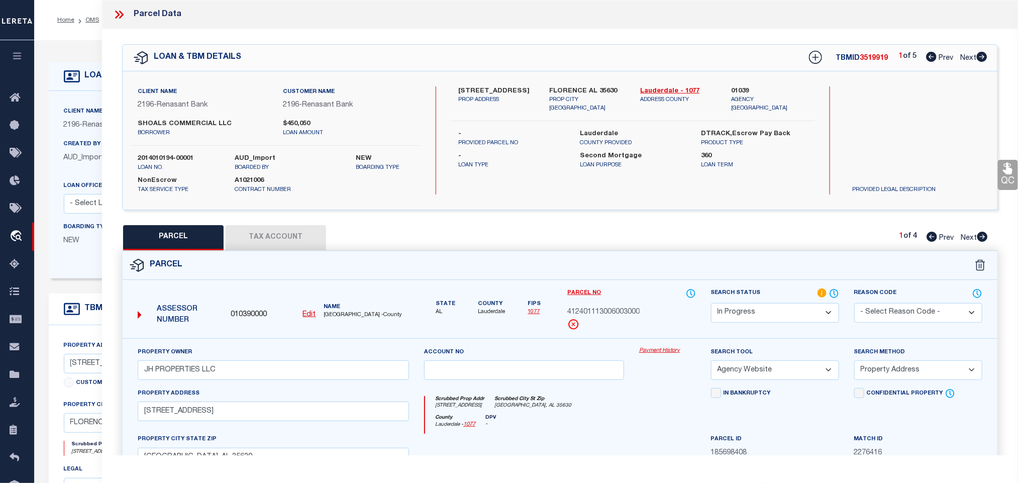
click at [766, 309] on select "Automated Search Bad Parcel Complete Duplicate Parcel High Dollar Reporting In …" at bounding box center [775, 313] width 128 height 20
click at [711, 304] on select "Automated Search Bad Parcel Complete Duplicate Parcel High Dollar Reporting In …" at bounding box center [775, 313] width 128 height 20
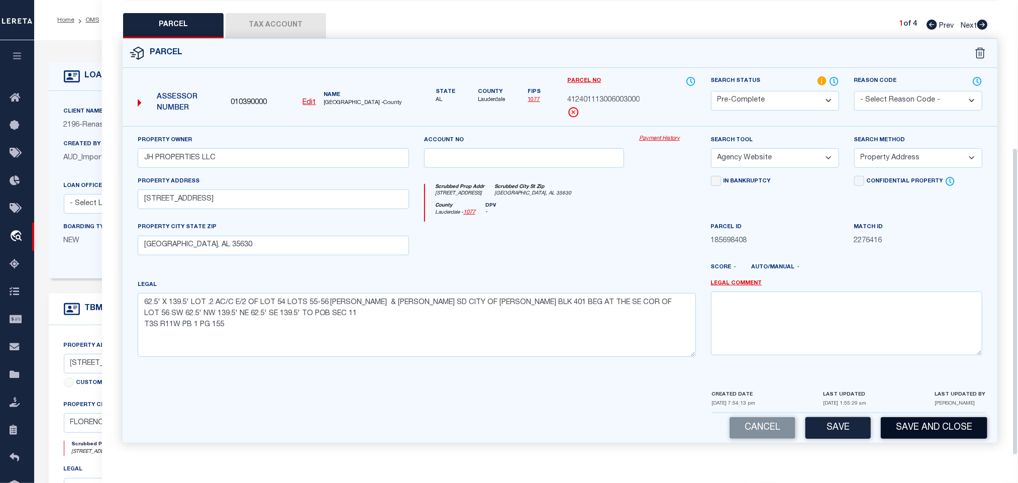
click at [925, 422] on button "Save and Close" at bounding box center [933, 428] width 106 height 22
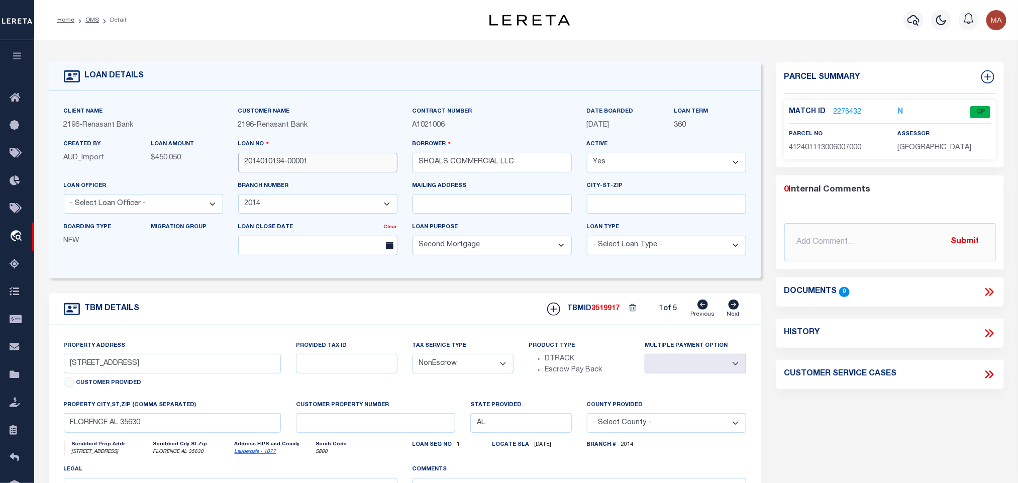
click at [269, 163] on input "2014010194-00001" at bounding box center [317, 163] width 159 height 20
click at [612, 311] on span "3519917" at bounding box center [606, 308] width 28 height 7
click at [735, 309] on icon at bounding box center [733, 304] width 11 height 10
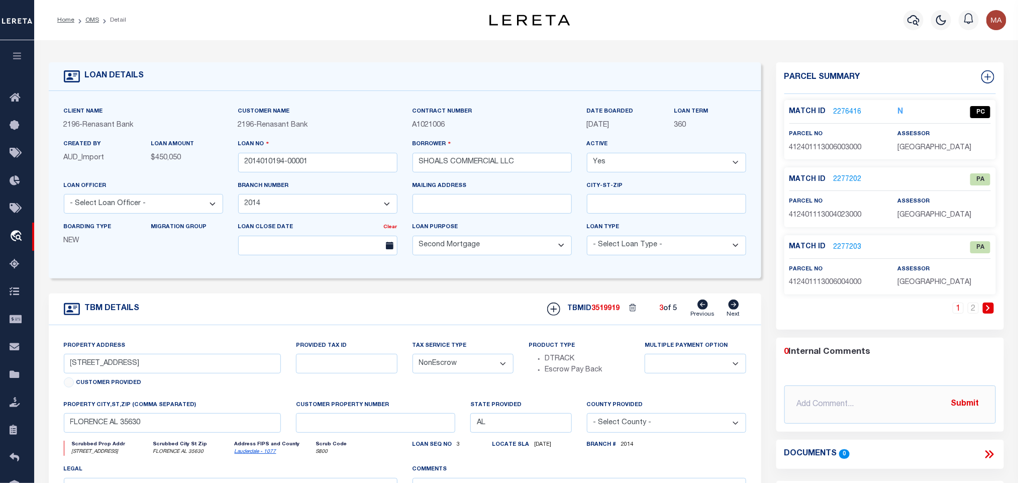
click at [612, 312] on span "3519919" at bounding box center [606, 308] width 28 height 7
click at [939, 150] on span "[GEOGRAPHIC_DATA]" at bounding box center [934, 147] width 74 height 7
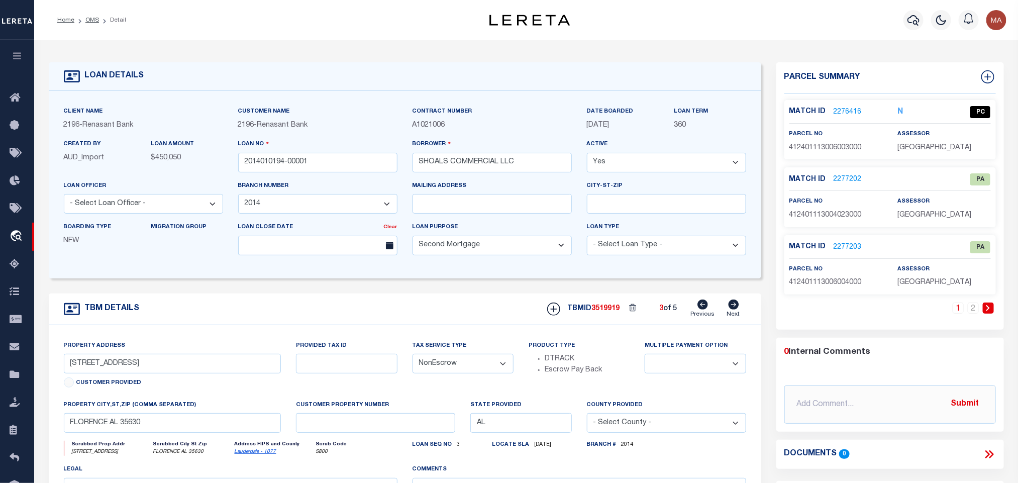
click at [855, 151] on span "412401113006003000" at bounding box center [825, 147] width 72 height 7
click at [849, 180] on link "2277202" at bounding box center [847, 179] width 28 height 11
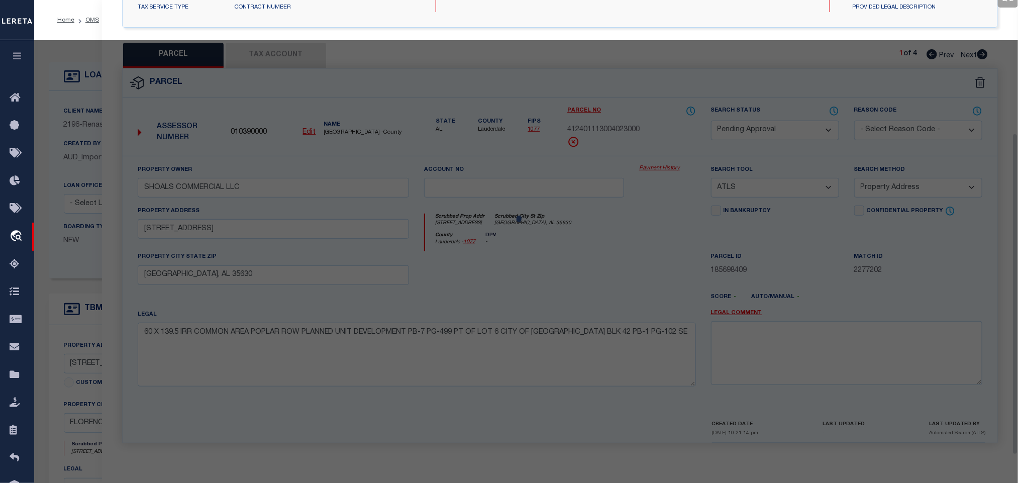
scroll to position [188, 0]
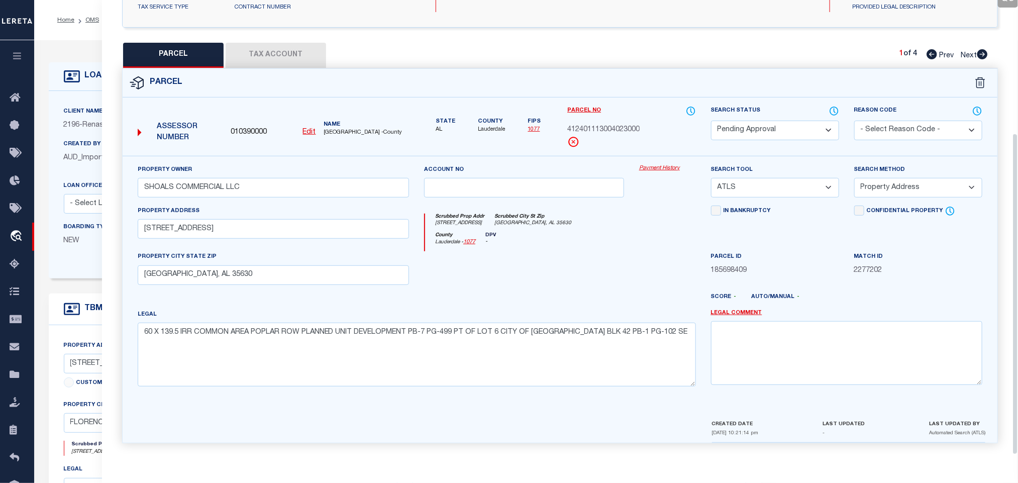
click at [767, 125] on select "Automated Search Bad Parcel Complete Duplicate Parcel High Dollar Reporting In …" at bounding box center [775, 131] width 128 height 20
drag, startPoint x: 767, startPoint y: 125, endPoint x: 805, endPoint y: 116, distance: 38.7
click at [767, 125] on select "Automated Search Bad Parcel Complete Duplicate Parcel High Dollar Reporting In …" at bounding box center [775, 131] width 128 height 20
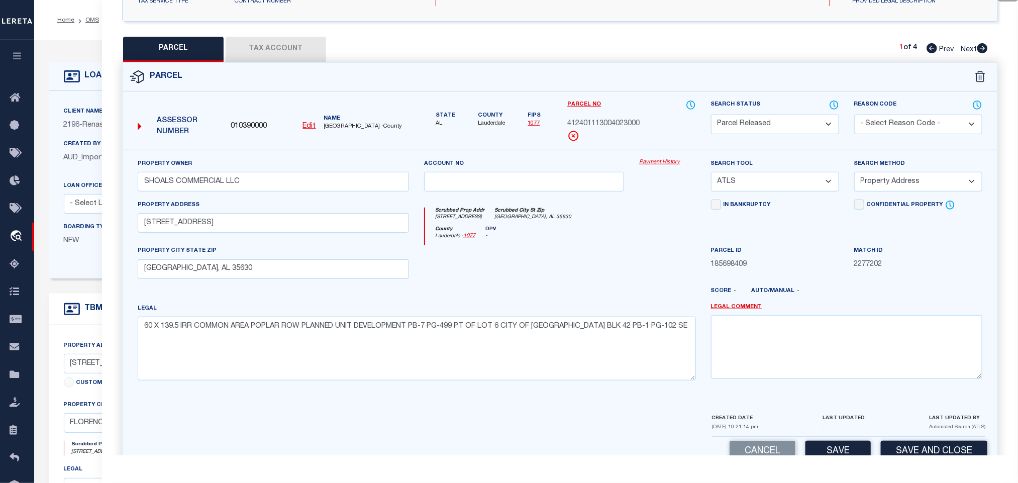
click at [909, 119] on select "- Select Reason Code - 099 - Other (Provide additional detail) ACT - Agency Cha…" at bounding box center [918, 125] width 128 height 20
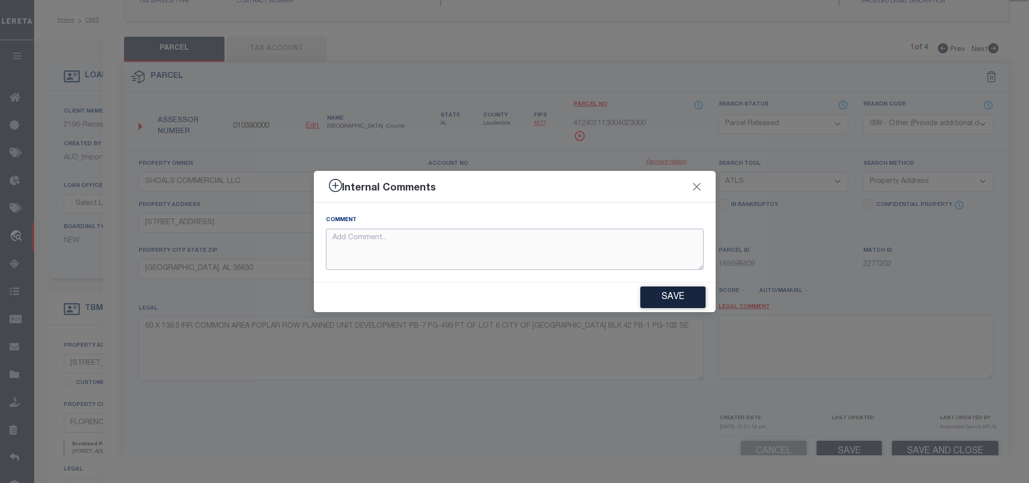
click at [644, 246] on textarea at bounding box center [515, 250] width 378 height 42
paste textarea "Parcel not required"
click at [674, 292] on button "Save" at bounding box center [672, 297] width 65 height 22
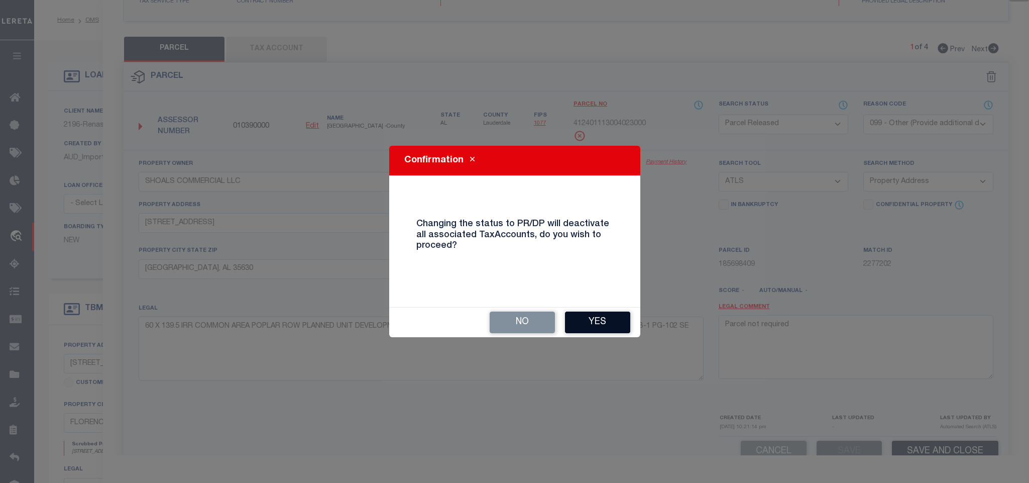
click at [606, 321] on button "Yes" at bounding box center [597, 322] width 65 height 22
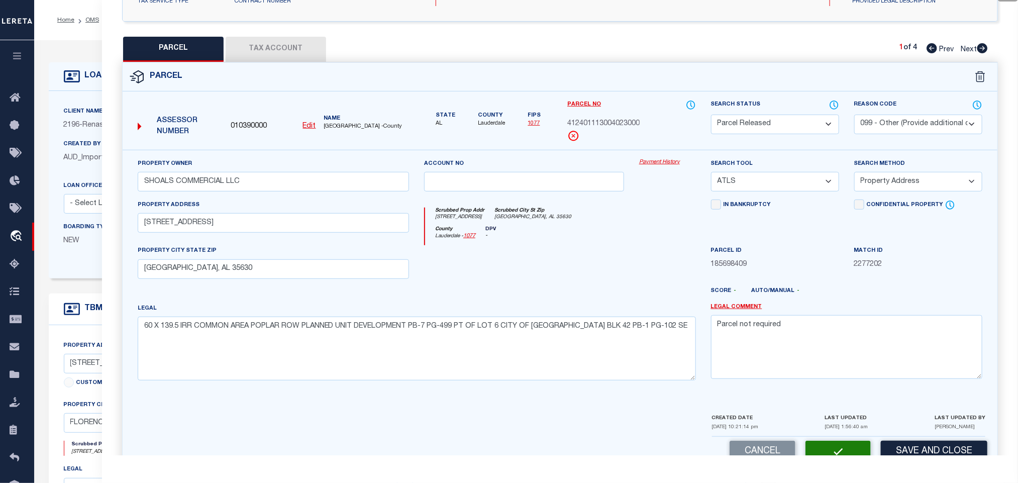
click at [92, 107] on div "Client Name 2196 - Renasant Bank" at bounding box center [143, 118] width 159 height 25
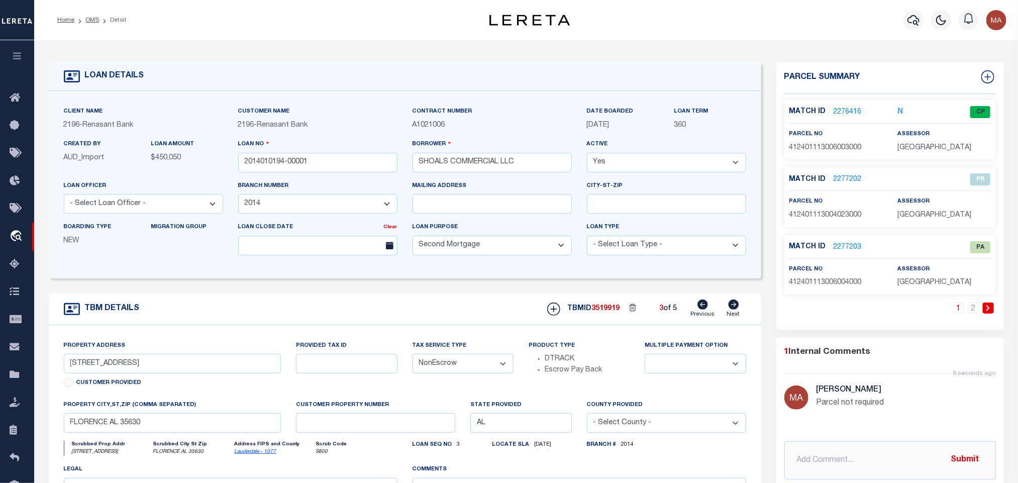
click at [853, 252] on link "2277203" at bounding box center [847, 247] width 28 height 11
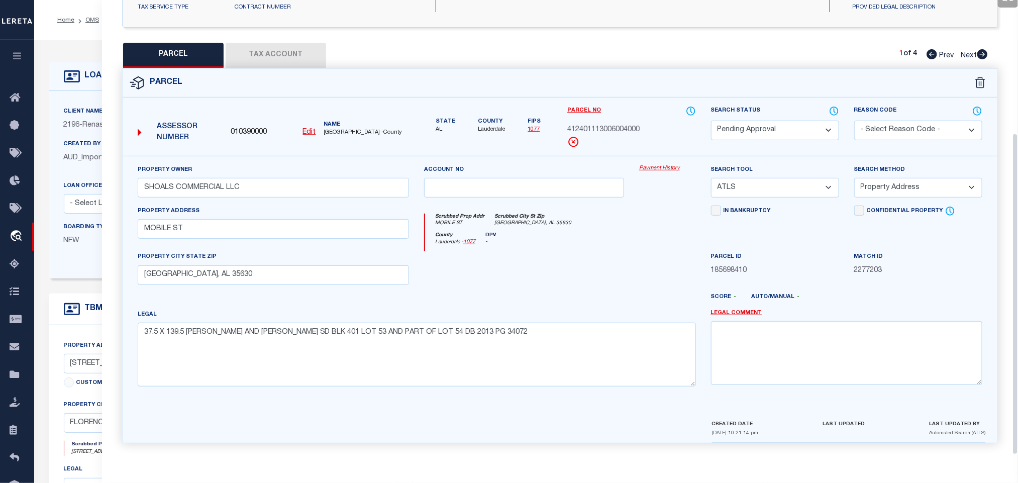
click at [807, 131] on select "Automated Search Bad Parcel Complete Duplicate Parcel High Dollar Reporting In …" at bounding box center [775, 131] width 128 height 20
drag, startPoint x: 807, startPoint y: 131, endPoint x: 826, endPoint y: 131, distance: 19.6
click at [807, 131] on select "Automated Search Bad Parcel Complete Duplicate Parcel High Dollar Reporting In …" at bounding box center [775, 131] width 128 height 20
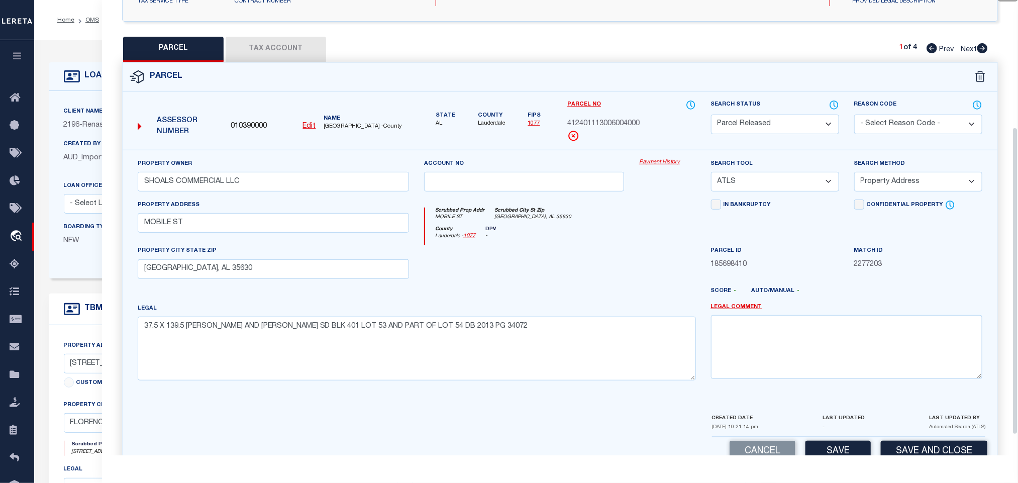
click at [875, 129] on select "- Select Reason Code - 099 - Other (Provide additional detail) ACT - Agency Cha…" at bounding box center [918, 125] width 128 height 20
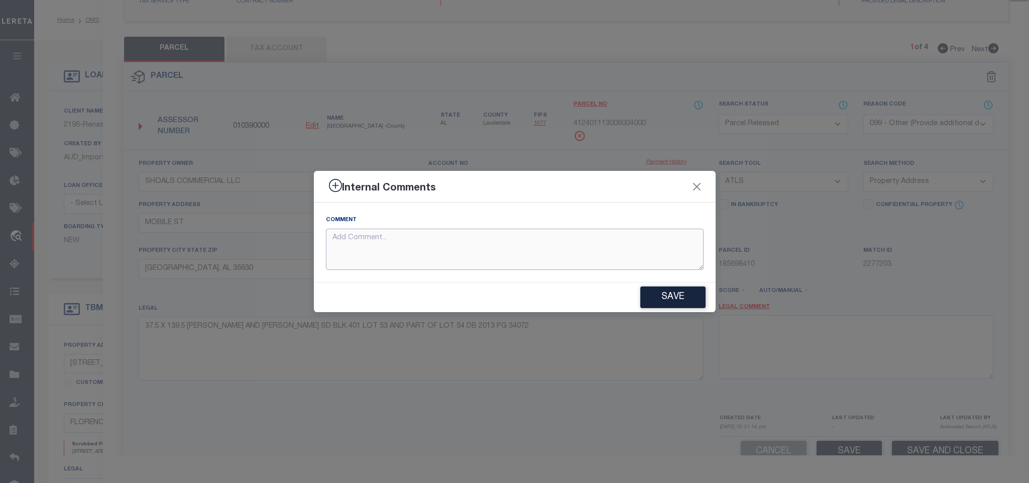
click at [605, 241] on textarea at bounding box center [515, 250] width 378 height 42
paste textarea "Parcel not required"
click at [670, 291] on button "Save" at bounding box center [672, 297] width 65 height 22
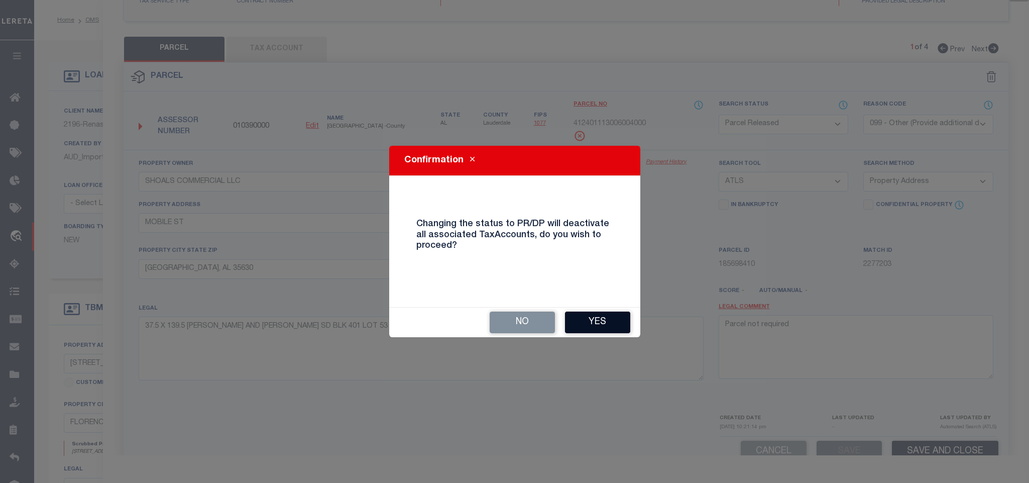
click at [612, 326] on button "Yes" at bounding box center [597, 322] width 65 height 22
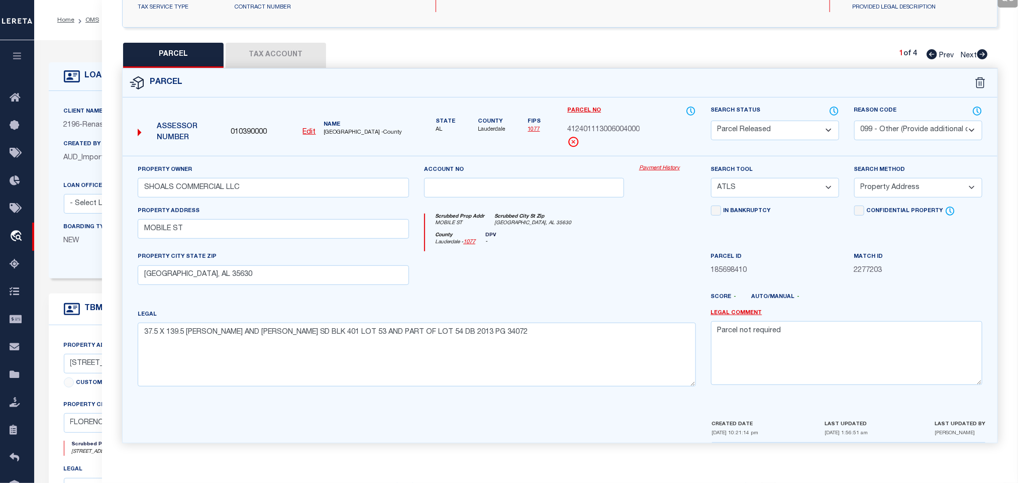
click at [85, 82] on div "LOAN DETAILS" at bounding box center [104, 76] width 80 height 16
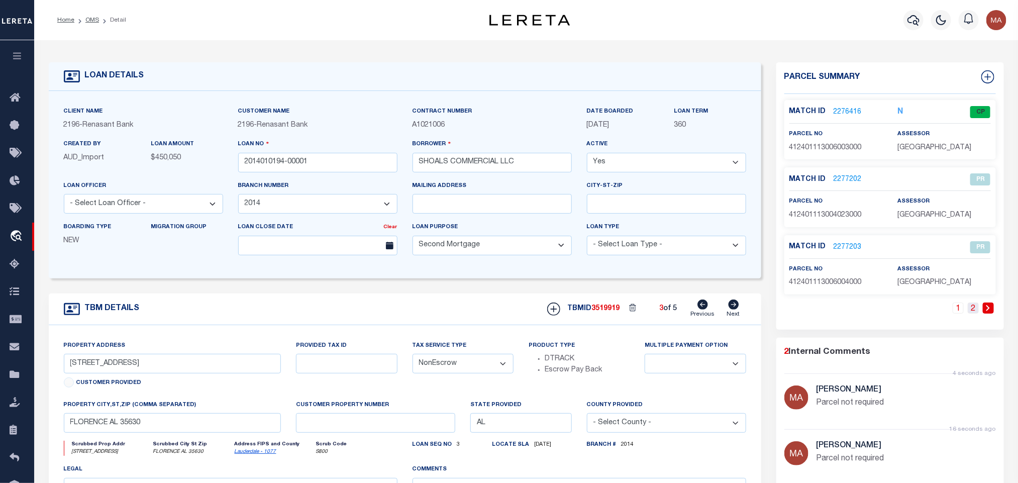
click at [974, 312] on link "2" at bounding box center [972, 307] width 11 height 11
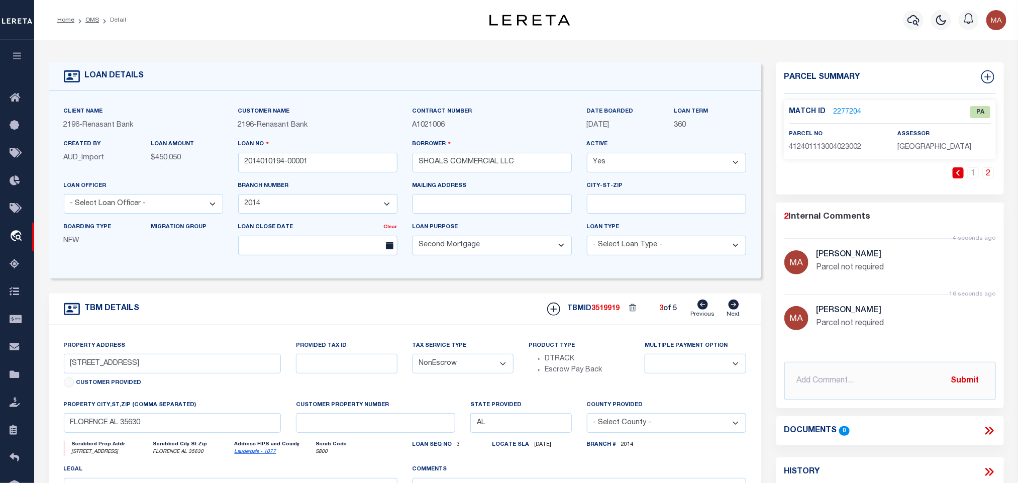
click at [837, 107] on link "2277204" at bounding box center [847, 112] width 28 height 11
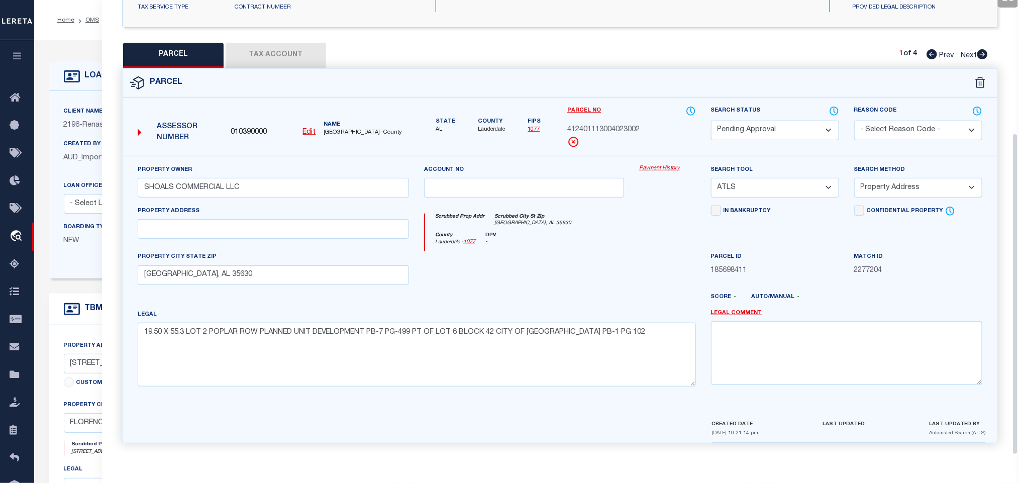
click at [804, 129] on select "Automated Search Bad Parcel Complete Duplicate Parcel High Dollar Reporting In …" at bounding box center [775, 131] width 128 height 20
drag, startPoint x: 804, startPoint y: 129, endPoint x: 895, endPoint y: 126, distance: 91.5
click at [804, 129] on select "Automated Search Bad Parcel Complete Duplicate Parcel High Dollar Reporting In …" at bounding box center [775, 131] width 128 height 20
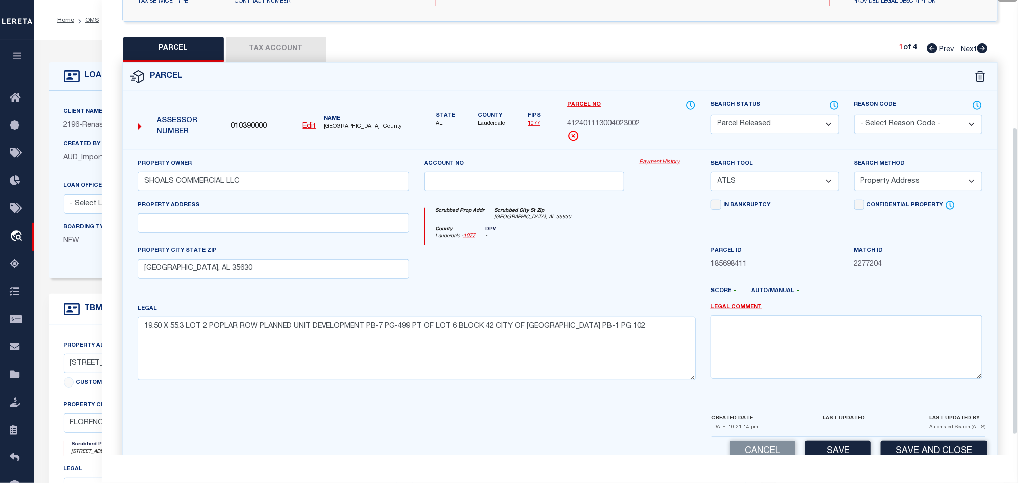
click at [895, 126] on select "- Select Reason Code - 099 - Other (Provide additional detail) ACT - Agency Cha…" at bounding box center [918, 125] width 128 height 20
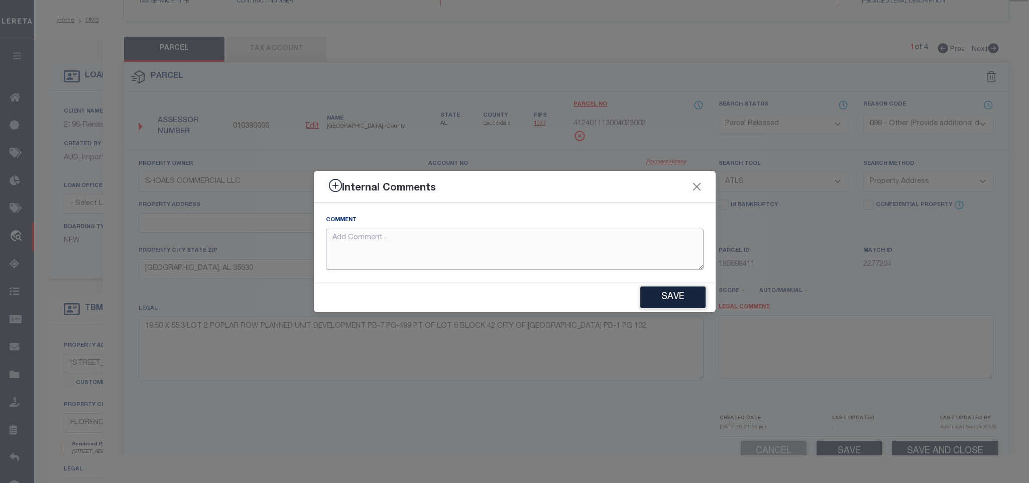
click at [587, 235] on textarea at bounding box center [515, 250] width 378 height 42
paste textarea "Parcel not required"
click at [671, 285] on div "Save" at bounding box center [515, 297] width 402 height 30
click at [674, 297] on button "Save" at bounding box center [672, 297] width 65 height 22
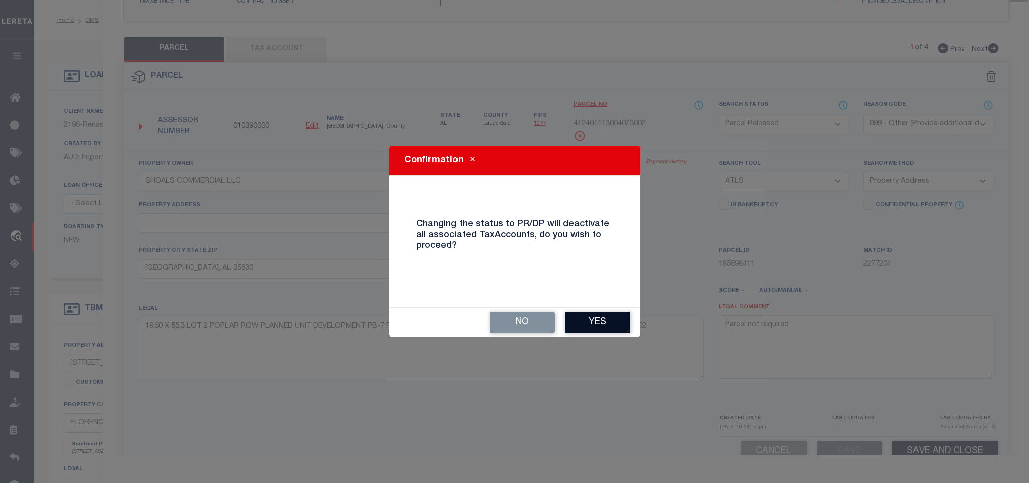
click at [585, 320] on button "Yes" at bounding box center [597, 322] width 65 height 22
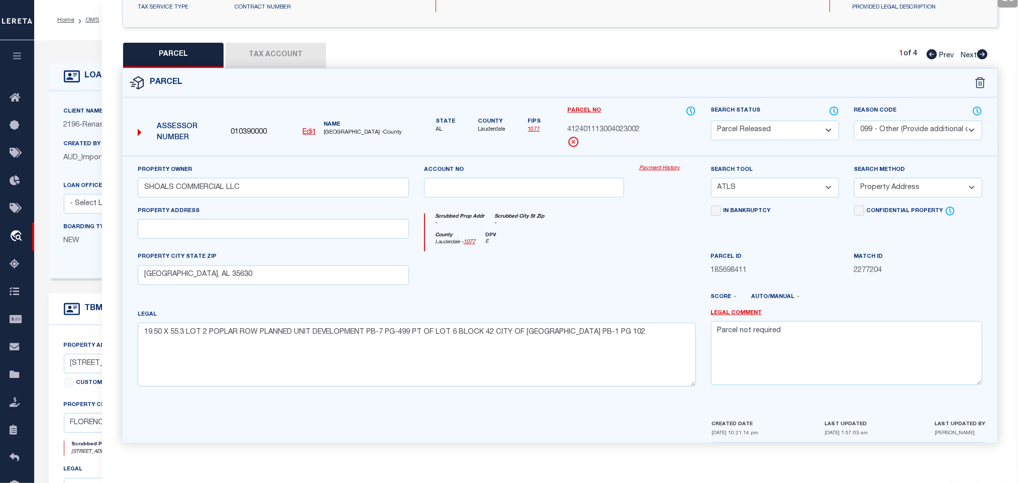
click at [83, 75] on h4 "LOAN DETAILS" at bounding box center [112, 76] width 64 height 10
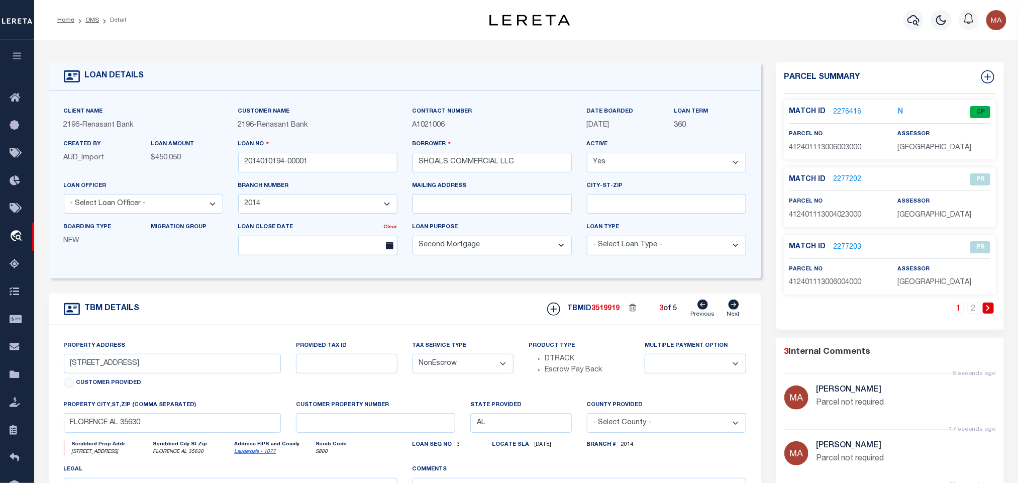
click at [734, 309] on icon at bounding box center [733, 304] width 11 height 10
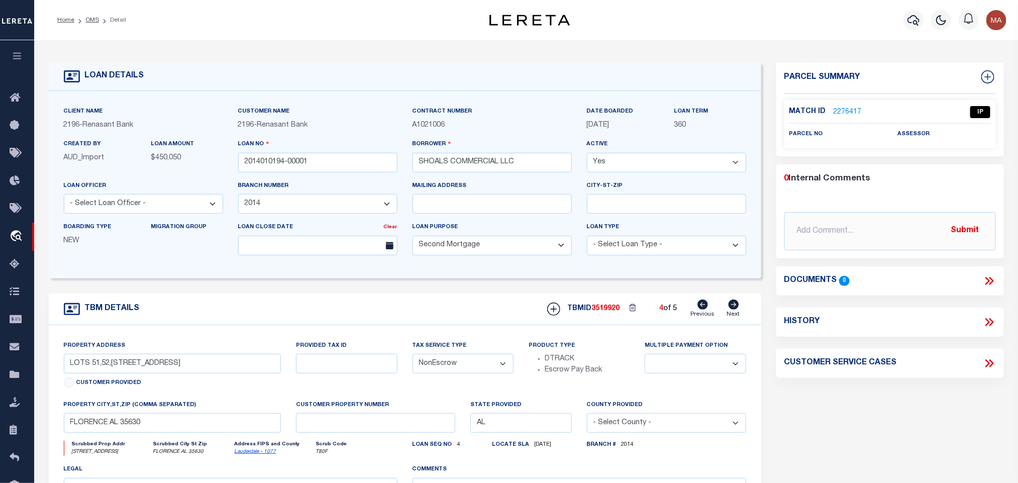
click at [696, 309] on link "Previous" at bounding box center [703, 308] width 24 height 19
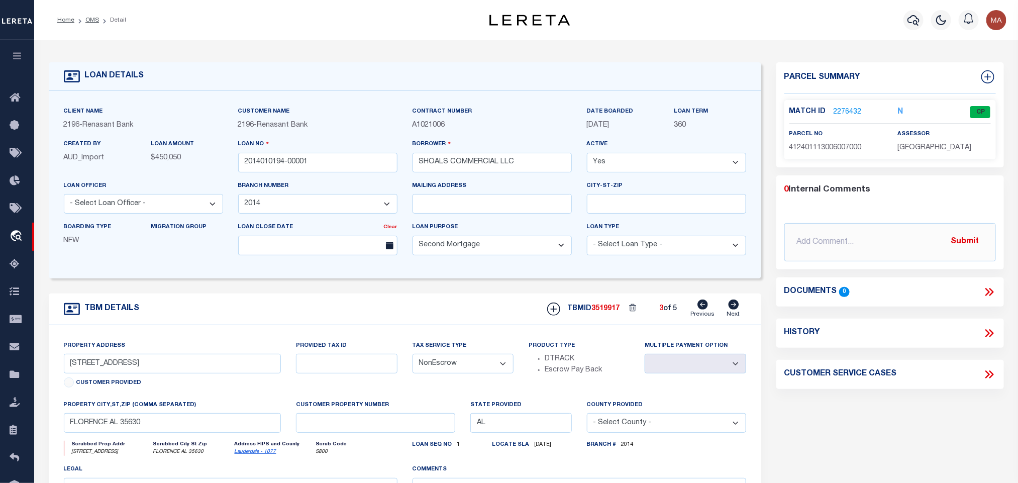
click at [733, 309] on icon at bounding box center [733, 304] width 11 height 10
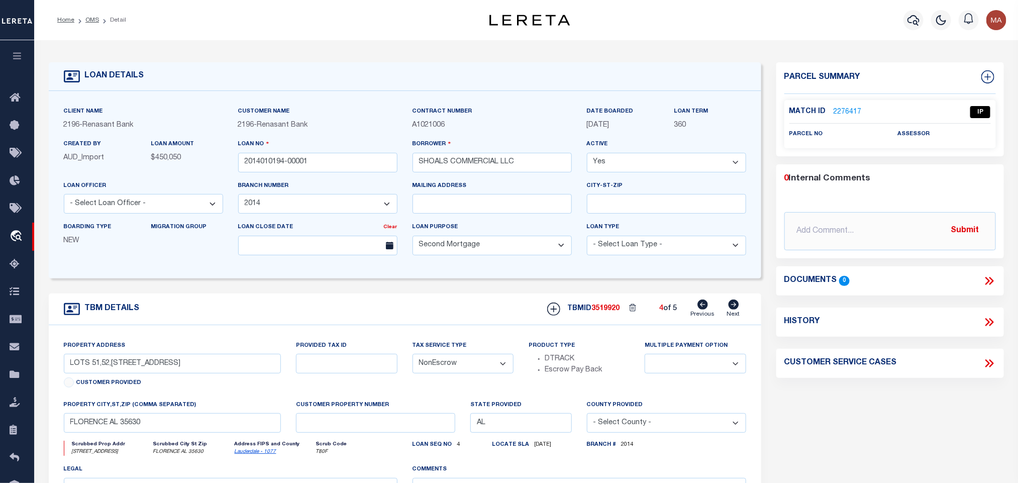
scroll to position [75, 0]
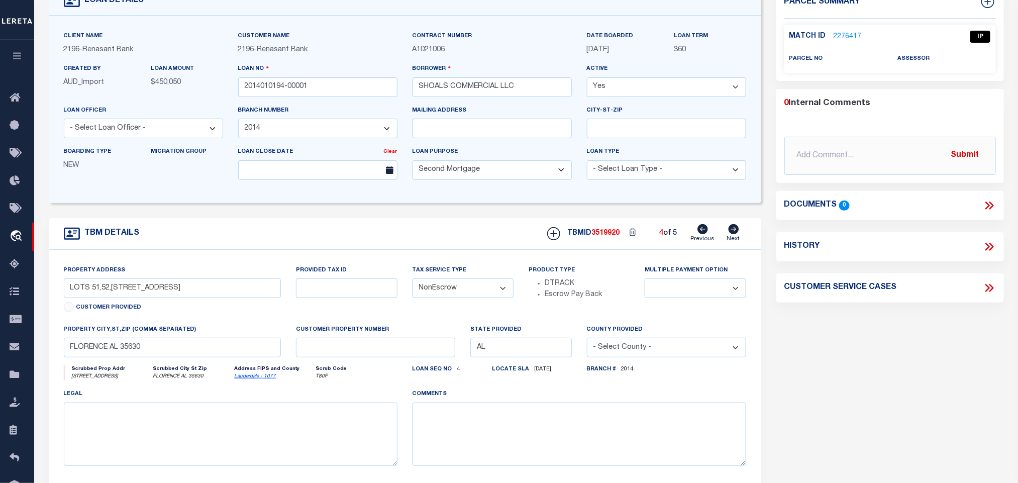
click at [847, 35] on link "2276417" at bounding box center [847, 37] width 28 height 11
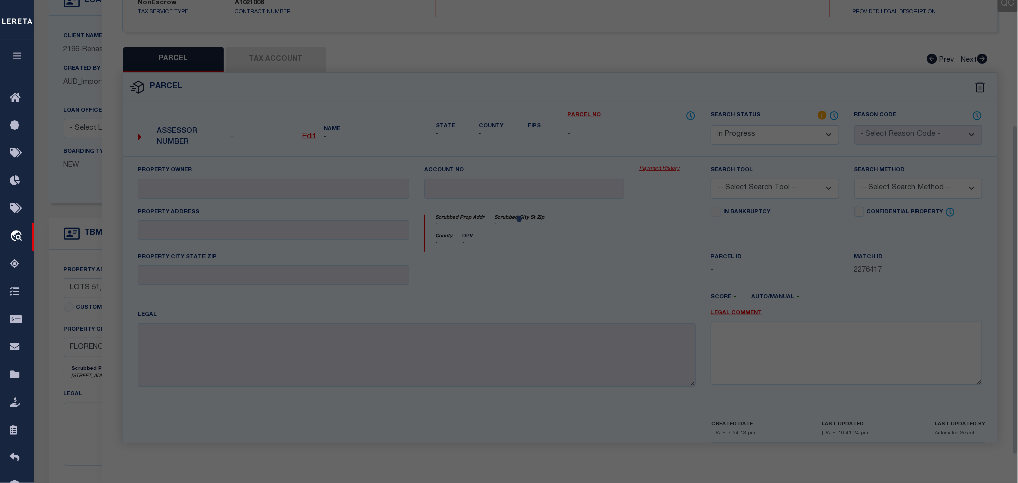
scroll to position [184, 0]
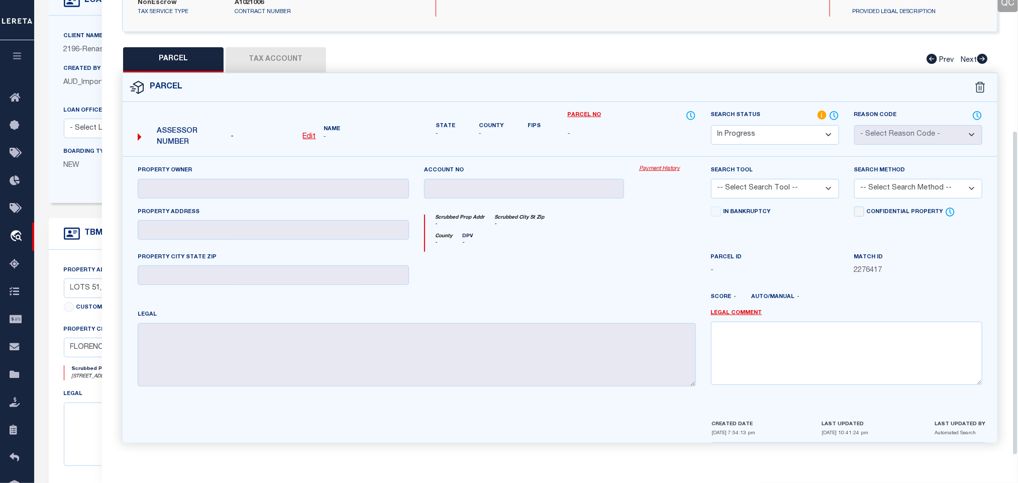
click at [788, 130] on select "Automated Search Bad Parcel Complete Duplicate Parcel High Dollar Reporting In …" at bounding box center [775, 135] width 128 height 20
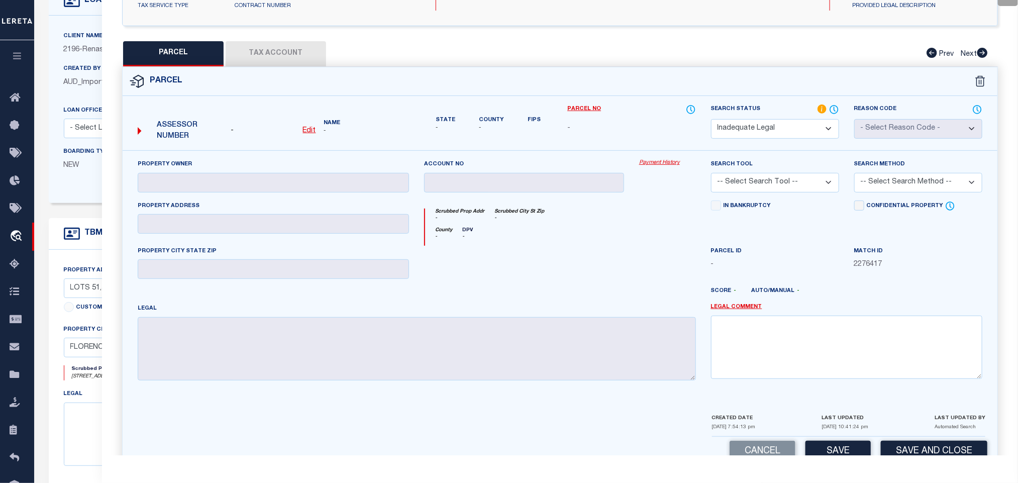
click at [727, 303] on div "Score - Auto/Manual -" at bounding box center [846, 295] width 286 height 16
click at [729, 311] on link "Legal Comment" at bounding box center [736, 307] width 51 height 9
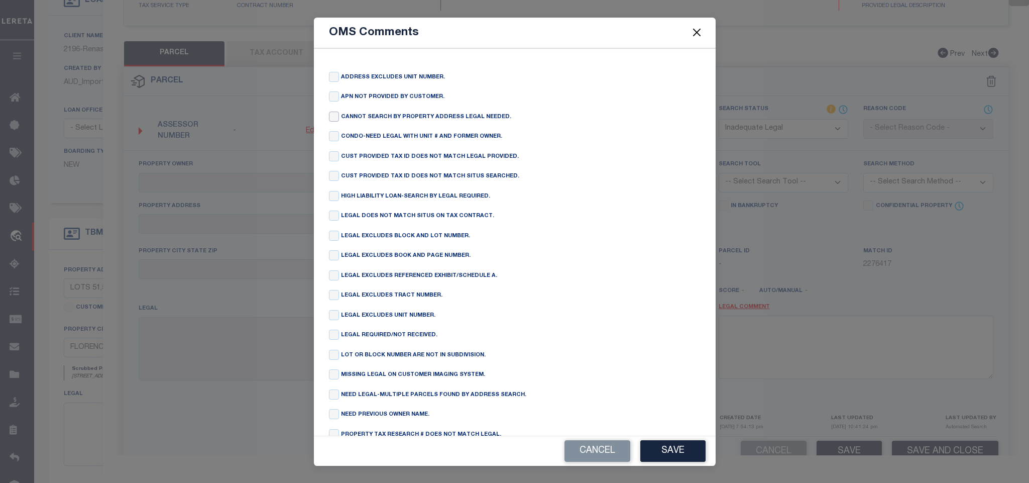
click at [333, 117] on input "checkbox" at bounding box center [334, 117] width 10 height 10
click at [668, 451] on button "Save" at bounding box center [672, 451] width 65 height 22
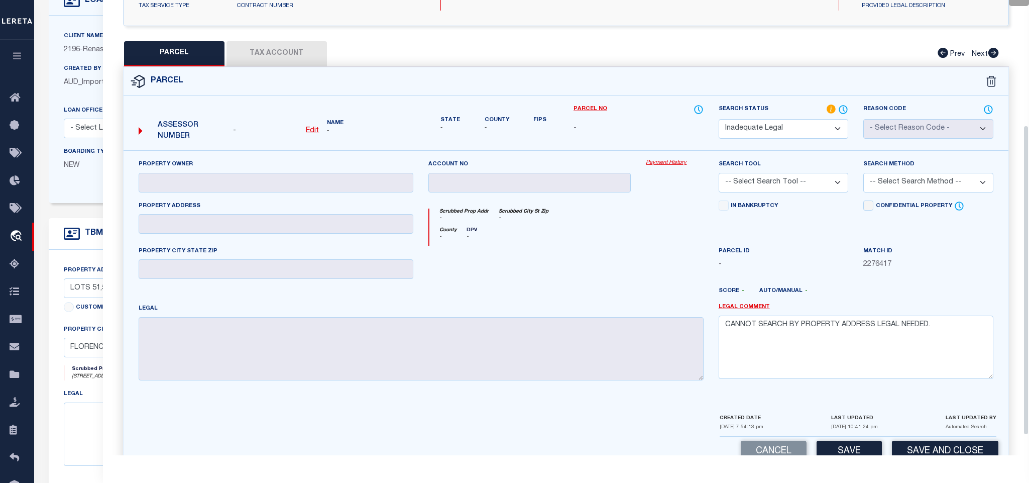
click at [866, 452] on button "Save" at bounding box center [849, 451] width 65 height 22
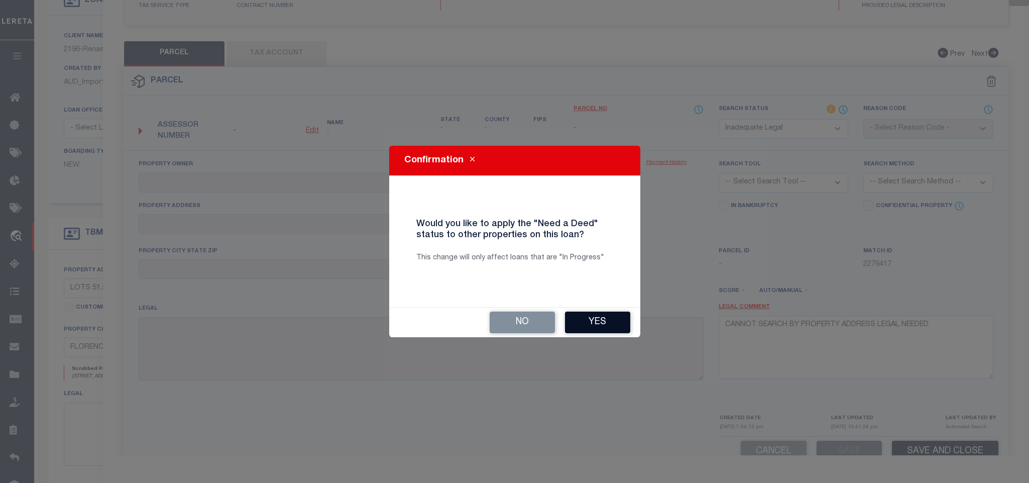
click at [591, 322] on button "Yes" at bounding box center [597, 322] width 65 height 22
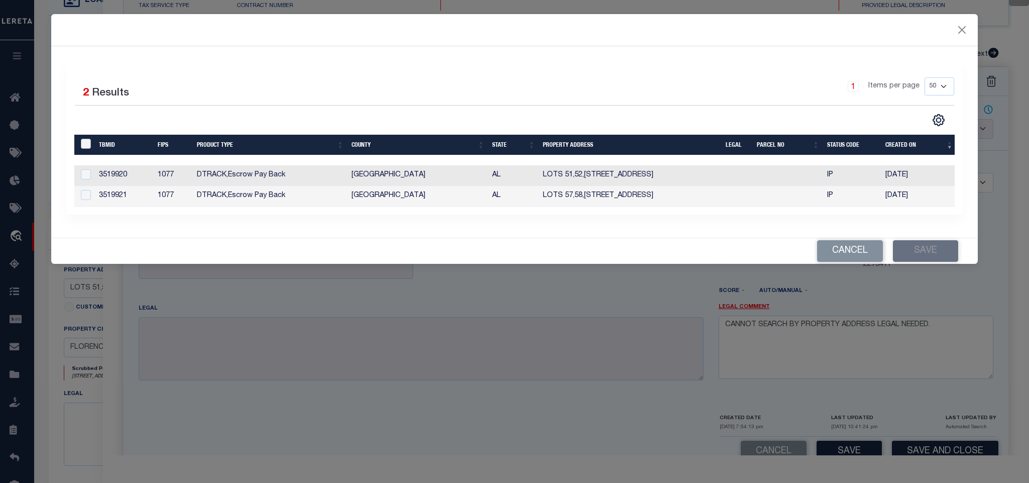
click at [86, 142] on input "" at bounding box center [86, 144] width 10 height 10
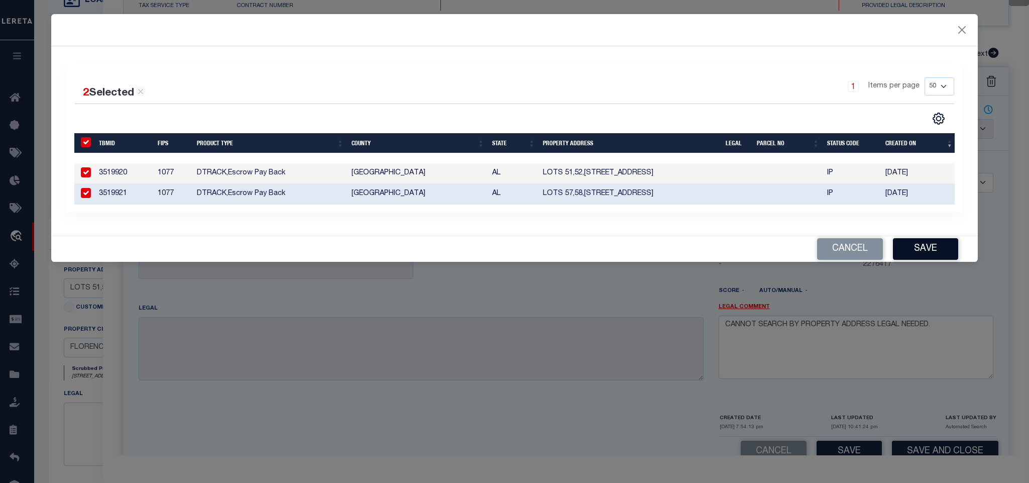
click at [930, 255] on button "Save" at bounding box center [925, 249] width 65 height 22
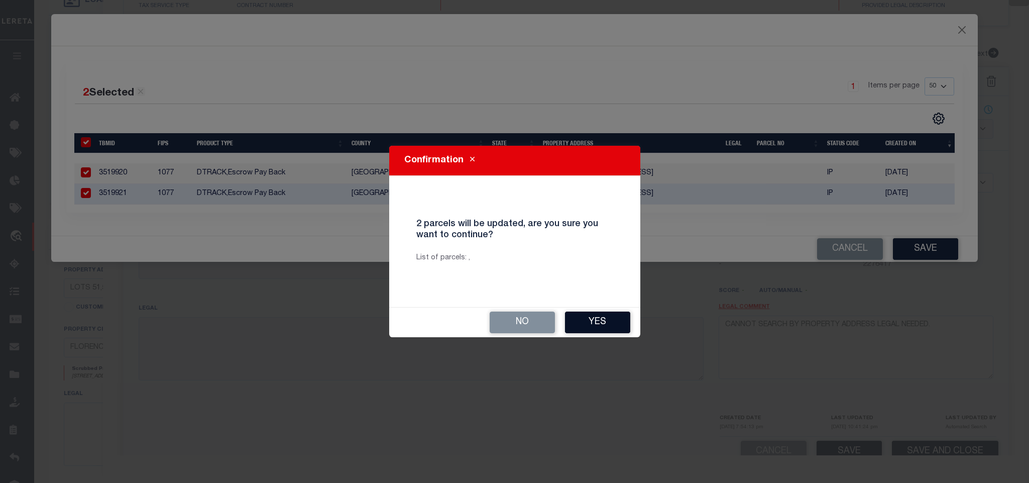
click at [592, 315] on button "Yes" at bounding box center [597, 322] width 65 height 22
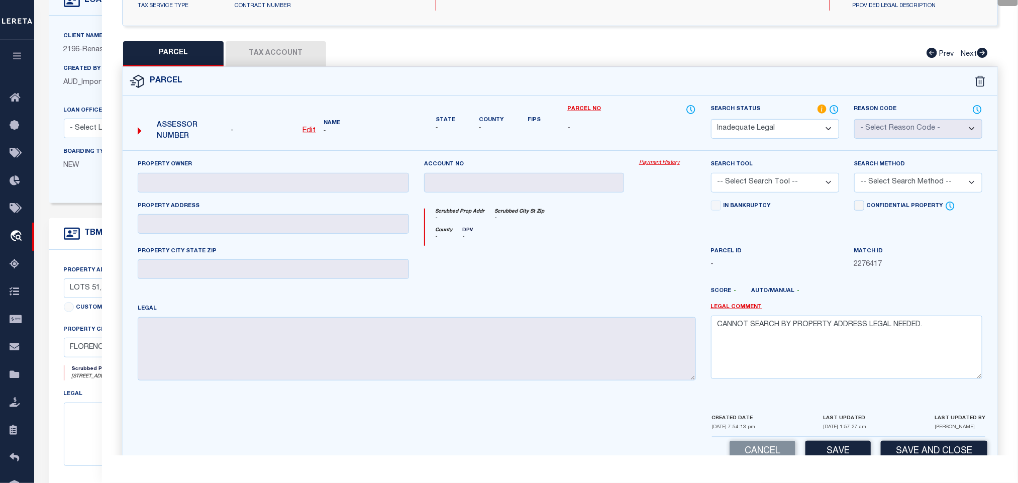
click at [82, 83] on span "AUD_Import" at bounding box center [84, 82] width 41 height 7
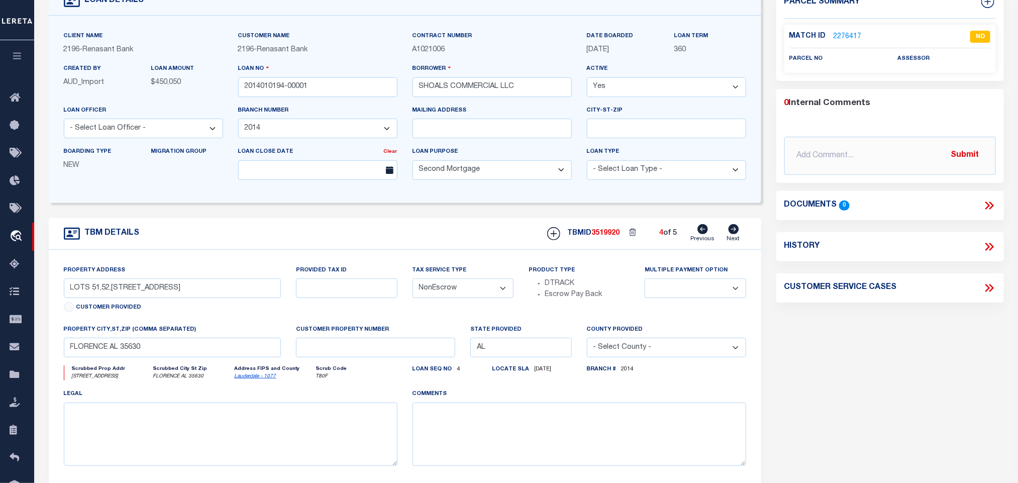
scroll to position [0, 0]
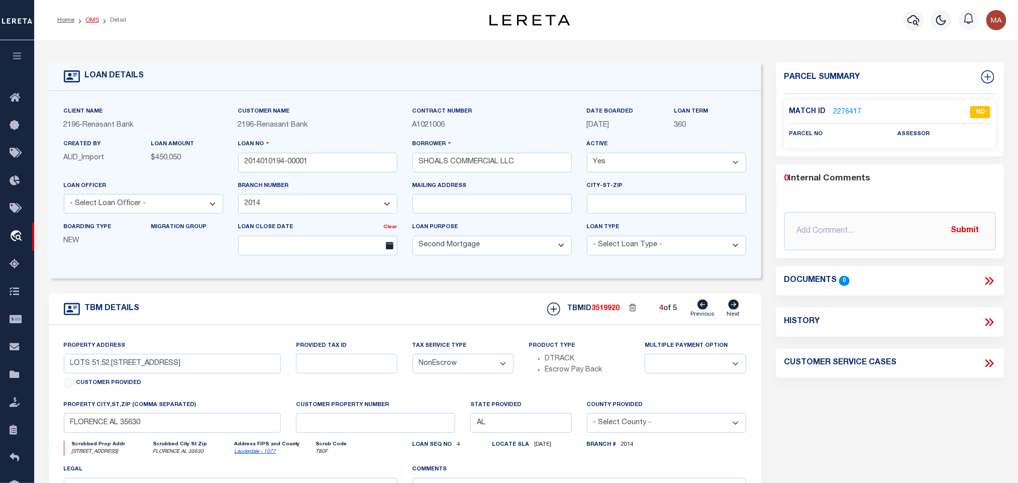
click at [89, 20] on link "OMS" at bounding box center [92, 20] width 14 height 6
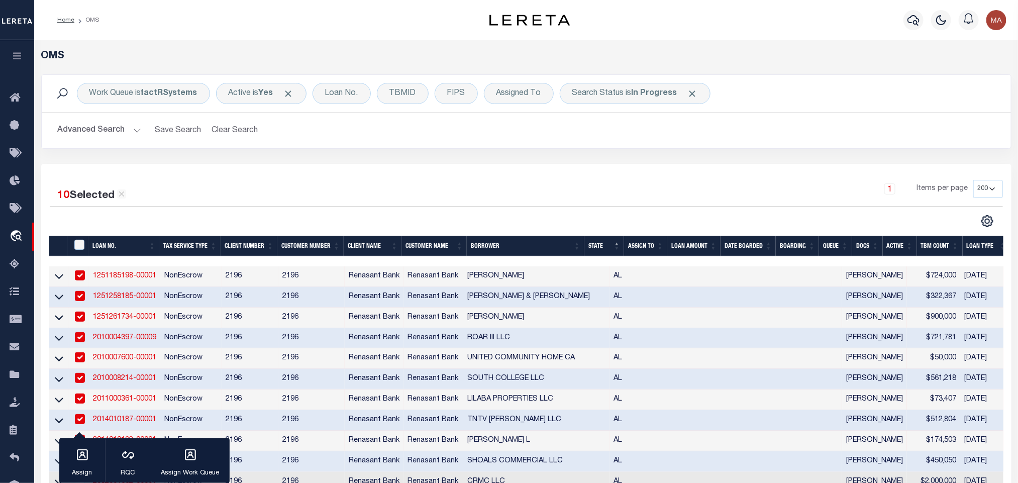
scroll to position [226, 0]
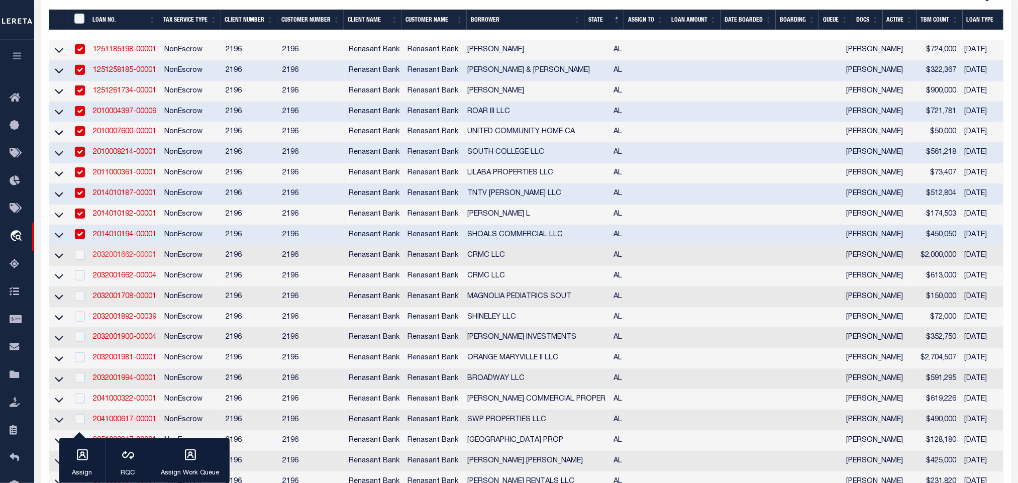
click at [127, 256] on link "2032001662-00001" at bounding box center [124, 255] width 63 height 7
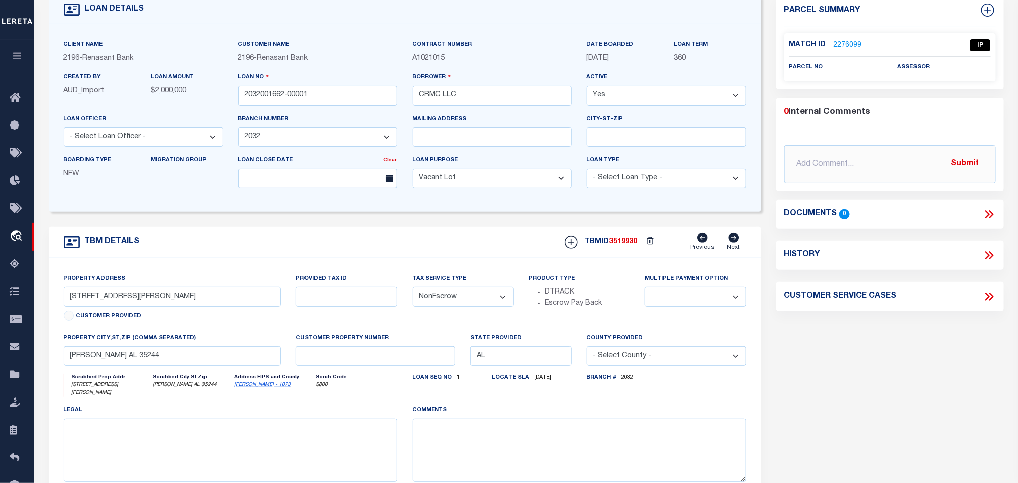
scroll to position [75, 0]
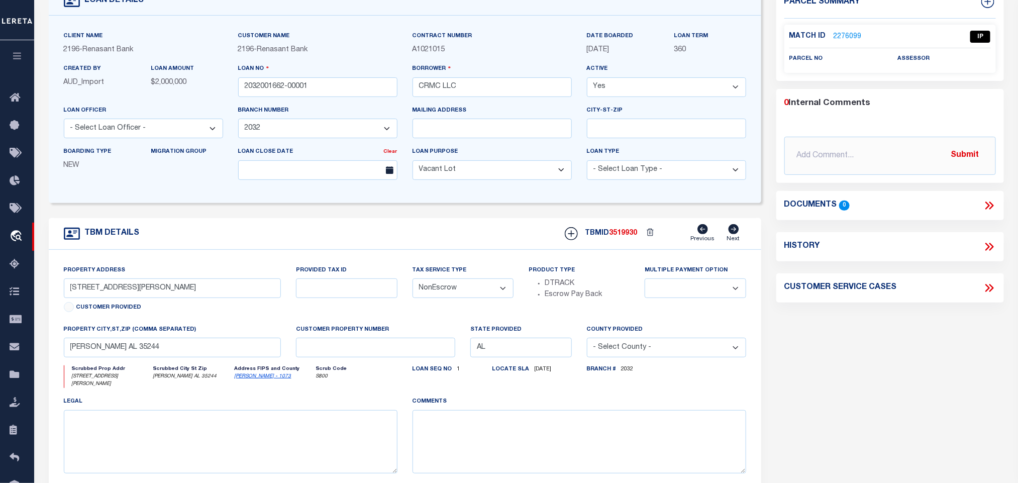
click at [254, 379] on link "[PERSON_NAME] - 1073" at bounding box center [263, 376] width 57 height 5
drag, startPoint x: 66, startPoint y: 288, endPoint x: 142, endPoint y: 306, distance: 77.9
click at [142, 306] on div "Property Address [STREET_ADDRESS][PERSON_NAME] Customer Provided" at bounding box center [172, 290] width 217 height 51
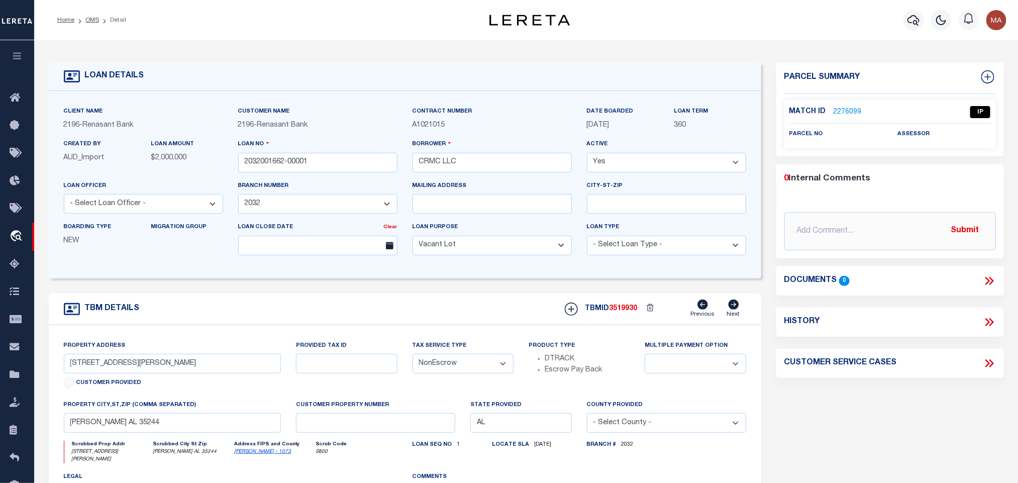
click at [850, 110] on link "2276099" at bounding box center [847, 112] width 28 height 11
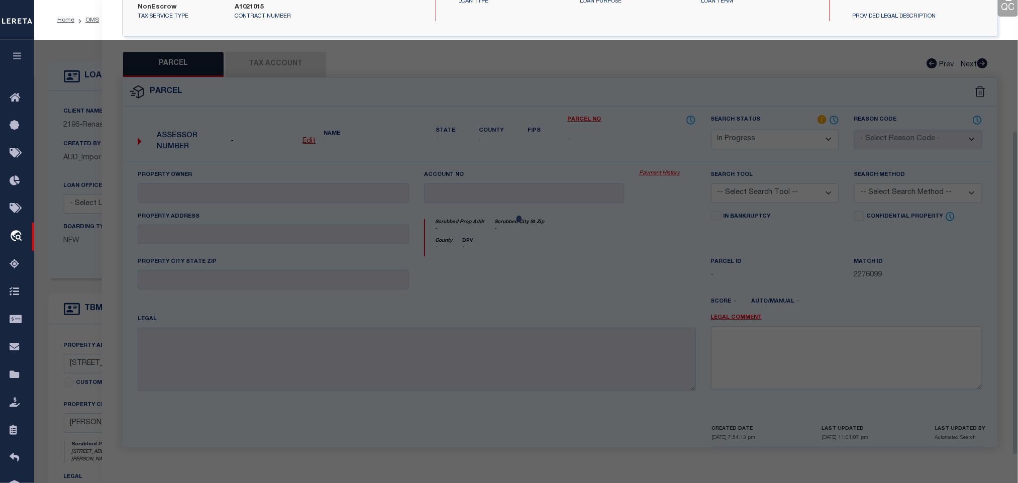
scroll to position [184, 0]
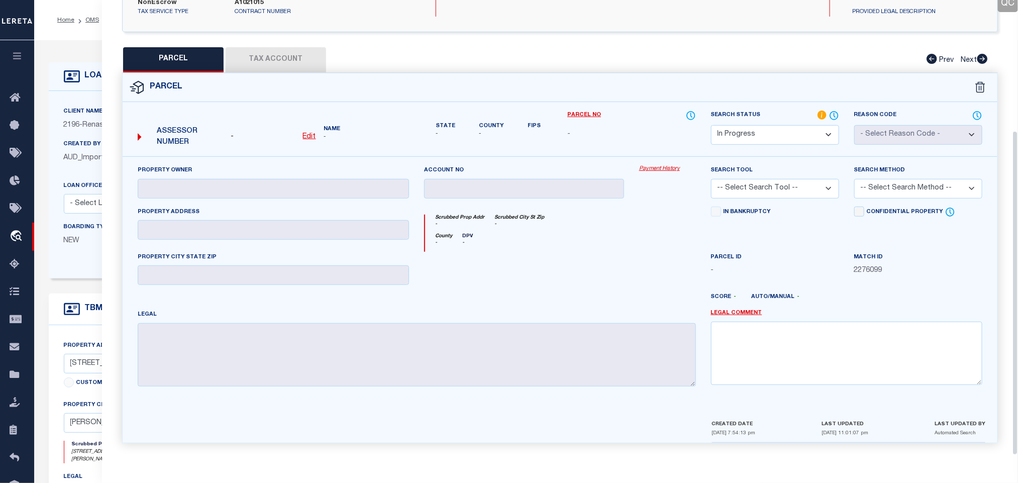
click at [774, 131] on select "Automated Search Bad Parcel Complete Duplicate Parcel High Dollar Reporting In …" at bounding box center [775, 135] width 128 height 20
drag, startPoint x: 774, startPoint y: 131, endPoint x: 764, endPoint y: 178, distance: 48.3
click at [774, 131] on select "Automated Search Bad Parcel Complete Duplicate Parcel High Dollar Reporting In …" at bounding box center [775, 135] width 128 height 20
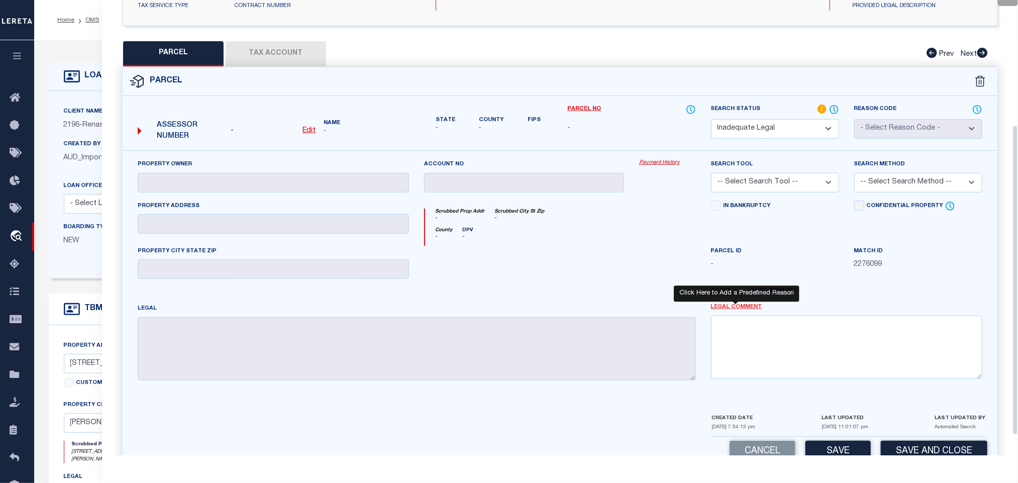
click at [725, 311] on link "Legal Comment" at bounding box center [736, 307] width 51 height 9
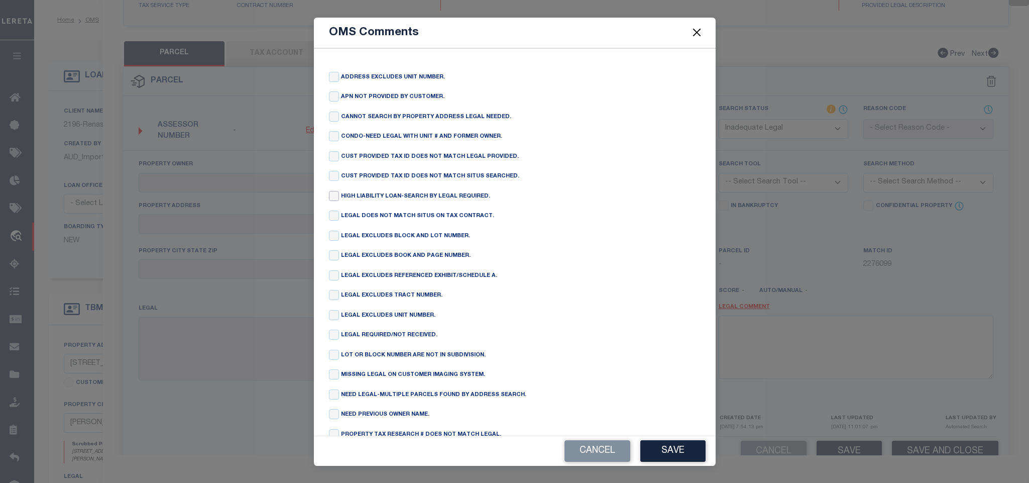
click at [332, 195] on input "checkbox" at bounding box center [334, 196] width 10 height 10
click at [663, 452] on button "Save" at bounding box center [672, 451] width 65 height 22
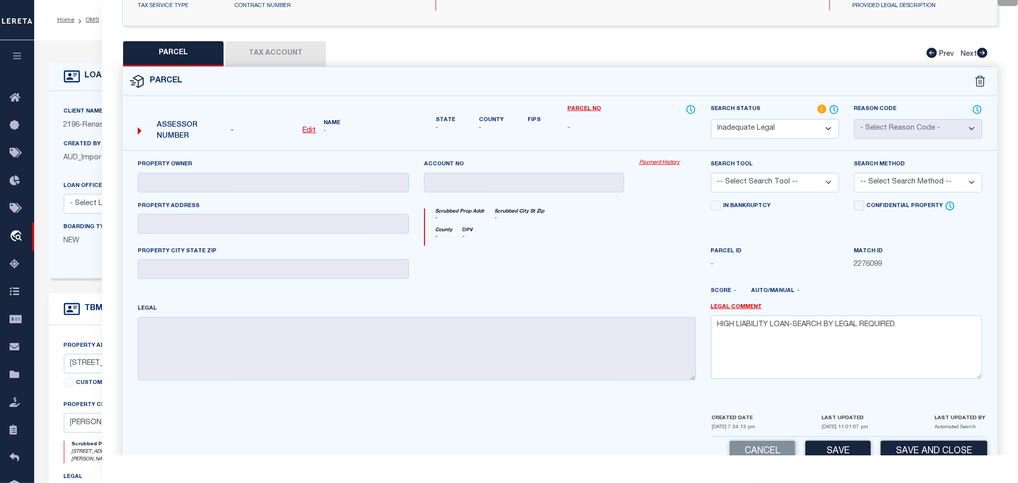
click at [933, 442] on div "Cancel Save Save and Close" at bounding box center [560, 451] width 874 height 30
click at [935, 448] on button "Save and Close" at bounding box center [933, 451] width 106 height 22
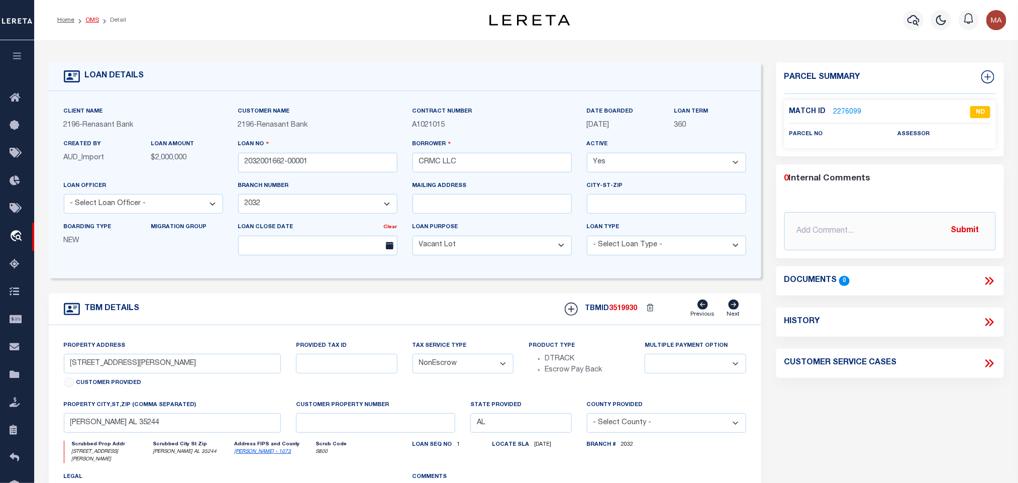
click at [91, 18] on link "OMS" at bounding box center [92, 20] width 14 height 6
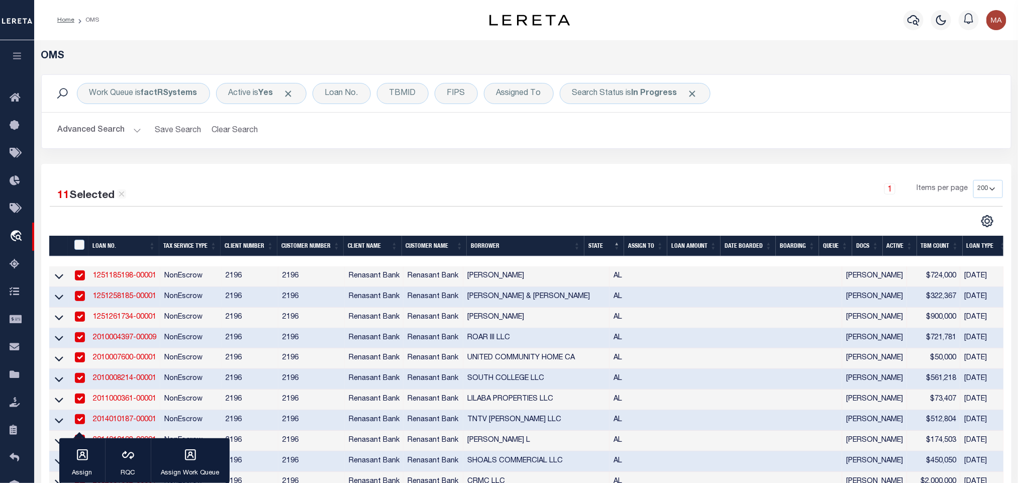
scroll to position [226, 0]
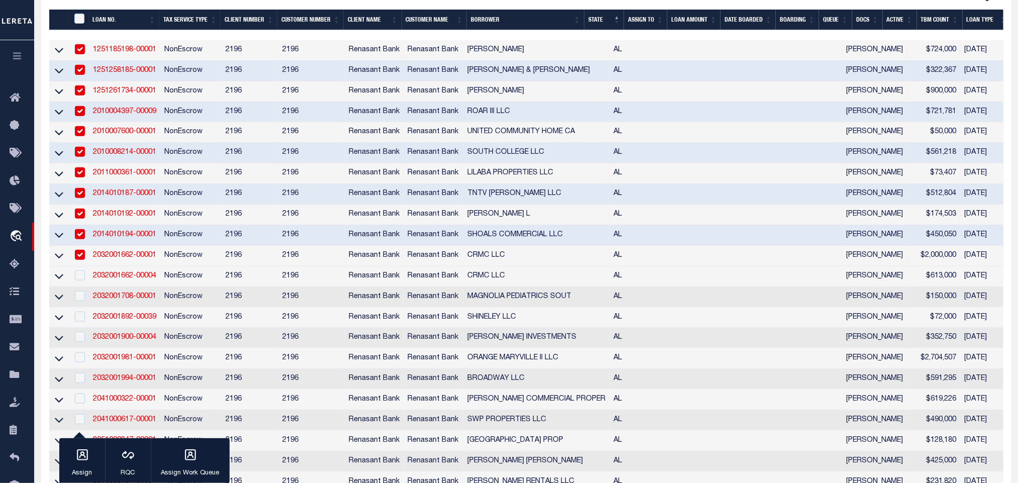
click at [125, 274] on td "2032001662-00004" at bounding box center [124, 276] width 71 height 21
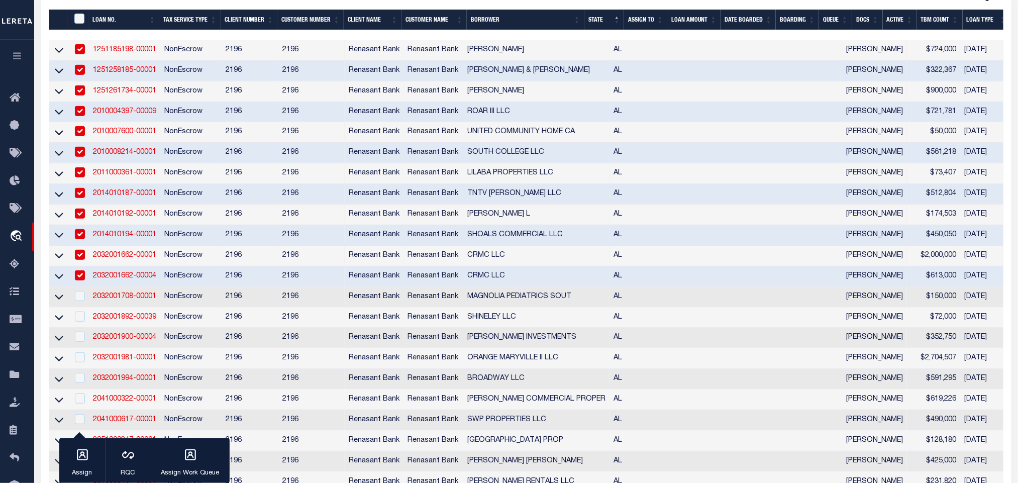
click at [178, 274] on td "NonEscrow" at bounding box center [190, 276] width 61 height 21
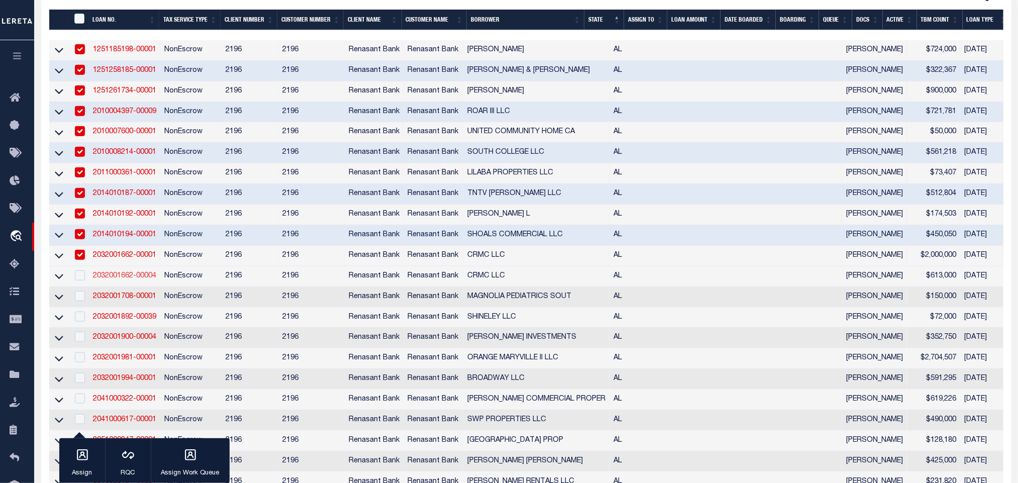
click at [139, 275] on link "2032001662-00004" at bounding box center [124, 275] width 63 height 7
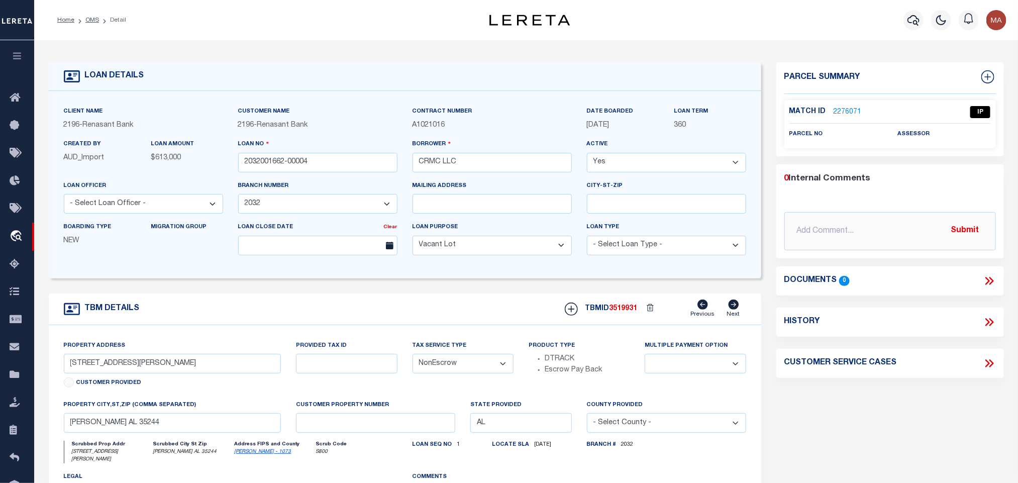
scroll to position [75, 0]
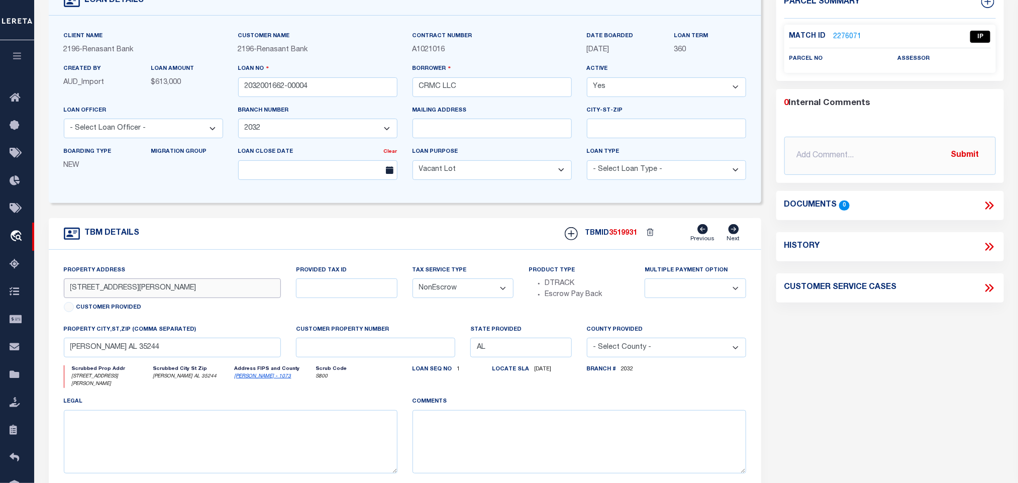
drag, startPoint x: 104, startPoint y: 302, endPoint x: 144, endPoint y: 306, distance: 39.4
click at [144, 306] on div "Property Address [STREET_ADDRESS][PERSON_NAME] Customer Provided" at bounding box center [172, 290] width 217 height 51
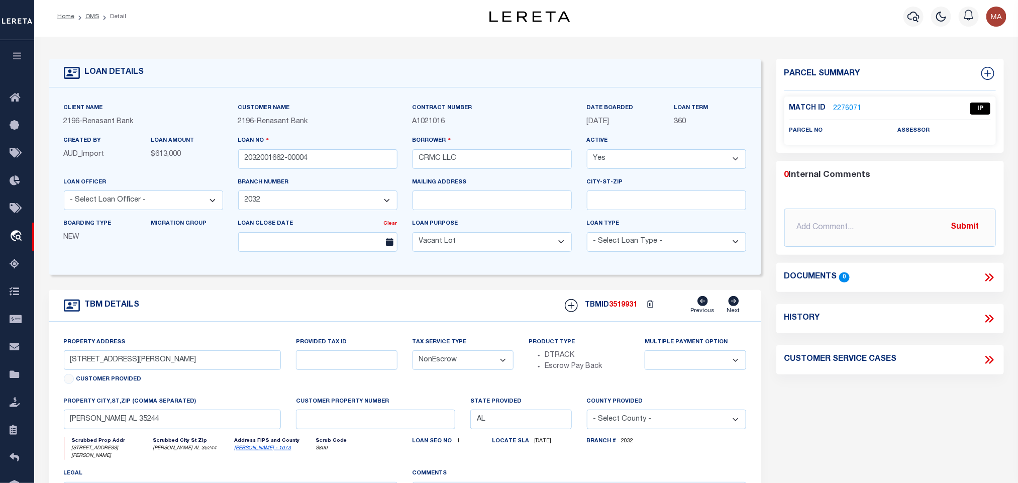
scroll to position [0, 0]
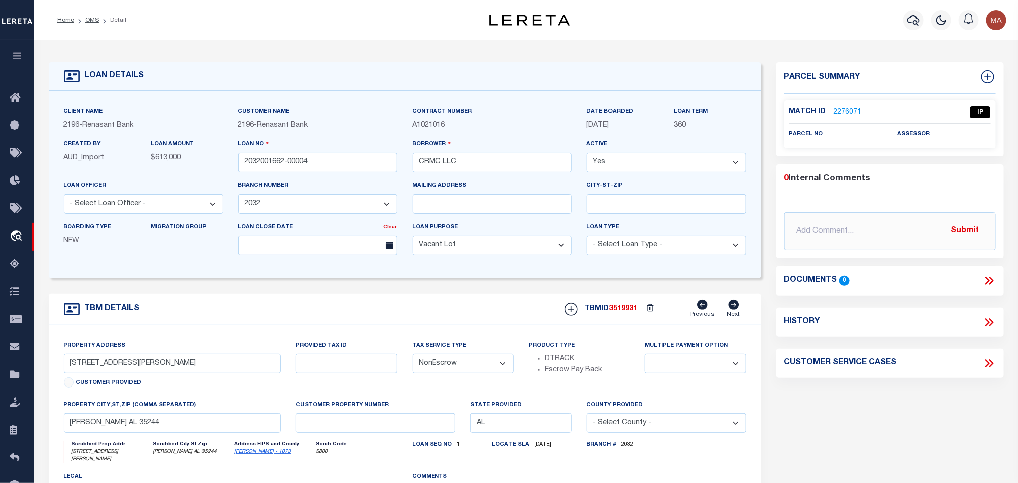
click at [844, 114] on link "2276071" at bounding box center [847, 112] width 28 height 11
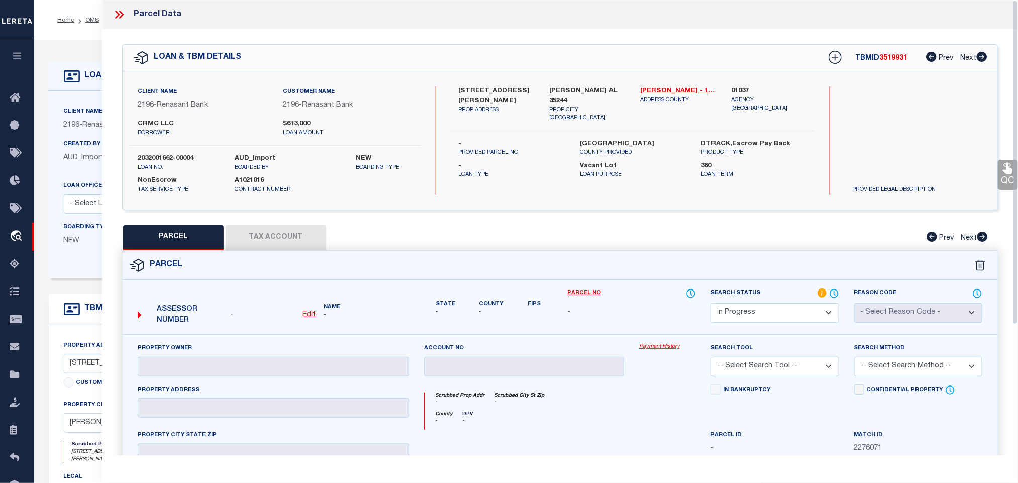
click at [302, 314] on div "- Edit" at bounding box center [273, 314] width 85 height 11
click at [309, 317] on u "Edit" at bounding box center [309, 314] width 13 height 7
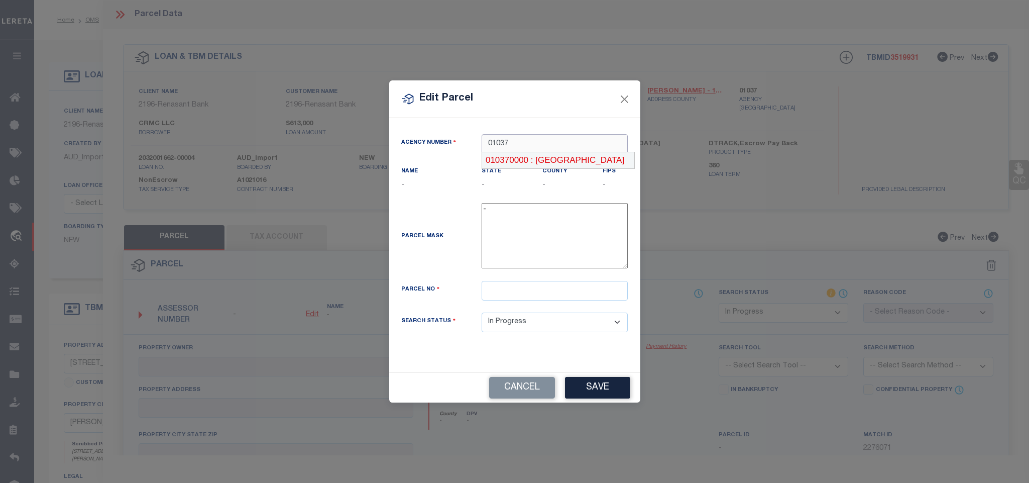
click at [567, 166] on div "010370000 : [GEOGRAPHIC_DATA]" at bounding box center [558, 160] width 152 height 16
click at [550, 291] on input "text" at bounding box center [555, 291] width 146 height 20
paste input "39 00 13 3 000 004.001"
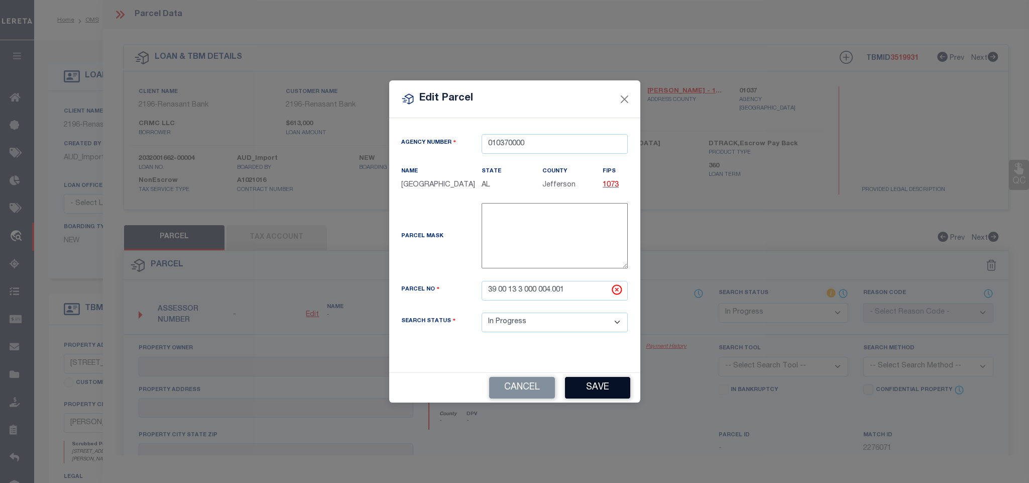
click at [609, 395] on button "Save" at bounding box center [597, 388] width 65 height 22
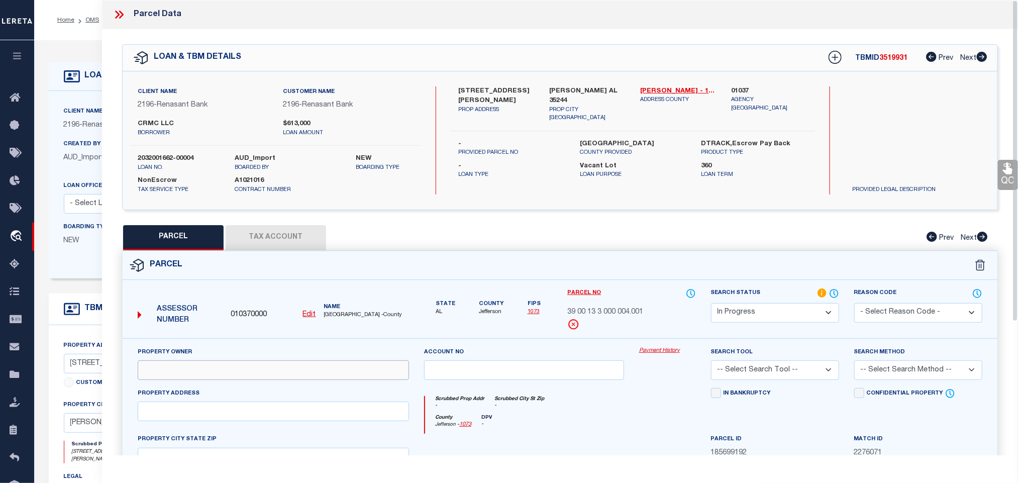
click at [243, 380] on input "text" at bounding box center [273, 370] width 271 height 20
paste input "CRMC LLC"
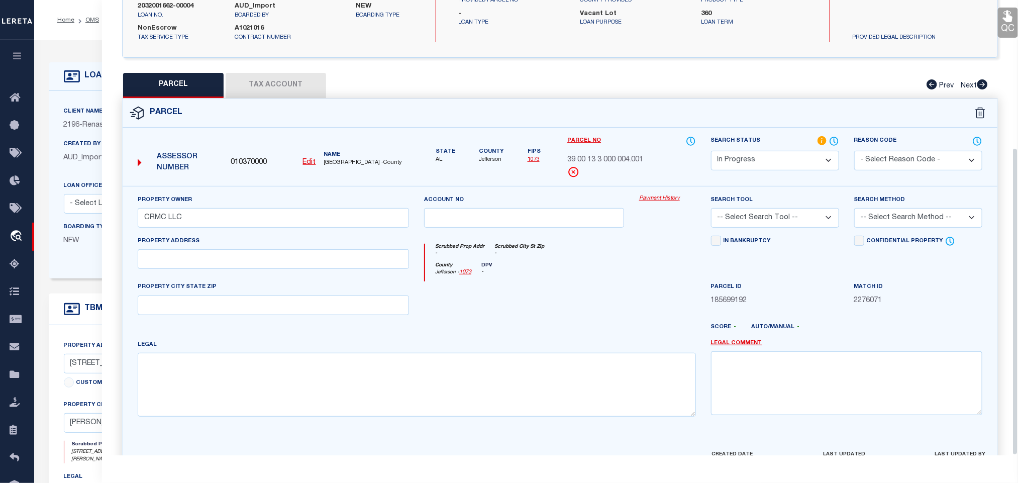
scroll to position [218, 0]
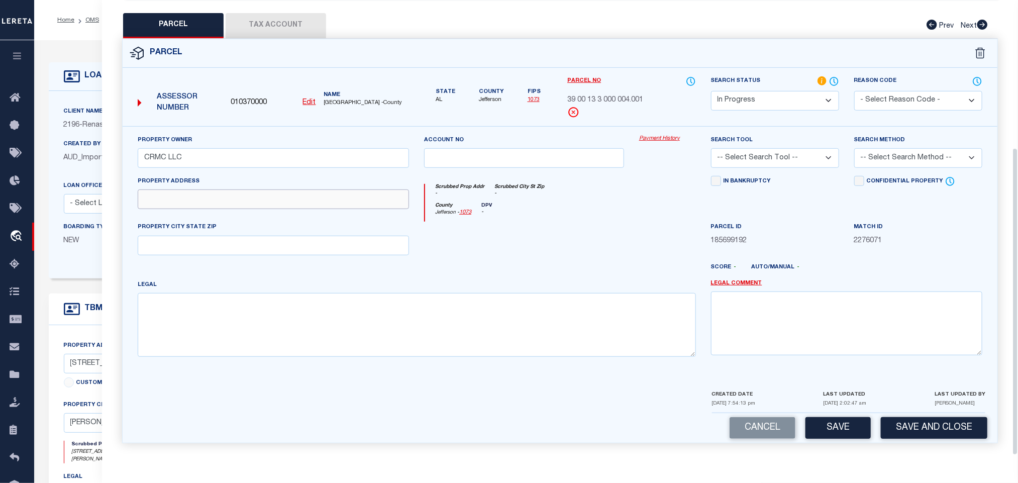
click at [173, 202] on input "text" at bounding box center [273, 199] width 271 height 20
paste input "[STREET_ADDRESS][PERSON_NAME]"
click at [247, 244] on input "text" at bounding box center [273, 246] width 271 height 20
paste input "[GEOGRAPHIC_DATA] AL 35244"
click at [381, 359] on div "Legal" at bounding box center [416, 321] width 573 height 85
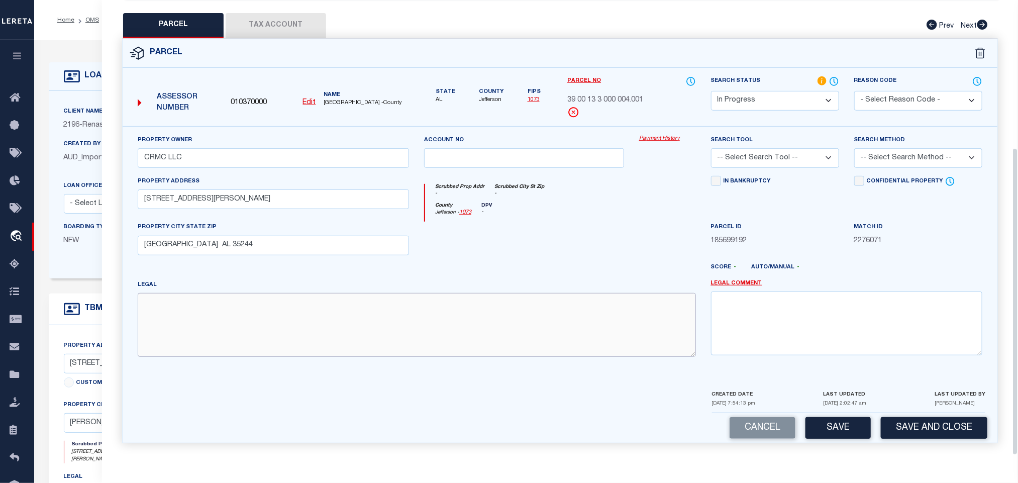
paste textarea "COM AT INTERSECT OF S/L OF SW 1/4 SEC 13 TWP 19 R 3 & S R/W HWY #150 TH NELY 49…"
click at [377, 340] on textarea at bounding box center [417, 324] width 558 height 63
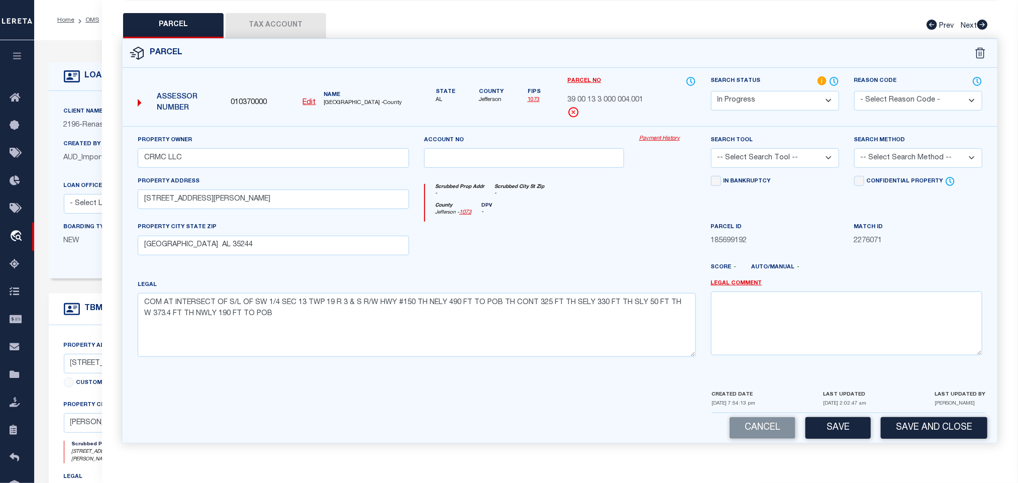
click at [761, 158] on select "-- Select Search Tool -- 3rd Party Website Agency File Agency Website ATLS CNV-…" at bounding box center [775, 158] width 128 height 20
click at [711, 148] on select "-- Select Search Tool -- 3rd Party Website Agency File Agency Website ATLS CNV-…" at bounding box center [775, 158] width 128 height 20
click at [766, 153] on select "-- Select Search Tool -- 3rd Party Website Agency File Agency Website ATLS CNV-…" at bounding box center [775, 158] width 128 height 20
click at [711, 148] on select "-- Select Search Tool -- 3rd Party Website Agency File Agency Website ATLS CNV-…" at bounding box center [775, 158] width 128 height 20
click at [915, 162] on select "-- Select Search Method -- Property Address Legal Liability Info Provided" at bounding box center [918, 158] width 128 height 20
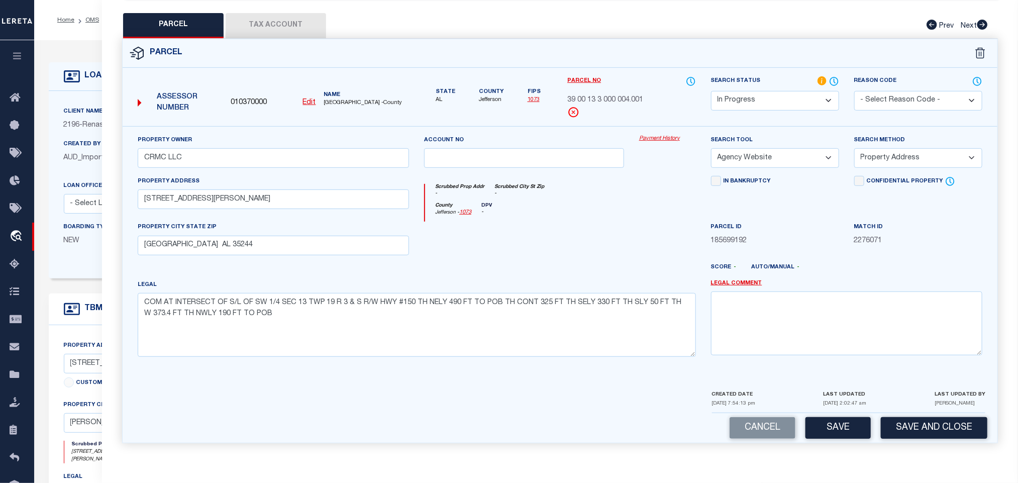
click at [854, 148] on select "-- Select Search Method -- Property Address Legal Liability Info Provided" at bounding box center [918, 158] width 128 height 20
click at [830, 435] on button "Save" at bounding box center [837, 428] width 65 height 22
click at [276, 17] on button "Tax Account" at bounding box center [276, 25] width 100 height 25
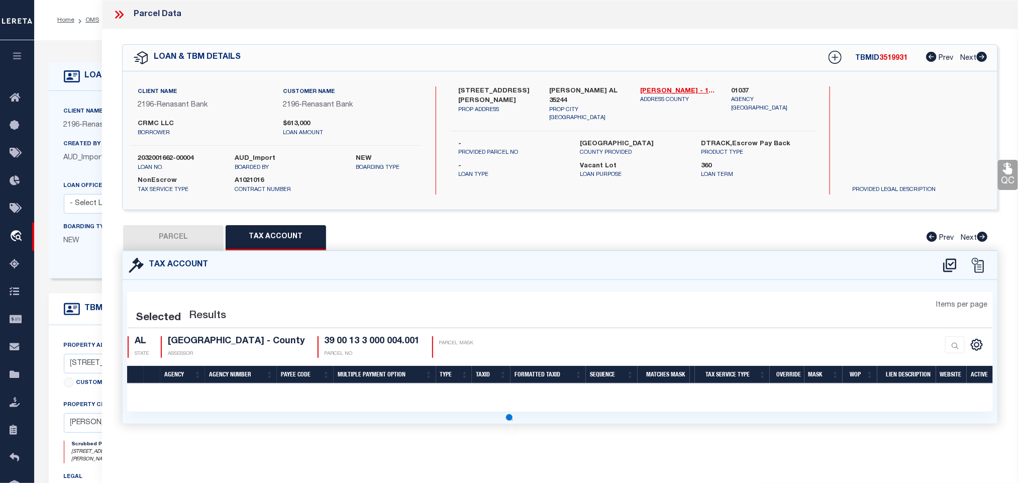
scroll to position [0, 0]
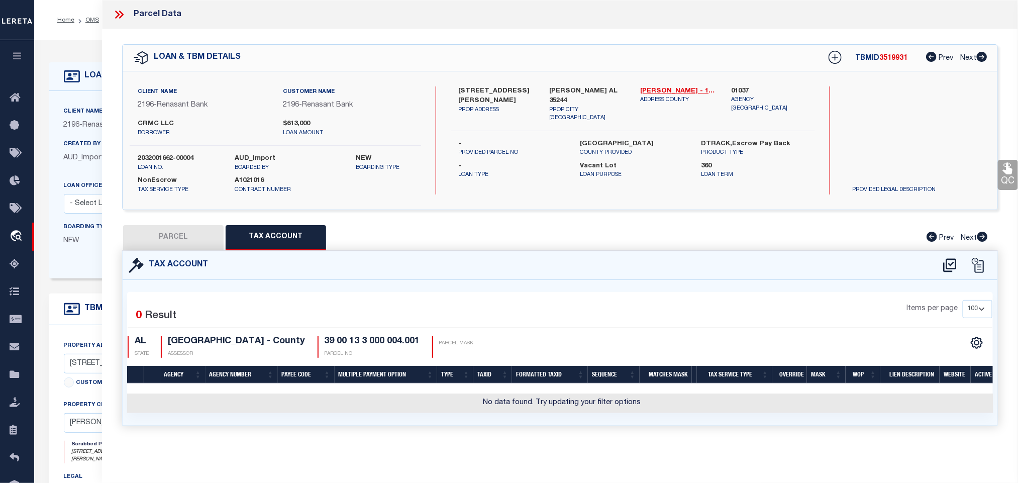
click at [946, 264] on icon at bounding box center [949, 265] width 13 height 14
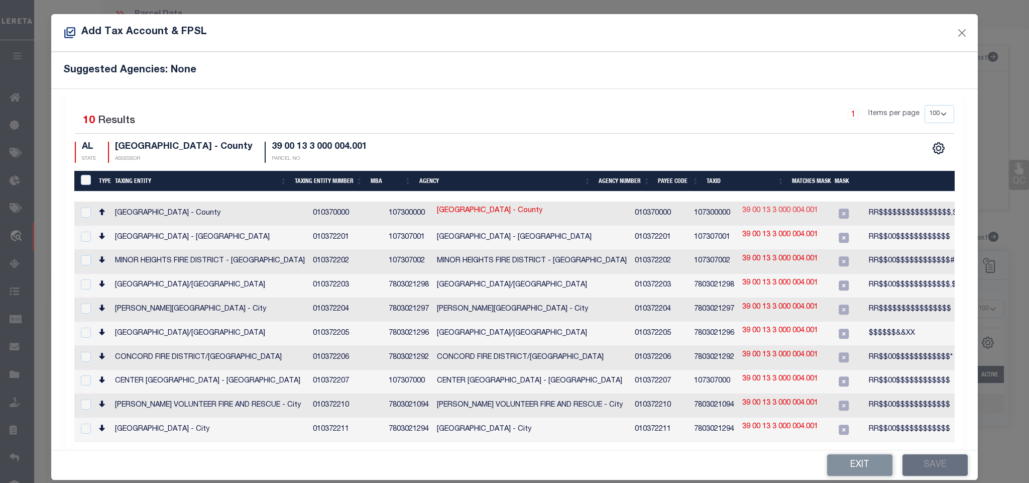
click at [757, 214] on link "39 00 13 3 000 004.001" at bounding box center [780, 210] width 76 height 11
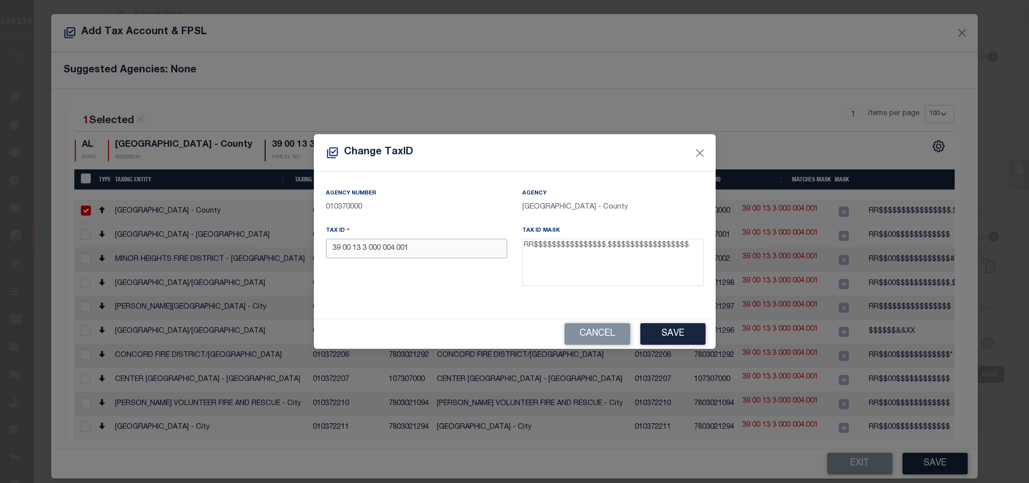
click at [469, 254] on input "39 00 13 3 000 004.001" at bounding box center [416, 249] width 181 height 20
click at [662, 321] on div "Cancel Save" at bounding box center [515, 334] width 402 height 30
click at [665, 338] on button "Save" at bounding box center [672, 334] width 65 height 22
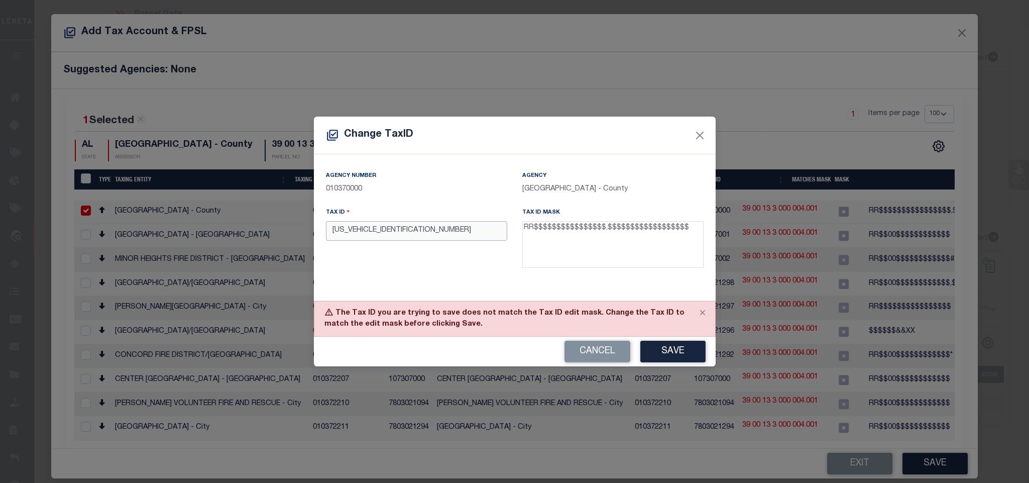
click at [448, 231] on input "[US_VEHICLE_IDENTIFICATION_NUMBER]" at bounding box center [416, 231] width 181 height 20
click at [655, 356] on button "Save" at bounding box center [672, 352] width 65 height 22
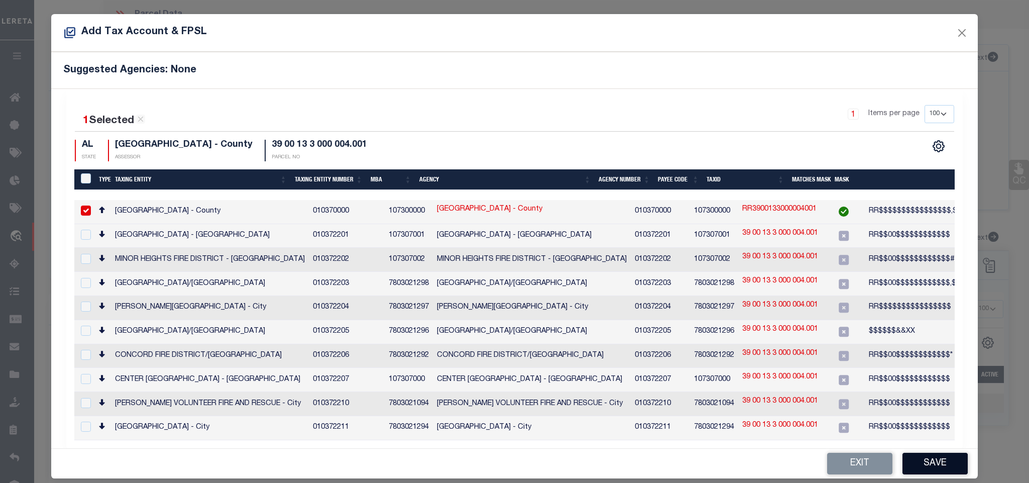
click at [915, 463] on button "Save" at bounding box center [935, 464] width 65 height 22
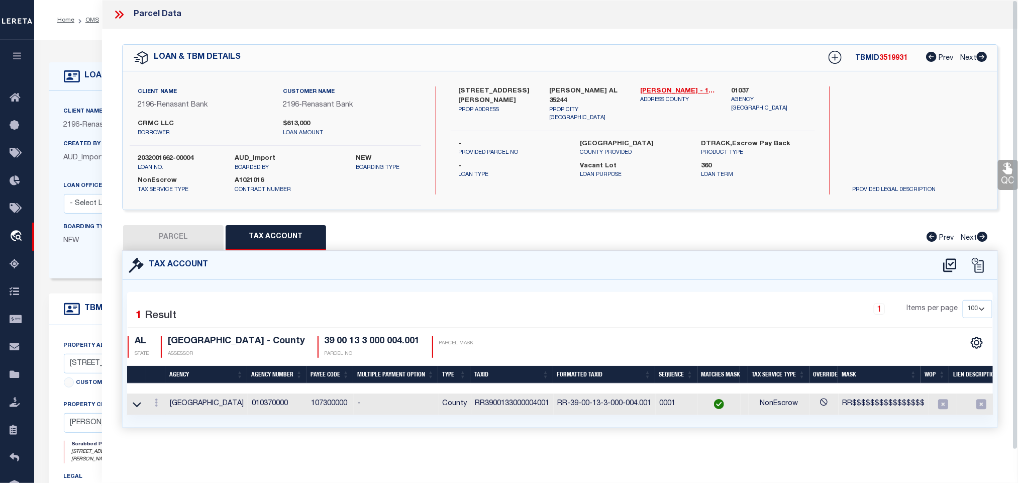
click at [181, 240] on button "PARCEL" at bounding box center [173, 237] width 100 height 25
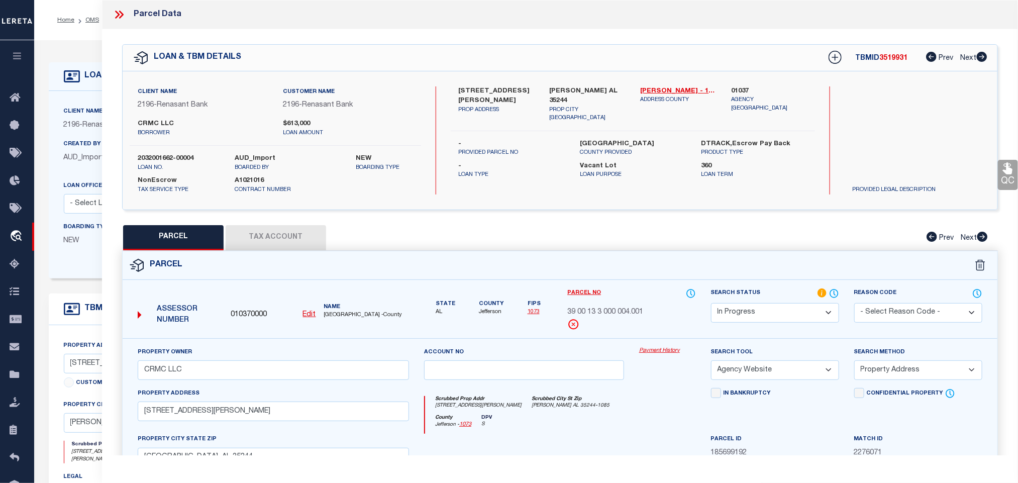
click at [759, 315] on select "Automated Search Bad Parcel Complete Duplicate Parcel High Dollar Reporting In …" at bounding box center [775, 313] width 128 height 20
click at [711, 304] on select "Automated Search Bad Parcel Complete Duplicate Parcel High Dollar Reporting In …" at bounding box center [775, 313] width 128 height 20
click at [764, 304] on select "Automated Search Bad Parcel Complete Duplicate Parcel High Dollar Reporting In …" at bounding box center [775, 313] width 128 height 20
click at [711, 304] on select "Automated Search Bad Parcel Complete Duplicate Parcel High Dollar Reporting In …" at bounding box center [775, 313] width 128 height 20
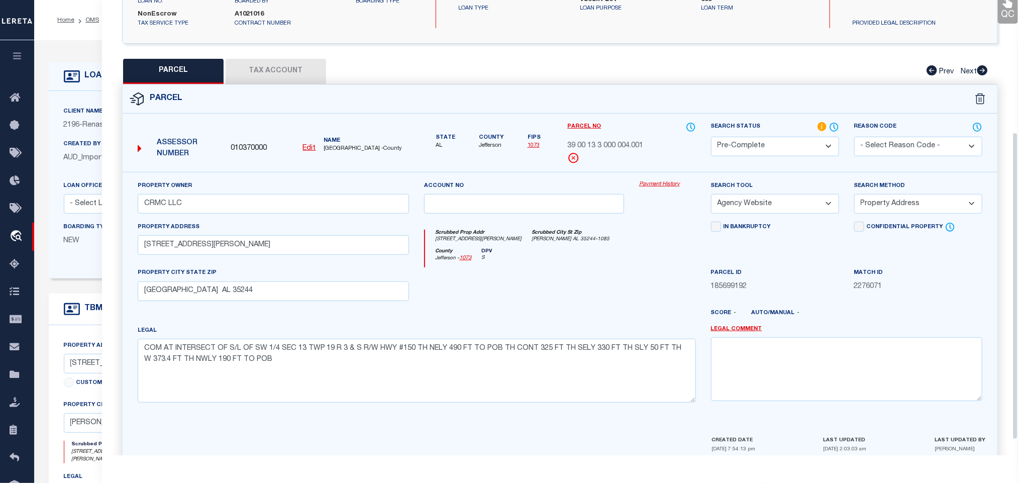
scroll to position [218, 0]
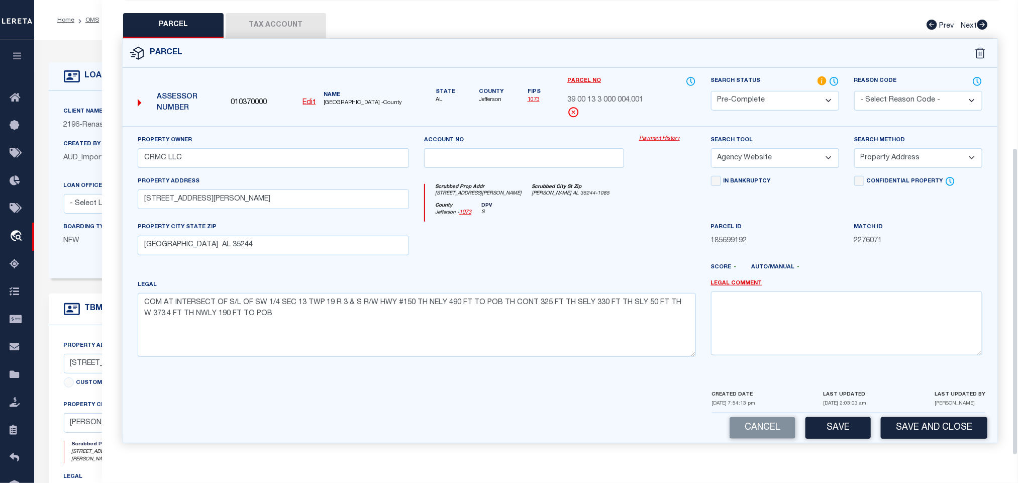
click at [870, 414] on div "Cancel Save Save and Close" at bounding box center [560, 428] width 874 height 30
click at [916, 424] on button "Save and Close" at bounding box center [933, 428] width 106 height 22
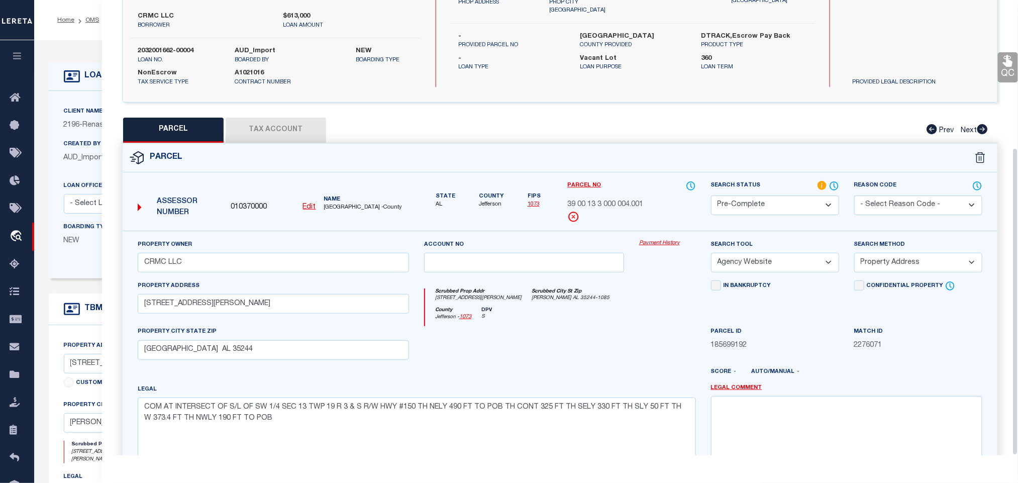
scroll to position [0, 0]
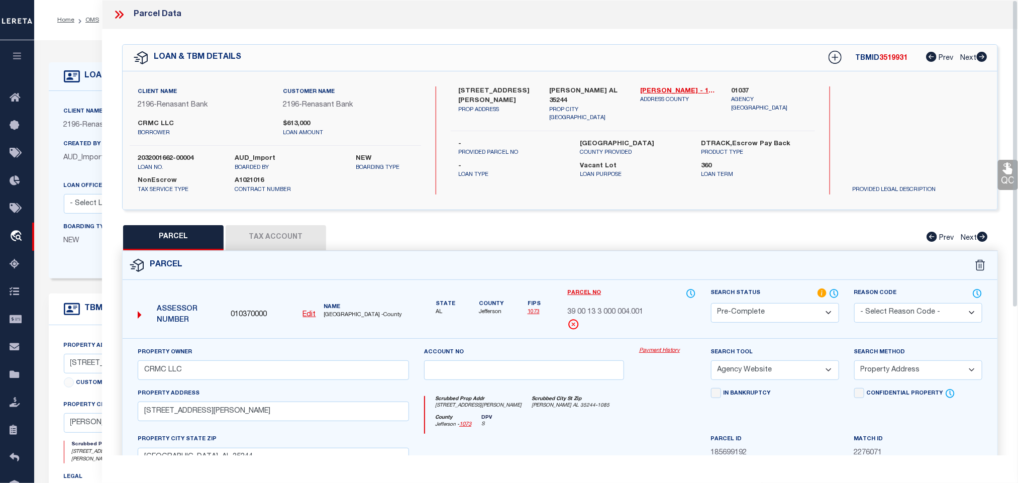
click at [160, 155] on label "2032001662-00004" at bounding box center [179, 159] width 82 height 10
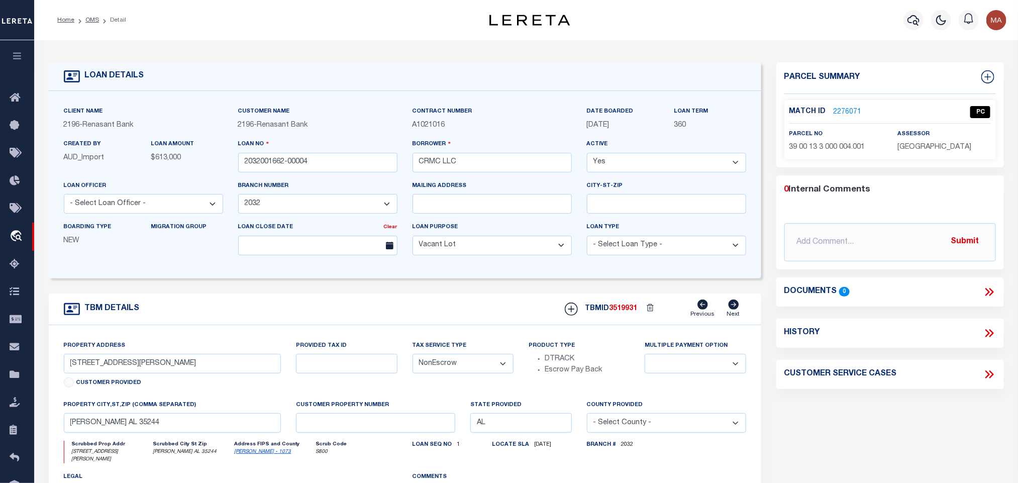
click at [624, 312] on span "3519931" at bounding box center [623, 308] width 28 height 7
click at [934, 144] on span "[GEOGRAPHIC_DATA]" at bounding box center [934, 147] width 74 height 7
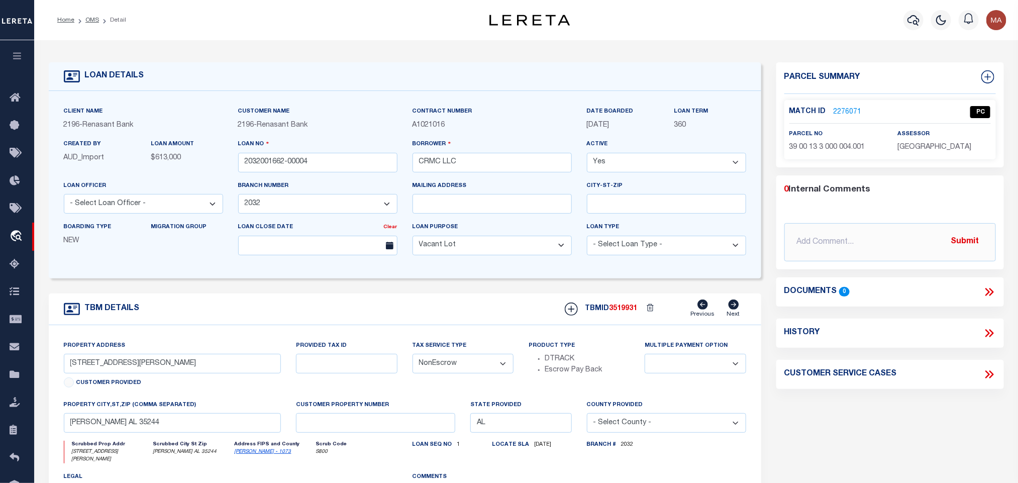
click at [821, 154] on div "Match ID 2276071 PC parcel no 39 00 13 3 000 004.001" at bounding box center [889, 129] width 211 height 59
click at [89, 25] on ol "Home OMS Detail" at bounding box center [91, 20] width 85 height 21
click at [89, 23] on link "OMS" at bounding box center [92, 20] width 14 height 6
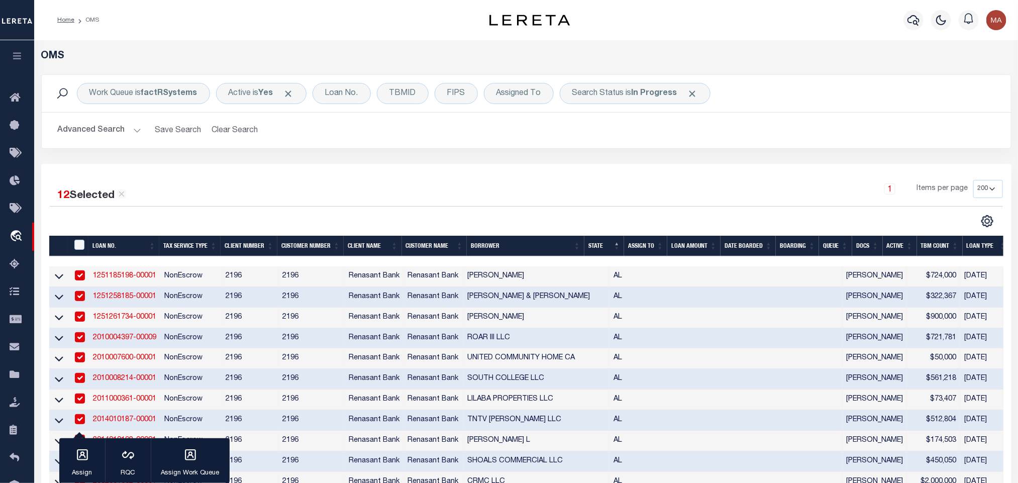
scroll to position [226, 0]
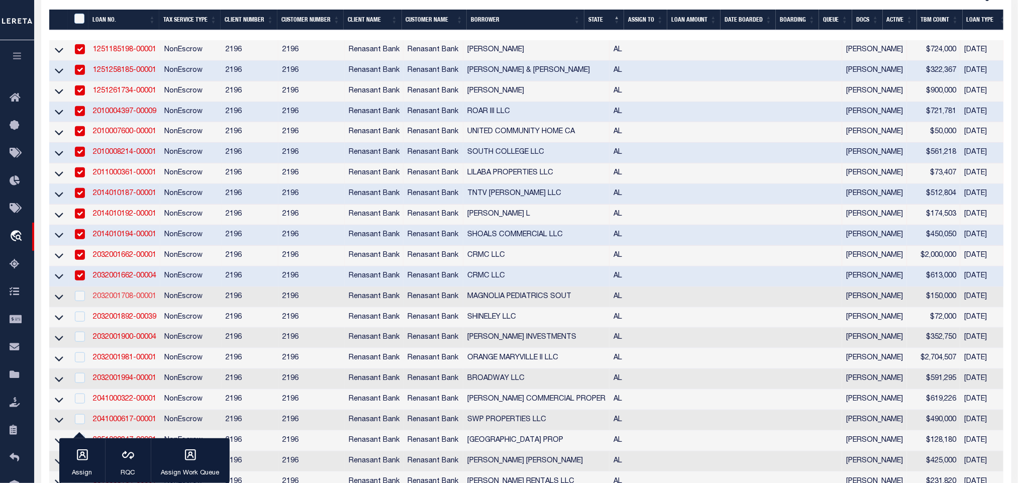
click at [134, 300] on link "2032001708-00001" at bounding box center [124, 296] width 63 height 7
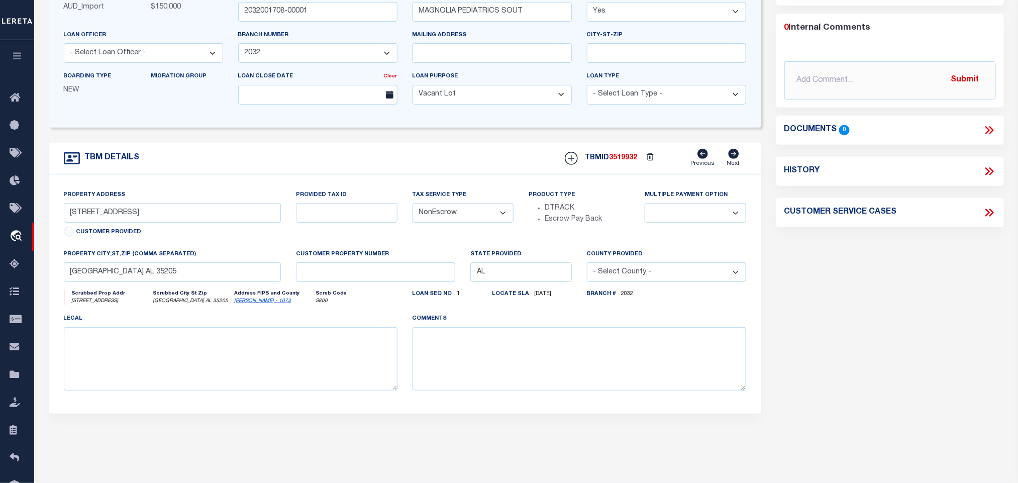
scroll to position [75, 0]
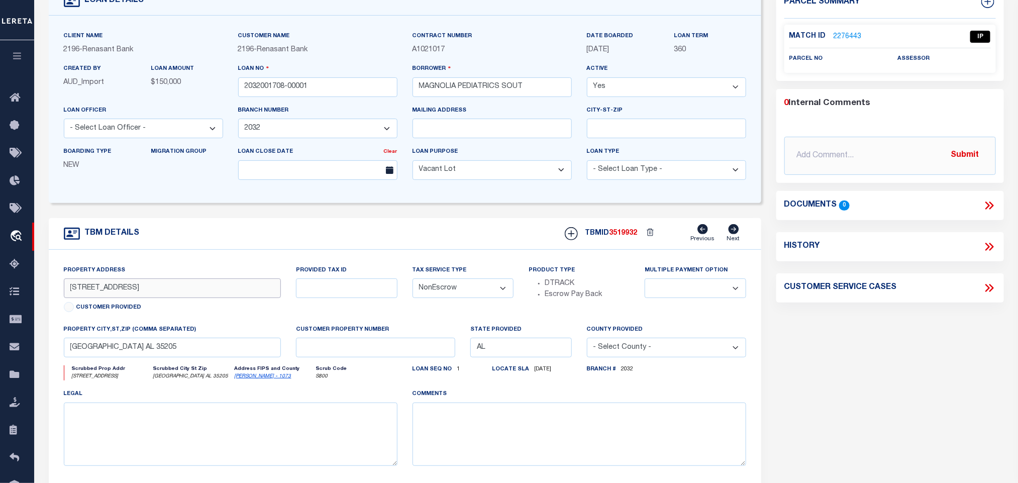
drag, startPoint x: 66, startPoint y: 294, endPoint x: 123, endPoint y: 308, distance: 57.9
click at [123, 308] on div "Property Address [STREET_ADDRESS] Customer Provided" at bounding box center [172, 290] width 217 height 51
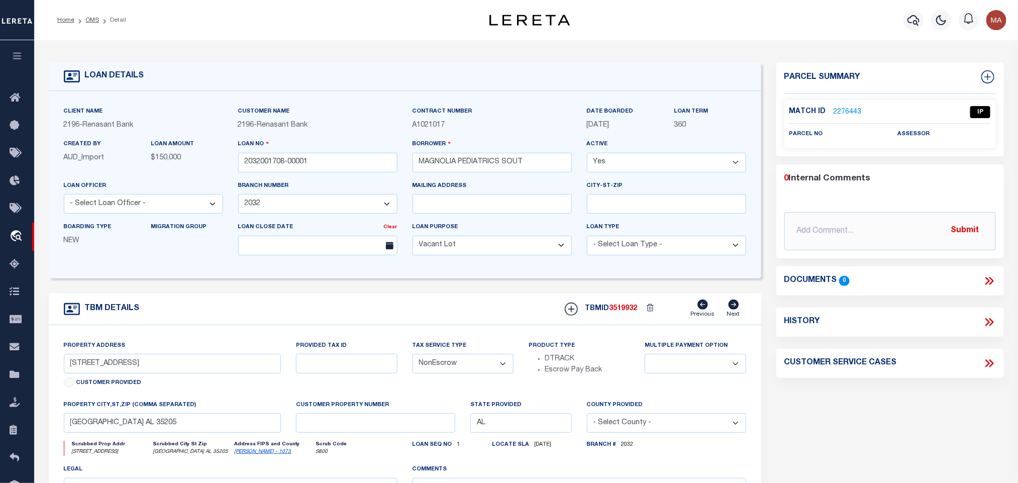
click at [855, 115] on link "2276443" at bounding box center [847, 112] width 28 height 11
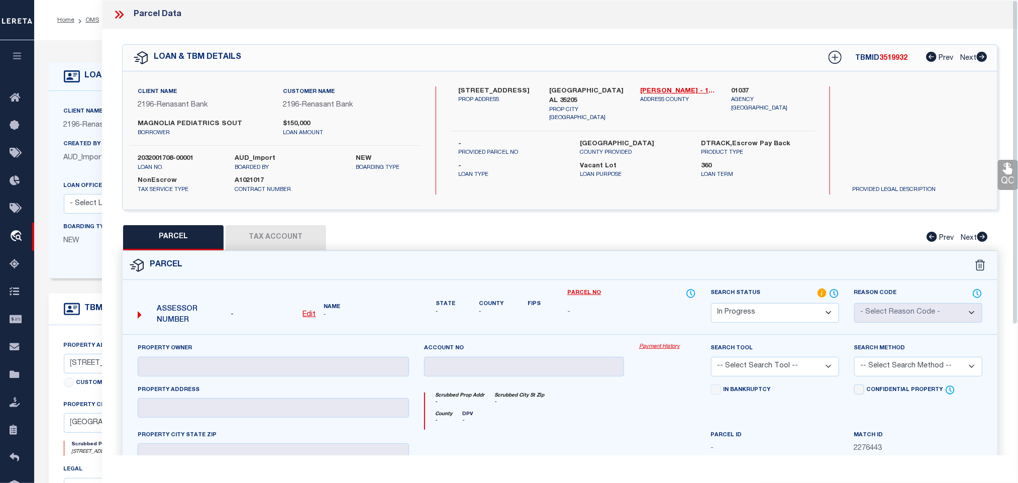
click at [303, 317] on u "Edit" at bounding box center [309, 314] width 13 height 7
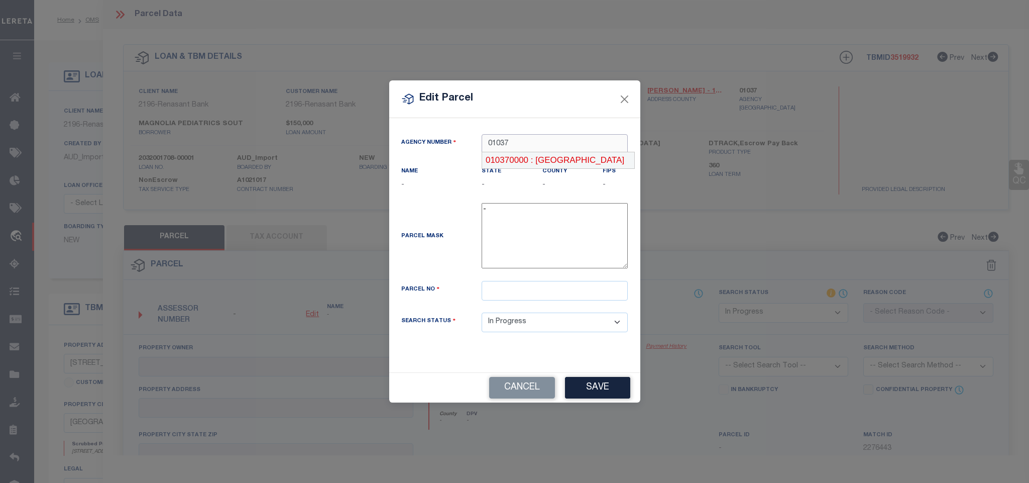
click at [577, 163] on div "010370000 : [GEOGRAPHIC_DATA]" at bounding box center [558, 160] width 152 height 16
click at [579, 281] on div "Parcel Mask -" at bounding box center [515, 242] width 242 height 78
click at [576, 300] on input "text" at bounding box center [555, 291] width 146 height 20
paste input "38 00 09 2 008 001.004"
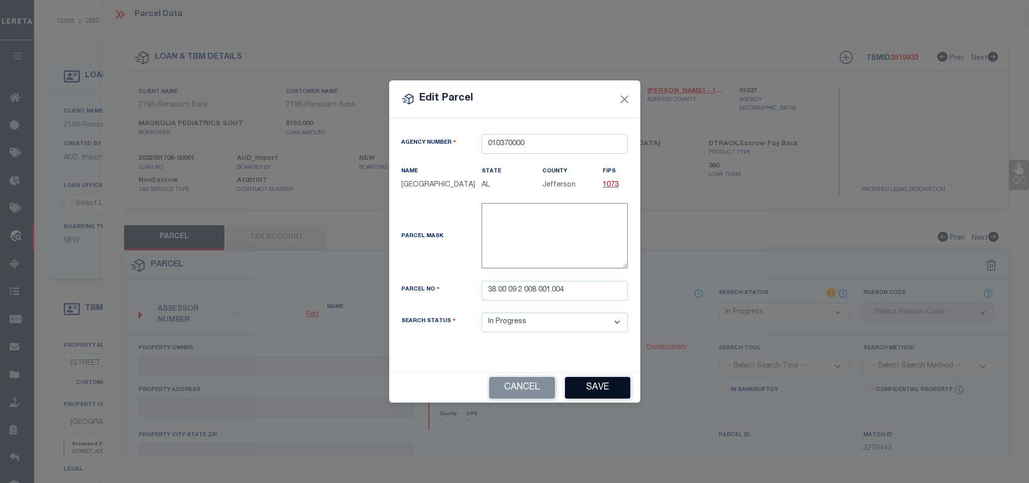
click at [604, 398] on button "Save" at bounding box center [597, 388] width 65 height 22
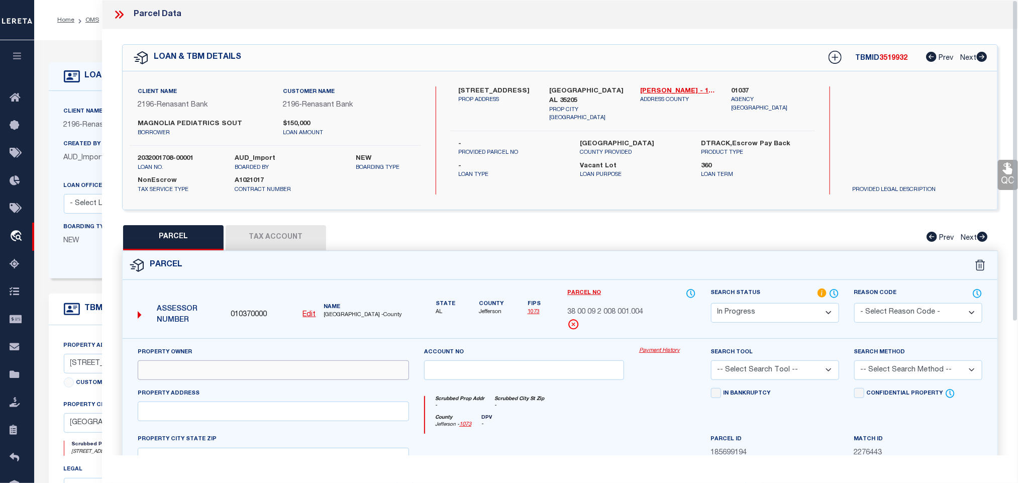
click at [213, 380] on input "text" at bounding box center [273, 370] width 271 height 20
paste input "[PERSON_NAME] [PERSON_NAME]"
click at [577, 92] on label "[GEOGRAPHIC_DATA] AL 35205" at bounding box center [587, 96] width 76 height 20
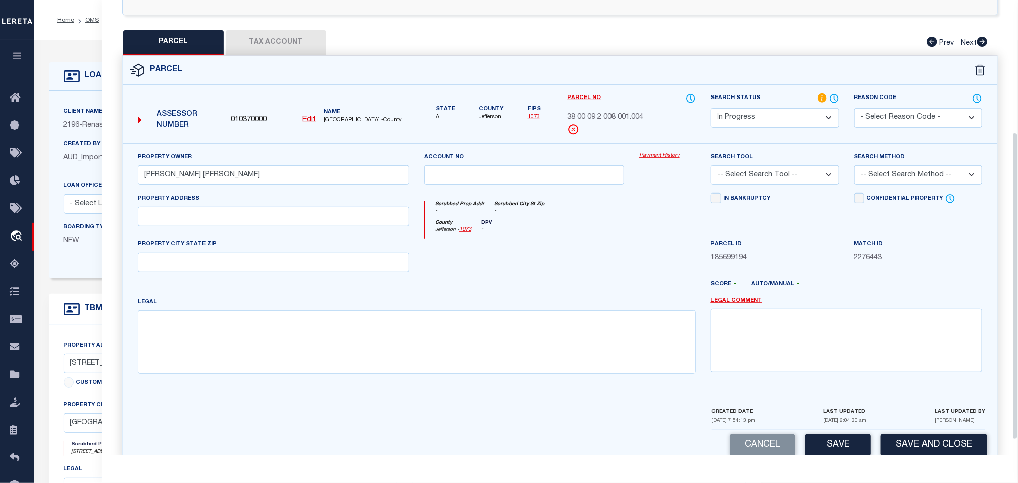
scroll to position [218, 0]
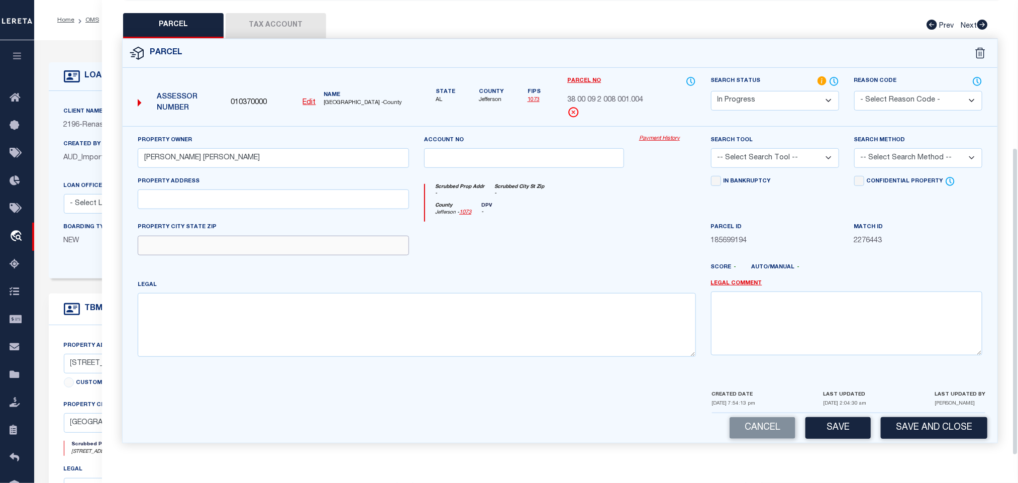
drag, startPoint x: 348, startPoint y: 241, endPoint x: 343, endPoint y: 242, distance: 5.5
click at [348, 241] on input "text" at bounding box center [273, 246] width 271 height 20
paste input "[GEOGRAPHIC_DATA] AL 35205"
click at [251, 196] on input "text" at bounding box center [273, 199] width 271 height 20
paste input "[STREET_ADDRESS]"
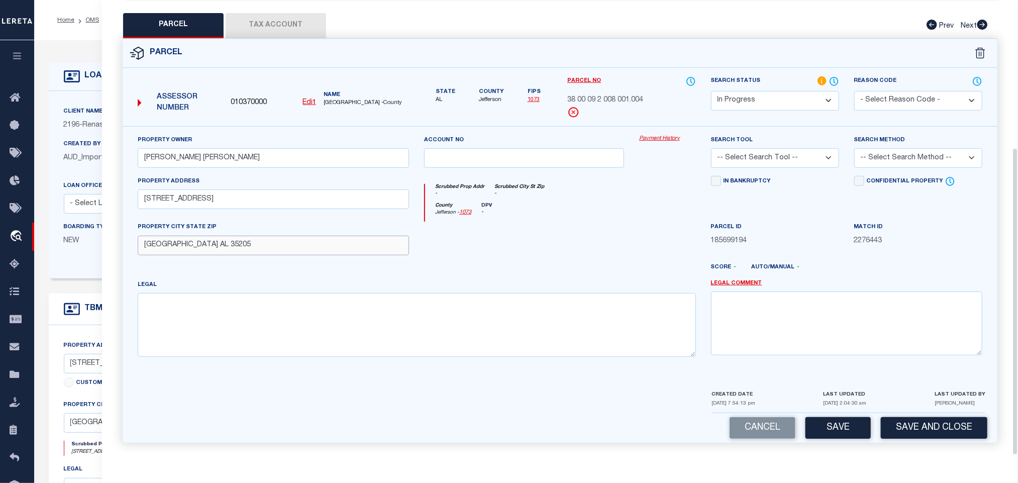
click at [245, 241] on input "[GEOGRAPHIC_DATA] AL 35205" at bounding box center [273, 246] width 271 height 20
paste input "ESSEMER AL 35020"
click at [449, 318] on textarea at bounding box center [417, 324] width 558 height 63
paste textarea "LOT 20 BLK 476 BESSEMER"
click at [759, 163] on select "-- Select Search Tool -- 3rd Party Website Agency File Agency Website ATLS CNV-…" at bounding box center [775, 158] width 128 height 20
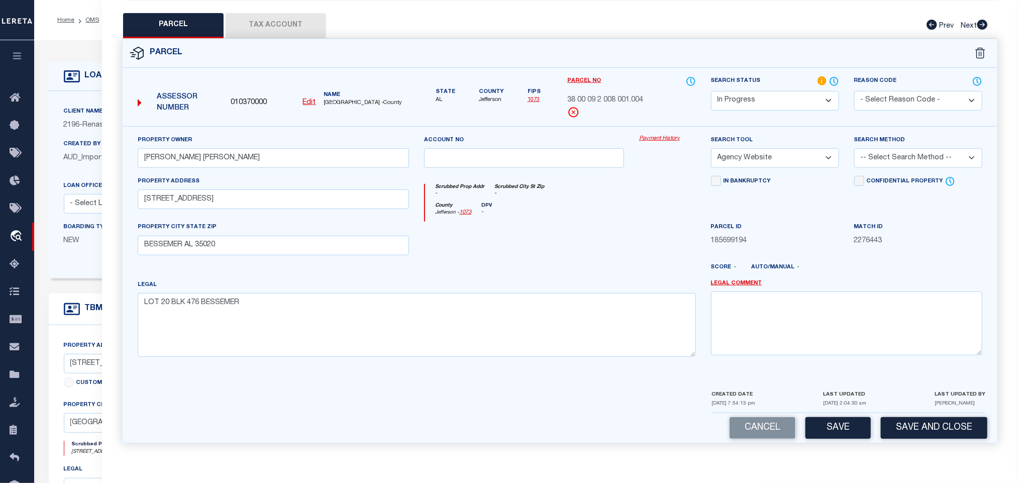
click at [711, 148] on select "-- Select Search Tool -- 3rd Party Website Agency File Agency Website ATLS CNV-…" at bounding box center [775, 158] width 128 height 20
click at [881, 158] on select "-- Select Search Method -- Property Address Legal Liability Info Provided" at bounding box center [918, 158] width 128 height 20
click at [854, 148] on select "-- Select Search Method -- Property Address Legal Liability Info Provided" at bounding box center [918, 158] width 128 height 20
click at [840, 435] on button "Save" at bounding box center [837, 428] width 65 height 22
click at [291, 15] on button "Tax Account" at bounding box center [276, 25] width 100 height 25
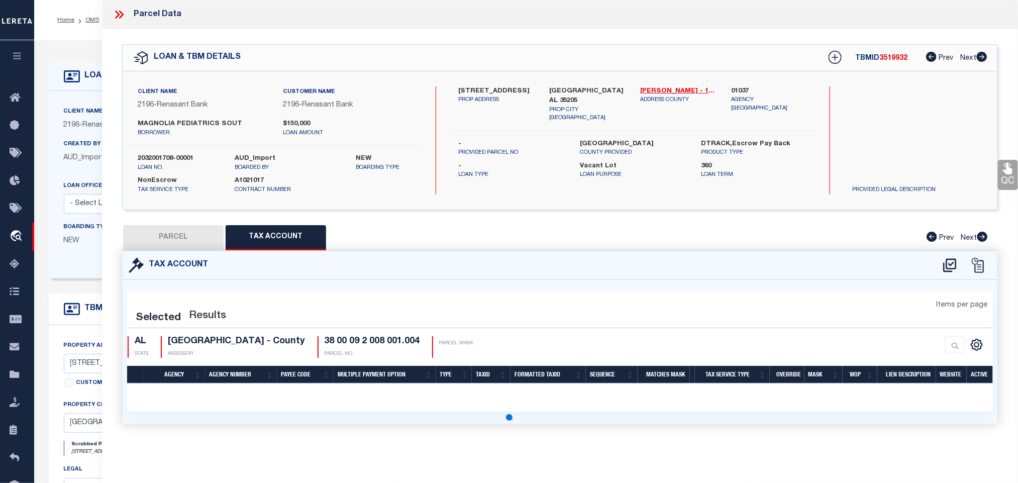
scroll to position [0, 0]
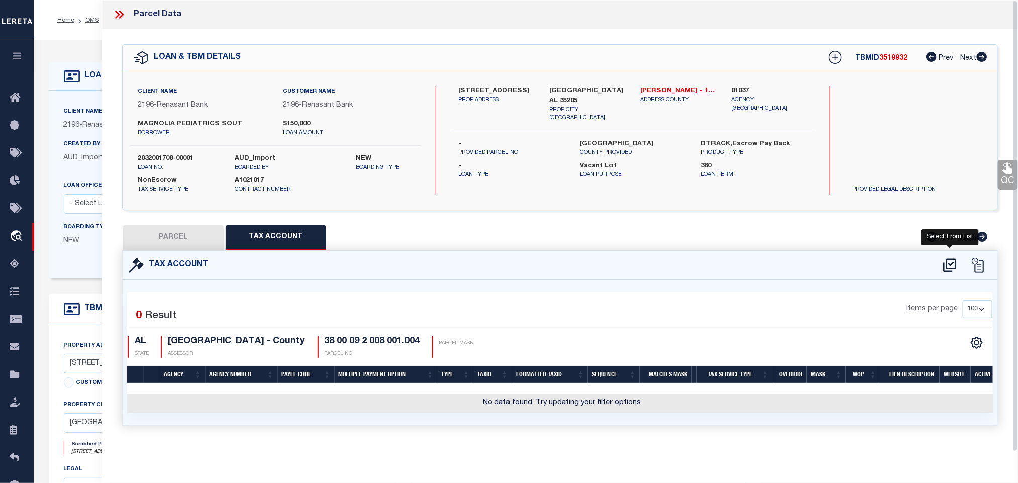
click at [947, 267] on icon at bounding box center [949, 265] width 17 height 16
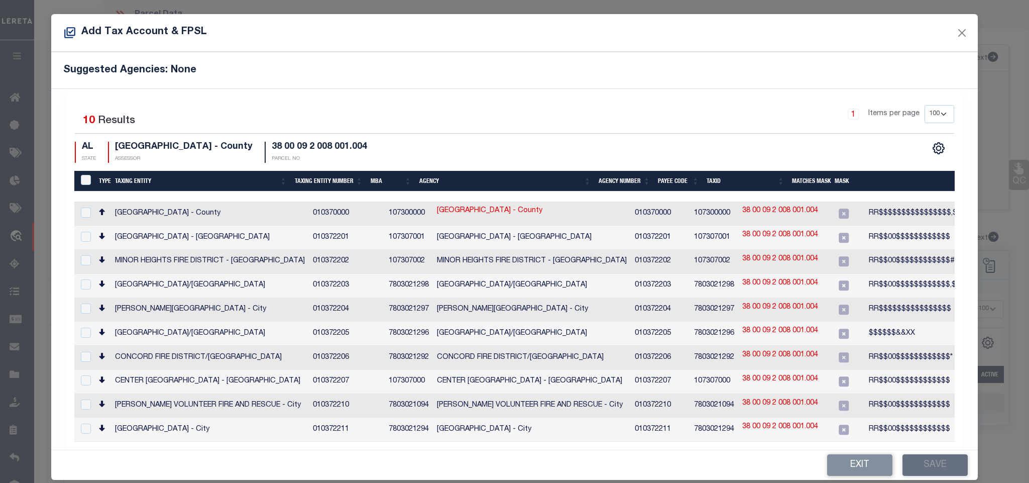
click at [784, 214] on td "38 00 09 2 008 001.004" at bounding box center [780, 213] width 84 height 24
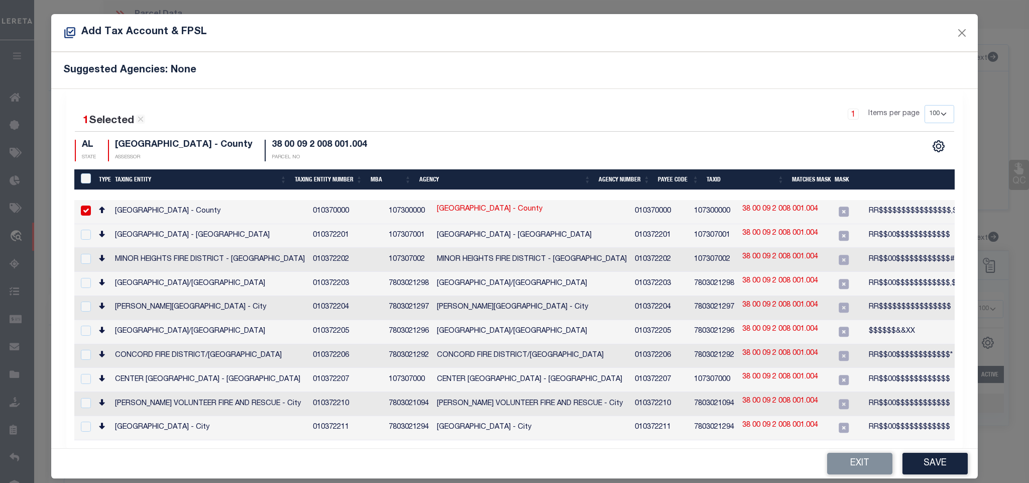
click at [742, 208] on link "38 00 09 2 008 001.004" at bounding box center [780, 209] width 76 height 11
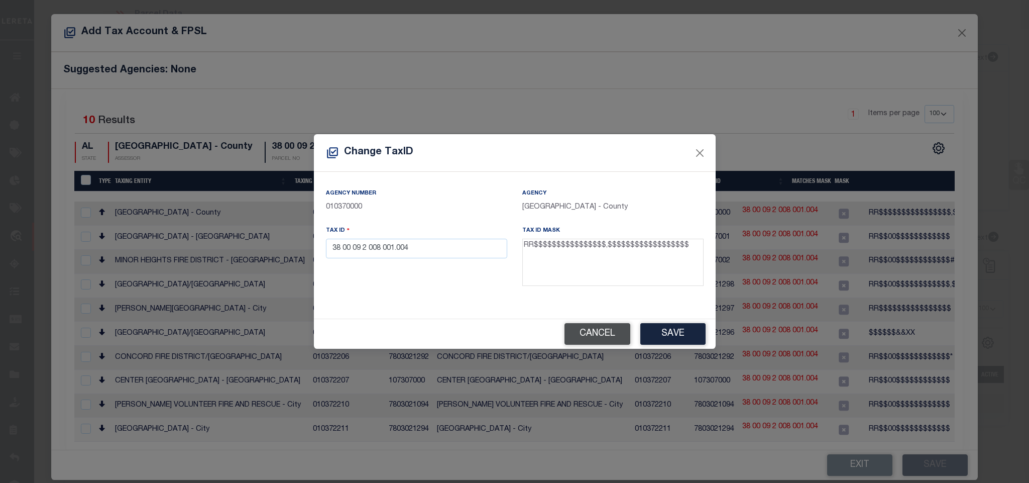
click at [591, 341] on button "Cancel" at bounding box center [598, 334] width 66 height 22
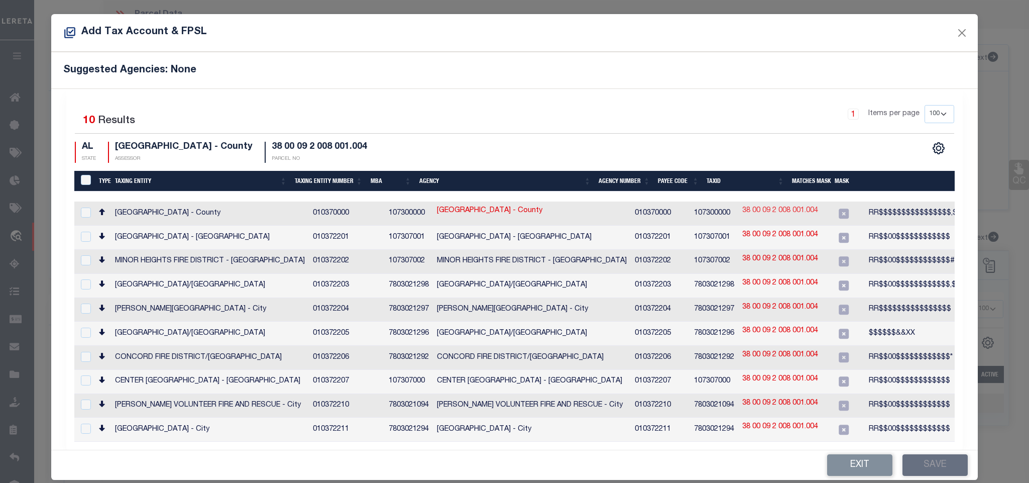
click at [742, 209] on link "38 00 09 2 008 001.004" at bounding box center [780, 210] width 76 height 11
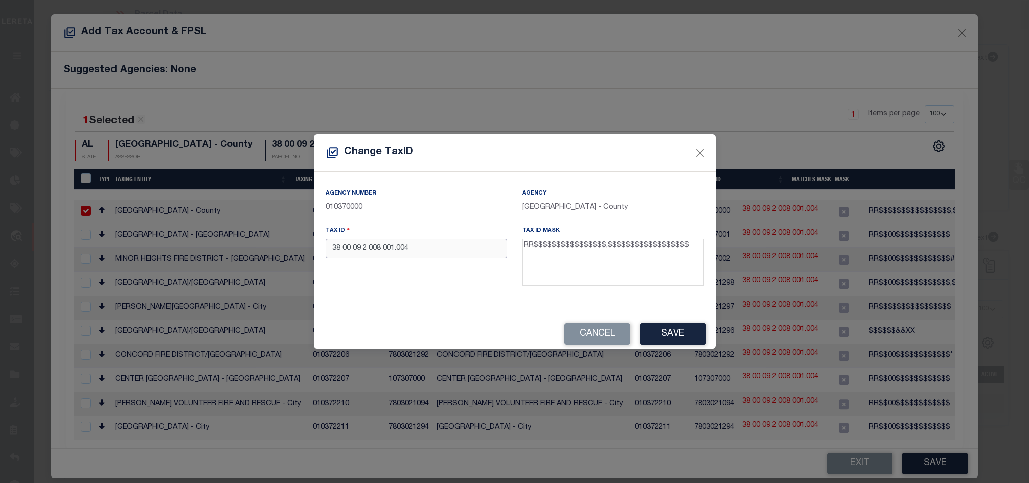
click at [452, 246] on input "38 00 09 2 008 001.004" at bounding box center [416, 249] width 181 height 20
click at [674, 331] on button "Save" at bounding box center [672, 334] width 65 height 22
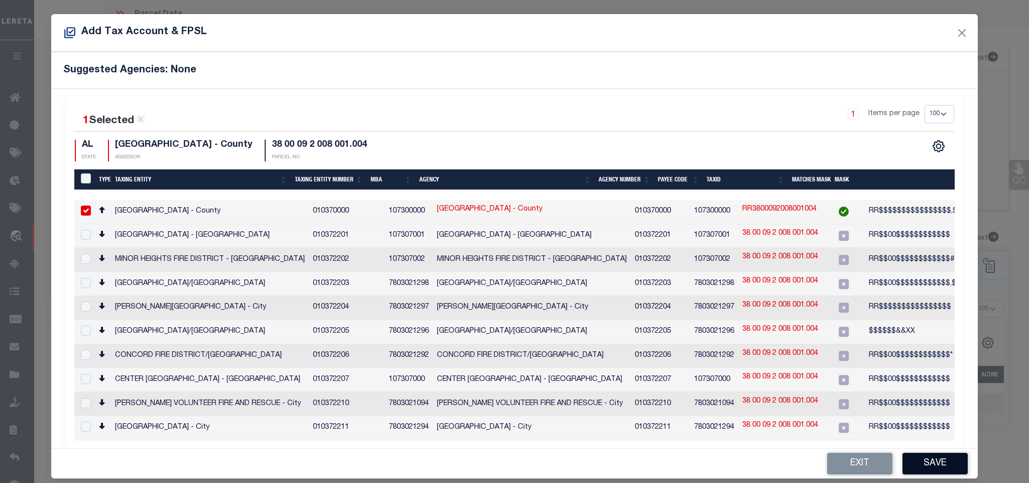
drag, startPoint x: 912, startPoint y: 459, endPoint x: 921, endPoint y: 462, distance: 9.1
click at [912, 459] on button "Save" at bounding box center [935, 464] width 65 height 22
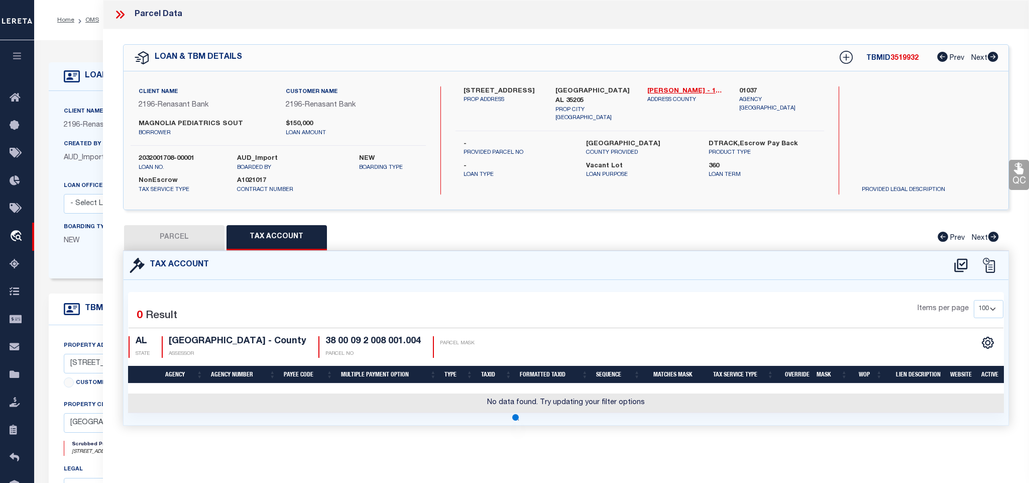
click at [183, 239] on button "PARCEL" at bounding box center [174, 237] width 100 height 25
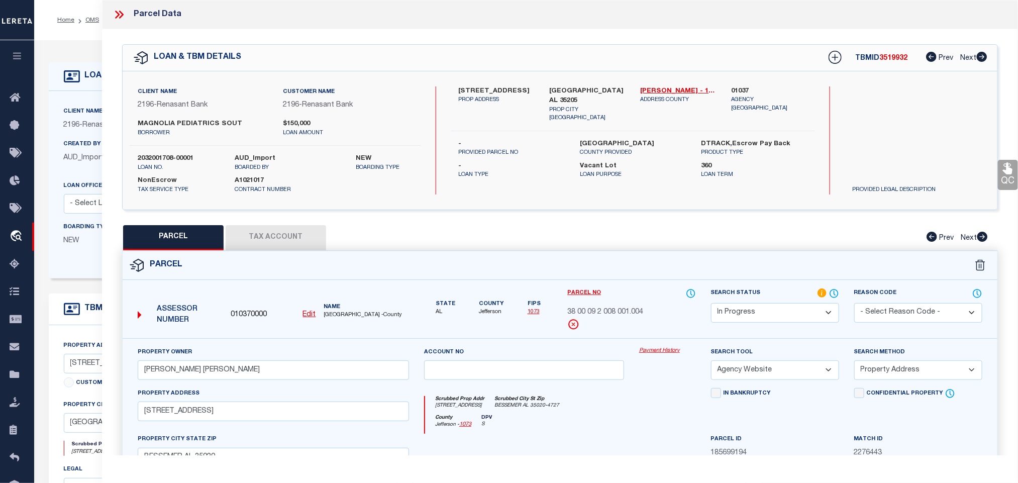
click at [763, 307] on select "Automated Search Bad Parcel Complete Duplicate Parcel High Dollar Reporting In …" at bounding box center [775, 313] width 128 height 20
click at [711, 304] on select "Automated Search Bad Parcel Complete Duplicate Parcel High Dollar Reporting In …" at bounding box center [775, 313] width 128 height 20
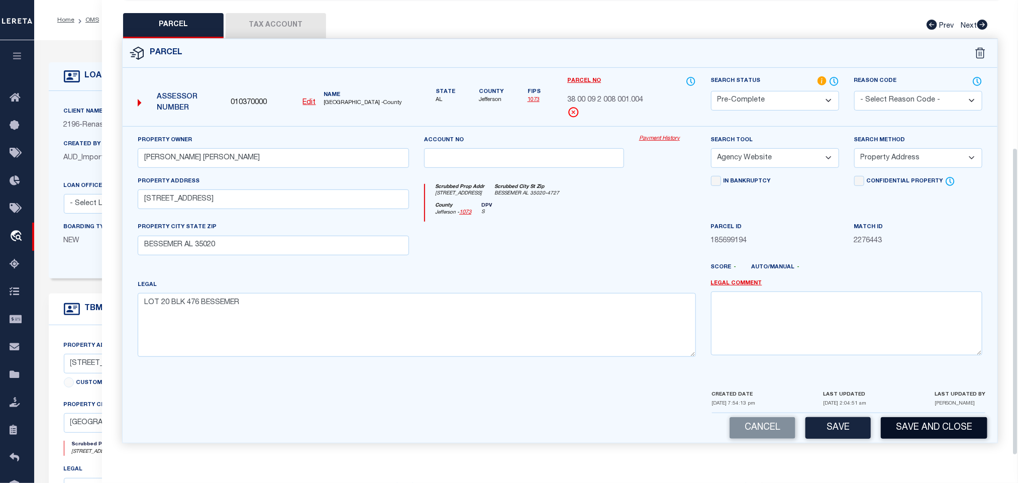
click at [929, 428] on button "Save and Close" at bounding box center [933, 428] width 106 height 22
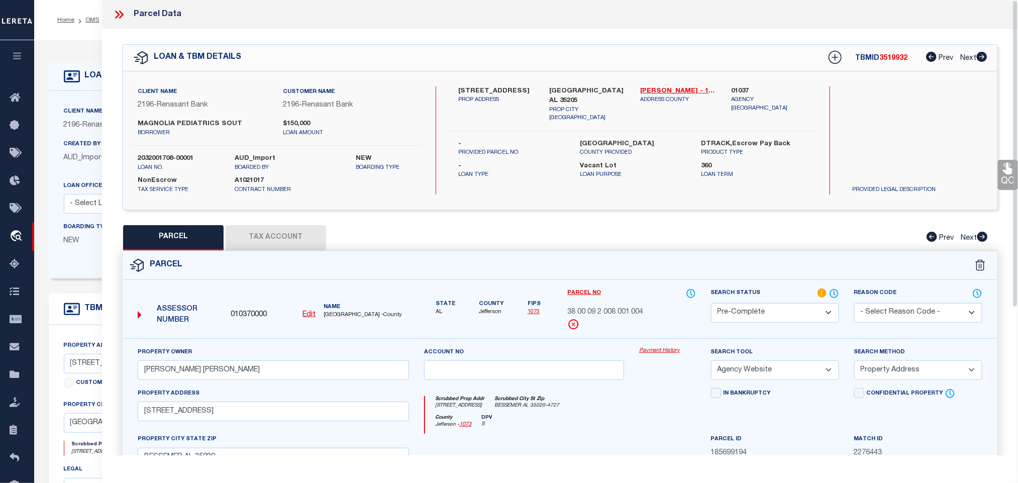
click at [157, 158] on label "2032001708-00001" at bounding box center [179, 159] width 82 height 10
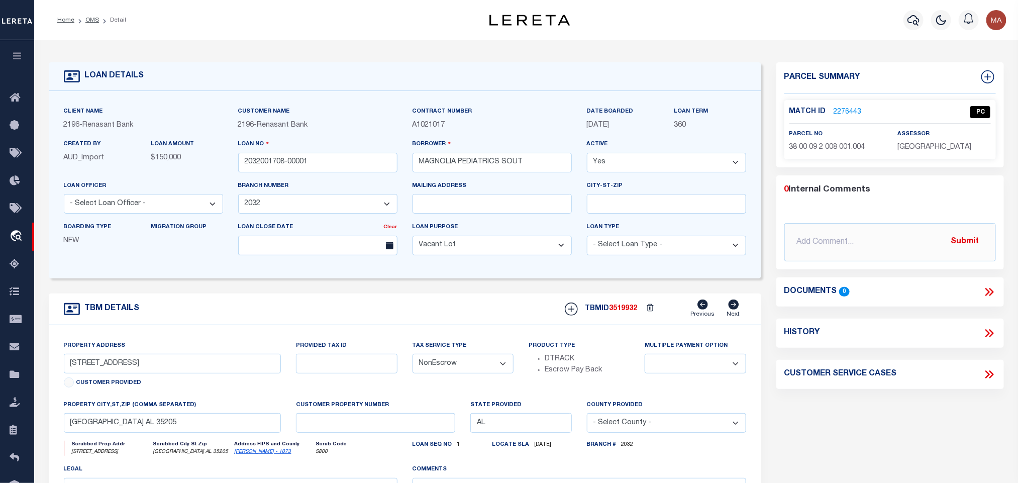
click at [634, 312] on span "3519932" at bounding box center [623, 308] width 28 height 7
click at [924, 153] on p "[GEOGRAPHIC_DATA]" at bounding box center [943, 147] width 93 height 11
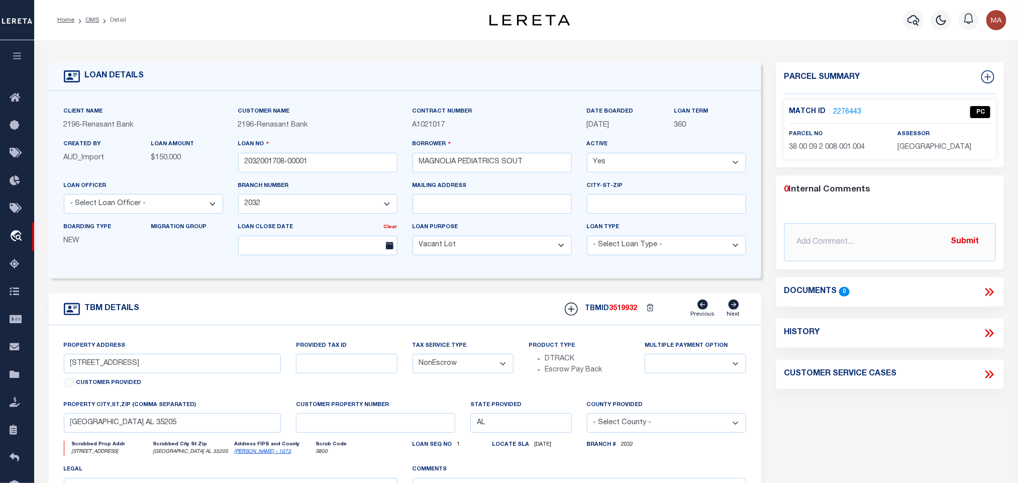
click at [814, 146] on span "38 00 09 2 008 001.004" at bounding box center [827, 147] width 76 height 7
click at [92, 19] on link "OMS" at bounding box center [92, 20] width 14 height 6
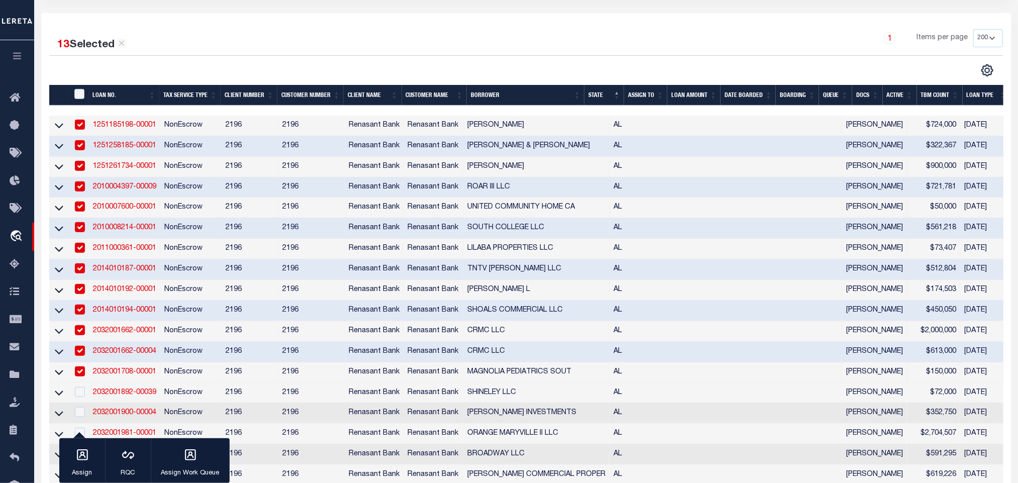
scroll to position [301, 0]
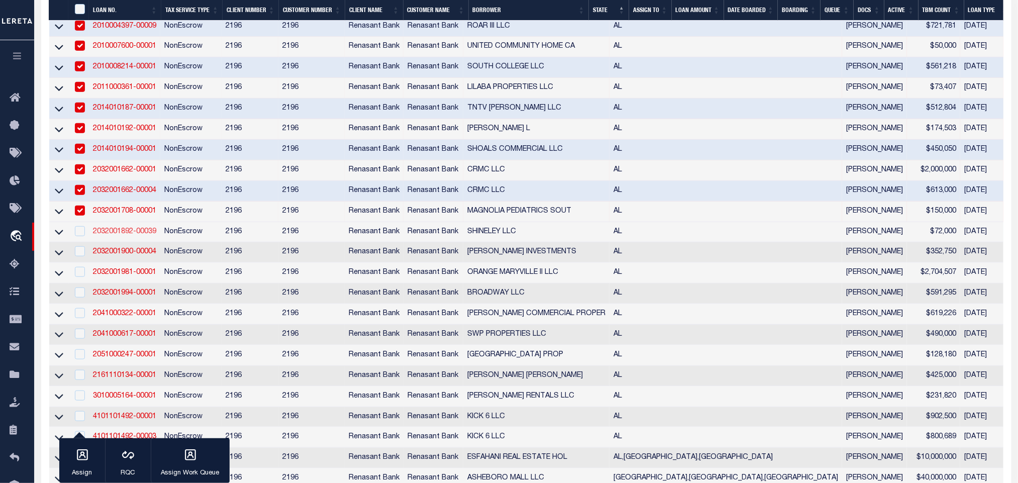
click at [118, 235] on link "2032001892-00039" at bounding box center [124, 231] width 63 height 7
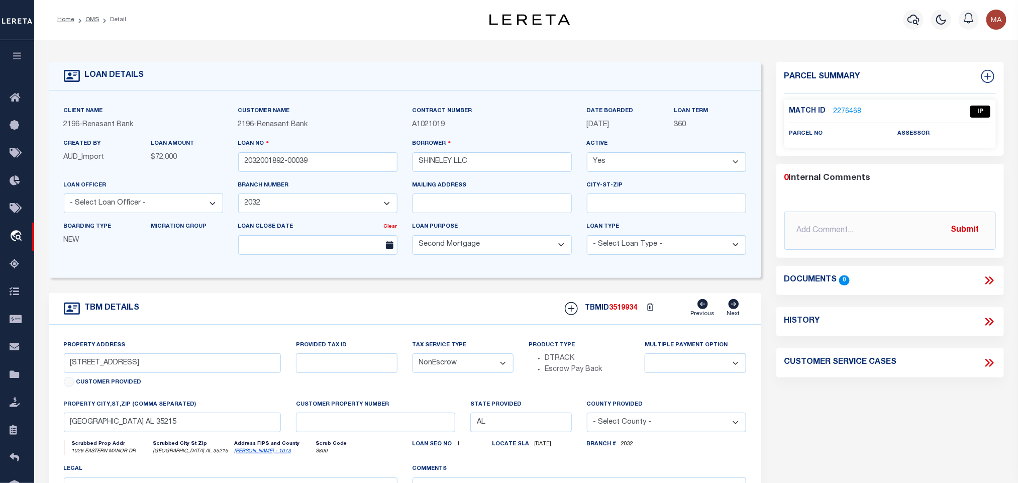
scroll to position [75, 0]
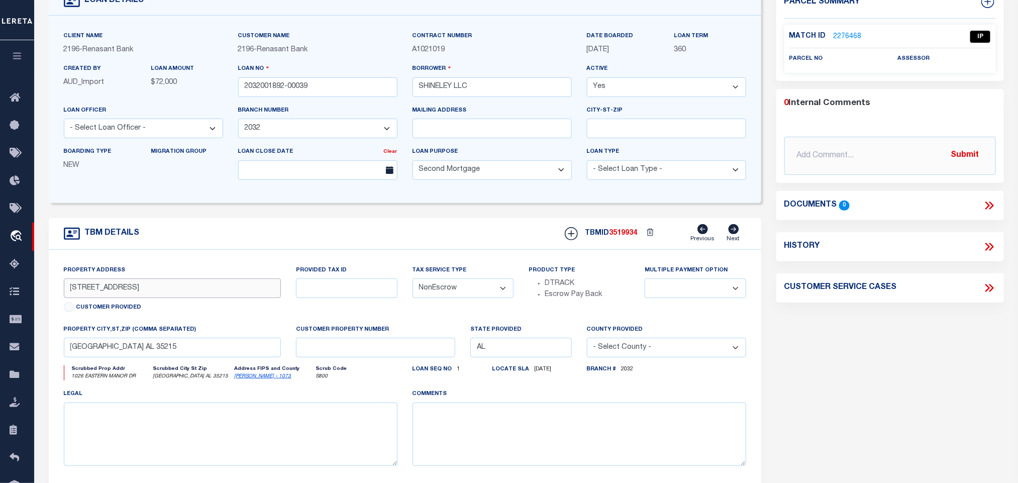
drag, startPoint x: 70, startPoint y: 291, endPoint x: 150, endPoint y: 300, distance: 80.4
click at [150, 298] on input "[STREET_ADDRESS]" at bounding box center [172, 288] width 217 height 20
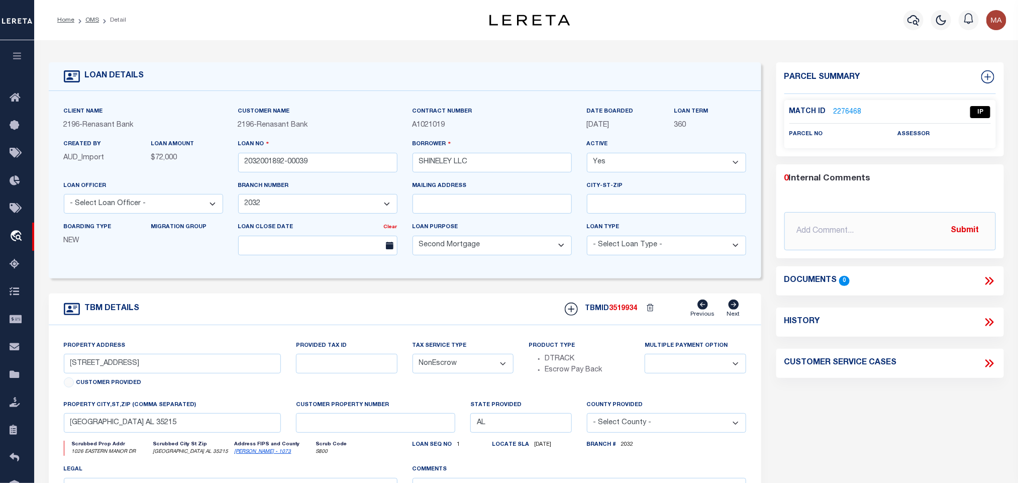
click at [844, 112] on link "2276468" at bounding box center [847, 112] width 28 height 11
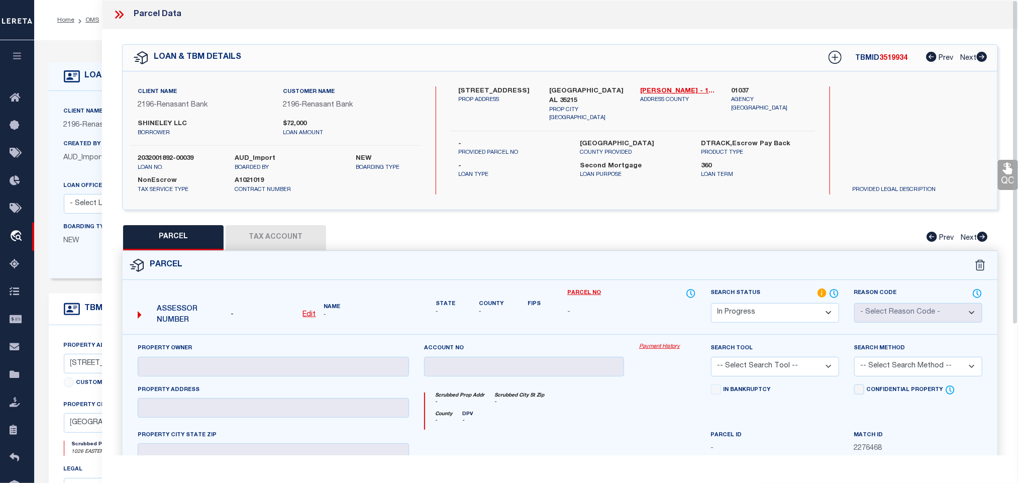
click at [315, 317] on u "Edit" at bounding box center [309, 314] width 13 height 7
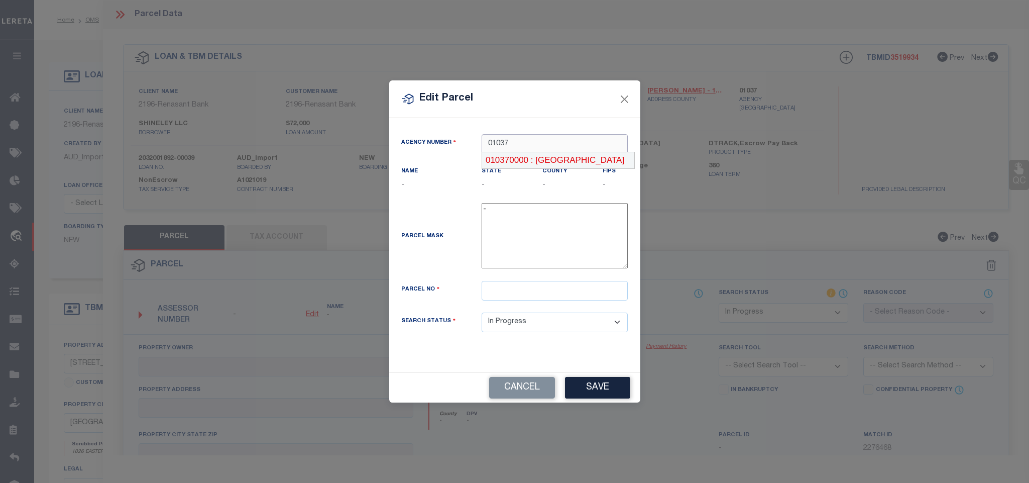
click at [561, 166] on div "010370000 : [GEOGRAPHIC_DATA]" at bounding box center [558, 160] width 152 height 16
click at [564, 295] on input "text" at bounding box center [555, 291] width 146 height 20
paste input "13 00 27 2 007 010.308"
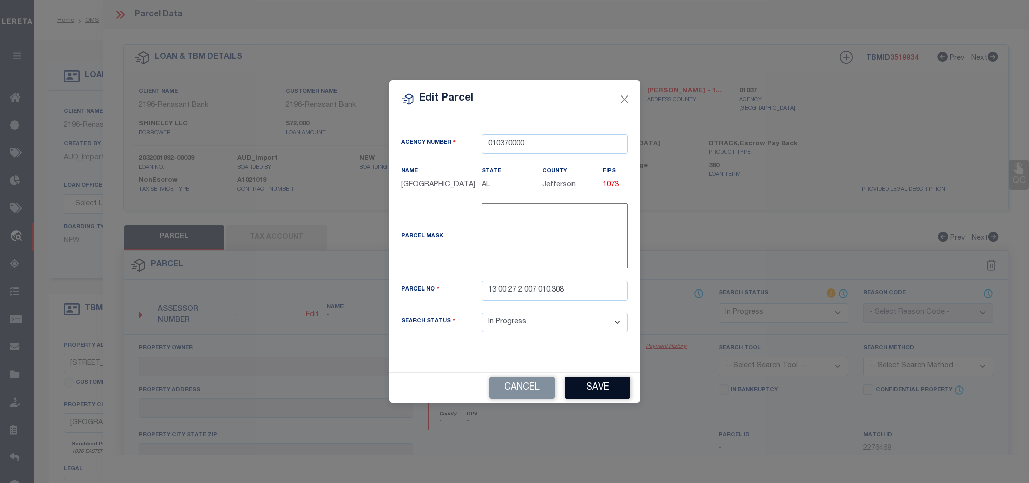
click at [600, 394] on button "Save" at bounding box center [597, 388] width 65 height 22
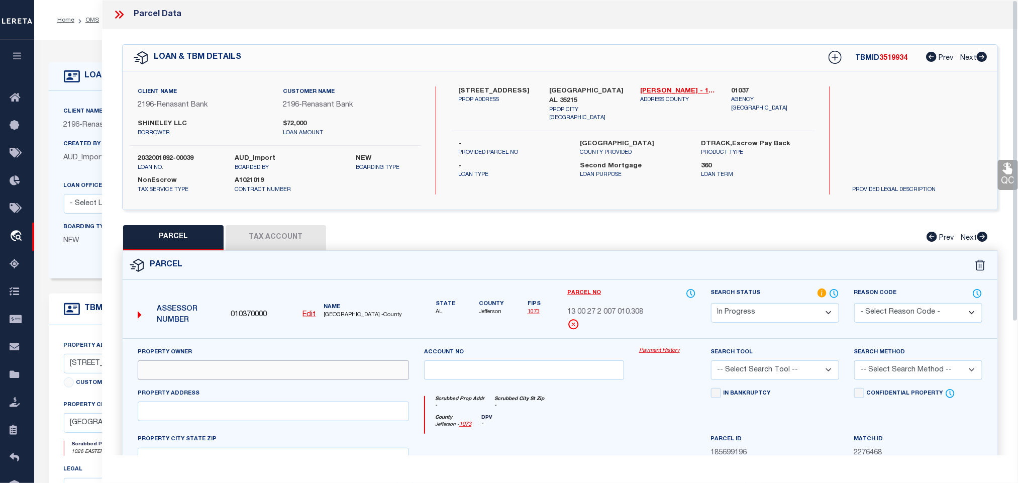
click at [344, 368] on input "text" at bounding box center [273, 370] width 271 height 20
paste input "[PERSON_NAME]"
click at [570, 93] on label "[GEOGRAPHIC_DATA] AL 35215" at bounding box center [587, 96] width 76 height 20
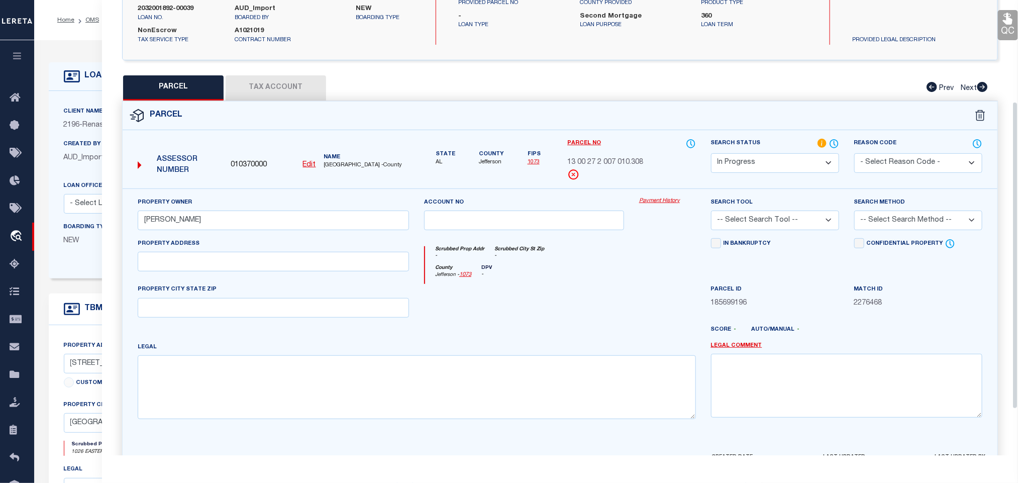
scroll to position [218, 0]
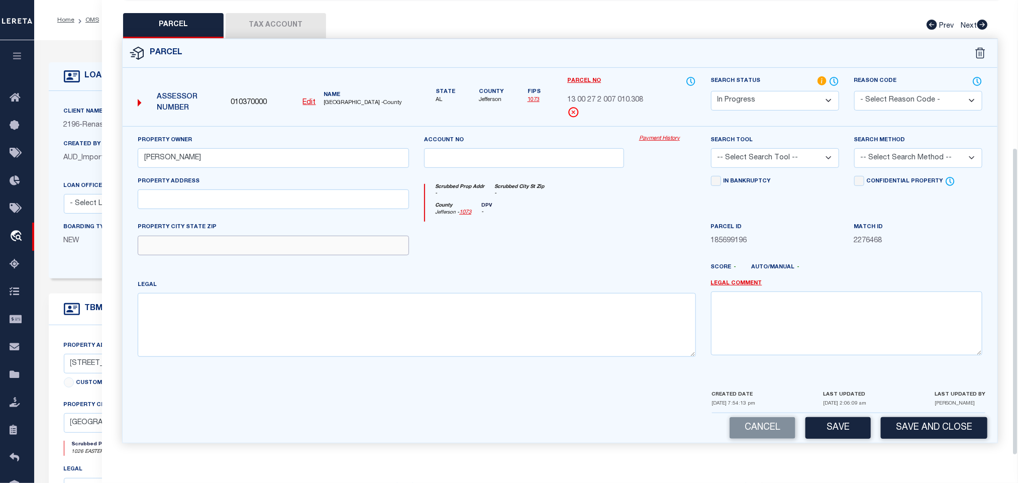
click at [312, 246] on input "text" at bounding box center [273, 246] width 271 height 20
paste input "[GEOGRAPHIC_DATA] AL 35215"
click at [327, 199] on input "text" at bounding box center [273, 199] width 271 height 20
paste input "1026 EASTERN MANOR DR"
click at [526, 287] on div "Legal" at bounding box center [417, 317] width 558 height 77
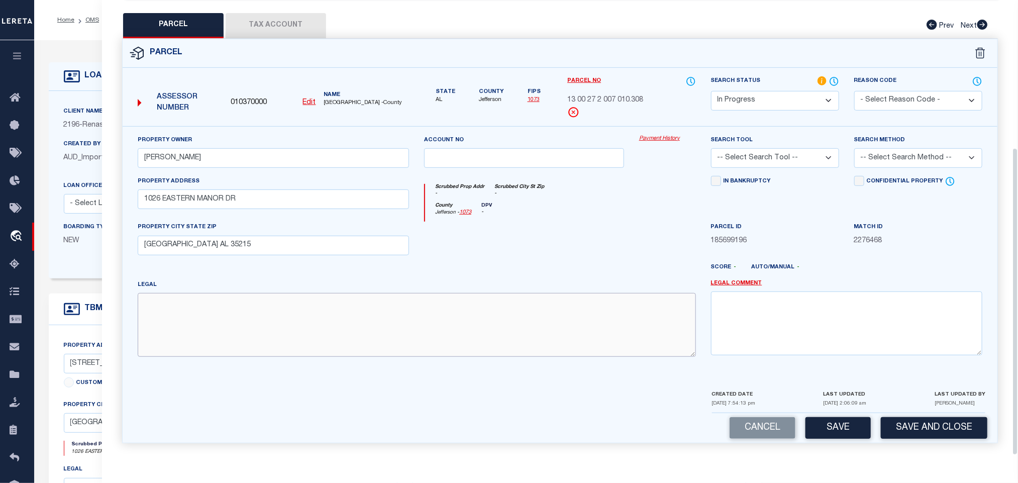
click at [520, 306] on textarea at bounding box center [417, 324] width 558 height 63
paste textarea "NIT [GEOGRAPHIC_DATA] CONDOMINIUM REAL 2168 PG 295 PB 132 PG 15 ALSO UNDIV 1/14…"
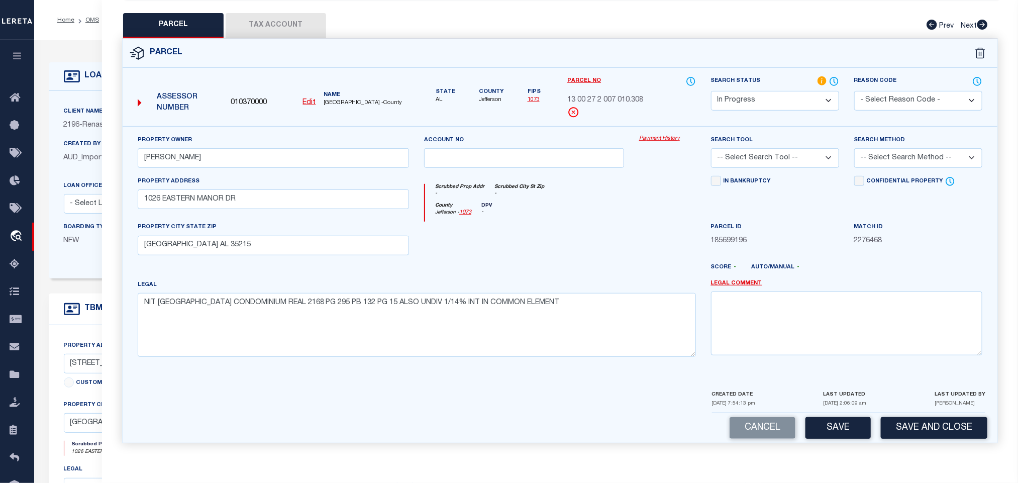
click at [762, 163] on select "-- Select Search Tool -- 3rd Party Website Agency File Agency Website ATLS CNV-…" at bounding box center [775, 158] width 128 height 20
click at [711, 148] on select "-- Select Search Tool -- 3rd Party Website Agency File Agency Website ATLS CNV-…" at bounding box center [775, 158] width 128 height 20
click at [900, 160] on select "-- Select Search Method -- Property Address Legal Liability Info Provided" at bounding box center [918, 158] width 128 height 20
click at [854, 148] on select "-- Select Search Method -- Property Address Legal Liability Info Provided" at bounding box center [918, 158] width 128 height 20
click at [819, 417] on button "Save" at bounding box center [837, 428] width 65 height 22
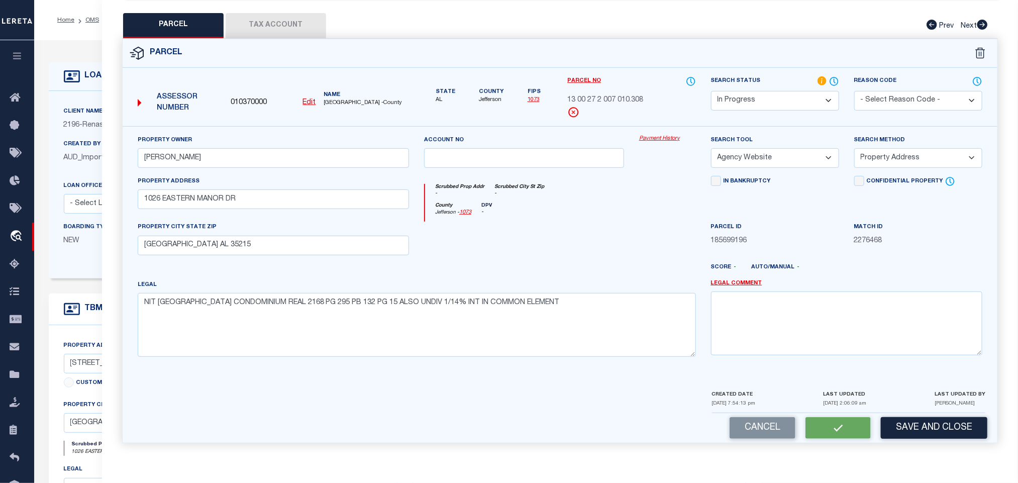
click at [294, 23] on button "Tax Account" at bounding box center [276, 25] width 100 height 25
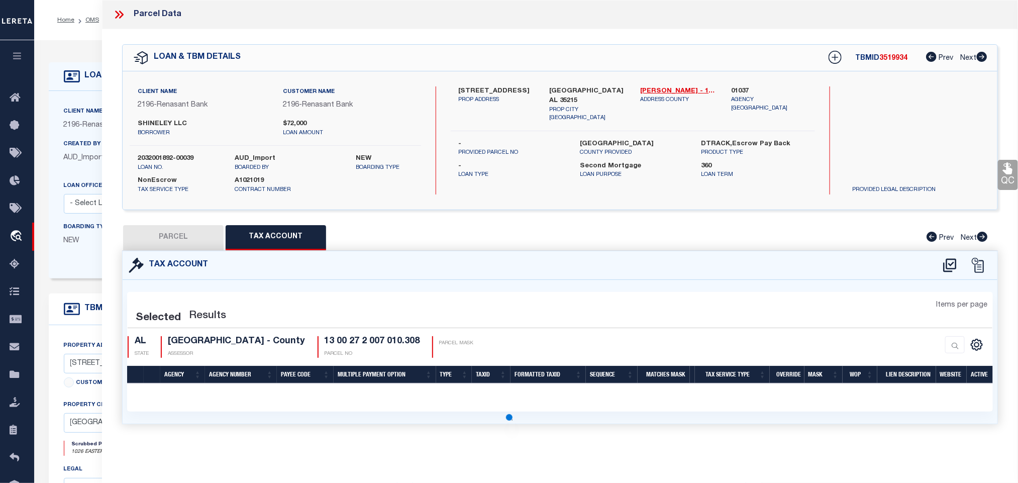
scroll to position [0, 0]
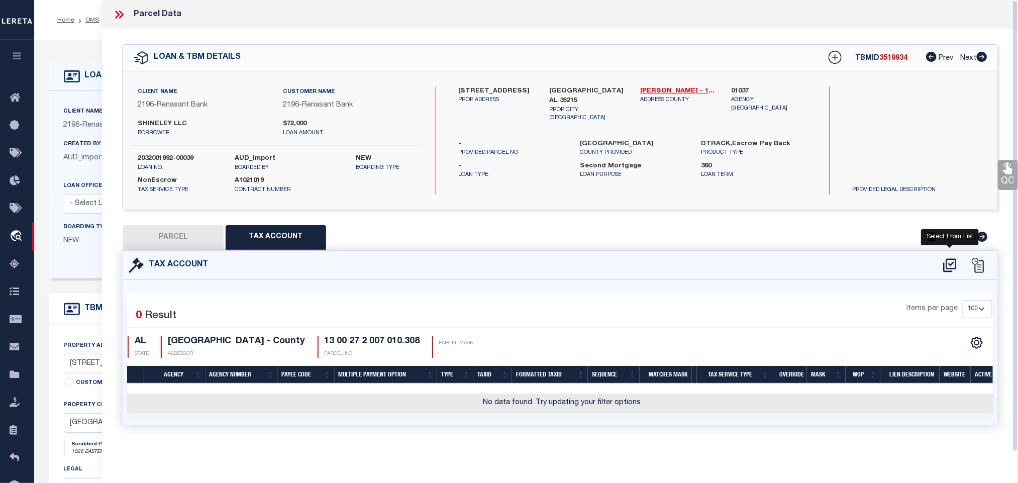
click at [950, 265] on icon at bounding box center [949, 265] width 17 height 16
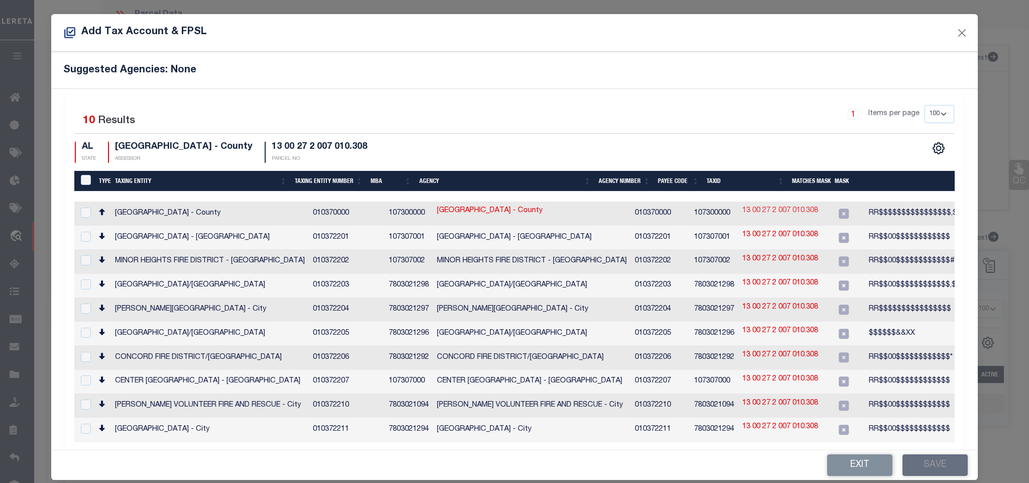
click at [757, 209] on link "13 00 27 2 007 010.308" at bounding box center [780, 210] width 76 height 11
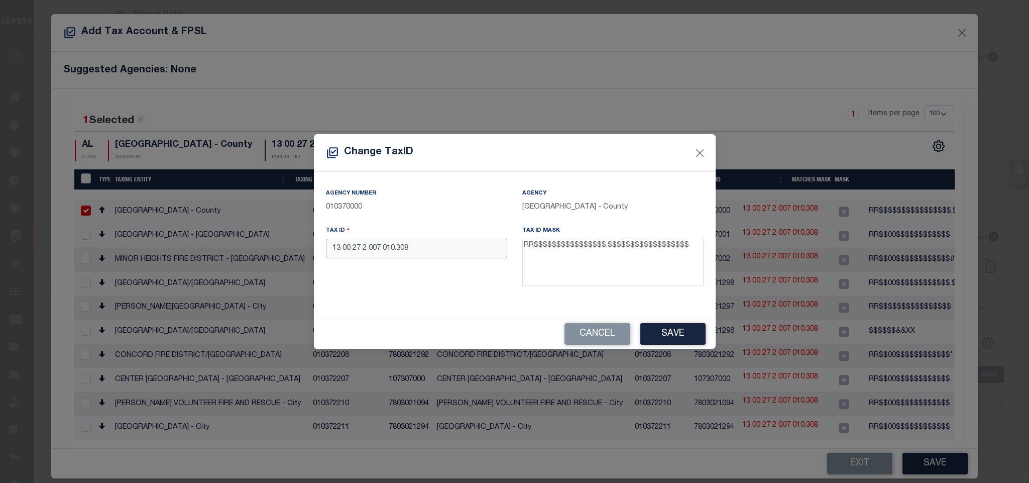
click at [469, 248] on input "13 00 27 2 007 010.308" at bounding box center [416, 249] width 181 height 20
click at [651, 323] on button "Save" at bounding box center [672, 334] width 65 height 22
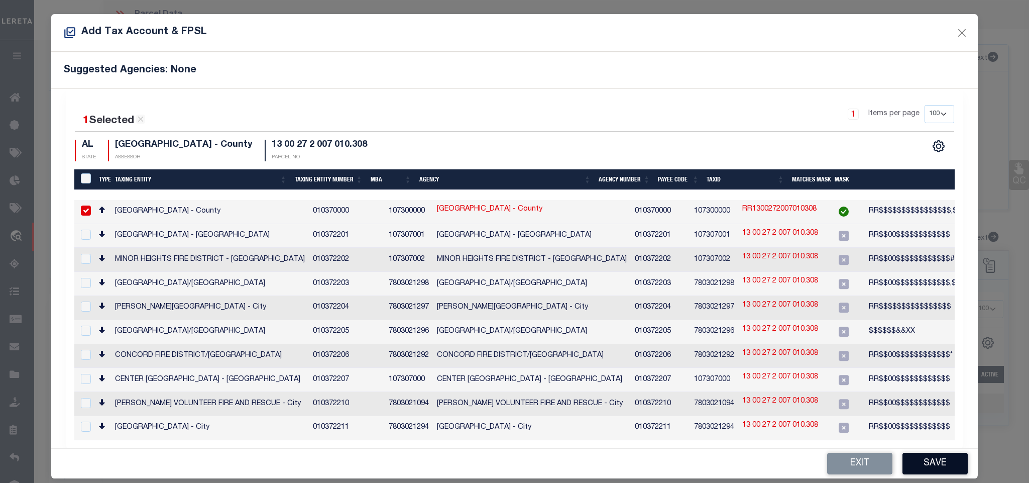
click at [944, 451] on div "Exit Save" at bounding box center [514, 464] width 926 height 30
click at [942, 454] on button "Save" at bounding box center [935, 464] width 65 height 22
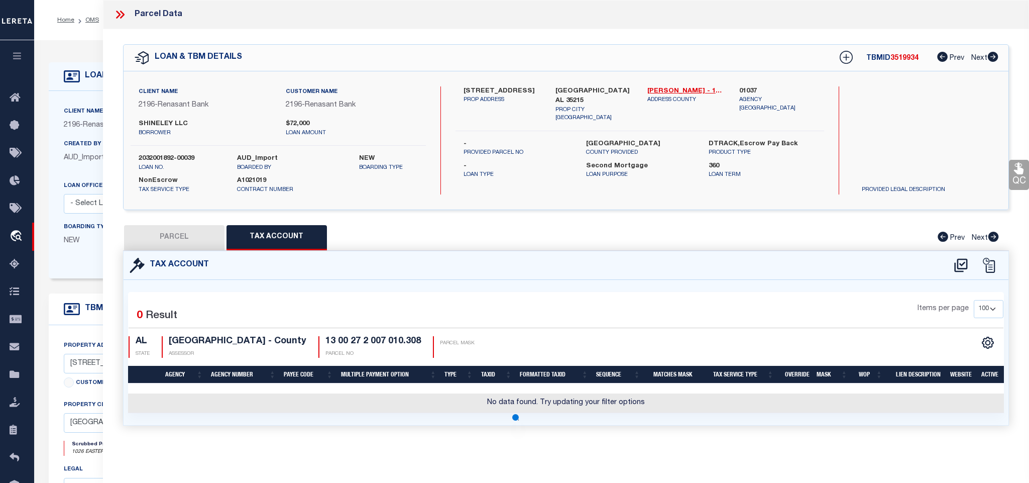
click at [168, 240] on button "PARCEL" at bounding box center [174, 237] width 100 height 25
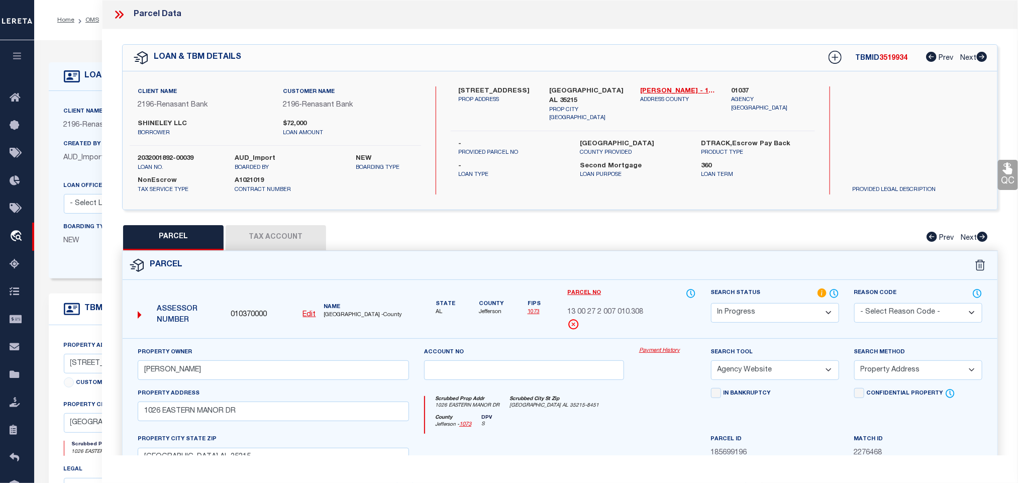
click at [783, 317] on select "Automated Search Bad Parcel Complete Duplicate Parcel High Dollar Reporting In …" at bounding box center [775, 313] width 128 height 20
click at [711, 304] on select "Automated Search Bad Parcel Complete Duplicate Parcel High Dollar Reporting In …" at bounding box center [775, 313] width 128 height 20
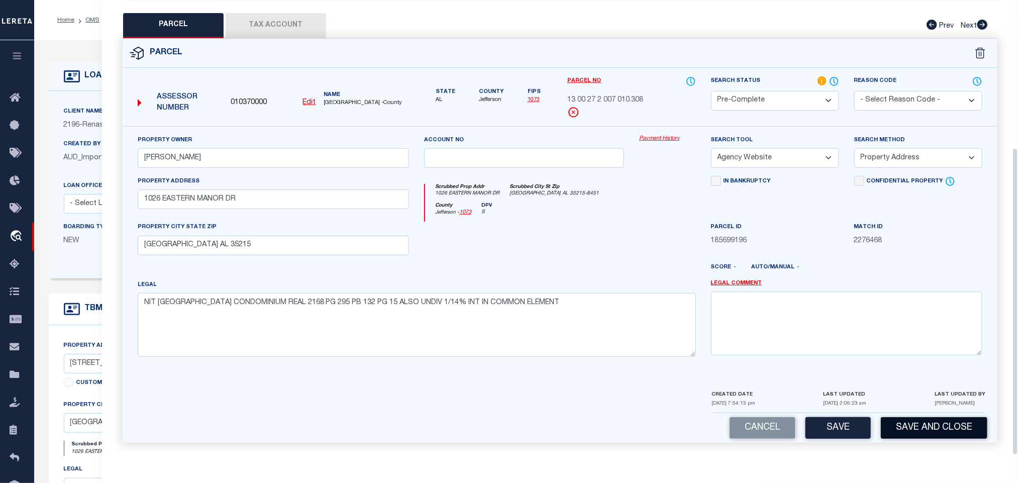
click at [895, 428] on button "Save and Close" at bounding box center [933, 428] width 106 height 22
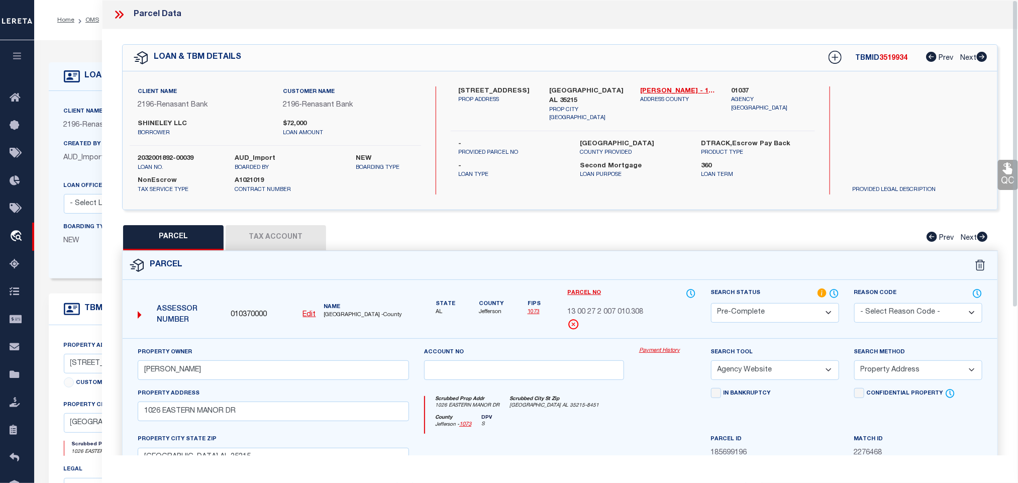
click at [154, 156] on label "2032001892-00039" at bounding box center [179, 159] width 82 height 10
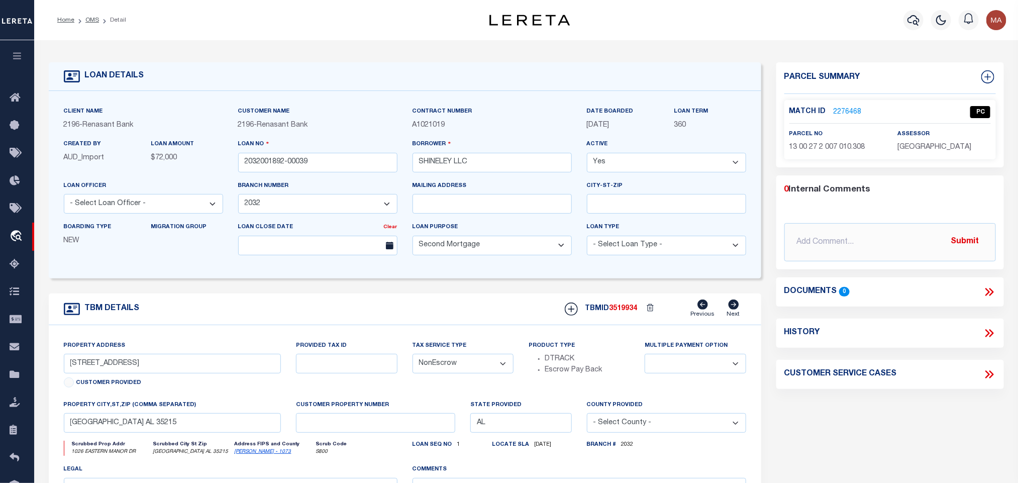
click at [631, 318] on div "TBMID 3519934 Previous Next" at bounding box center [651, 308] width 189 height 19
click at [927, 154] on div "Match ID 2276468 PC parcel no 13 00 27 2 007 010.308" at bounding box center [889, 129] width 211 height 59
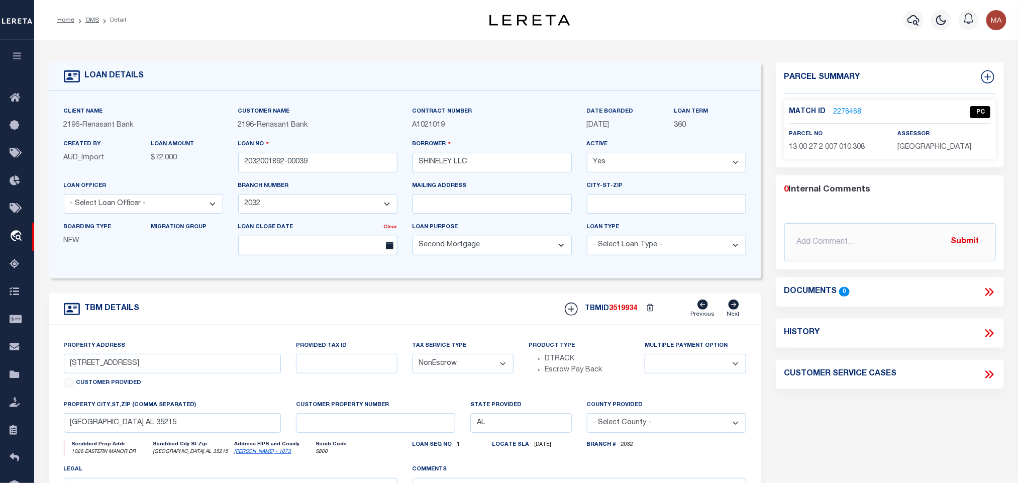
click at [844, 145] on span "13 00 27 2 007 010.308" at bounding box center [827, 147] width 76 height 7
click at [88, 22] on link "OMS" at bounding box center [92, 20] width 14 height 6
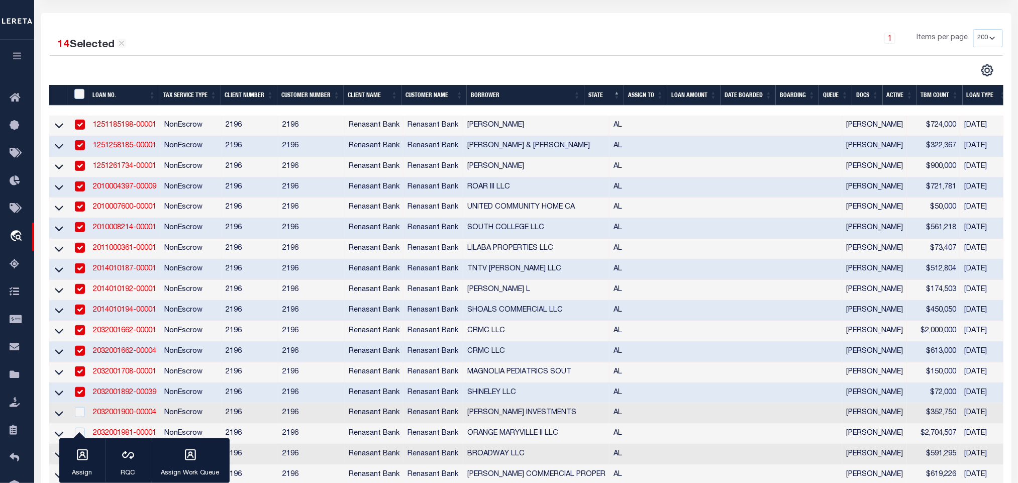
scroll to position [226, 0]
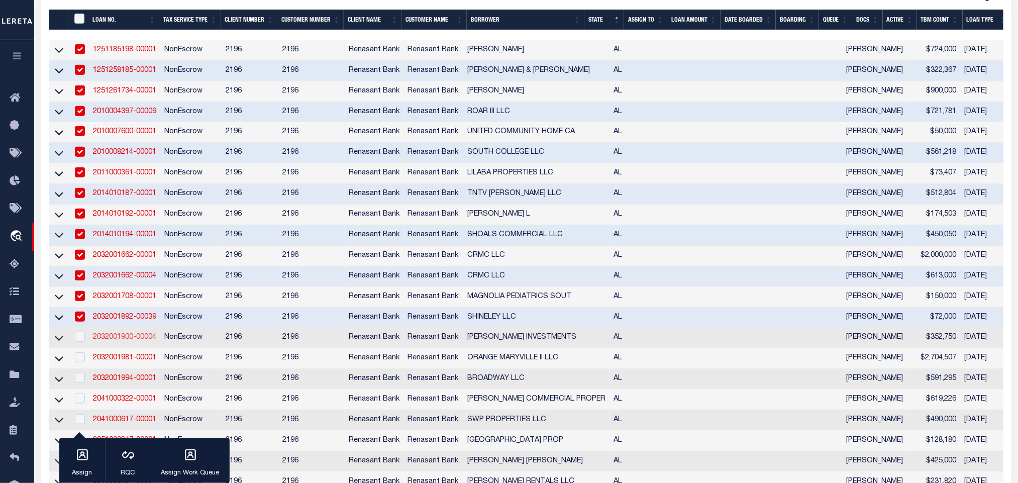
click at [117, 341] on link "2032001900-00004" at bounding box center [124, 336] width 63 height 7
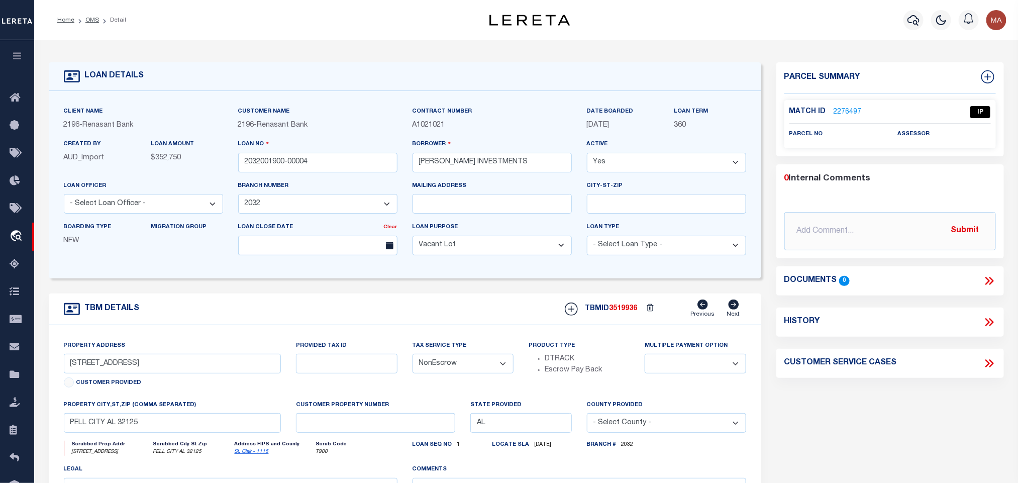
scroll to position [75, 0]
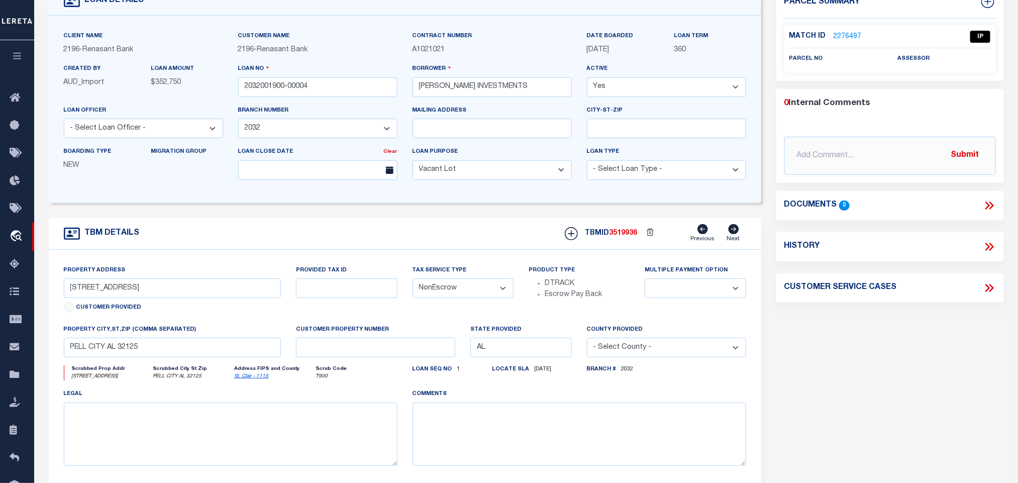
click at [246, 379] on link "St. Clair - 1115" at bounding box center [252, 376] width 34 height 5
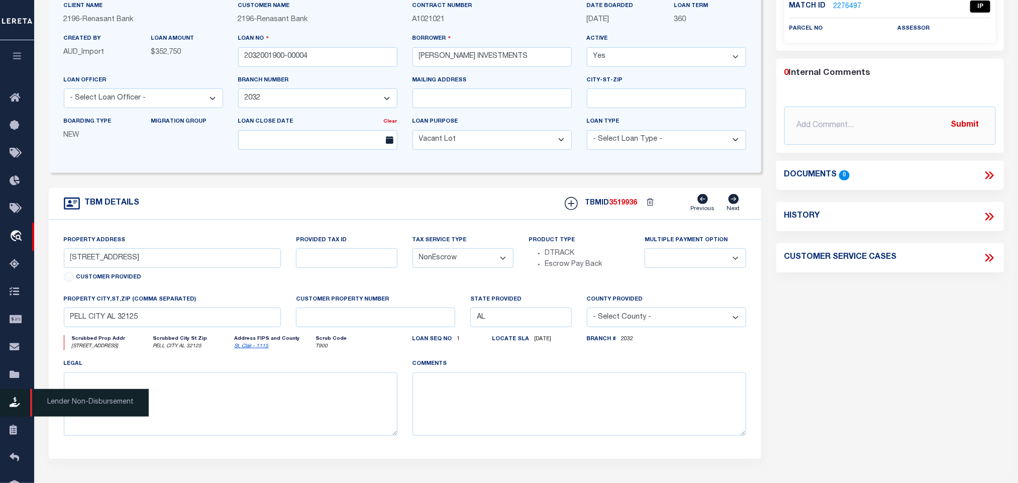
scroll to position [136, 0]
